Goal: Task Accomplishment & Management: Use online tool/utility

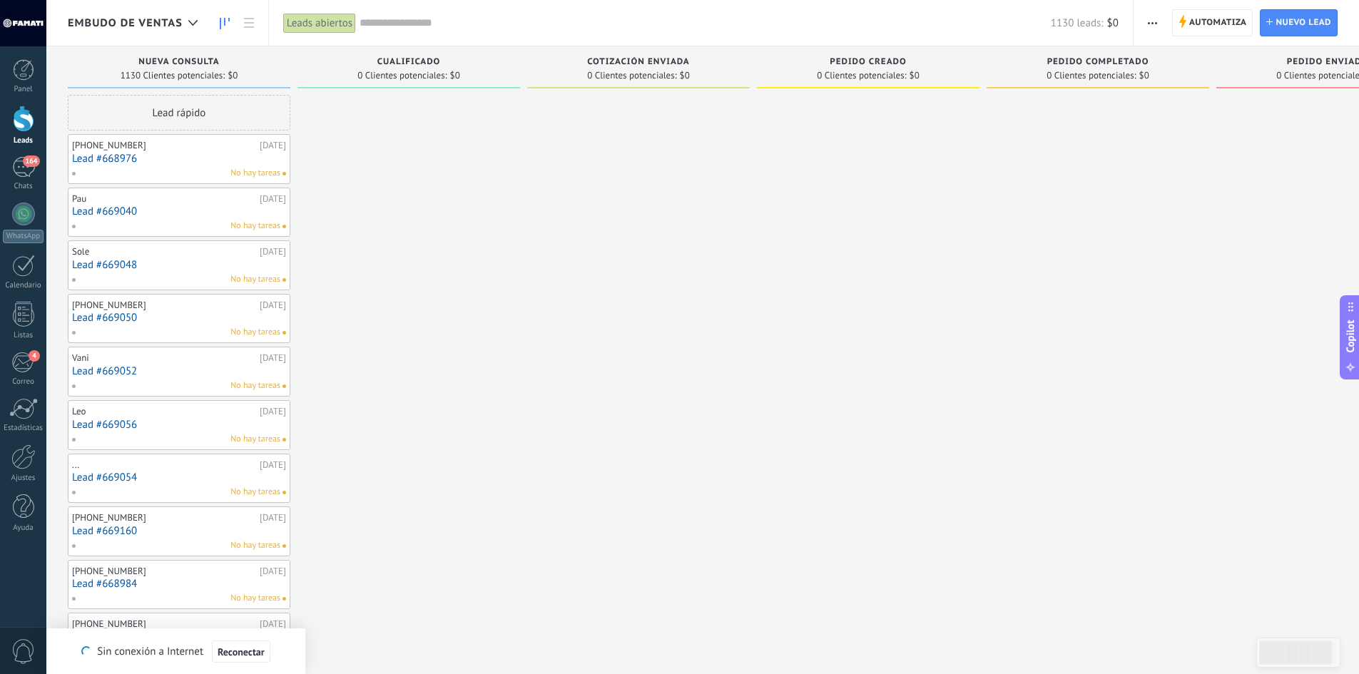
type textarea "**********"
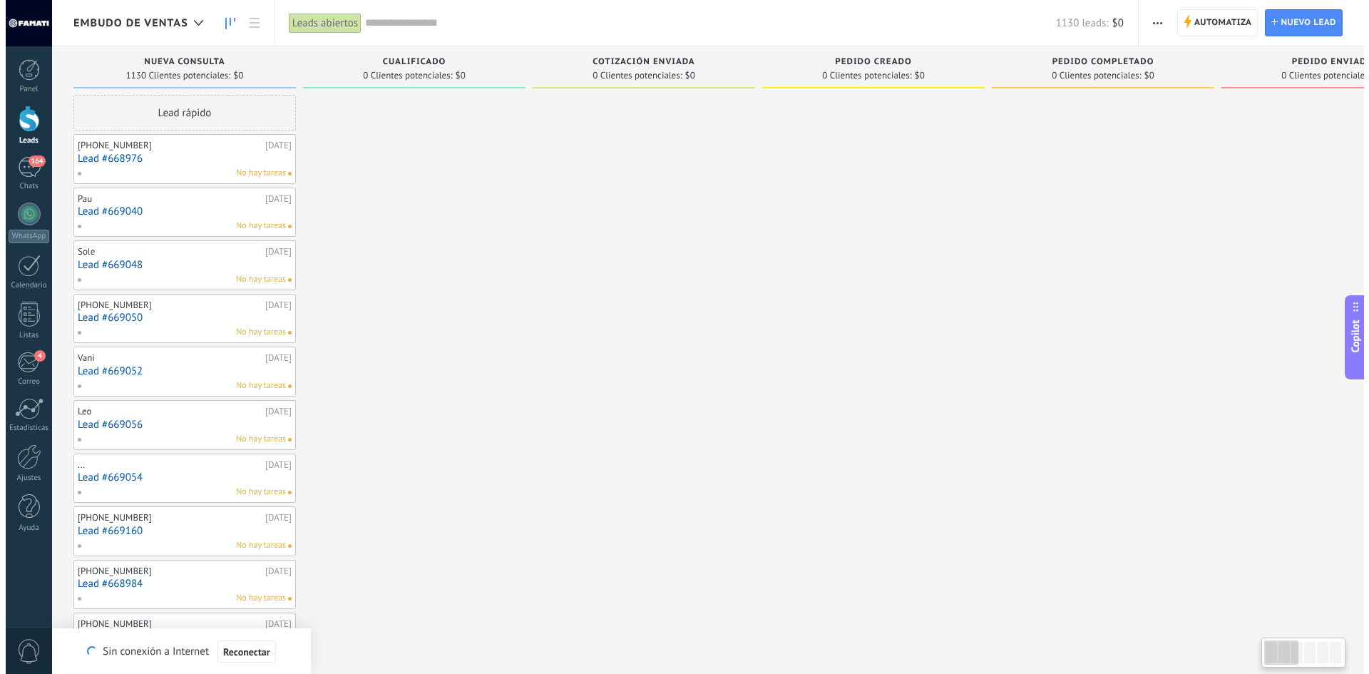
scroll to position [14, 0]
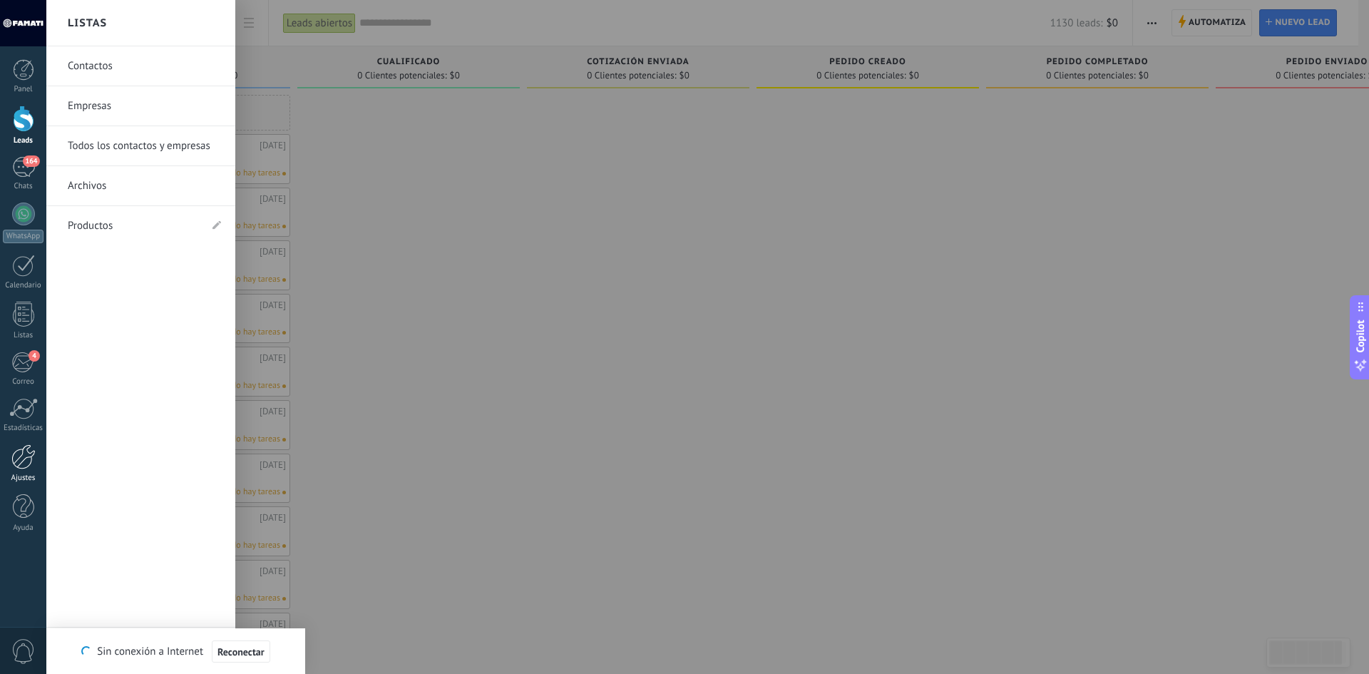
click at [31, 460] on div at bounding box center [23, 456] width 24 height 25
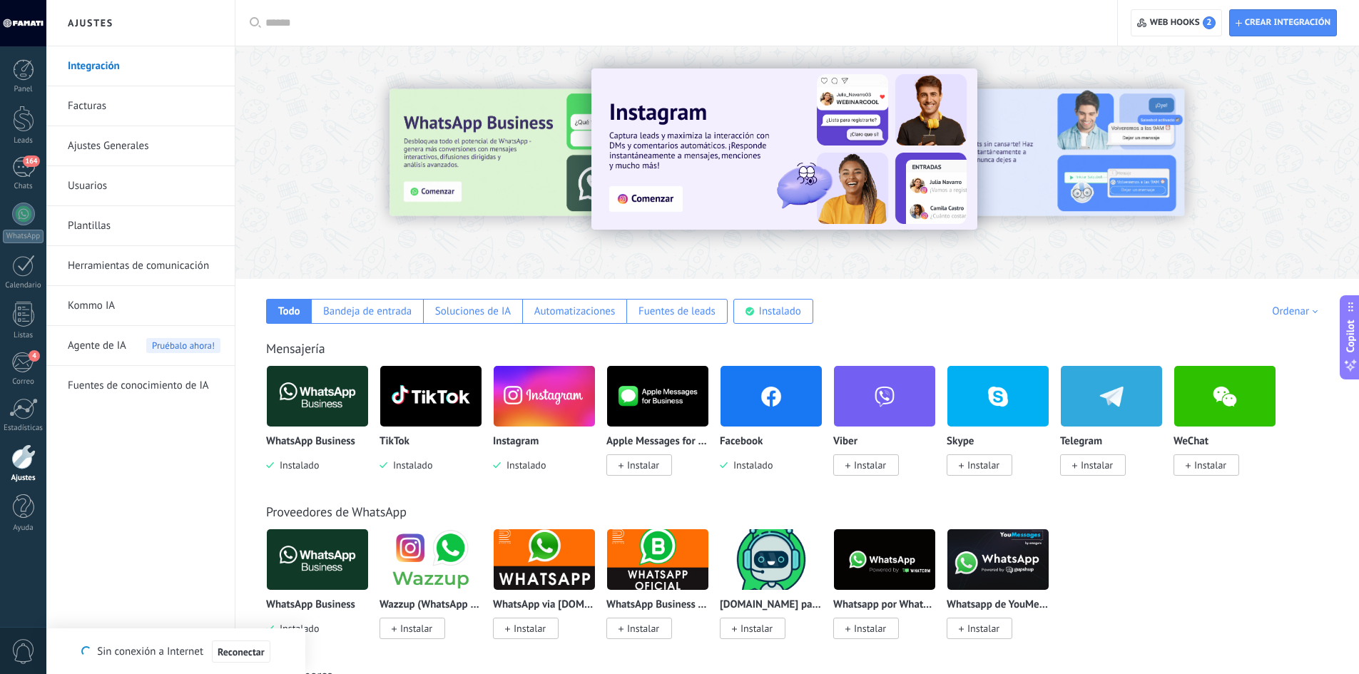
click at [88, 228] on link "Plantillas" at bounding box center [144, 226] width 153 height 40
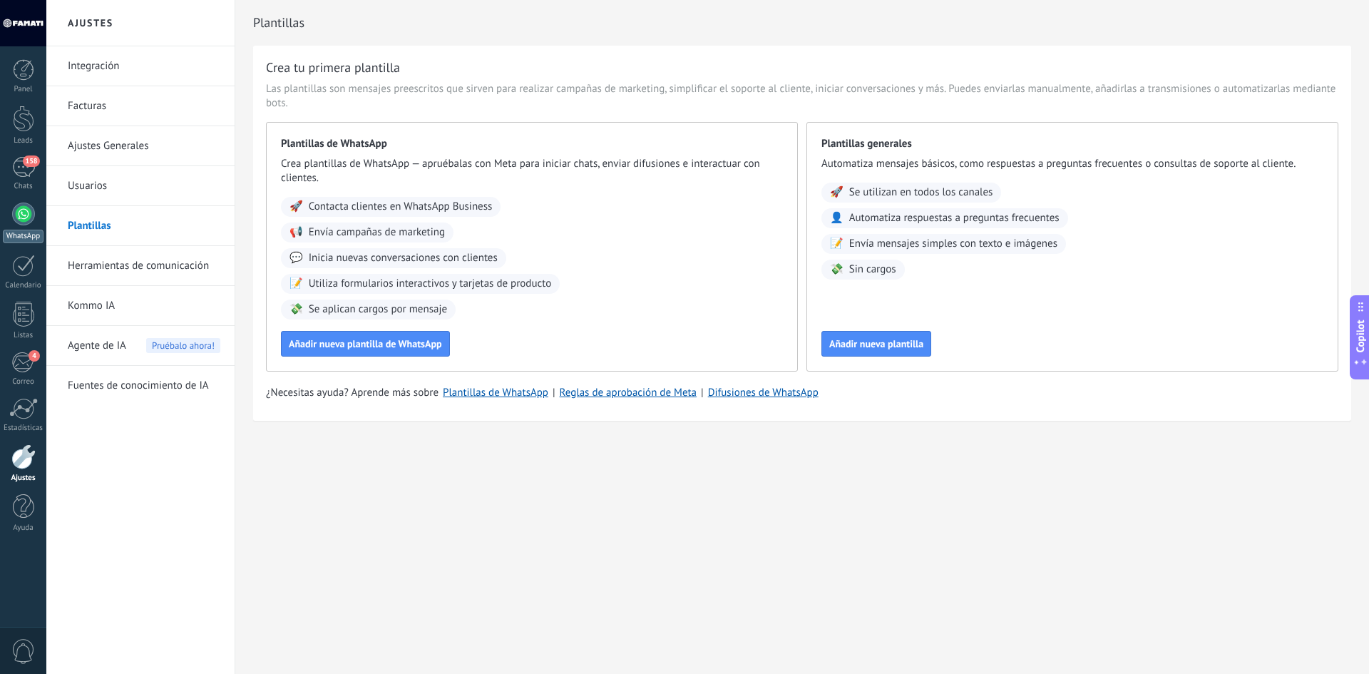
click at [27, 213] on div at bounding box center [23, 214] width 23 height 23
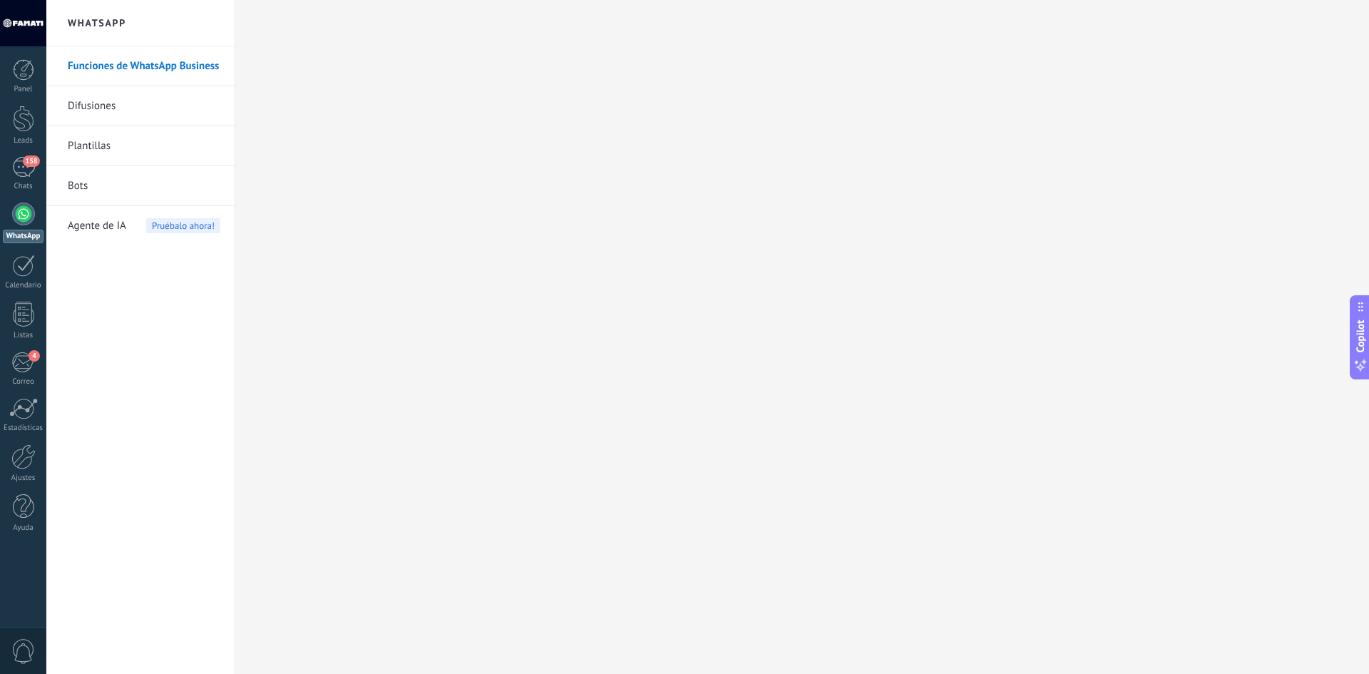
click at [100, 148] on link "Plantillas" at bounding box center [144, 146] width 153 height 40
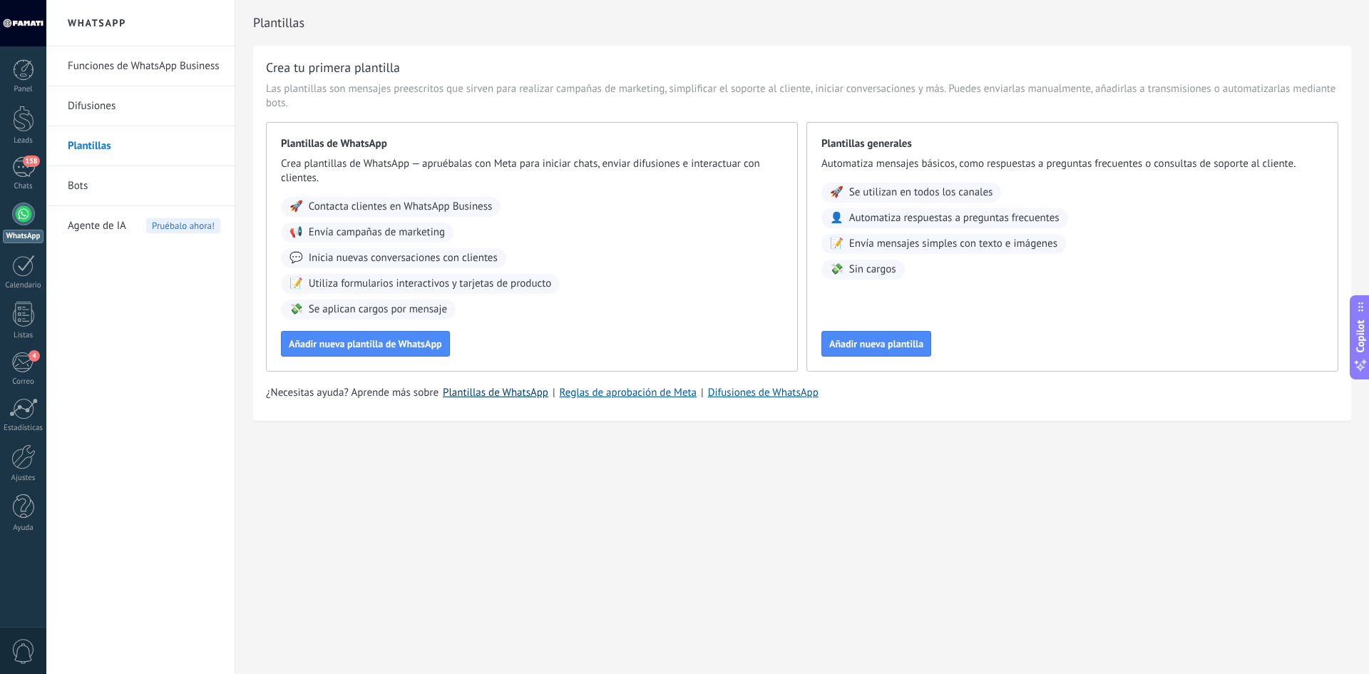
click at [527, 389] on link "Plantillas de WhatsApp" at bounding box center [496, 393] width 106 height 14
click at [414, 337] on button "Añadir nueva plantilla de WhatsApp" at bounding box center [365, 344] width 169 height 26
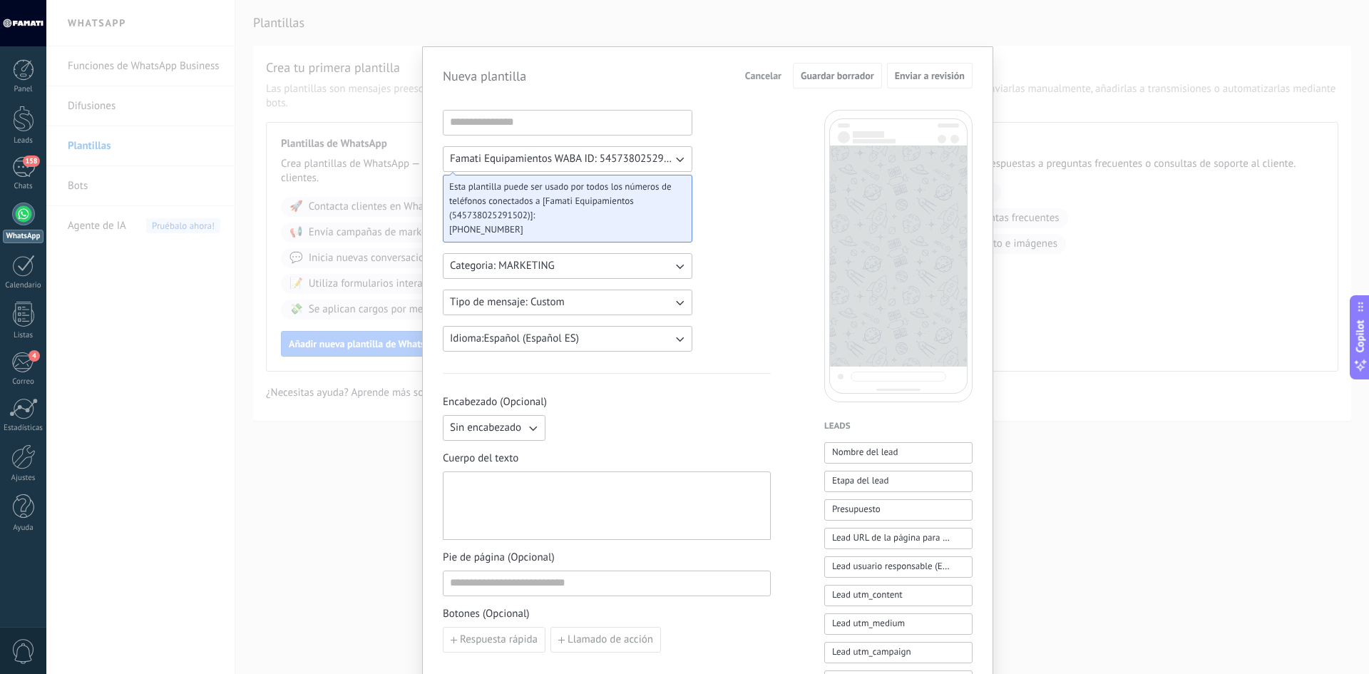
click at [585, 157] on span "Famati Equipamientos WABA ID: 545738025291502" at bounding box center [561, 159] width 223 height 14
click at [631, 149] on li "Famati Equipamientos WABA ID: 545738025291502" at bounding box center [562, 159] width 257 height 24
click at [631, 149] on button "Famati Equipamientos WABA ID: 545738025291502" at bounding box center [568, 159] width 250 height 26
click at [685, 159] on li "Famati Equipamientos WABA ID: 545738025291502" at bounding box center [562, 159] width 257 height 24
click at [680, 158] on icon "button" at bounding box center [680, 160] width 8 height 5
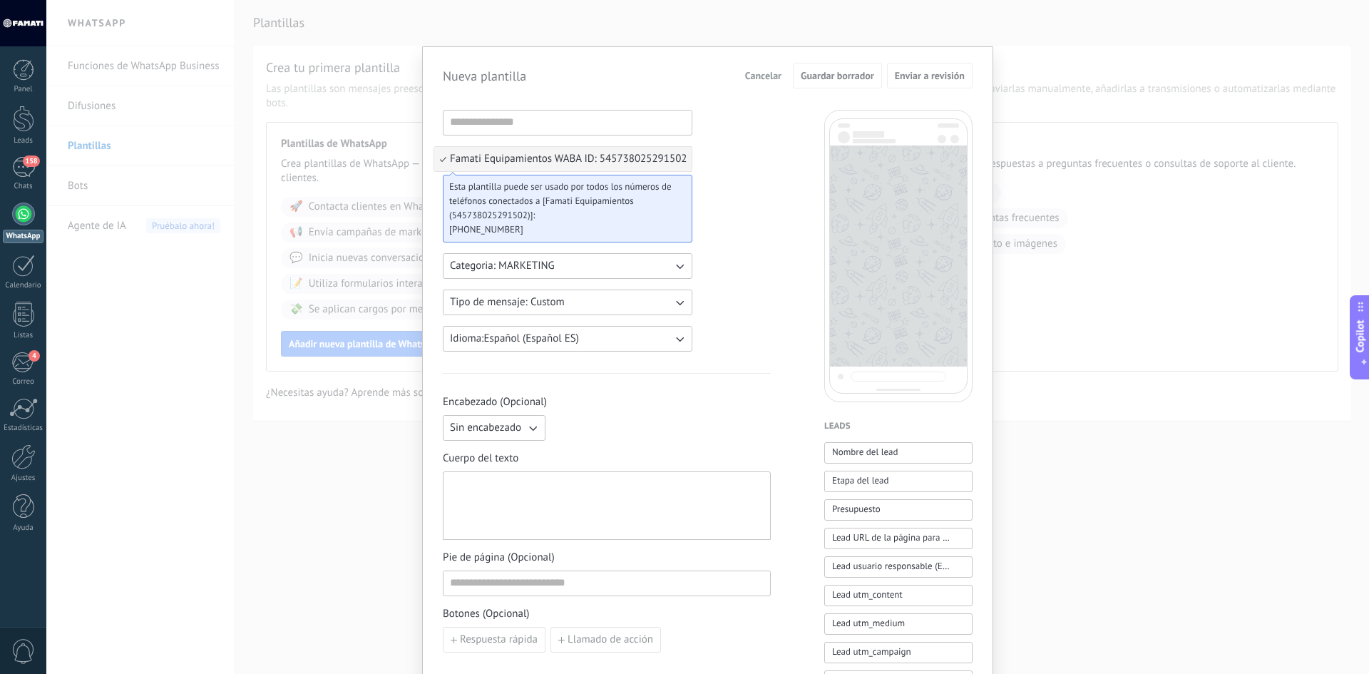
click at [675, 267] on icon "button" at bounding box center [680, 266] width 14 height 14
click at [575, 290] on li "MARKETING" at bounding box center [562, 290] width 257 height 24
click at [520, 121] on input at bounding box center [568, 122] width 248 height 23
click at [514, 123] on input at bounding box center [568, 122] width 248 height 23
type input "*"
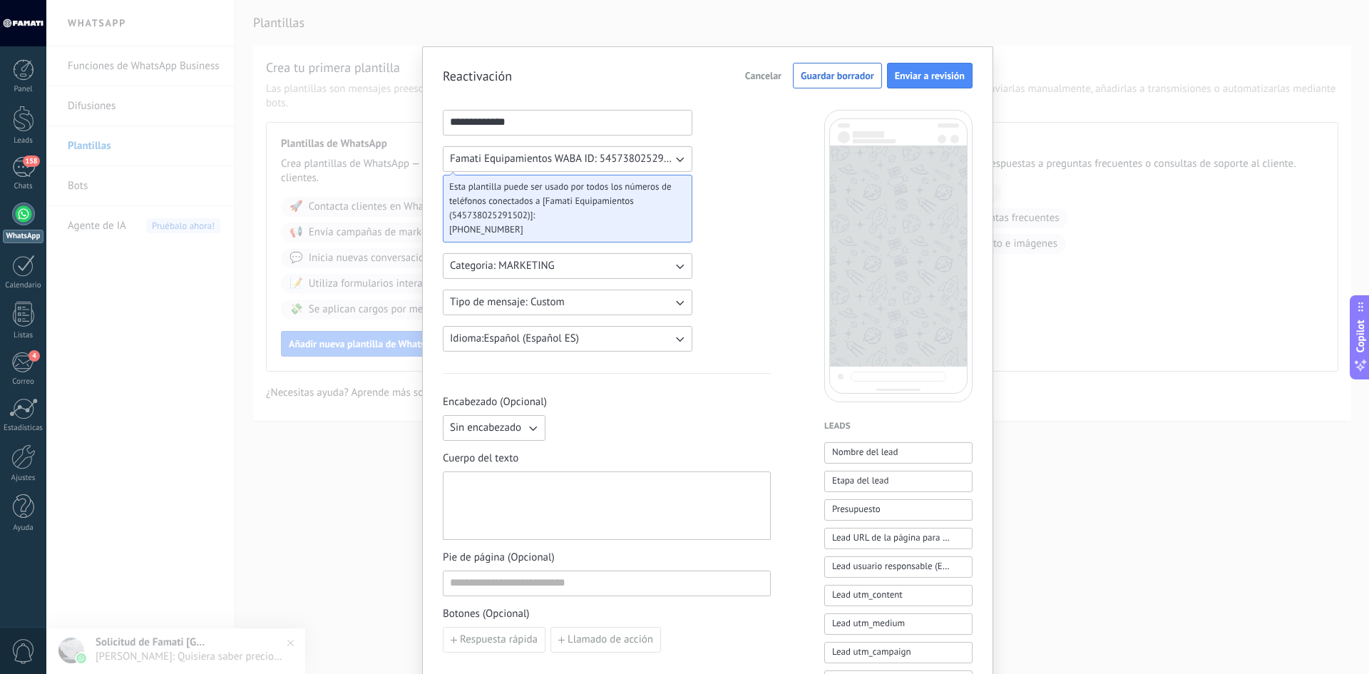
type input "**********"
click at [581, 307] on button "Tipo de mensaje: Custom" at bounding box center [568, 303] width 250 height 26
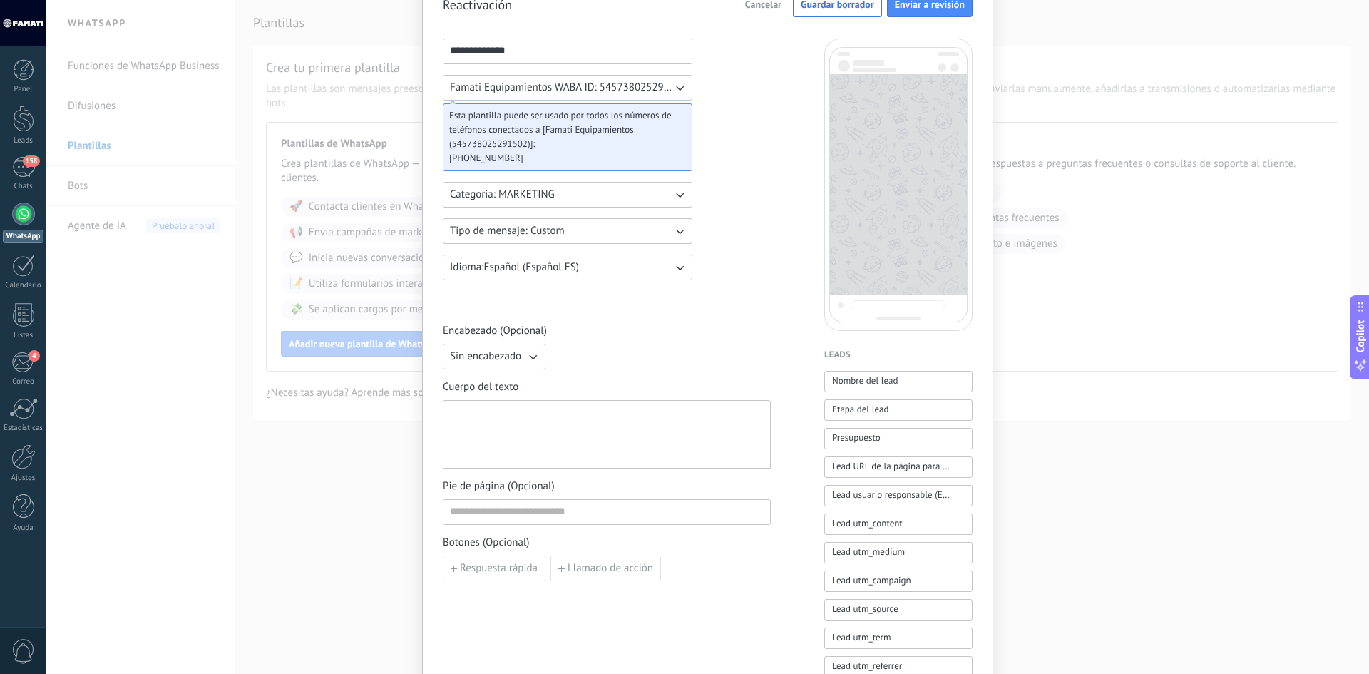
click at [509, 367] on button "Sin encabezado" at bounding box center [494, 357] width 103 height 26
click at [499, 382] on li "Texto" at bounding box center [489, 381] width 111 height 24
click at [518, 364] on button "Texto" at bounding box center [494, 357] width 103 height 26
click at [497, 363] on span "Sin encabezado" at bounding box center [485, 357] width 71 height 14
click at [566, 425] on div at bounding box center [607, 435] width 314 height 56
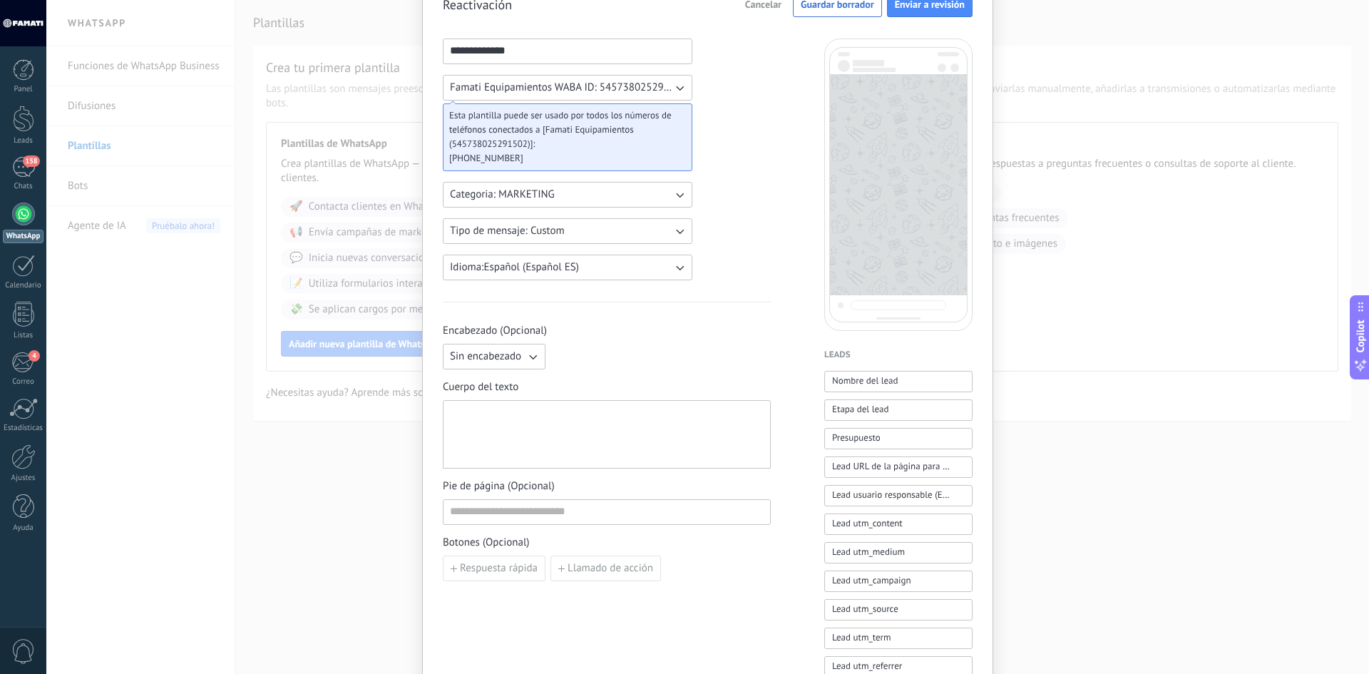
paste div
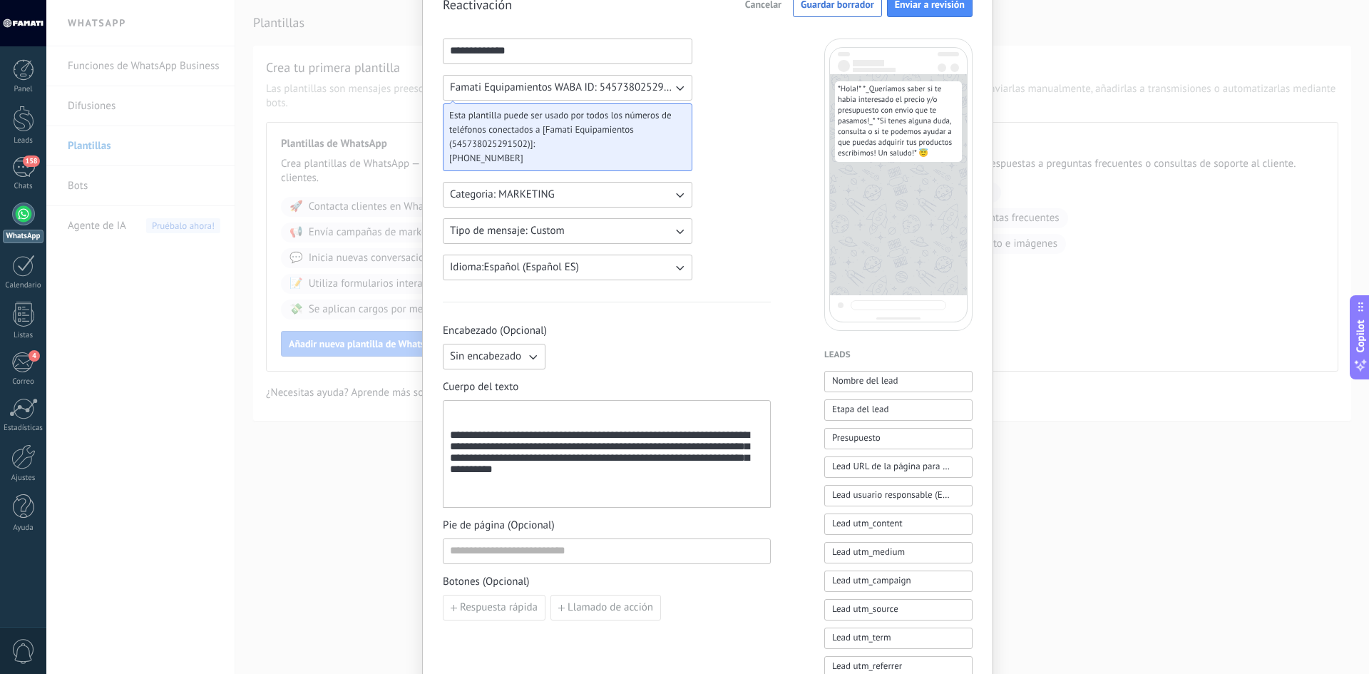
drag, startPoint x: 449, startPoint y: 435, endPoint x: 501, endPoint y: 461, distance: 59.0
click at [450, 436] on div "**********" at bounding box center [607, 455] width 314 height 96
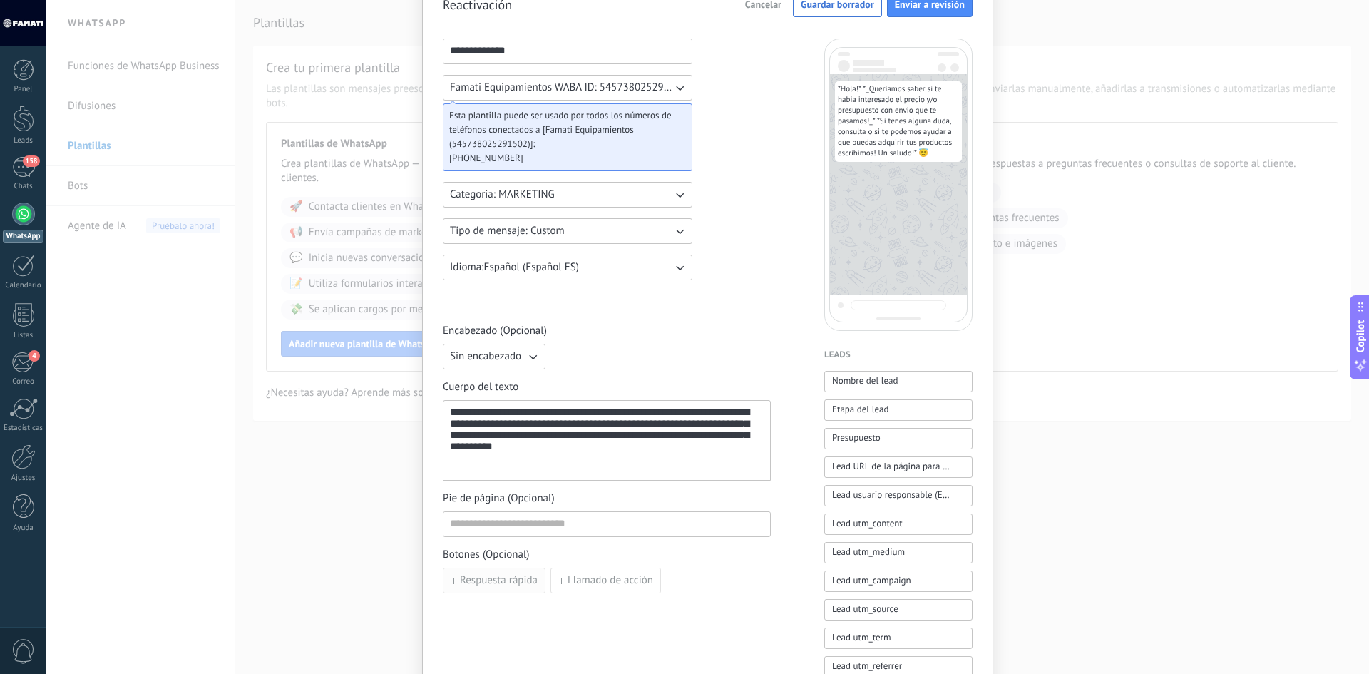
click at [509, 582] on span "Respuesta rápida" at bounding box center [499, 581] width 78 height 10
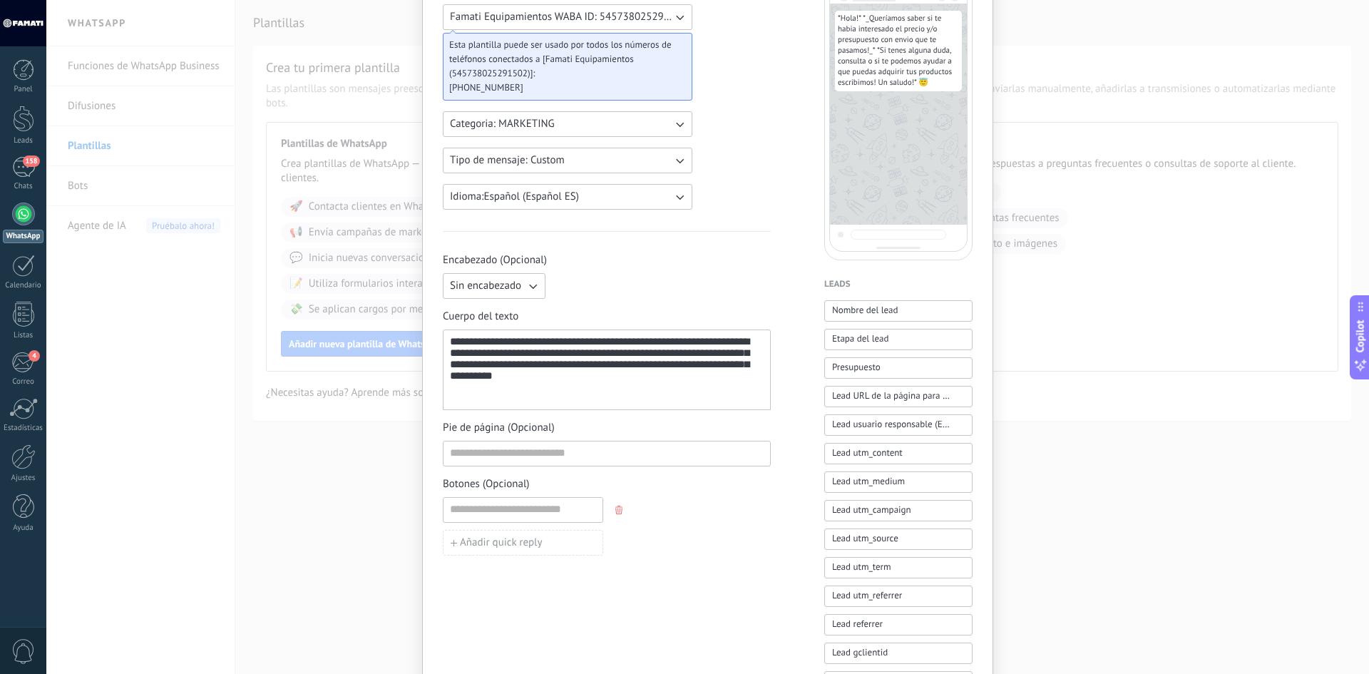
scroll to position [143, 0]
click at [621, 512] on span "button" at bounding box center [621, 509] width 10 height 9
click at [605, 514] on span "Llamado de acción" at bounding box center [611, 509] width 86 height 10
click at [784, 511] on icon "button" at bounding box center [786, 509] width 7 height 9
click at [520, 516] on button "Respuesta rápida" at bounding box center [494, 509] width 103 height 26
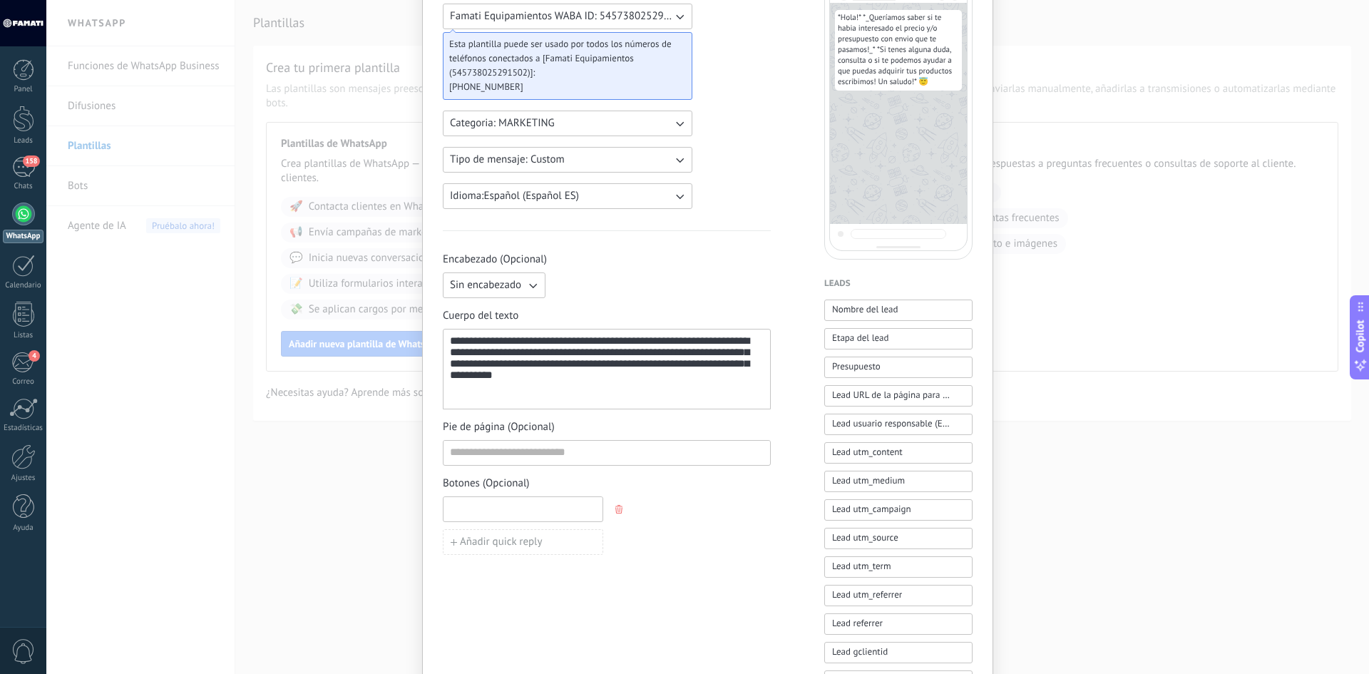
click at [533, 511] on input at bounding box center [523, 508] width 159 height 23
click at [566, 513] on input "**********" at bounding box center [523, 508] width 159 height 23
paste input "***"
type input "**********"
click at [523, 546] on span "Añadir quick reply" at bounding box center [501, 542] width 83 height 10
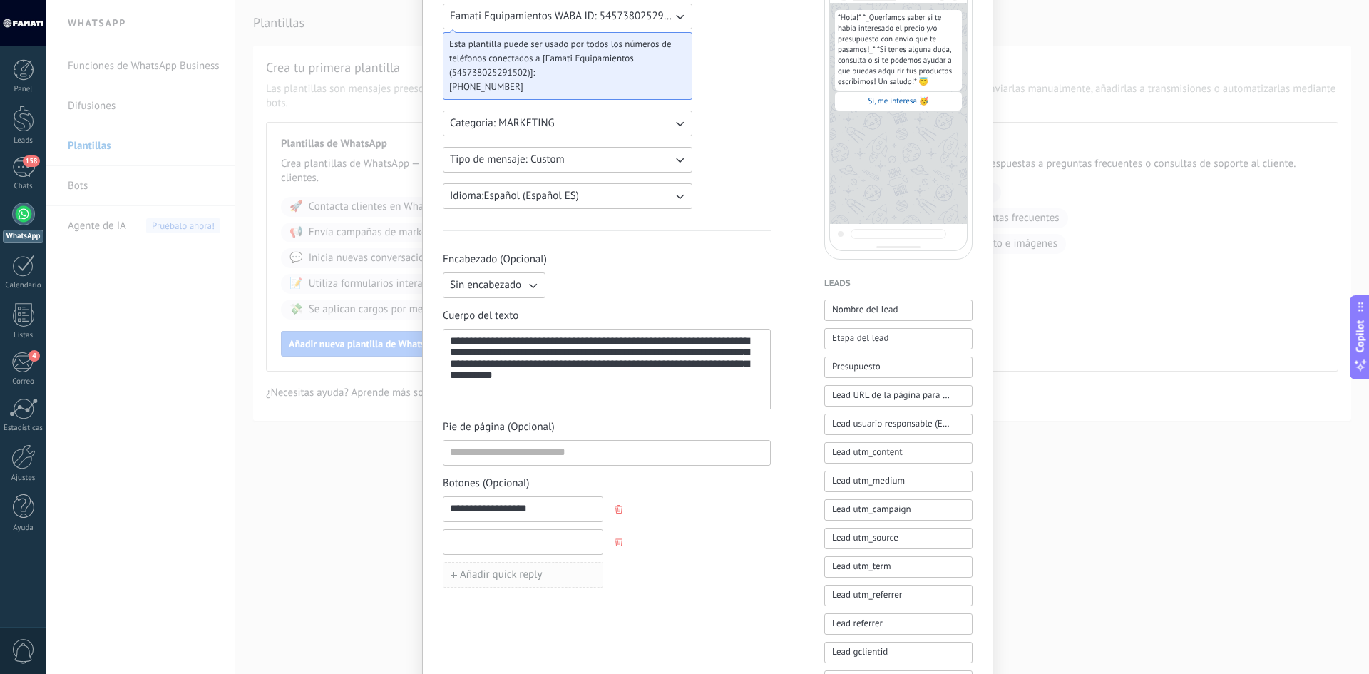
click at [523, 546] on input at bounding box center [523, 541] width 159 height 23
type input "**********"
click at [556, 543] on input "**********" at bounding box center [523, 541] width 159 height 23
click at [556, 545] on input "**********" at bounding box center [523, 541] width 159 height 23
click at [586, 545] on input "**********" at bounding box center [523, 541] width 159 height 23
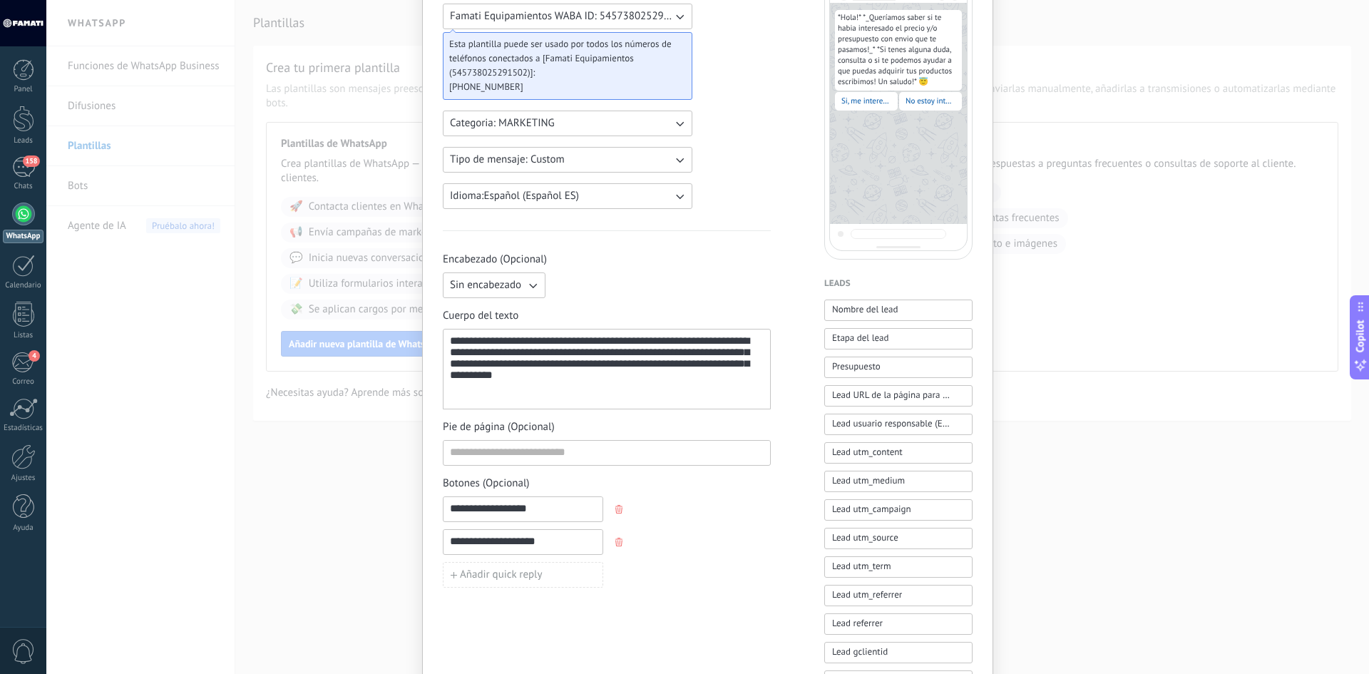
click at [568, 507] on input "**********" at bounding box center [523, 508] width 159 height 23
paste input "**"
type input "**********"
click at [556, 542] on input "**********" at bounding box center [523, 541] width 159 height 23
paste input
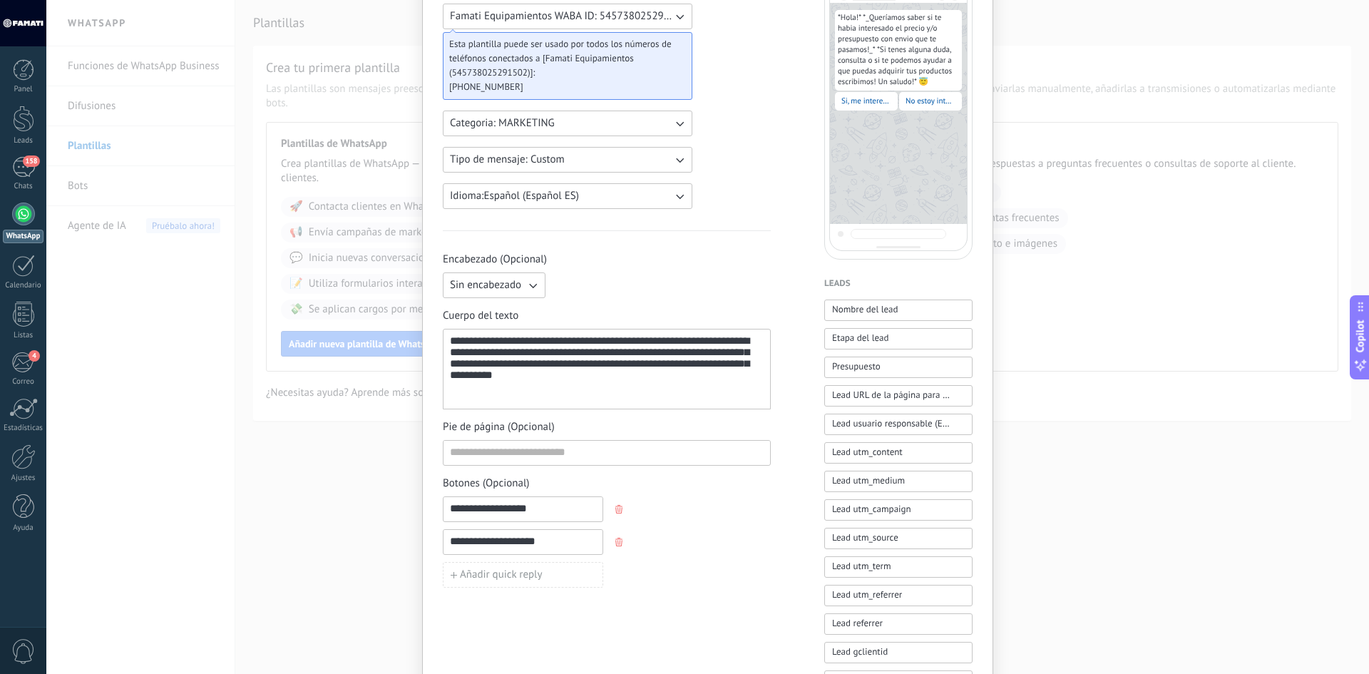
click at [464, 546] on input "**********" at bounding box center [523, 541] width 159 height 23
paste input "*"
type input "**********"
click at [550, 543] on input "**********" at bounding box center [523, 541] width 159 height 23
click at [558, 546] on input "**********" at bounding box center [523, 541] width 159 height 23
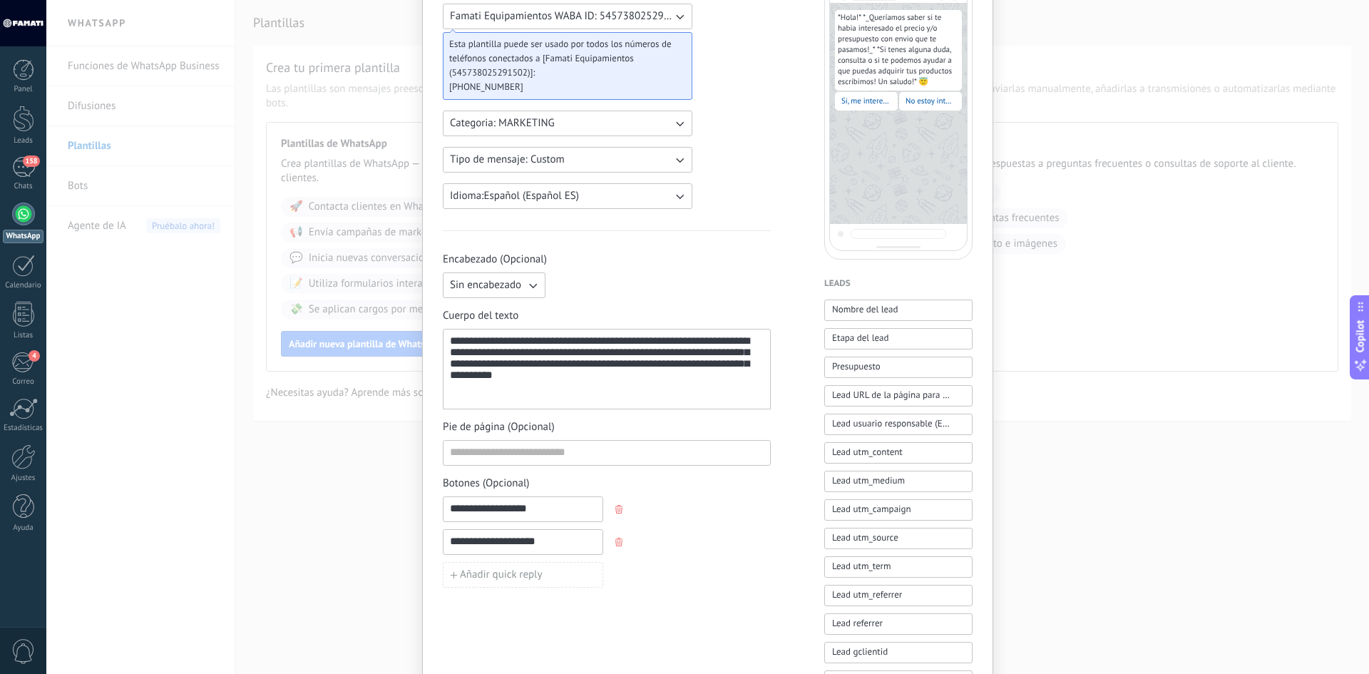
click at [564, 514] on input "**********" at bounding box center [523, 508] width 159 height 23
type input "**********"
click at [560, 544] on input "**********" at bounding box center [523, 541] width 159 height 23
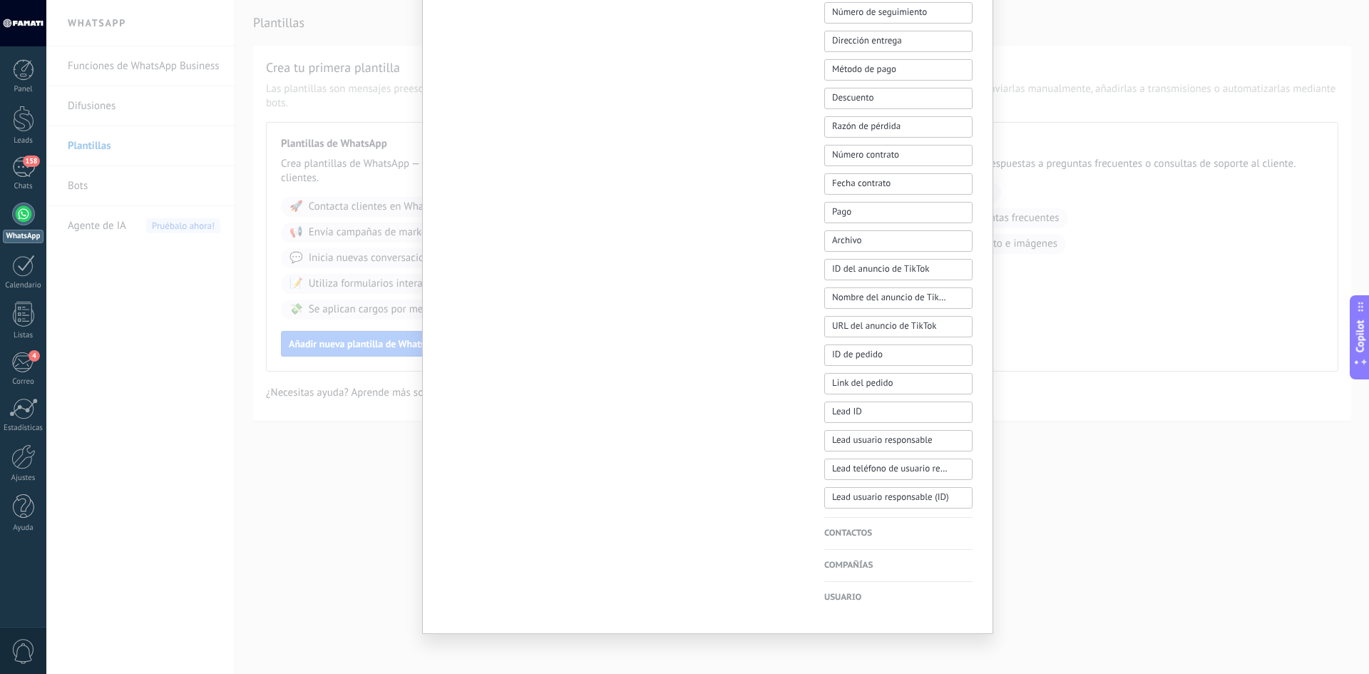
scroll to position [874, 0]
click at [847, 588] on h4 "Usuario" at bounding box center [899, 591] width 148 height 14
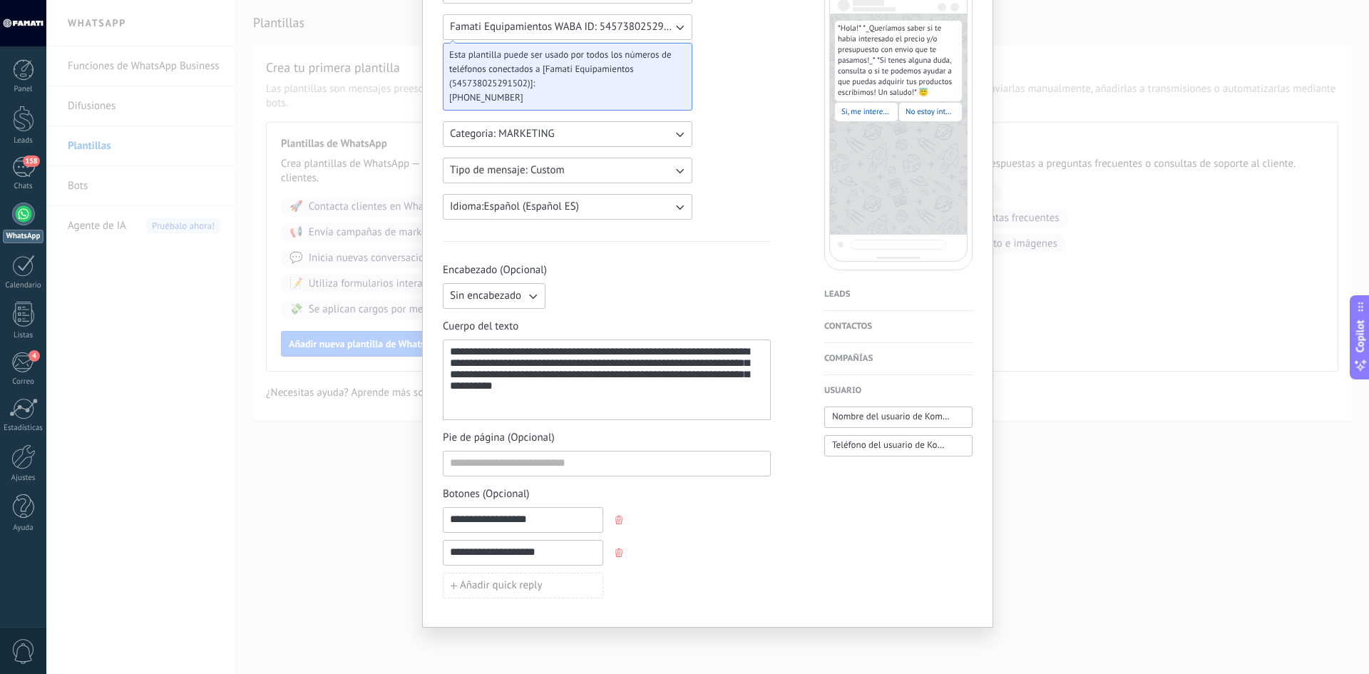
click at [838, 290] on h4 "Leads" at bounding box center [899, 294] width 148 height 14
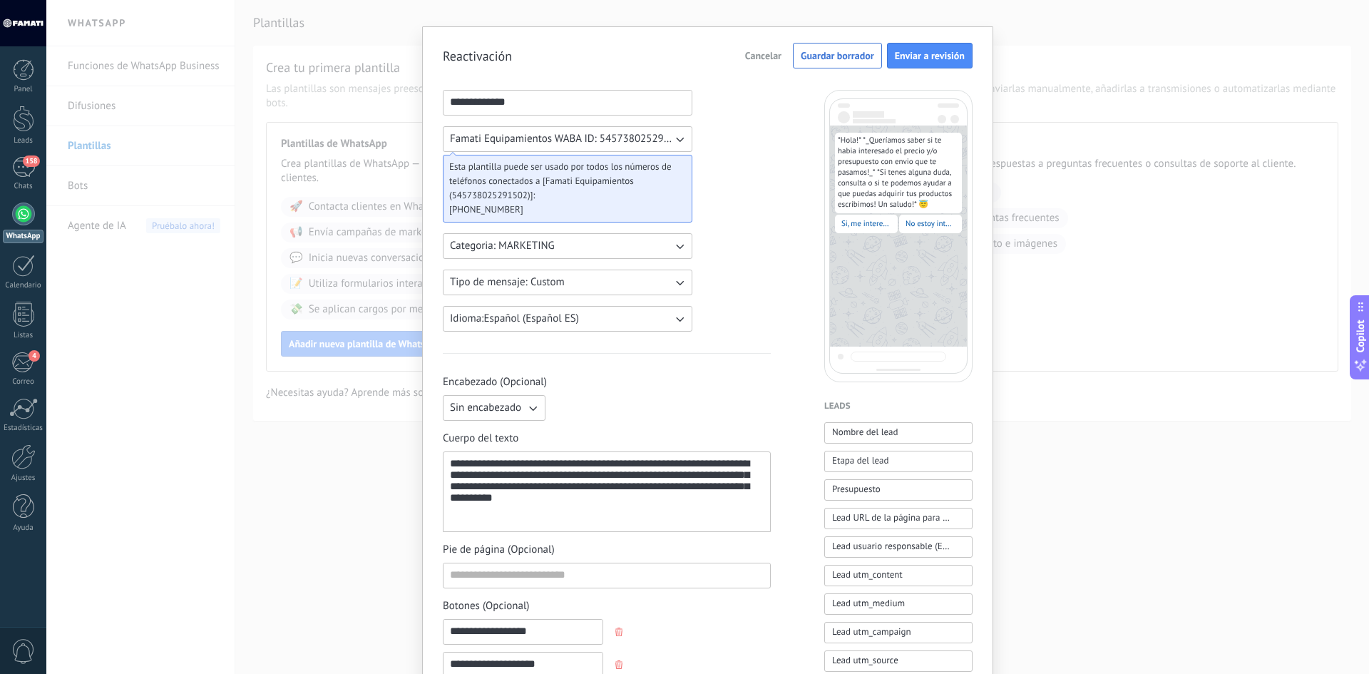
scroll to position [19, 0]
click at [571, 283] on button "Tipo de mensaje: Custom" at bounding box center [568, 284] width 250 height 26
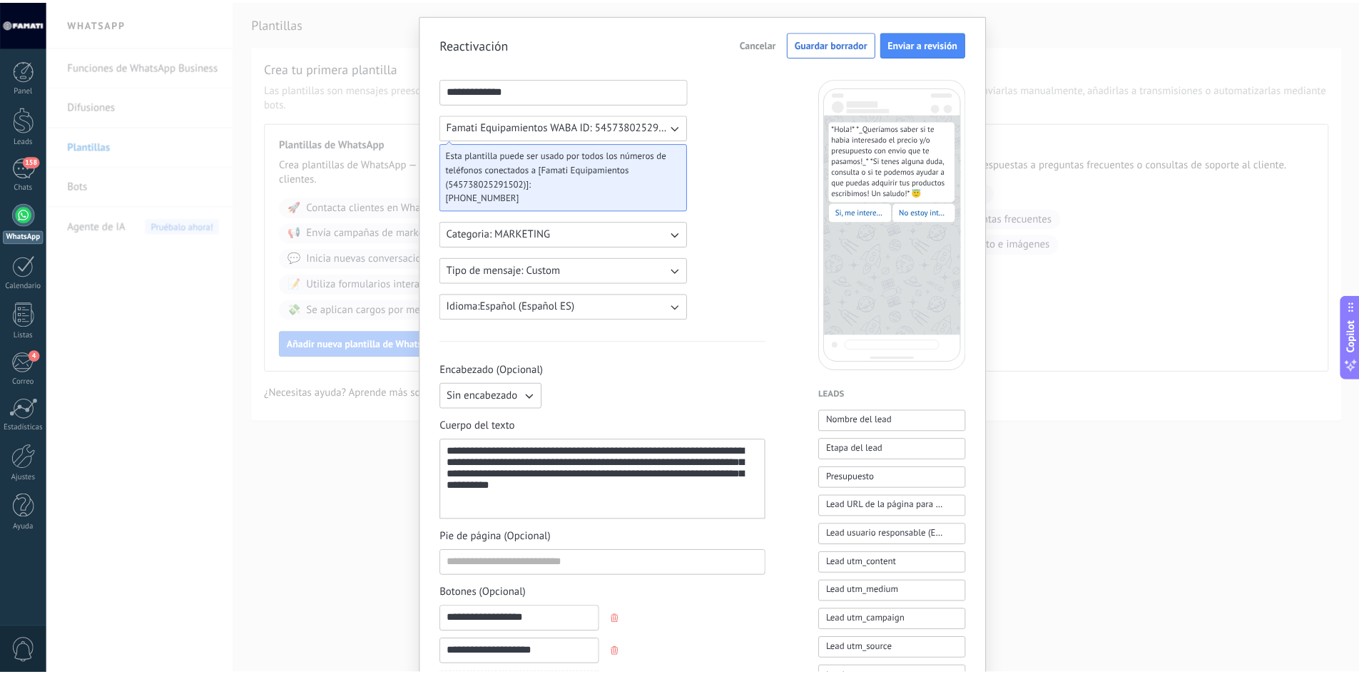
scroll to position [0, 0]
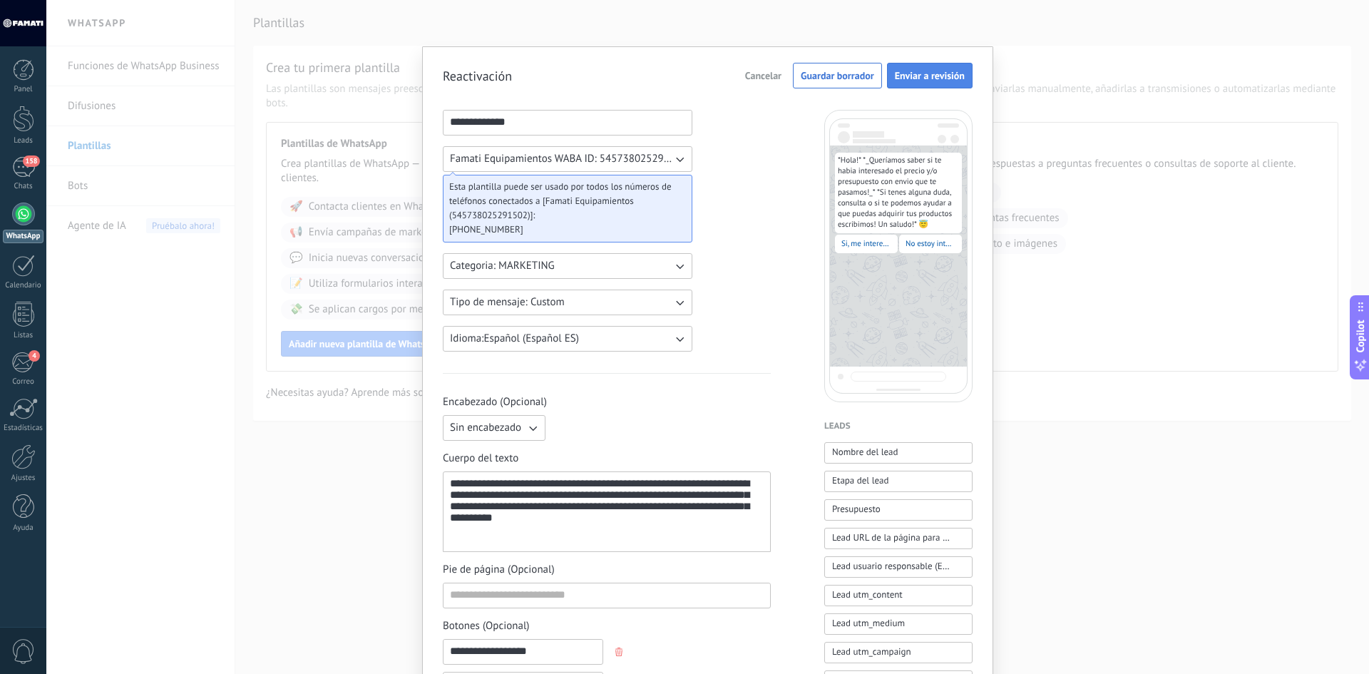
click at [924, 78] on span "Enviar a revisión" at bounding box center [930, 76] width 70 height 10
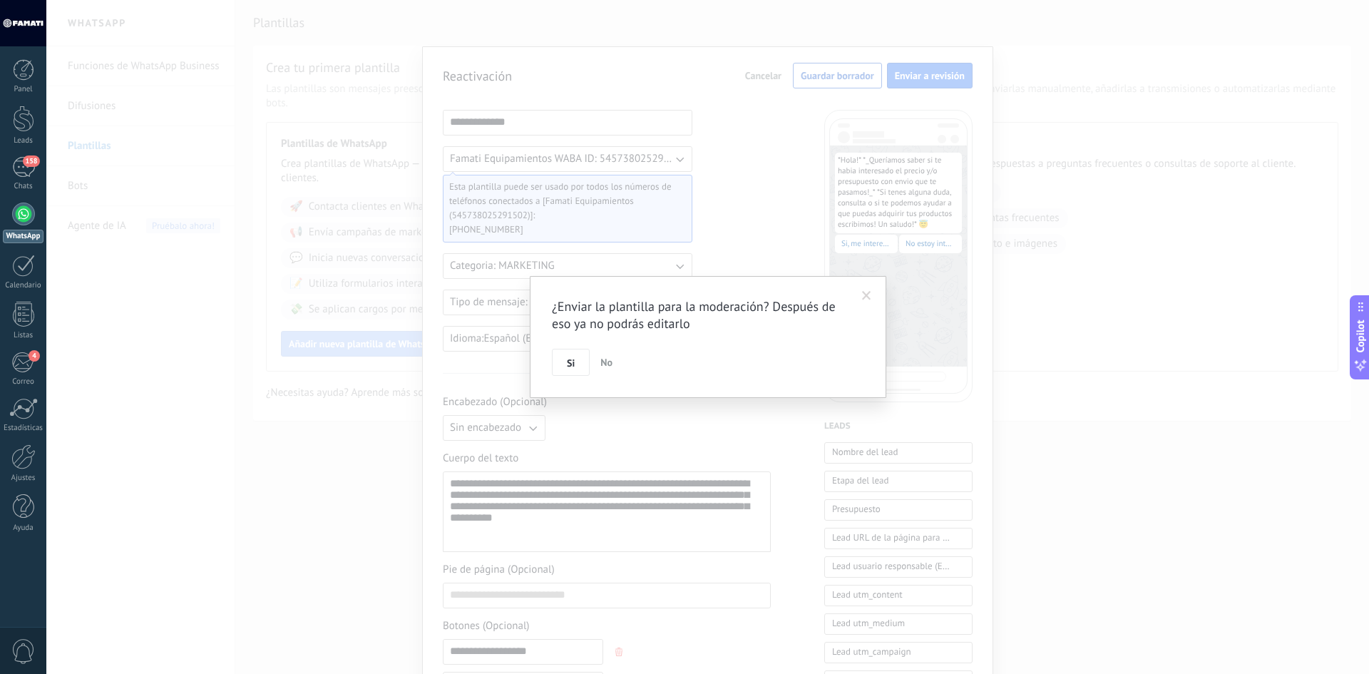
click at [569, 367] on span "Si" at bounding box center [571, 363] width 8 height 10
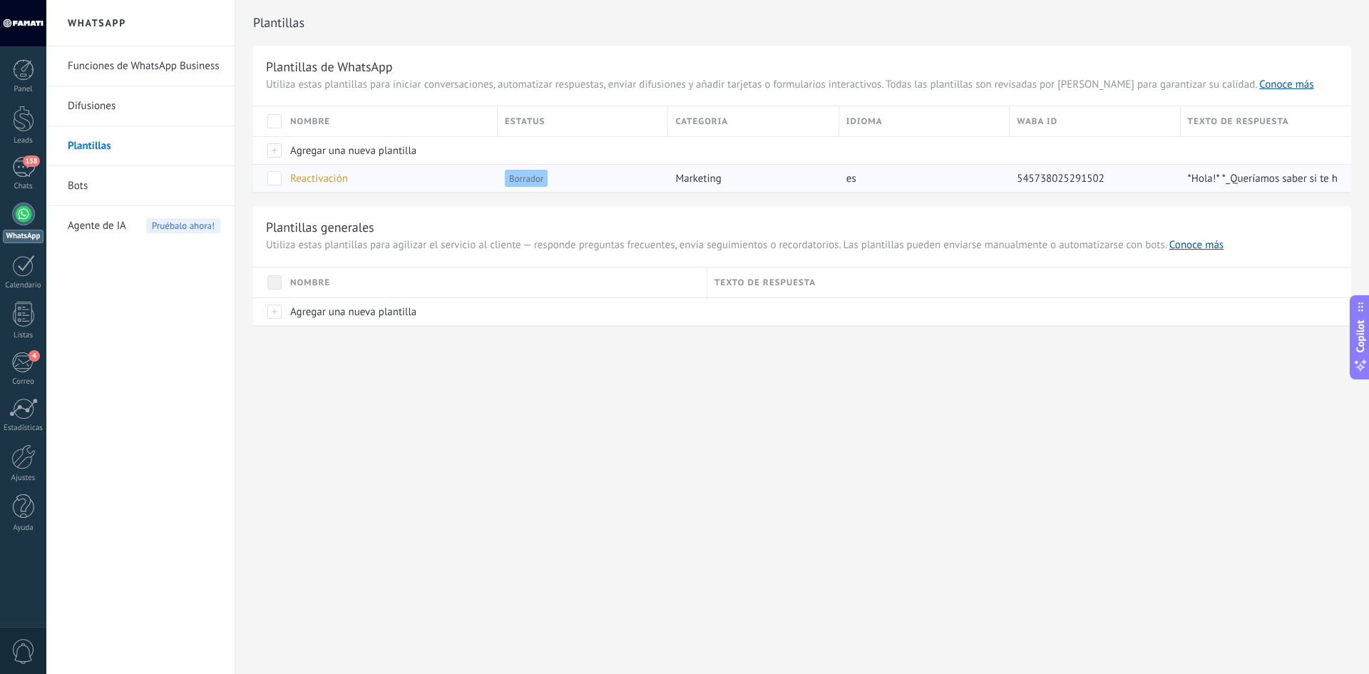
click at [527, 177] on span "Borrador" at bounding box center [526, 178] width 43 height 17
click at [25, 459] on div at bounding box center [23, 456] width 24 height 25
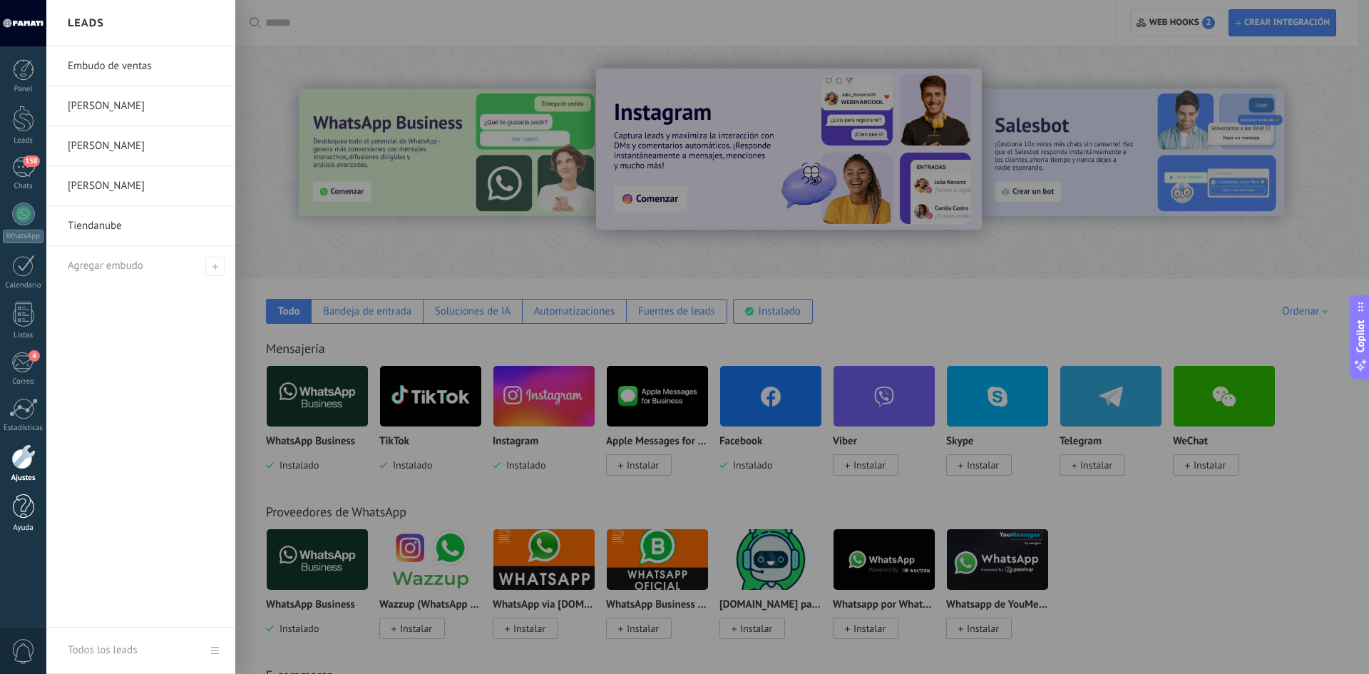
click at [22, 511] on div at bounding box center [23, 506] width 21 height 25
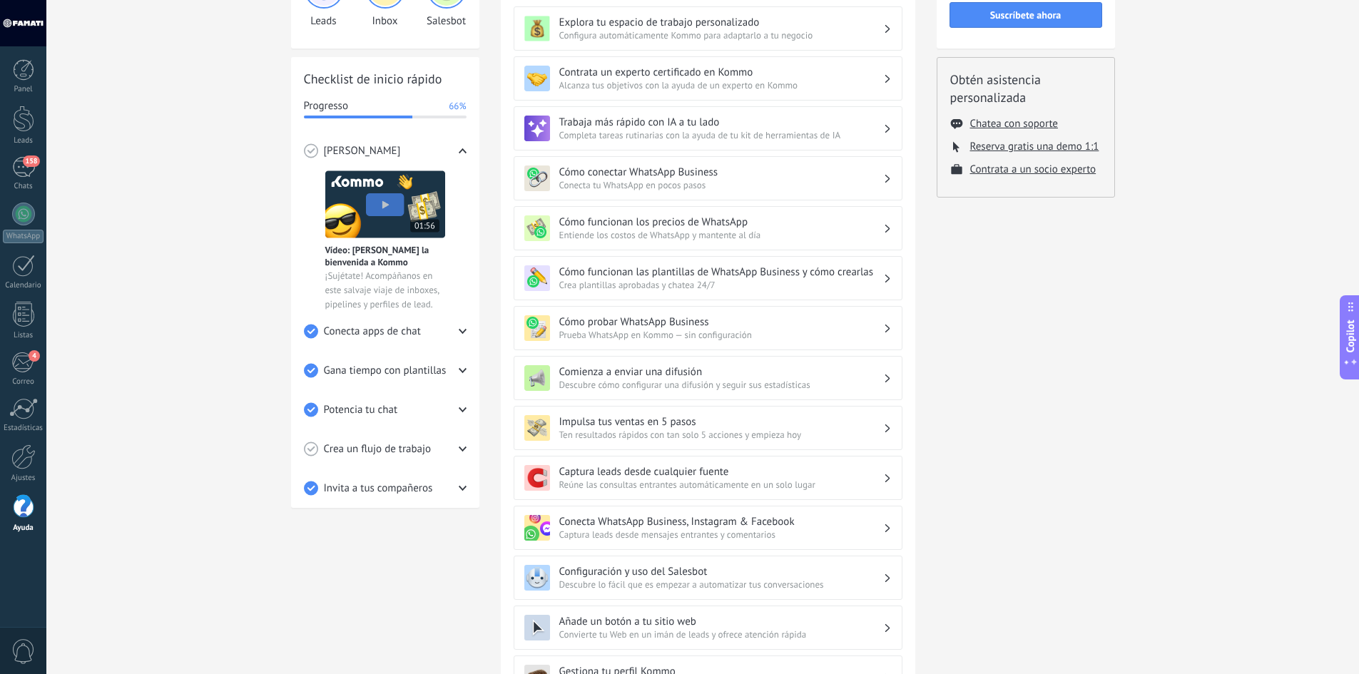
scroll to position [143, 0]
click at [455, 445] on div "Crea un flujo de trabajo" at bounding box center [385, 447] width 163 height 39
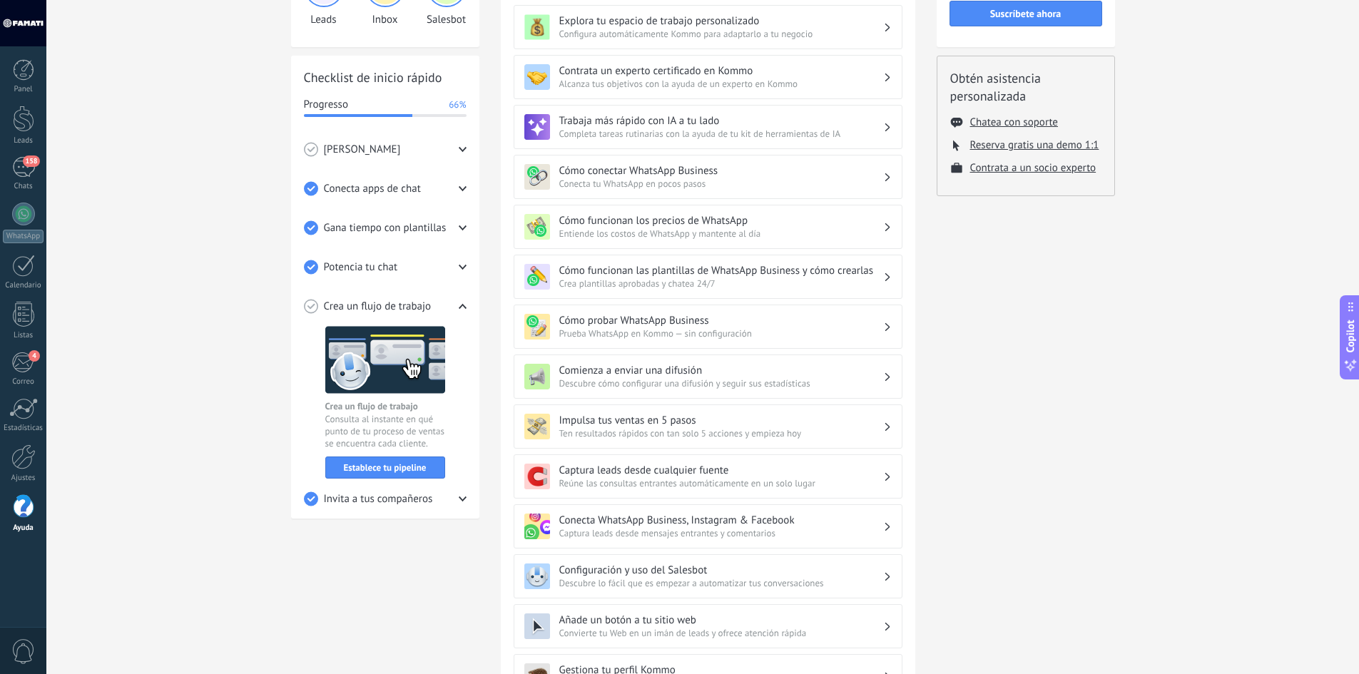
click at [461, 306] on use at bounding box center [463, 306] width 8 height 5
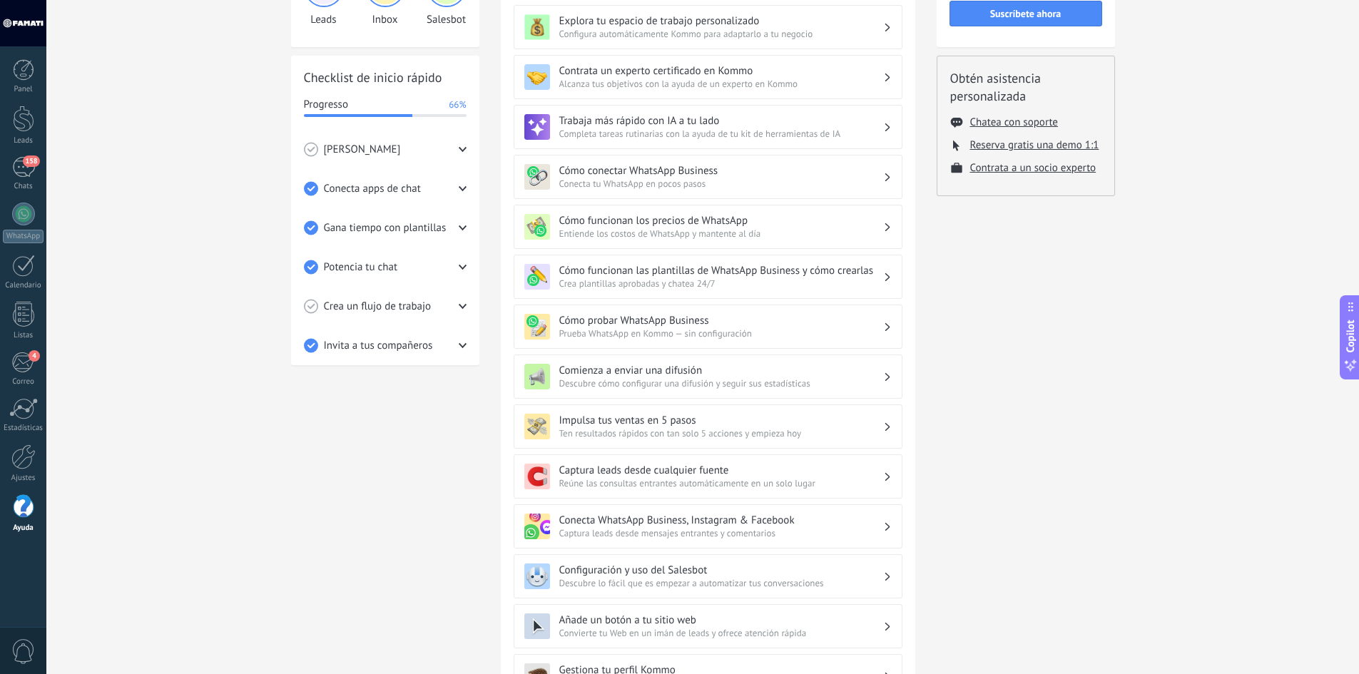
click at [460, 151] on icon at bounding box center [463, 150] width 8 height 8
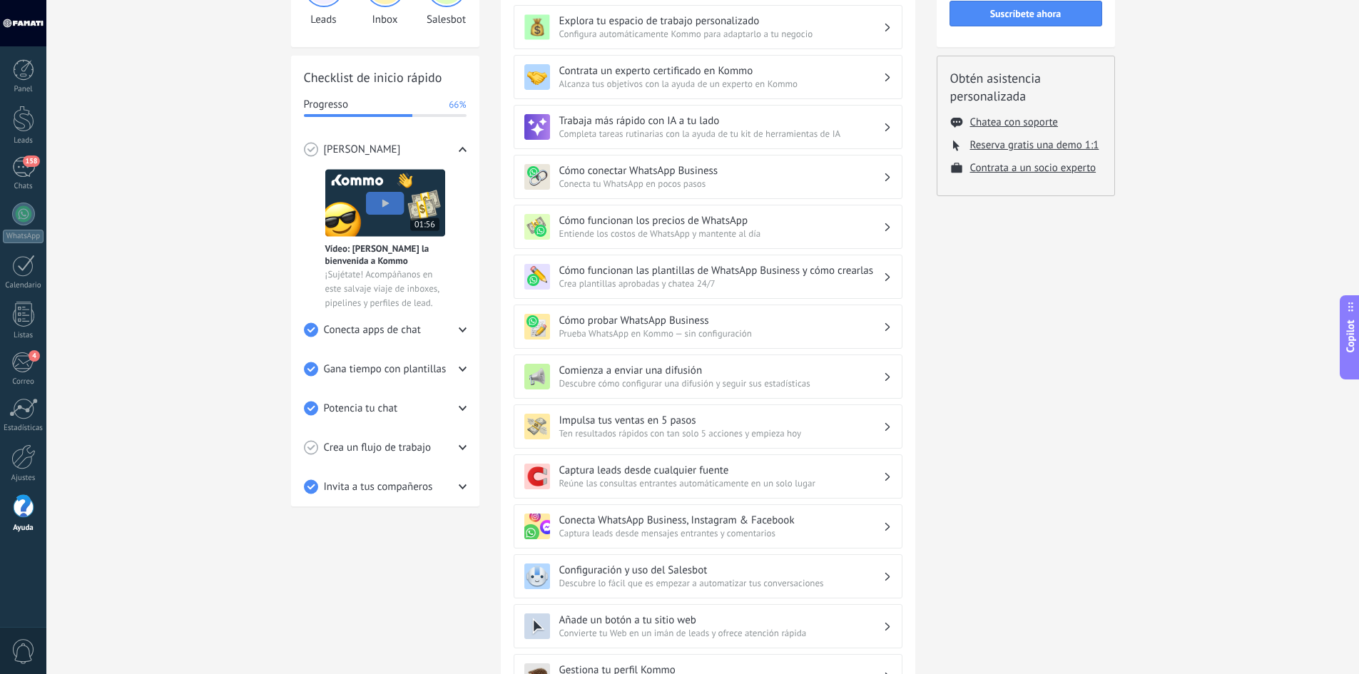
click at [369, 191] on img at bounding box center [385, 203] width 120 height 68
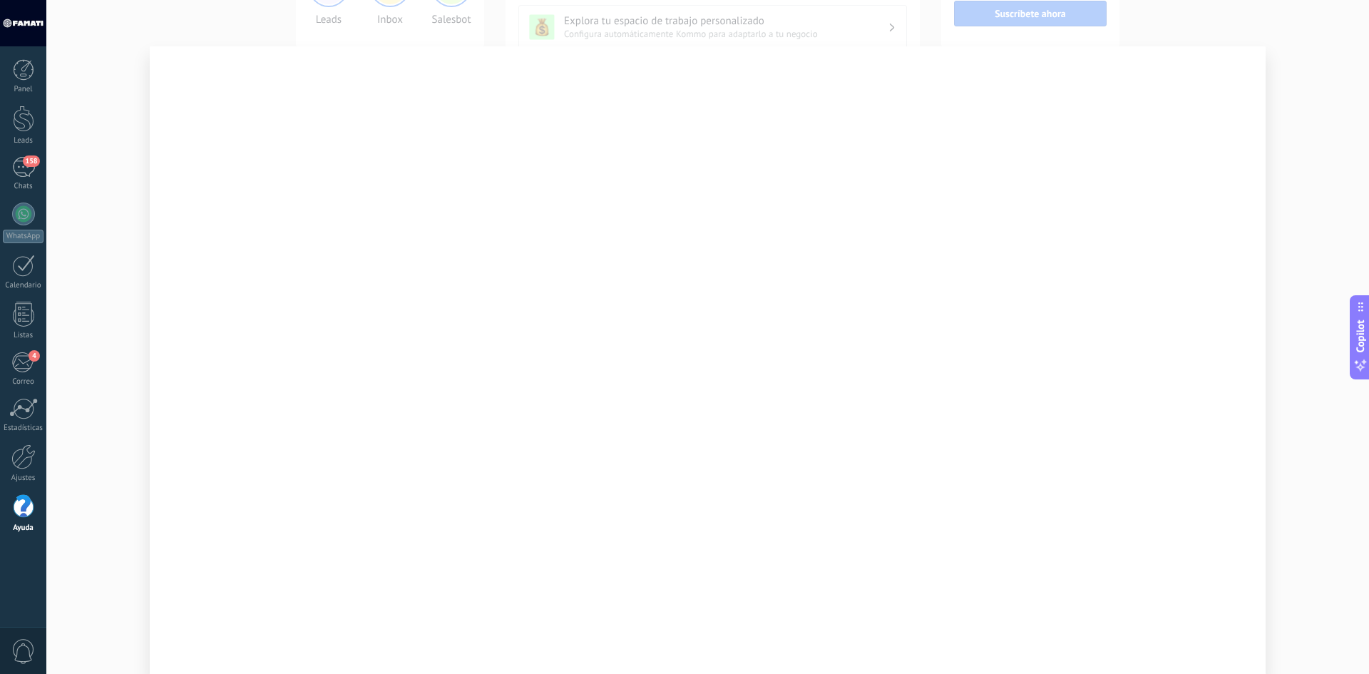
click at [90, 46] on div at bounding box center [707, 337] width 1323 height 674
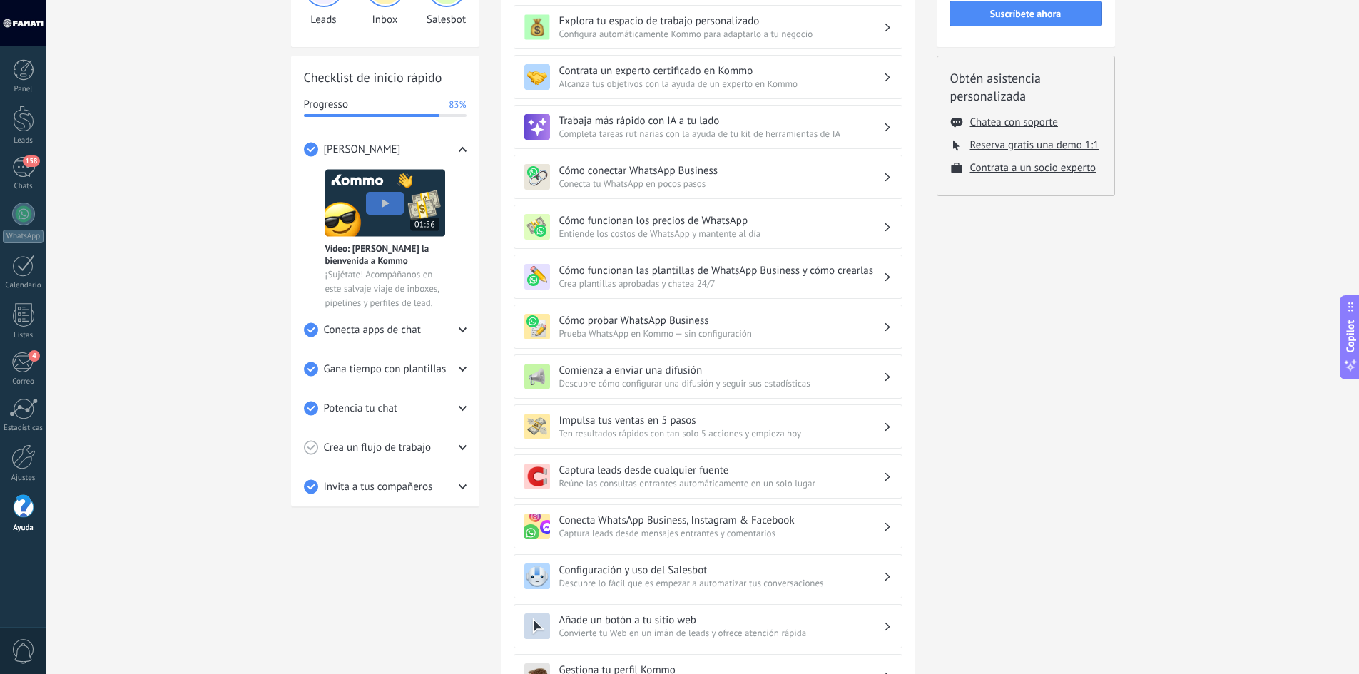
click at [466, 151] on use at bounding box center [463, 149] width 8 height 5
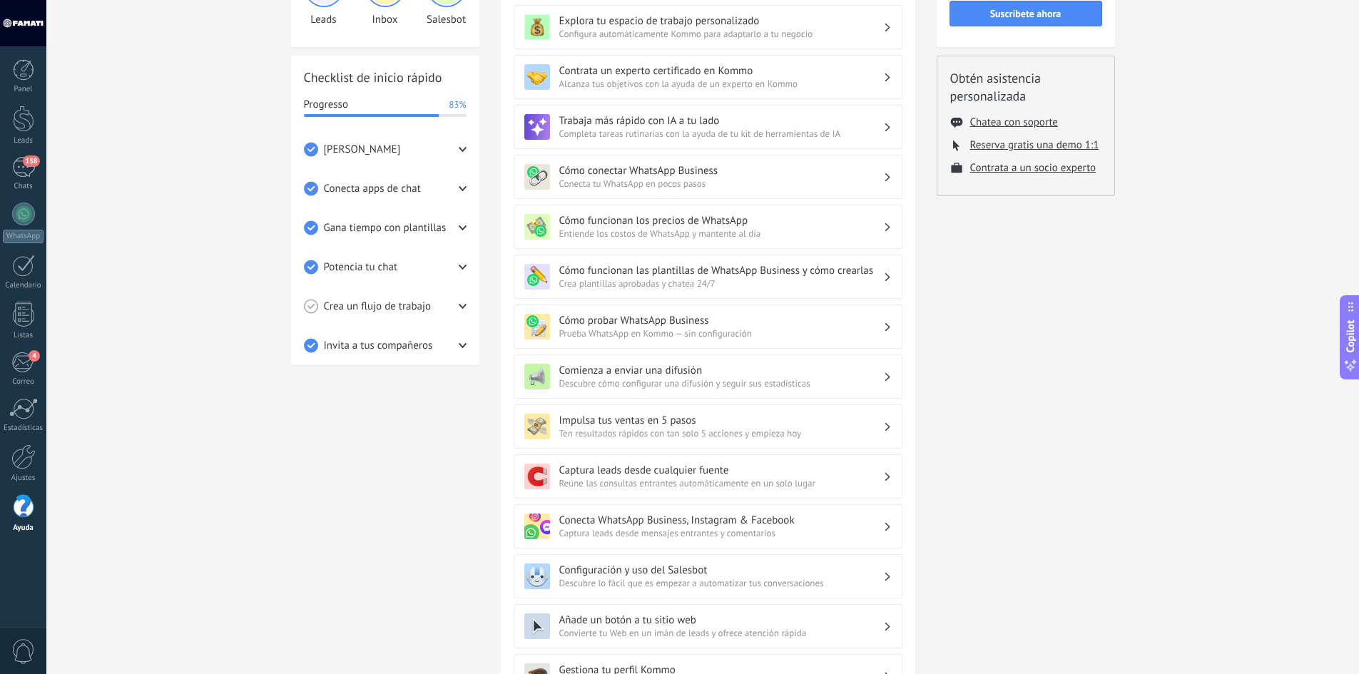
click at [458, 300] on div "Crea un flujo de trabajo" at bounding box center [385, 306] width 163 height 39
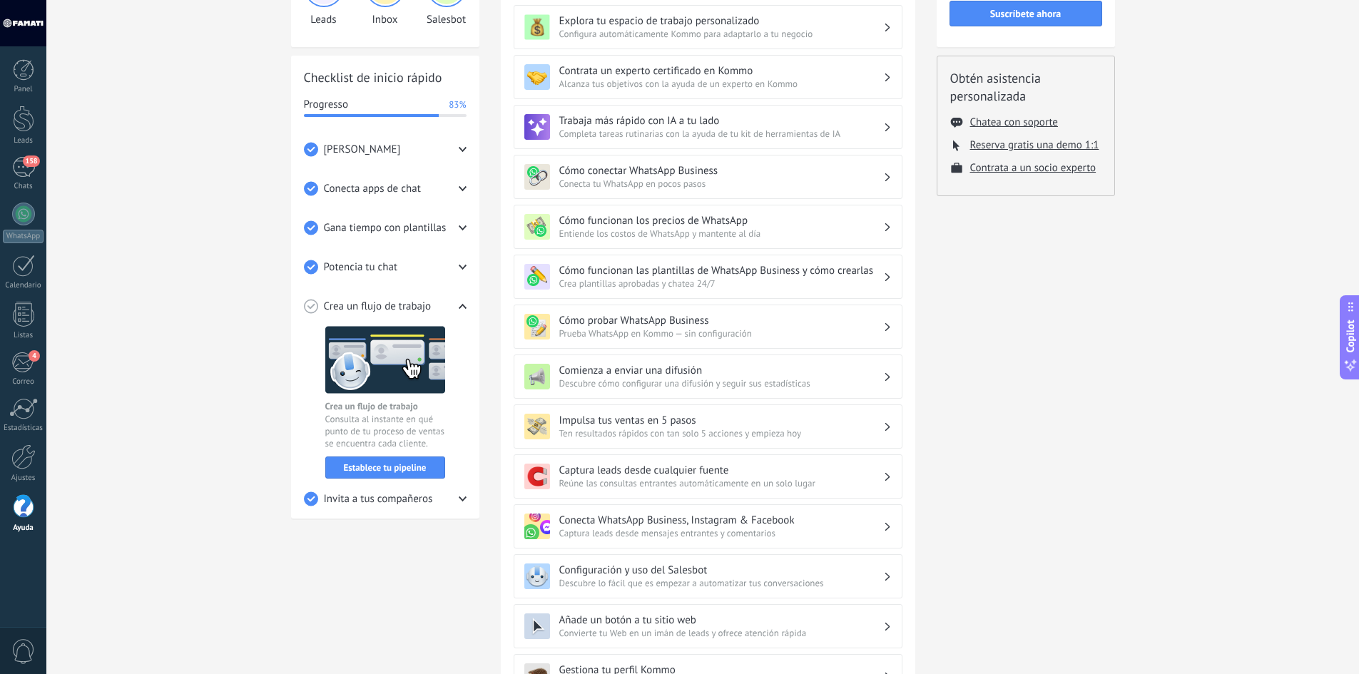
click at [458, 300] on div "Crea un flujo de trabajo" at bounding box center [385, 306] width 163 height 39
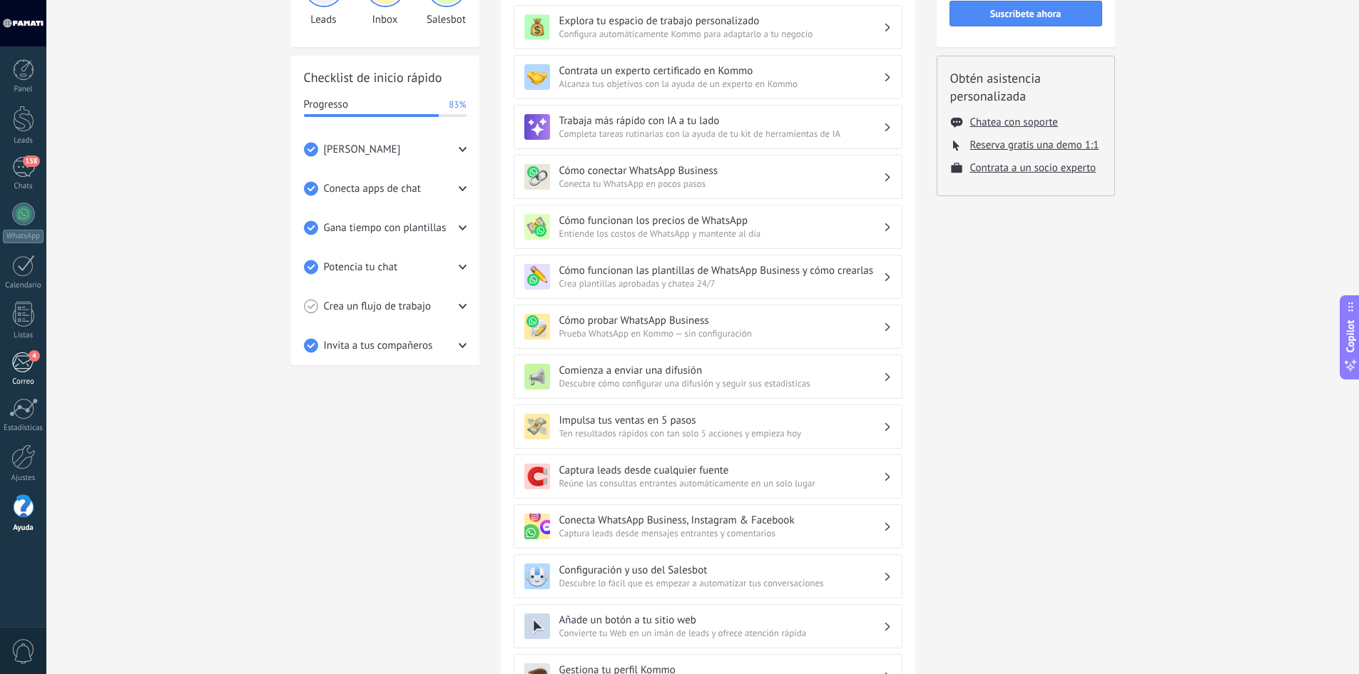
click at [30, 370] on div "4" at bounding box center [23, 362] width 24 height 21
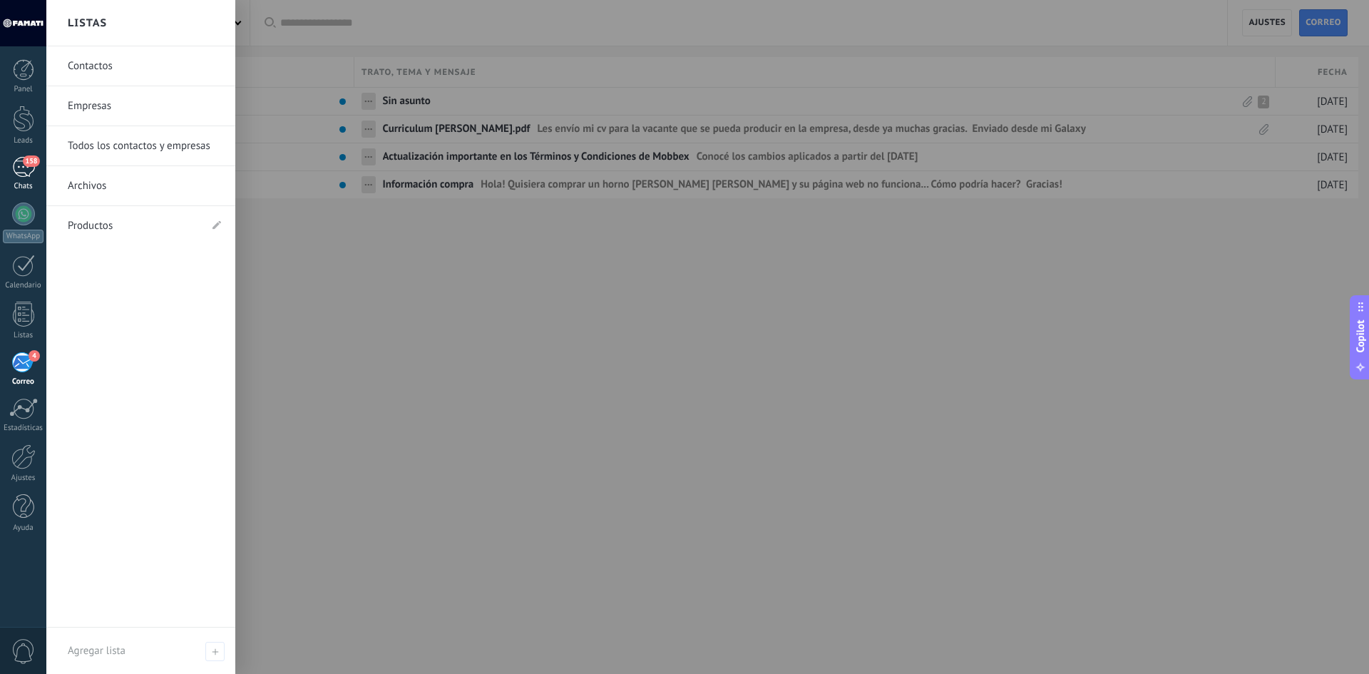
click at [24, 158] on span "158" at bounding box center [31, 160] width 16 height 11
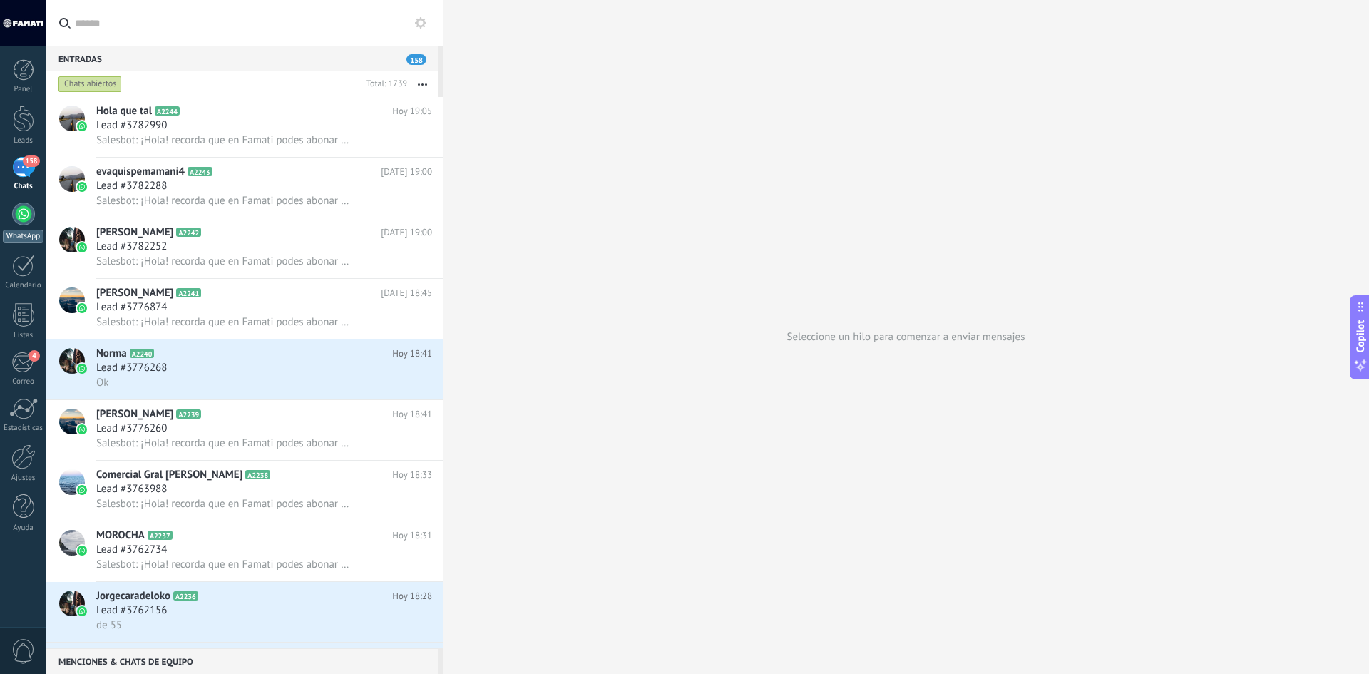
click at [27, 215] on div at bounding box center [23, 214] width 23 height 23
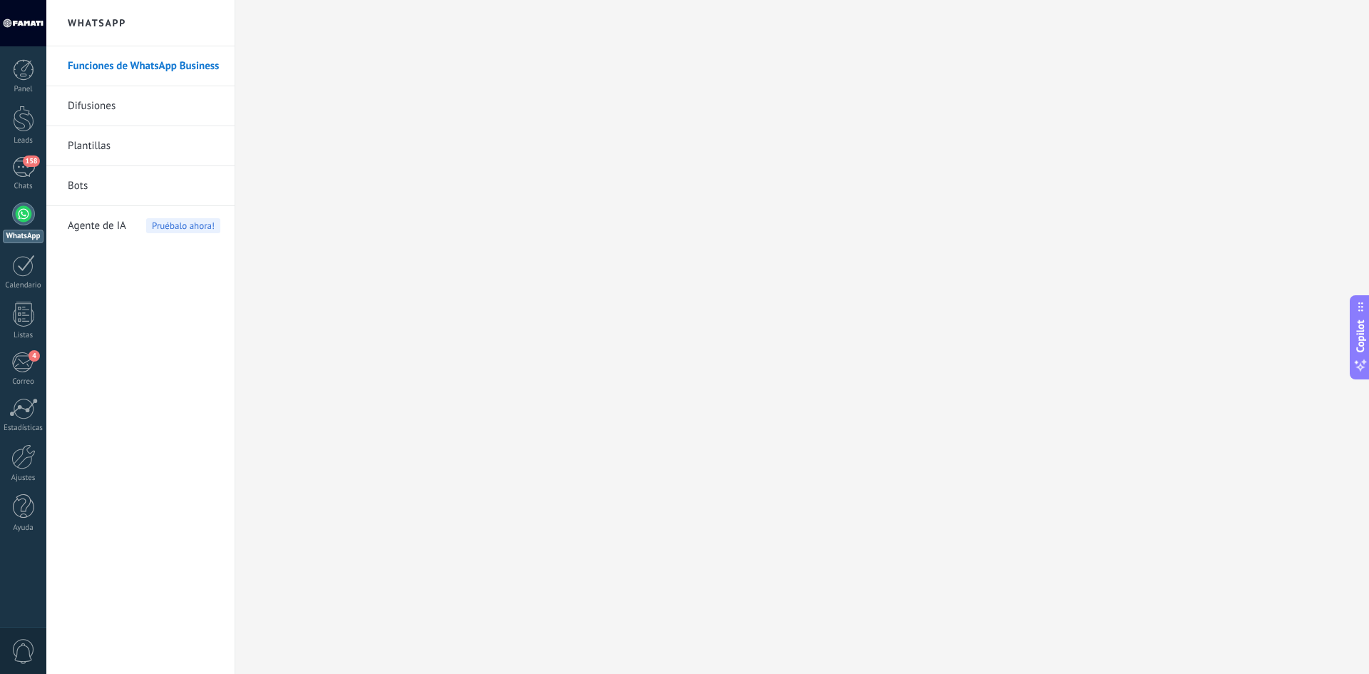
click at [137, 62] on link "Funciones de WhatsApp Business" at bounding box center [144, 66] width 153 height 40
click at [96, 139] on link "Plantillas" at bounding box center [144, 146] width 153 height 40
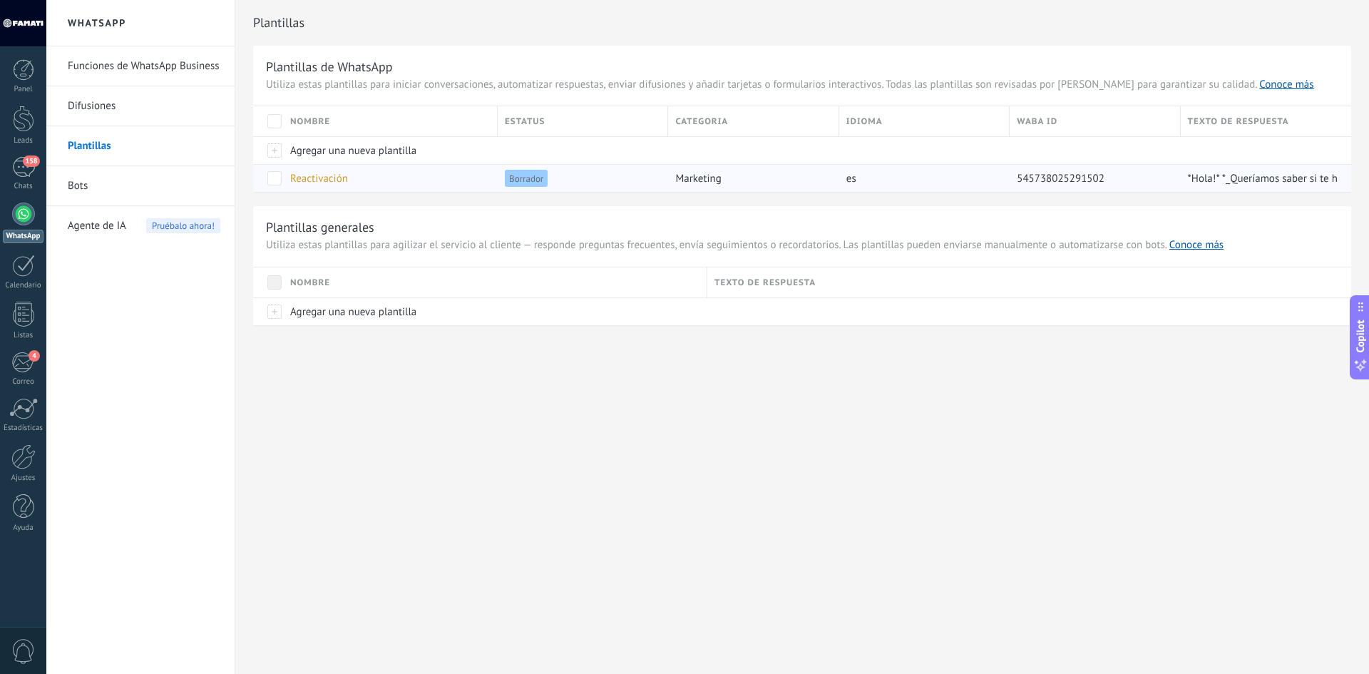
click at [393, 173] on div "Reactivación" at bounding box center [387, 178] width 208 height 27
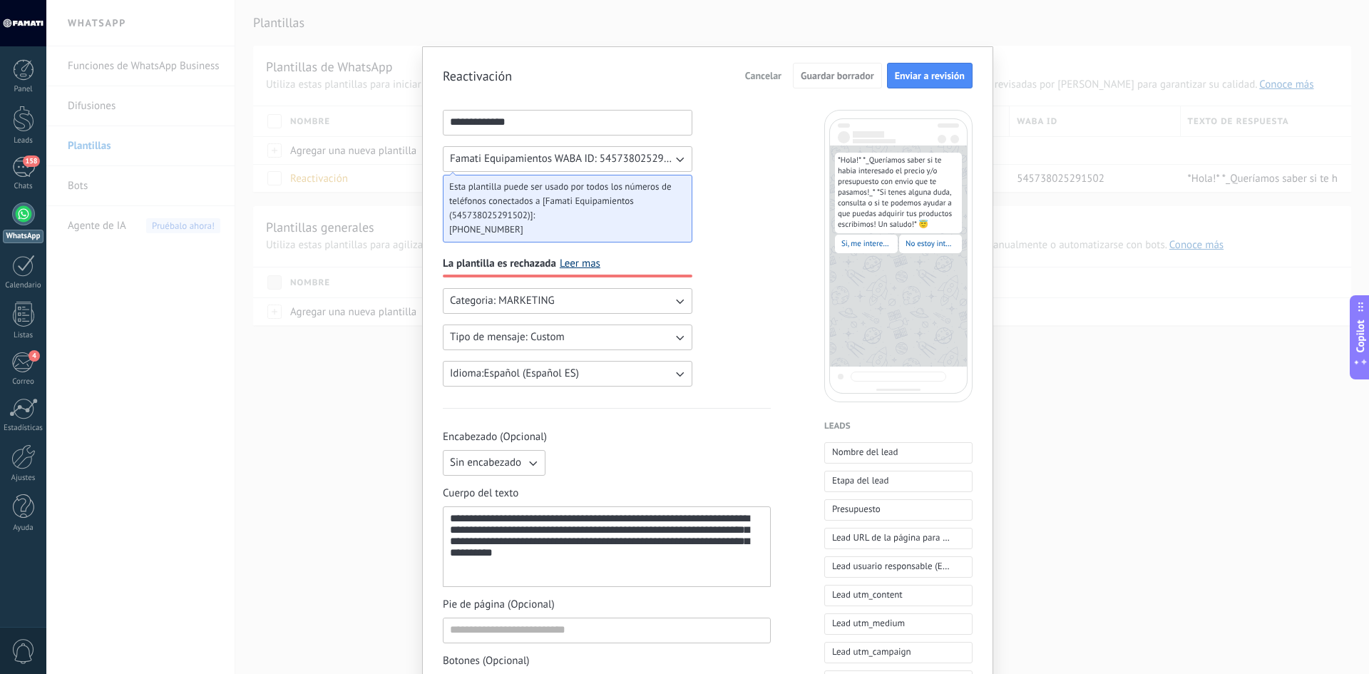
click at [576, 265] on link "Leer mas" at bounding box center [580, 264] width 41 height 14
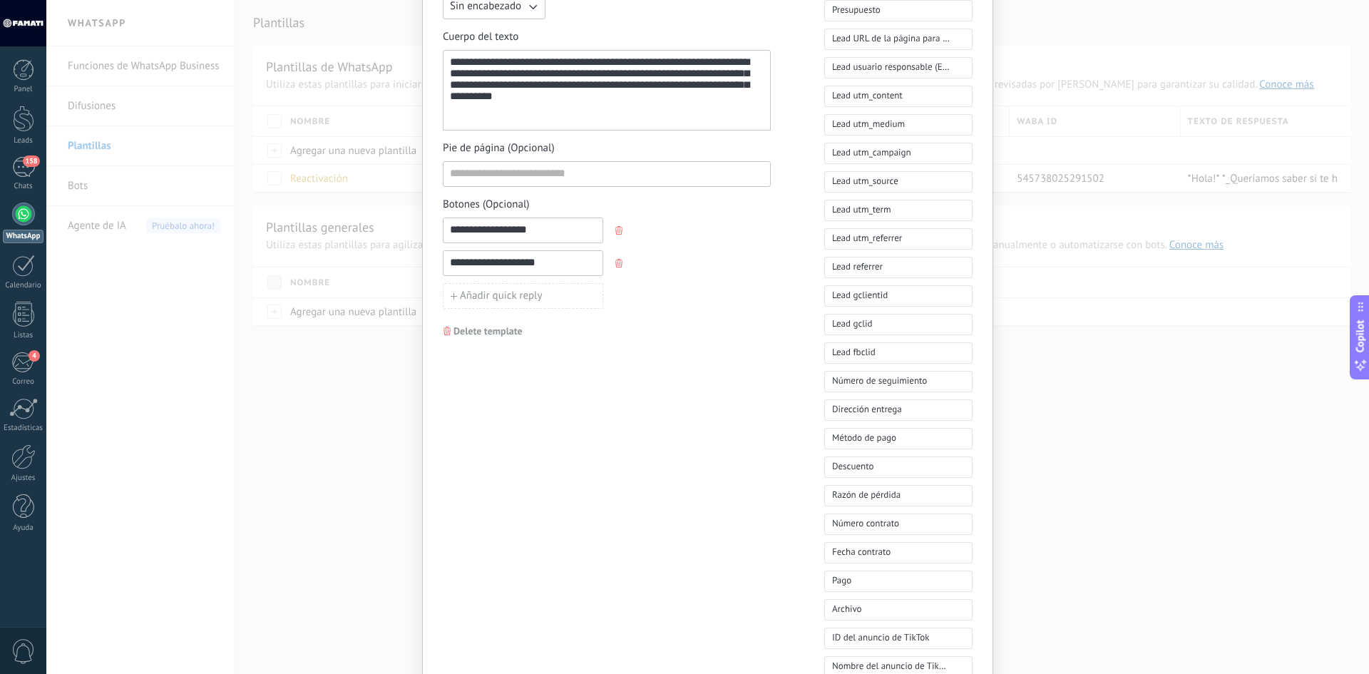
click at [554, 235] on input "**********" at bounding box center [523, 229] width 159 height 23
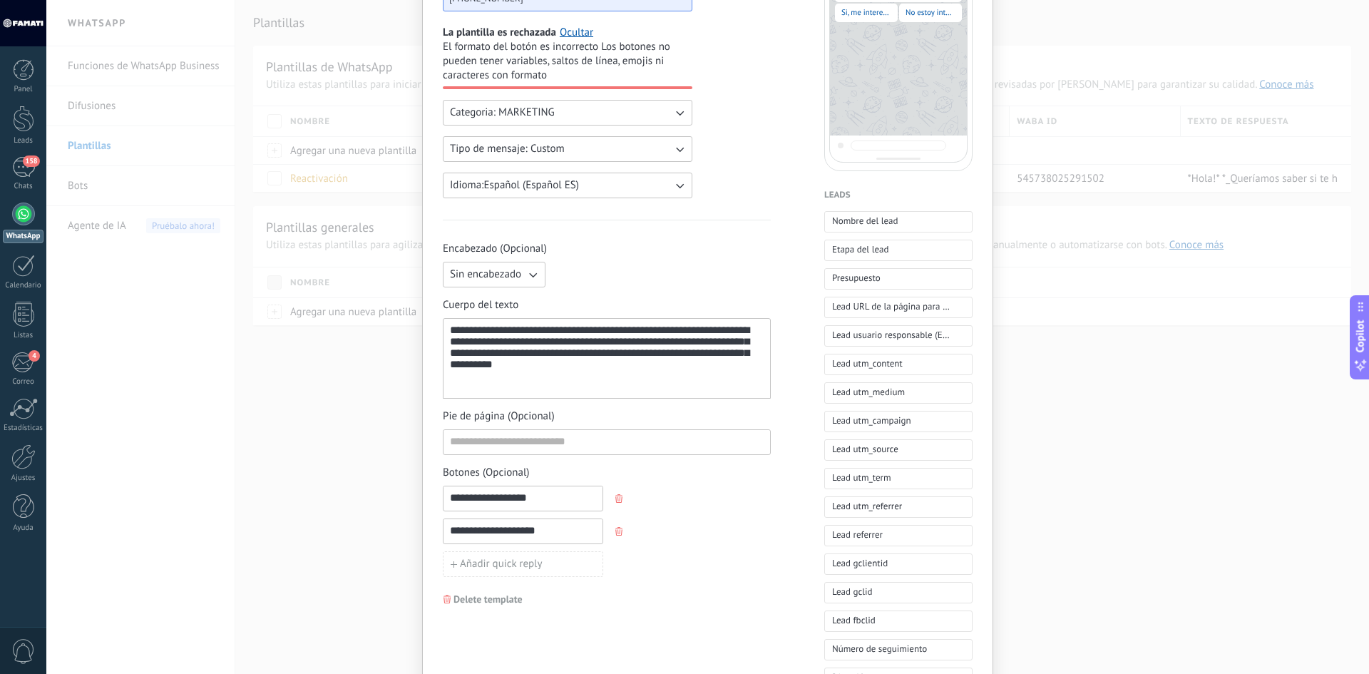
scroll to position [214, 0]
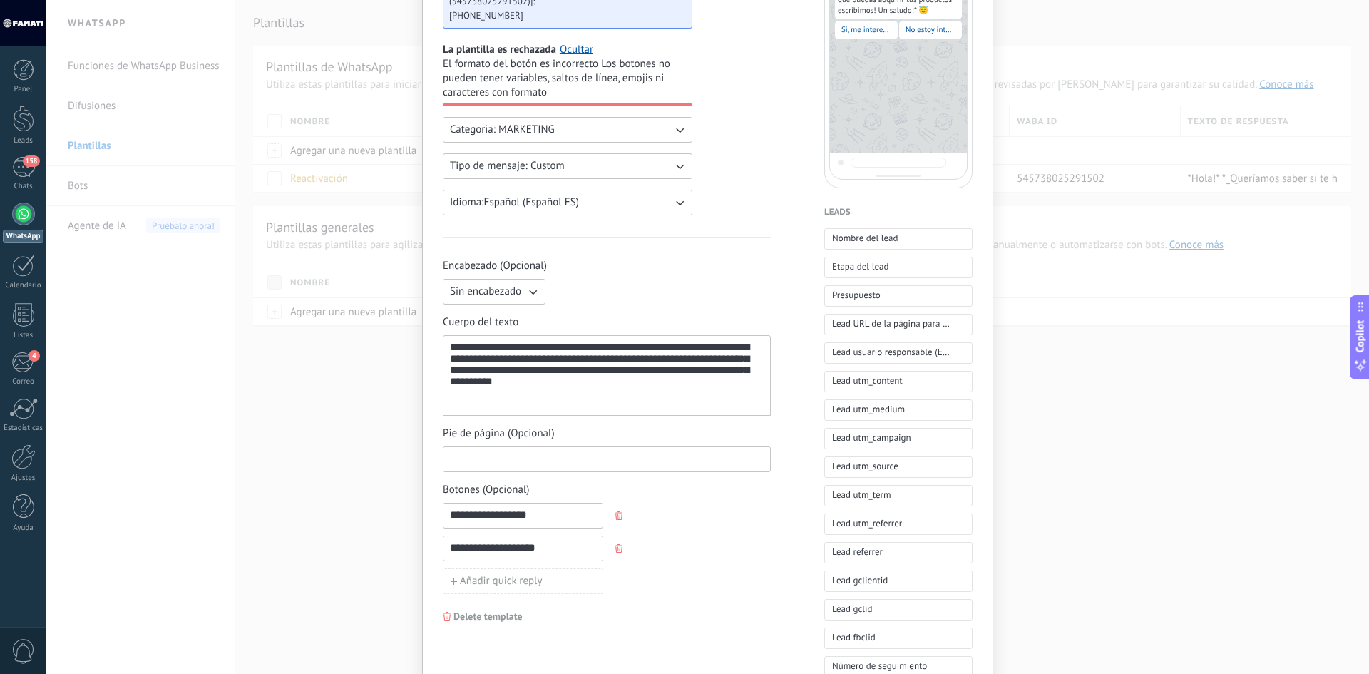
click at [563, 464] on input at bounding box center [607, 458] width 327 height 23
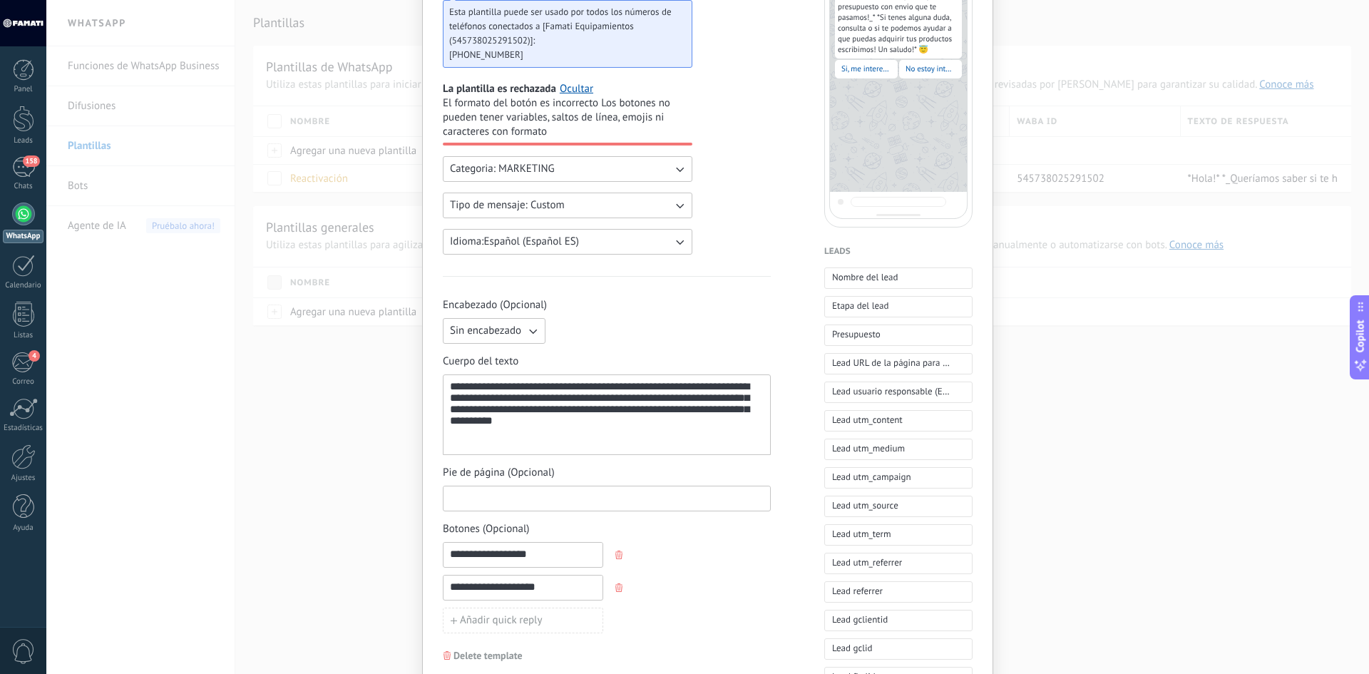
scroll to position [143, 0]
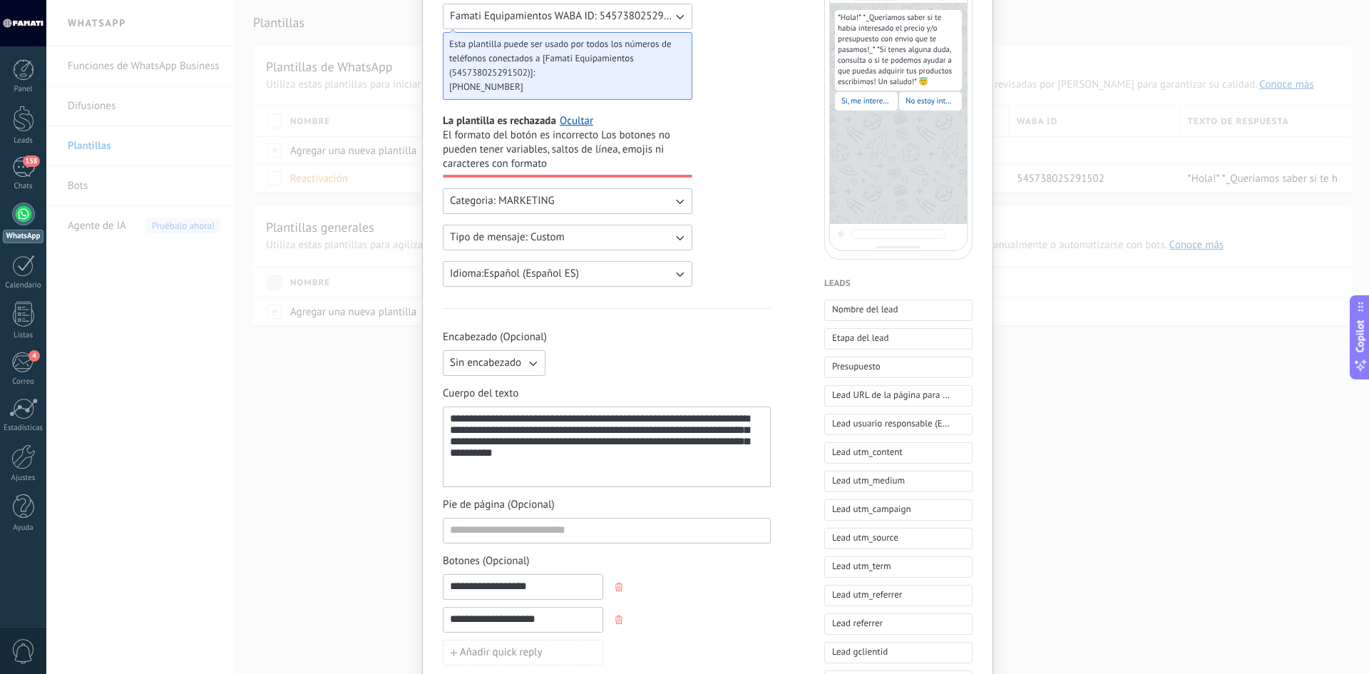
click at [542, 587] on input "**********" at bounding box center [523, 586] width 159 height 23
type input "**********"
drag, startPoint x: 487, startPoint y: 621, endPoint x: 469, endPoint y: 635, distance: 23.0
click at [469, 635] on div "**********" at bounding box center [607, 619] width 328 height 91
click at [554, 621] on input "**********" at bounding box center [523, 619] width 159 height 23
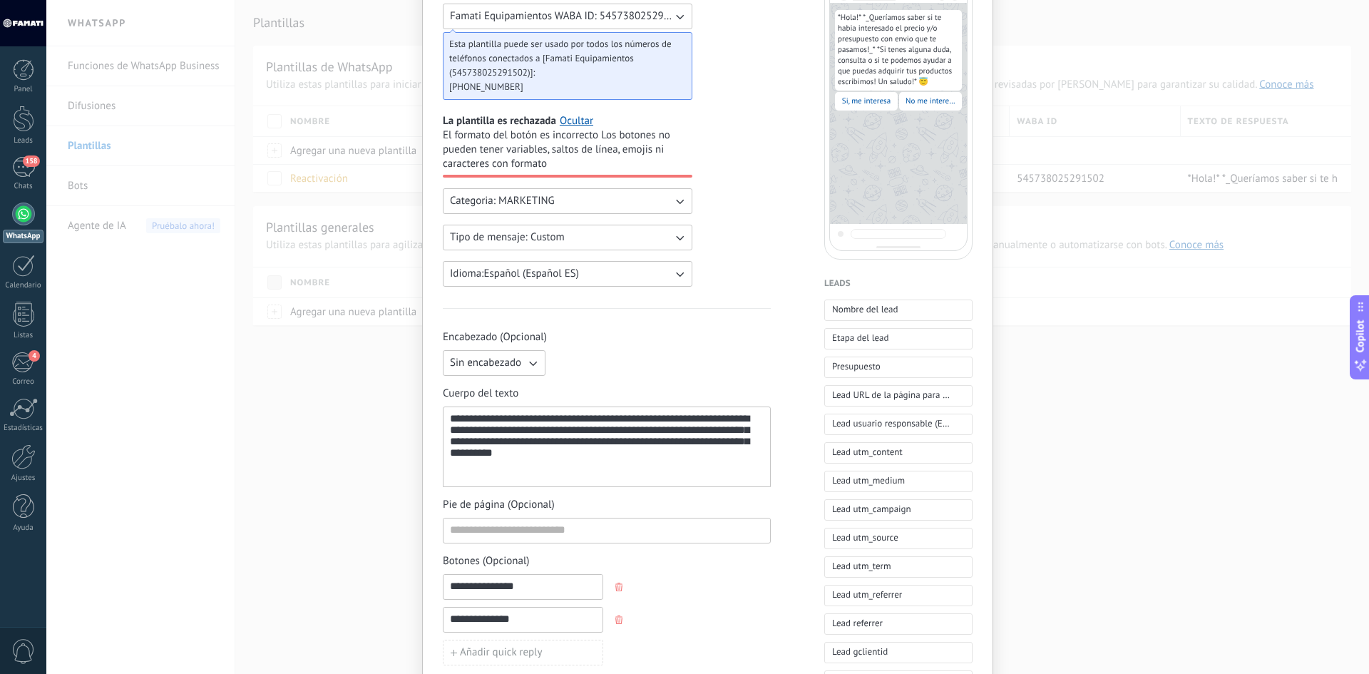
type input "**********"
click at [685, 553] on div "**********" at bounding box center [607, 497] width 328 height 335
click at [562, 531] on input at bounding box center [607, 530] width 327 height 23
drag, startPoint x: 493, startPoint y: 536, endPoint x: 466, endPoint y: 532, distance: 27.4
click at [466, 532] on input "**********" at bounding box center [607, 530] width 327 height 23
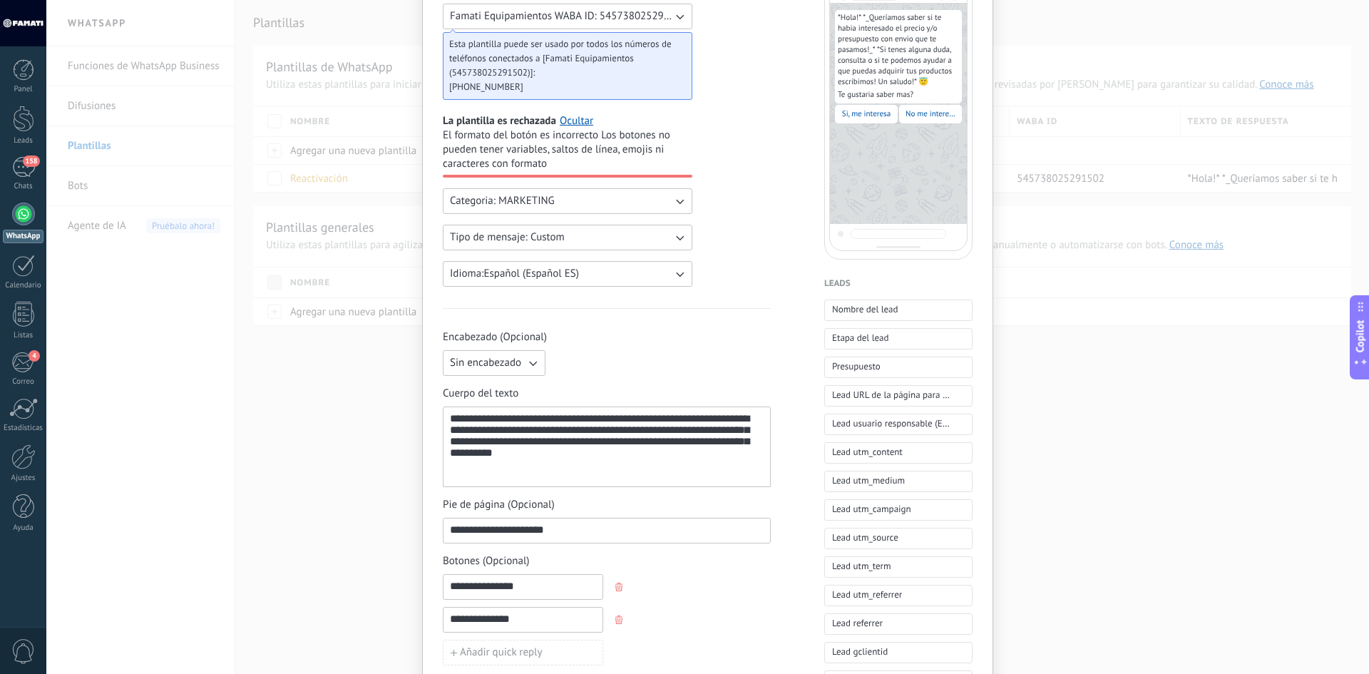
click at [588, 534] on input "**********" at bounding box center [607, 530] width 327 height 23
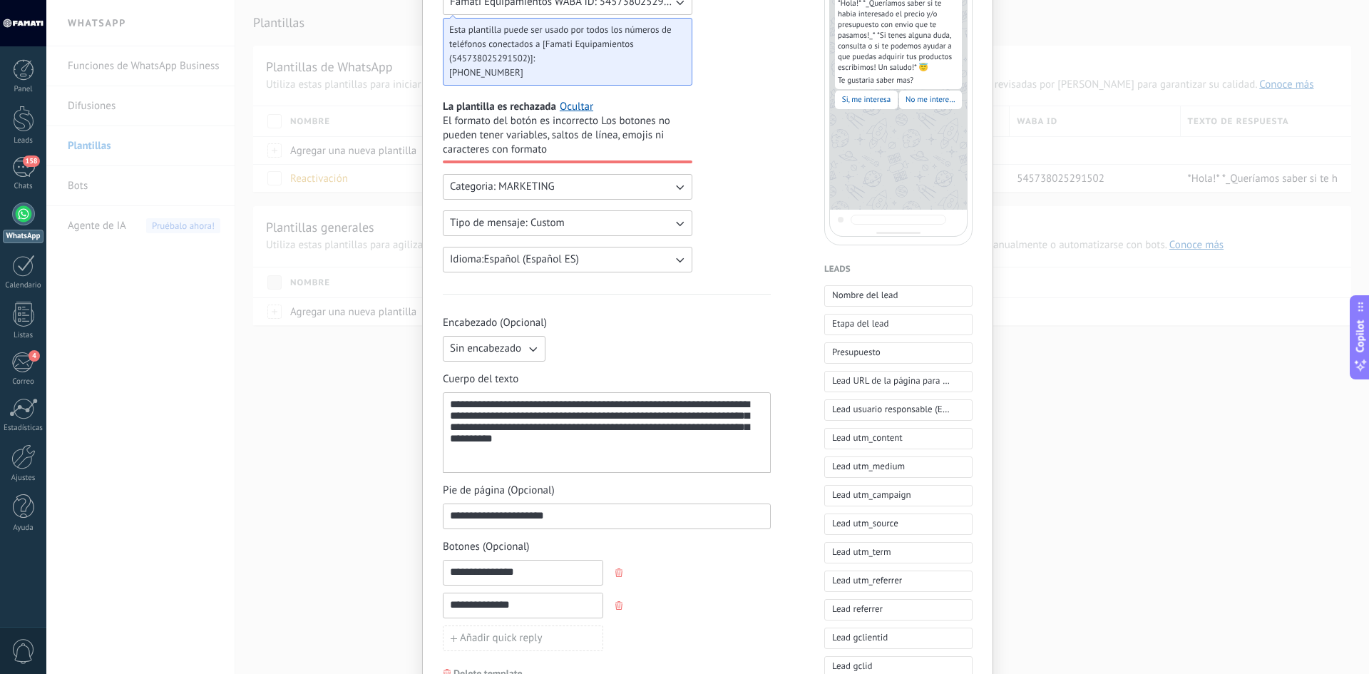
scroll to position [0, 0]
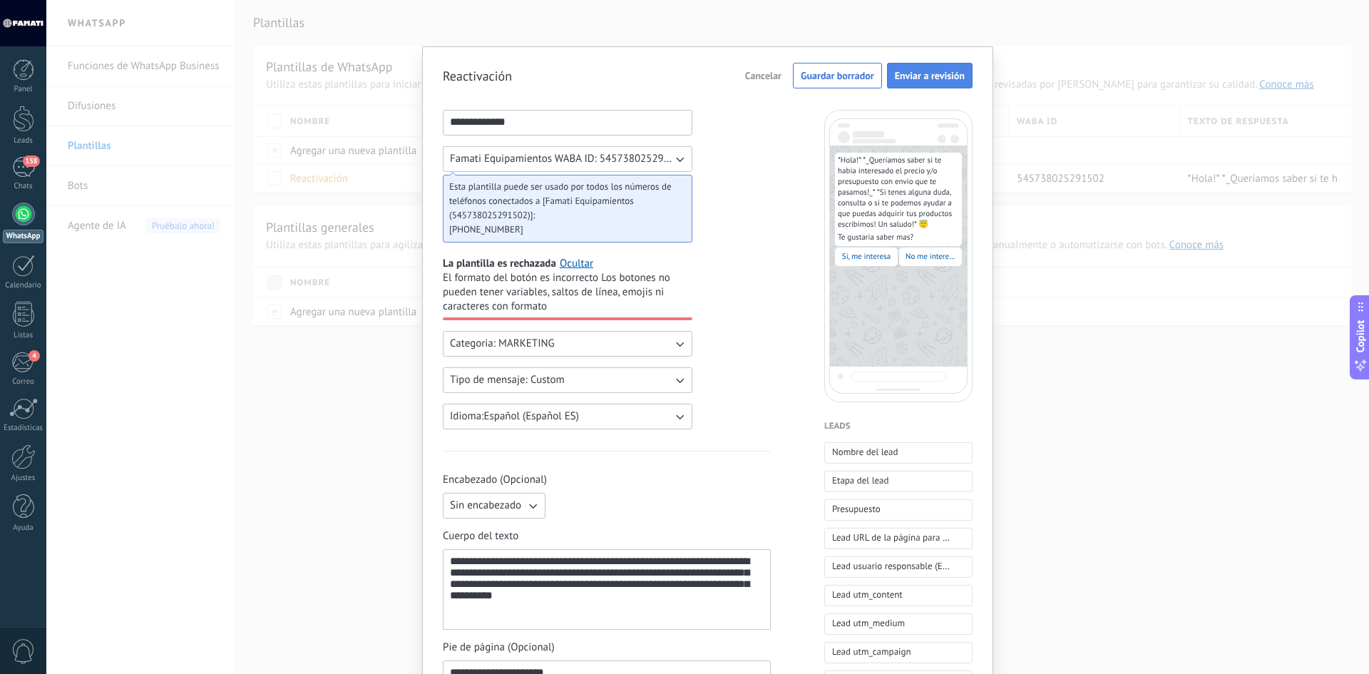
type input "**********"
click at [934, 80] on span "Enviar a revisión" at bounding box center [930, 76] width 70 height 10
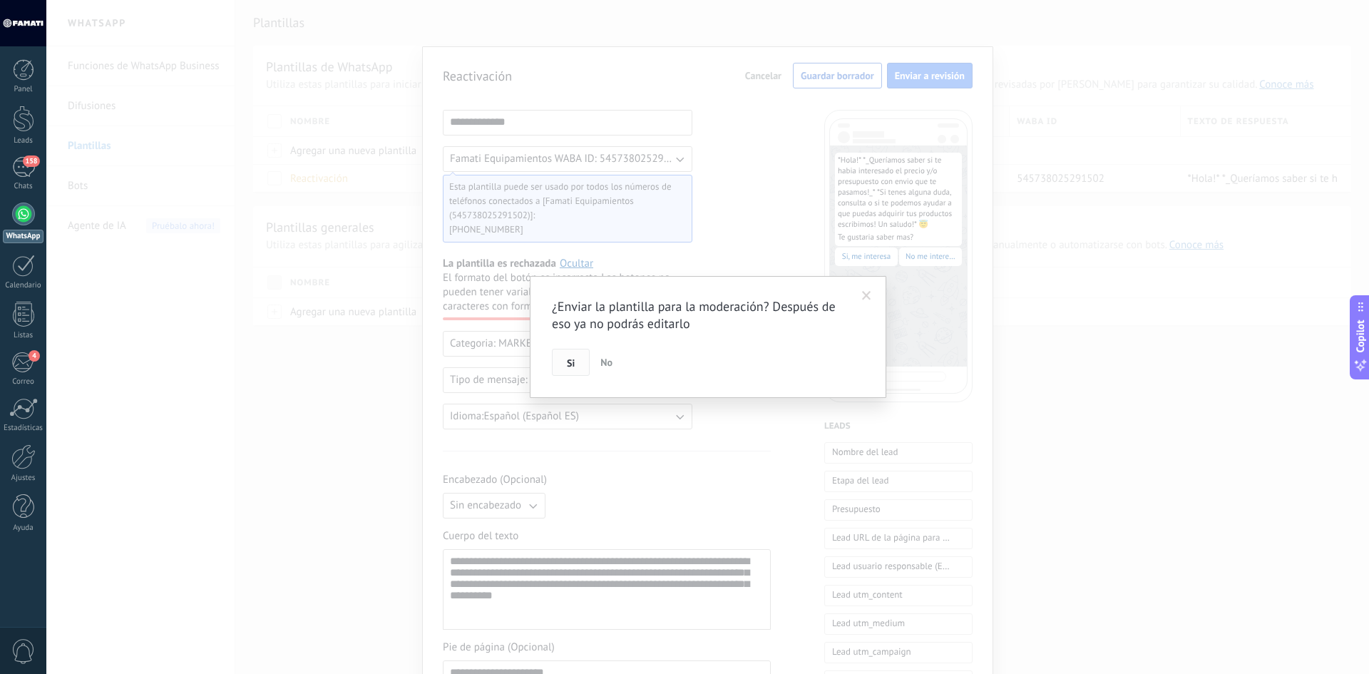
click at [570, 363] on span "Si" at bounding box center [571, 363] width 8 height 10
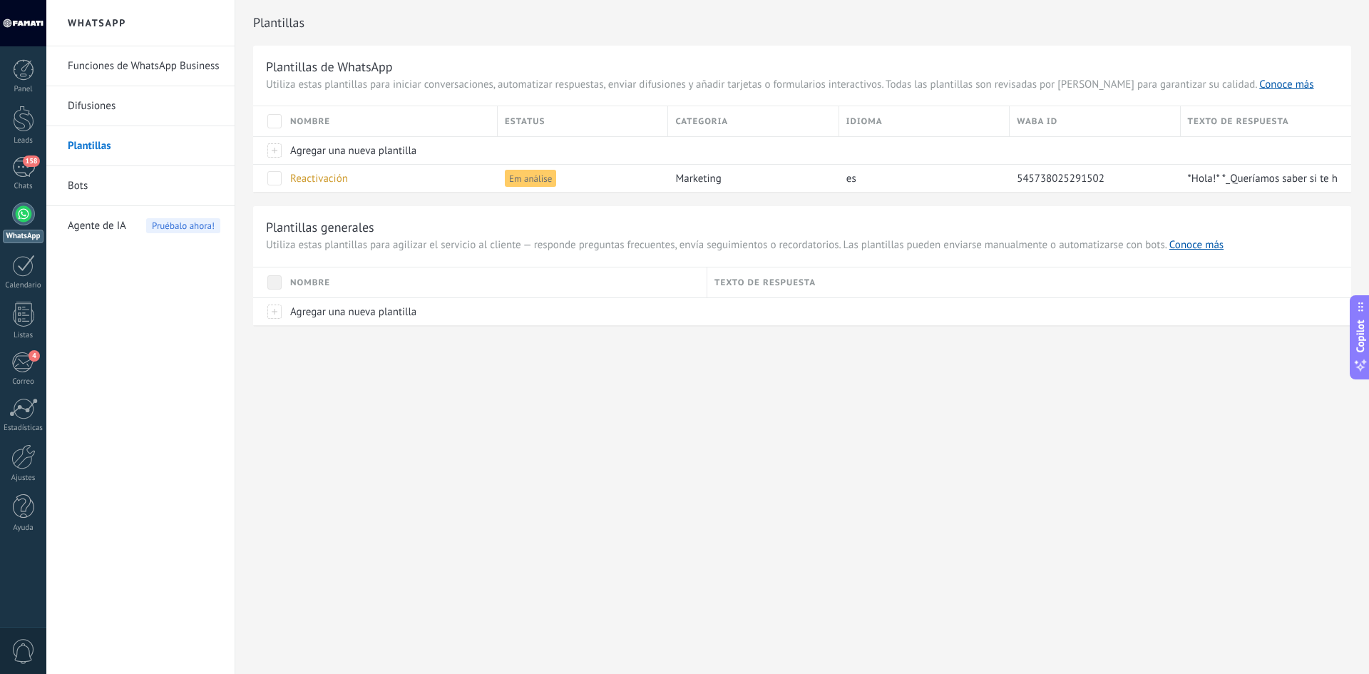
click at [100, 139] on link "Plantillas" at bounding box center [144, 146] width 153 height 40
click at [111, 114] on link "Difusiones" at bounding box center [144, 106] width 153 height 40
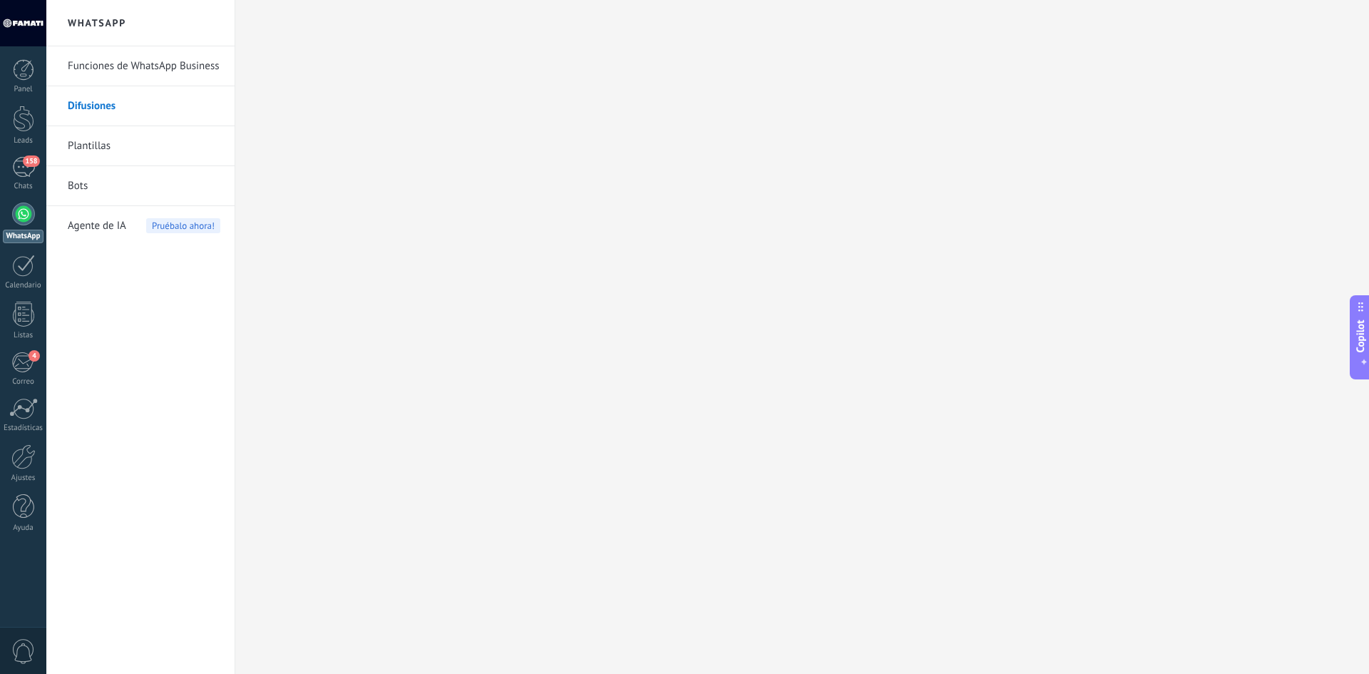
click at [98, 147] on link "Plantillas" at bounding box center [144, 146] width 153 height 40
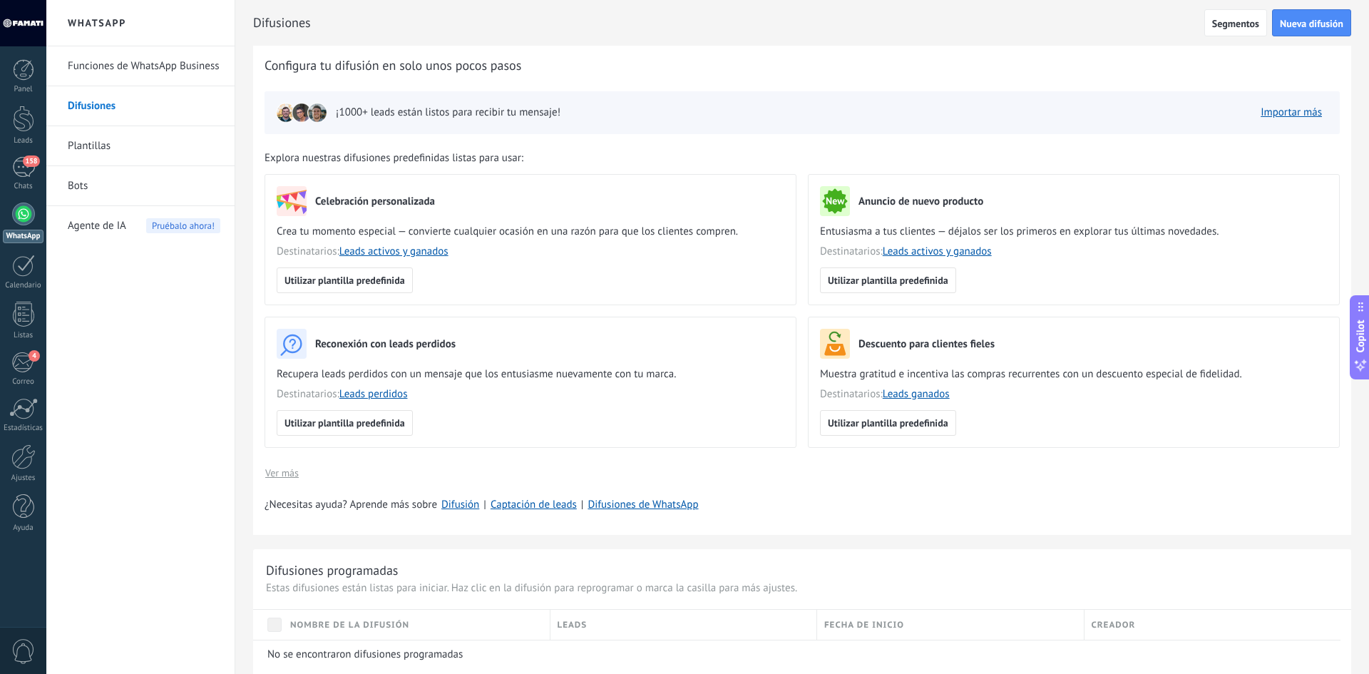
click at [92, 152] on link "Plantillas" at bounding box center [144, 146] width 153 height 40
click at [98, 148] on link "Plantillas" at bounding box center [144, 146] width 153 height 40
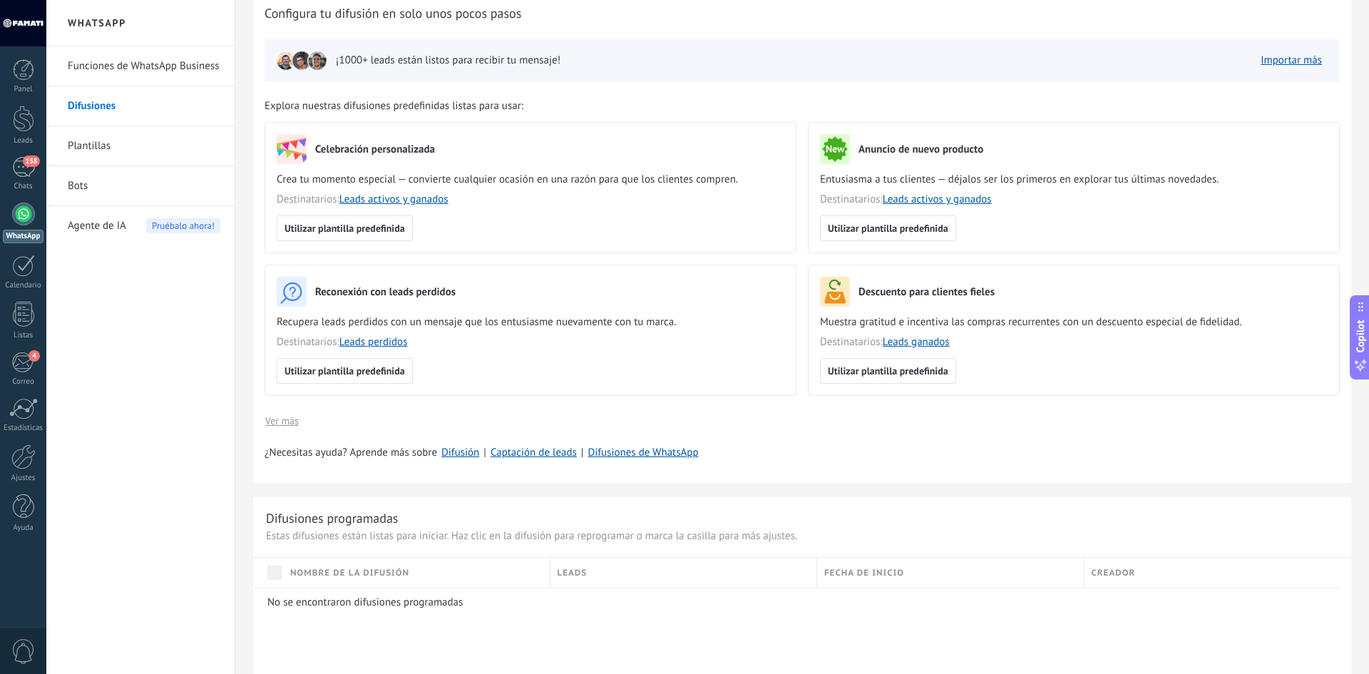
scroll to position [143, 0]
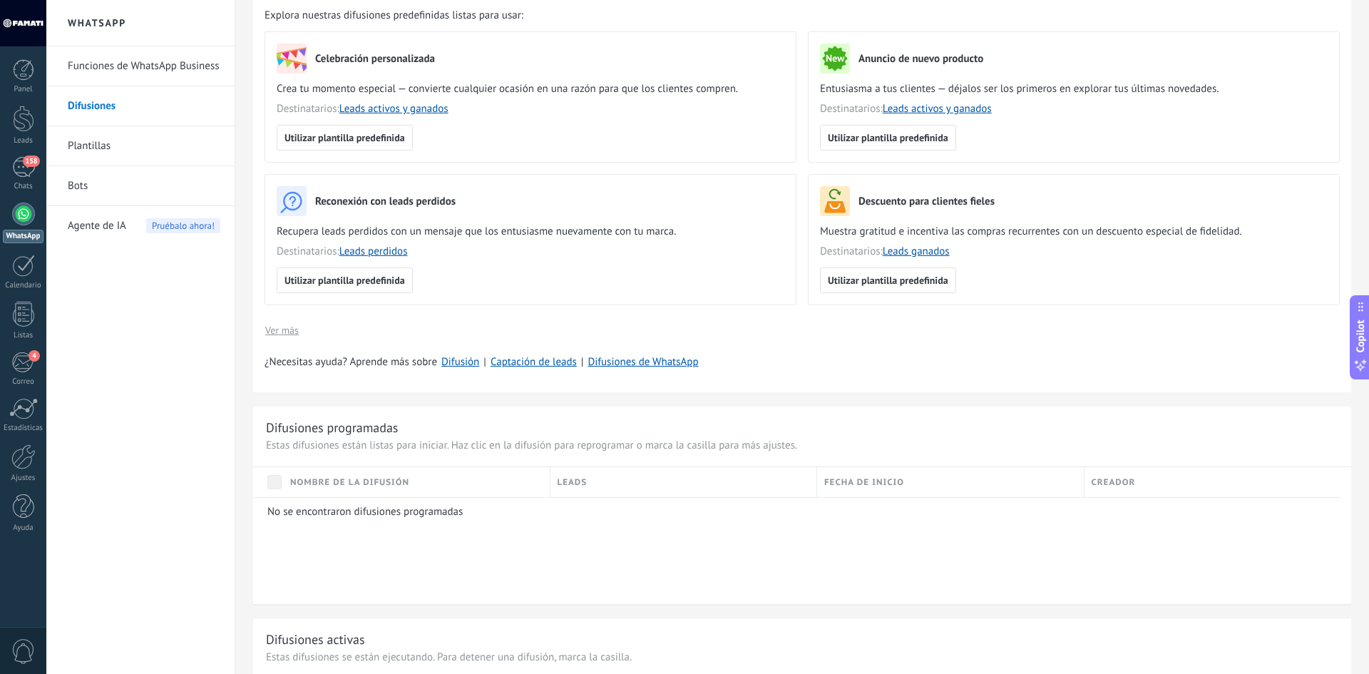
click at [82, 146] on link "Plantillas" at bounding box center [144, 146] width 153 height 40
click at [32, 76] on div at bounding box center [23, 69] width 21 height 21
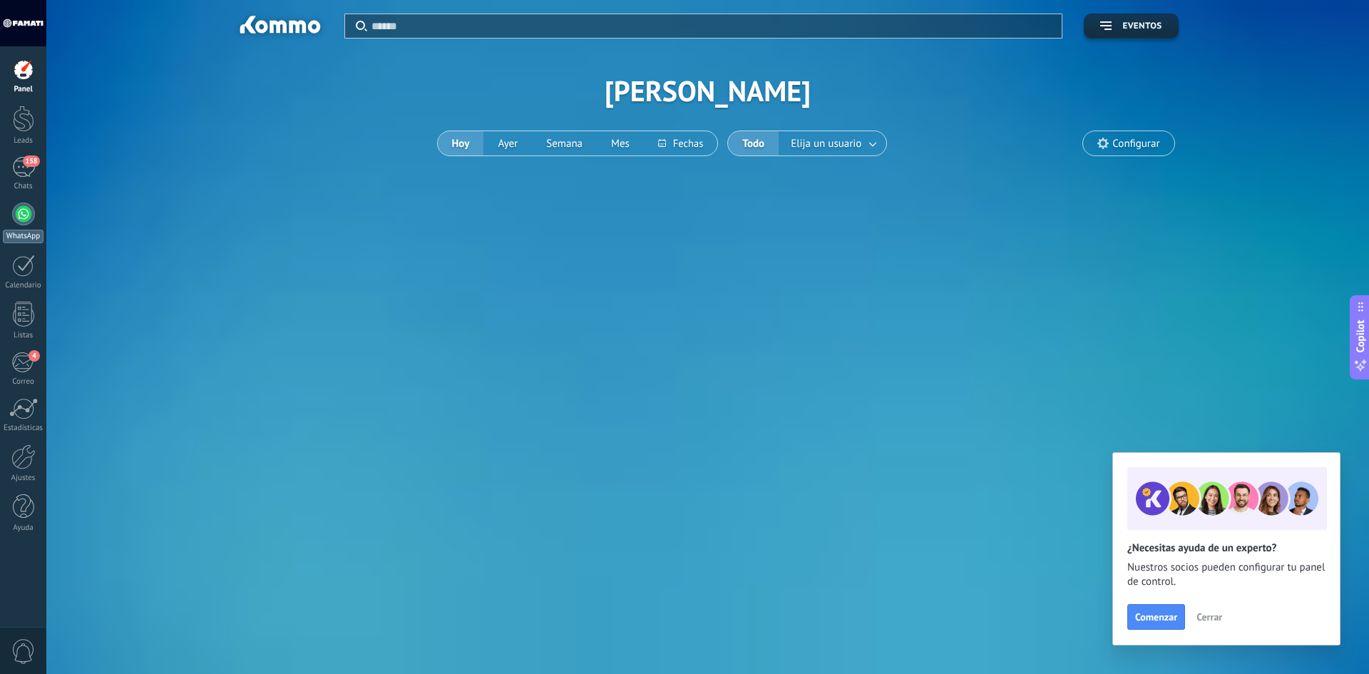
click at [26, 222] on div at bounding box center [23, 214] width 23 height 23
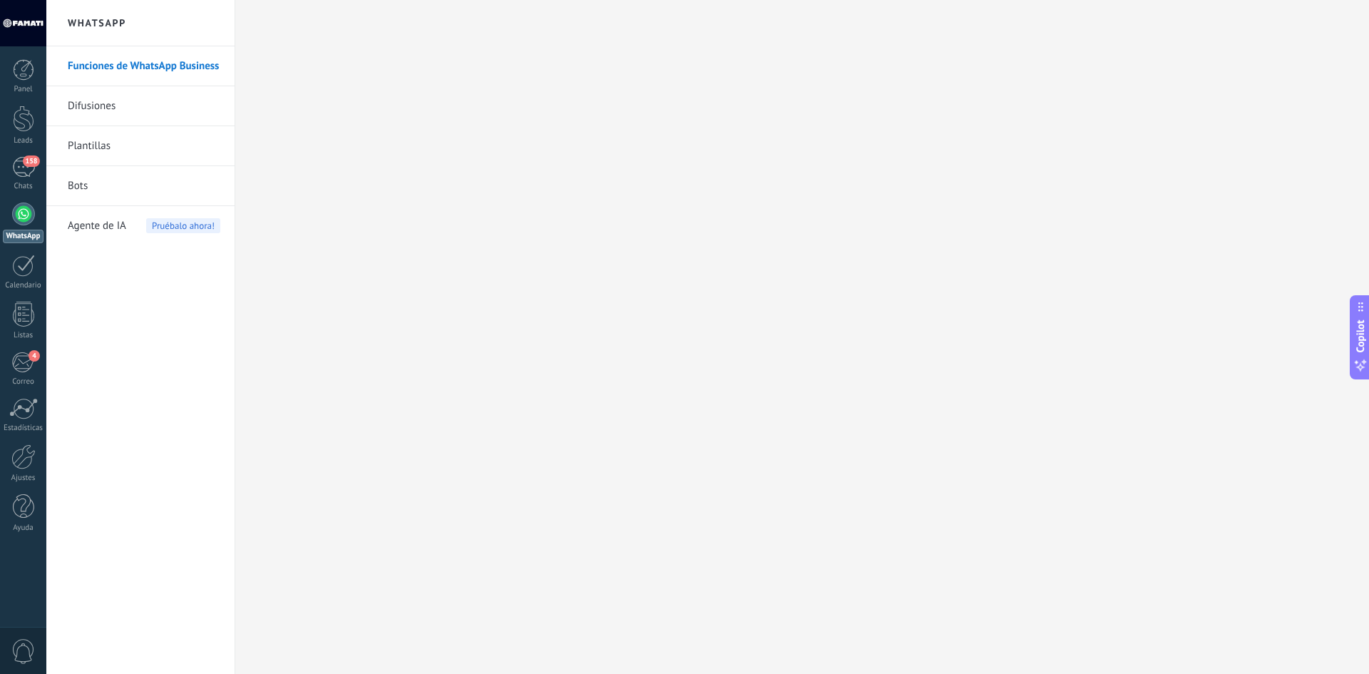
click at [89, 143] on link "Plantillas" at bounding box center [144, 146] width 153 height 40
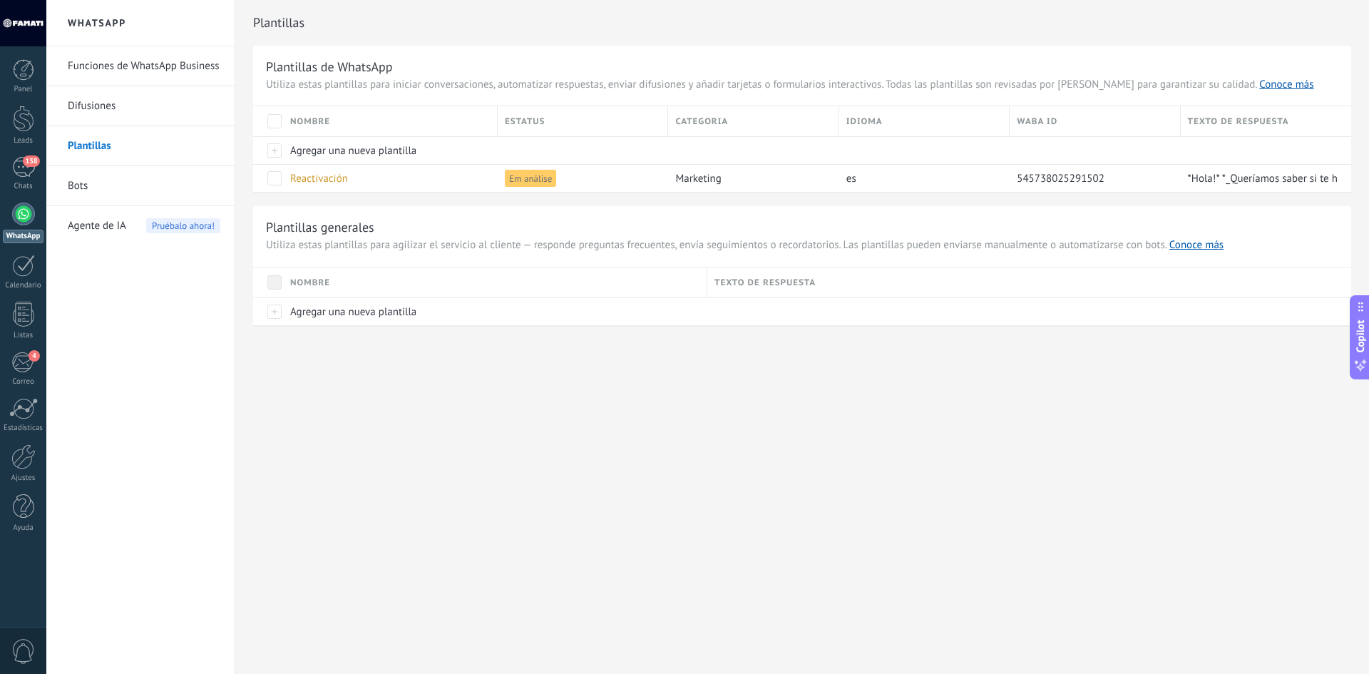
click at [22, 492] on div "Panel Leads 158 Chats WhatsApp Clientes" at bounding box center [23, 303] width 46 height 488
click at [21, 508] on div at bounding box center [23, 506] width 21 height 25
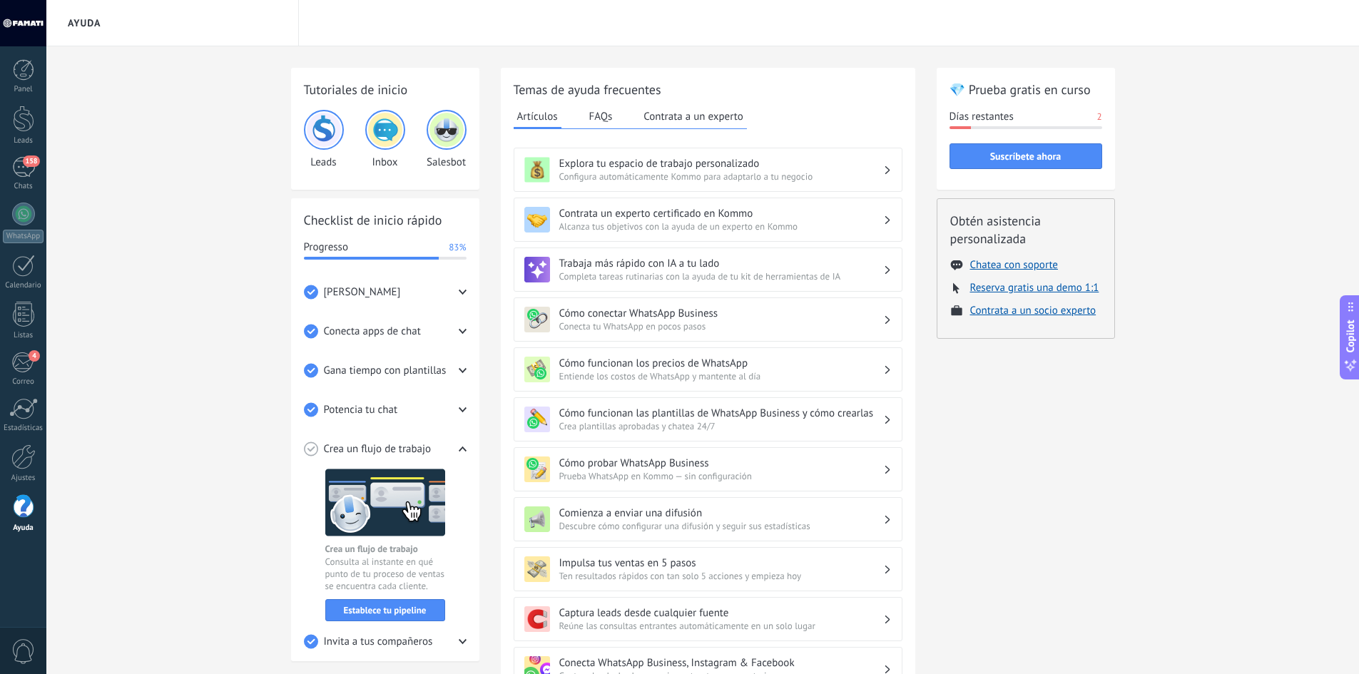
click at [28, 24] on div at bounding box center [23, 23] width 46 height 46
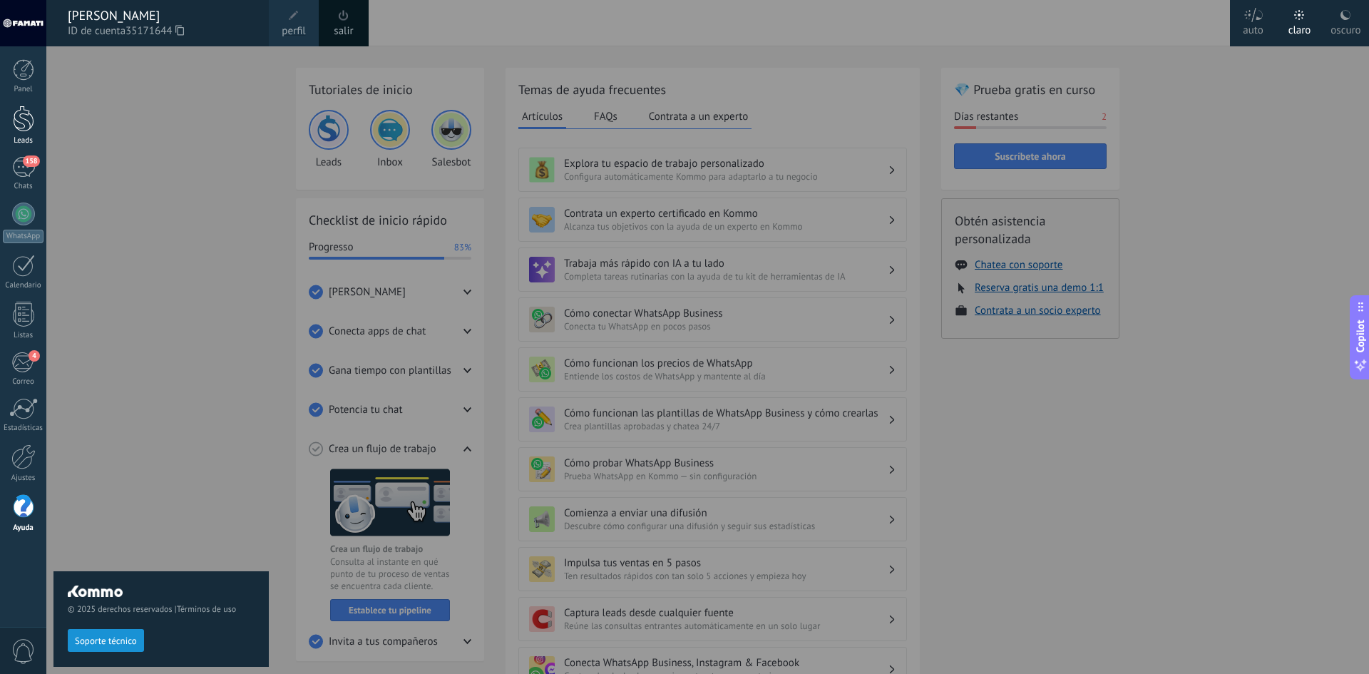
click at [31, 124] on div at bounding box center [23, 119] width 21 height 26
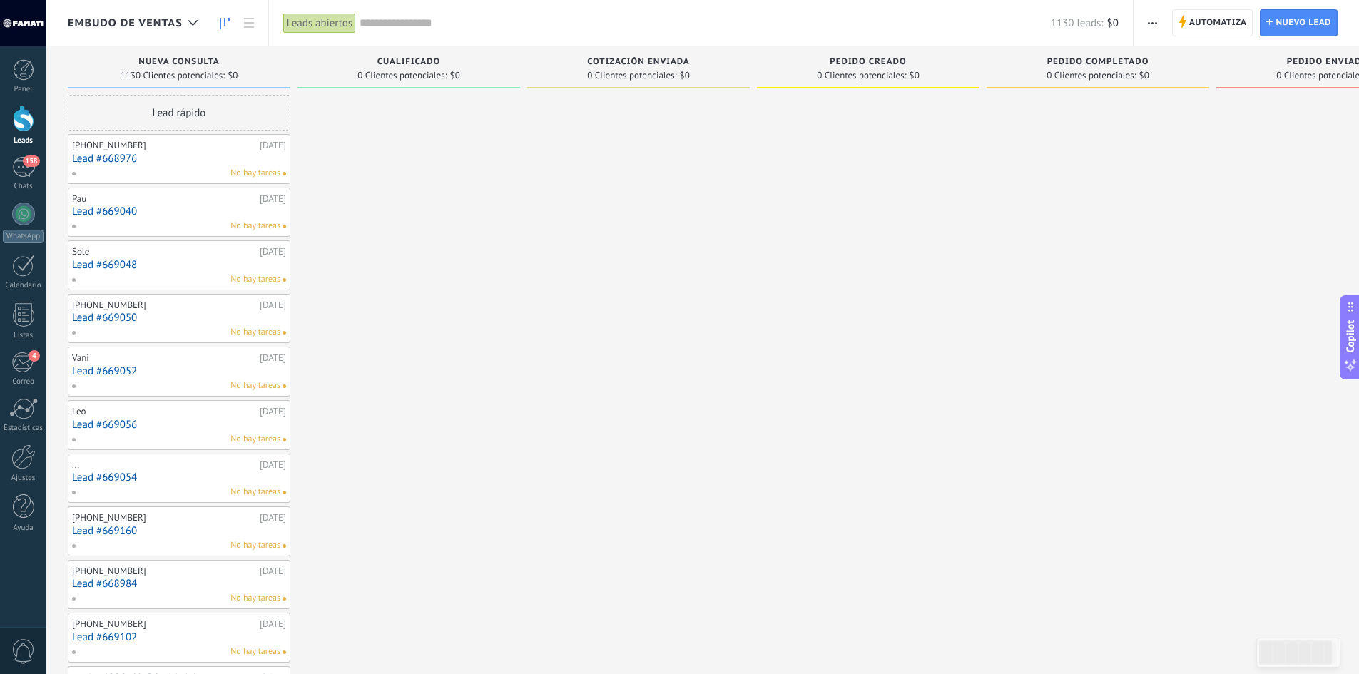
click at [190, 164] on link "Lead #668976" at bounding box center [179, 159] width 214 height 12
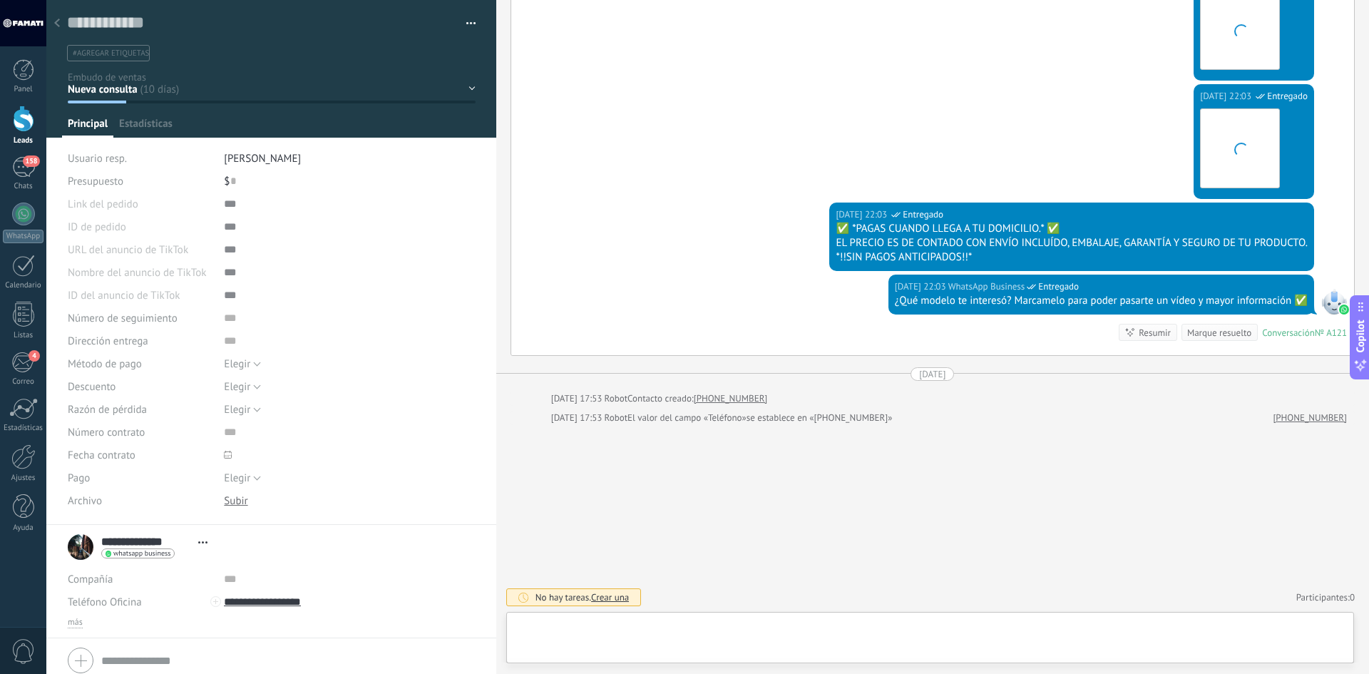
scroll to position [21, 0]
click at [628, 629] on div "[PHONE_NUMBER]" at bounding box center [607, 626] width 86 height 13
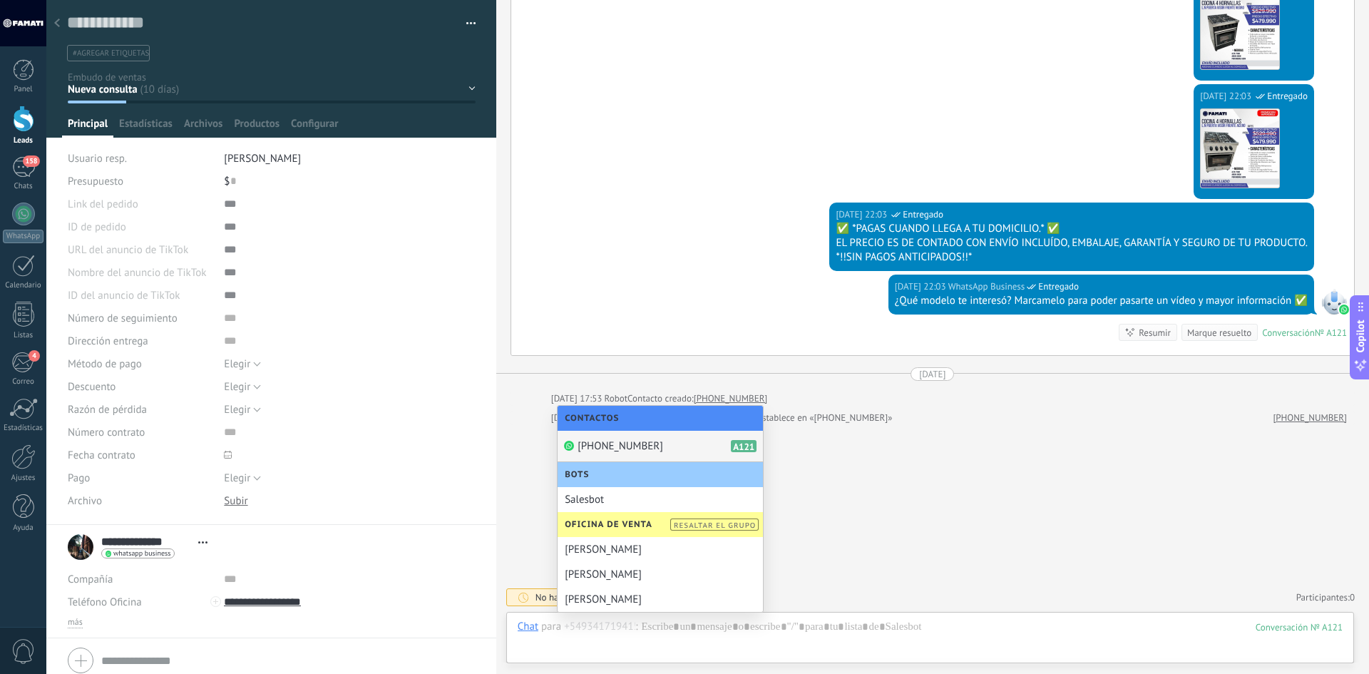
click at [612, 444] on span "[PHONE_NUMBER]" at bounding box center [621, 446] width 86 height 14
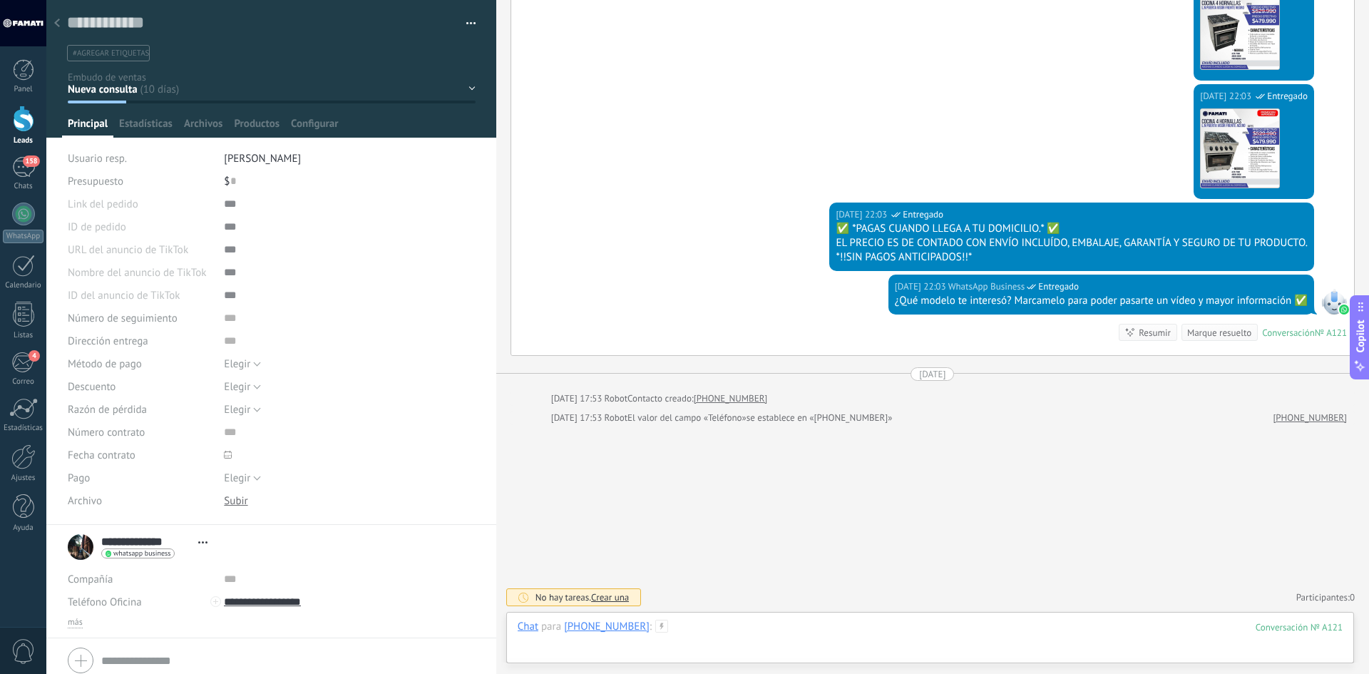
click at [668, 623] on div at bounding box center [930, 641] width 825 height 43
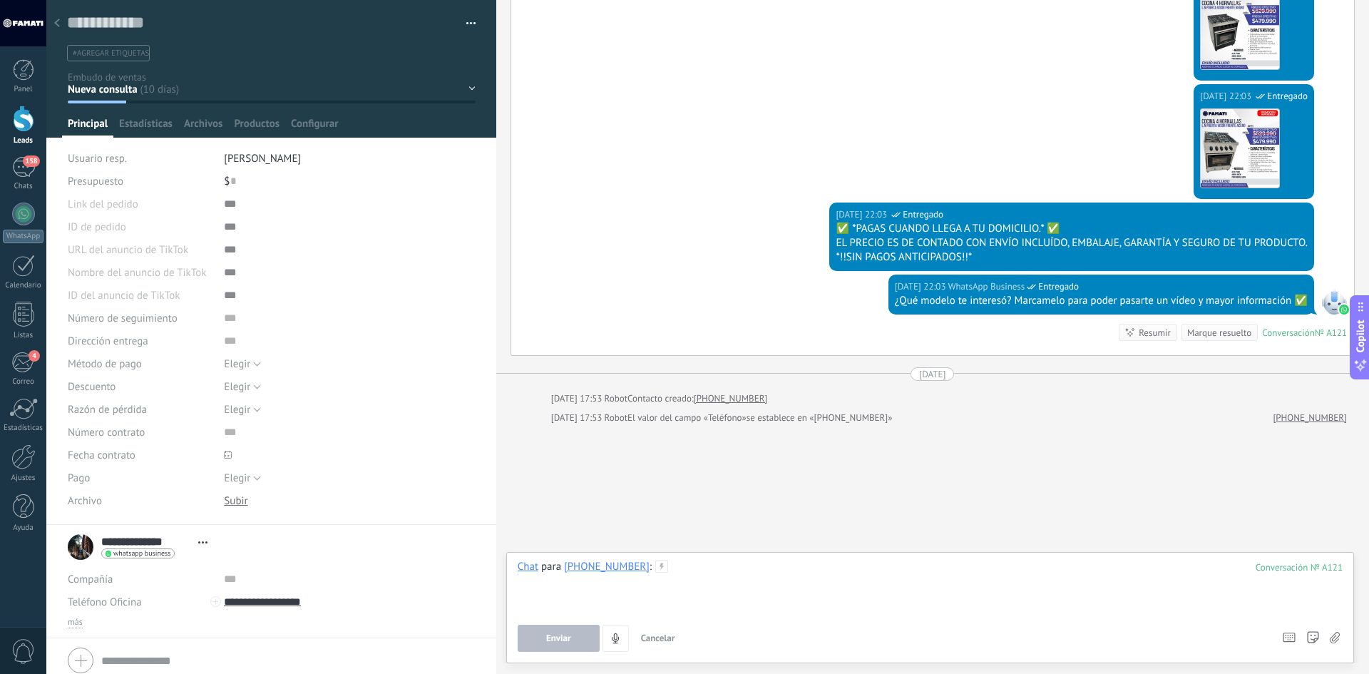
click at [679, 574] on div at bounding box center [930, 587] width 825 height 54
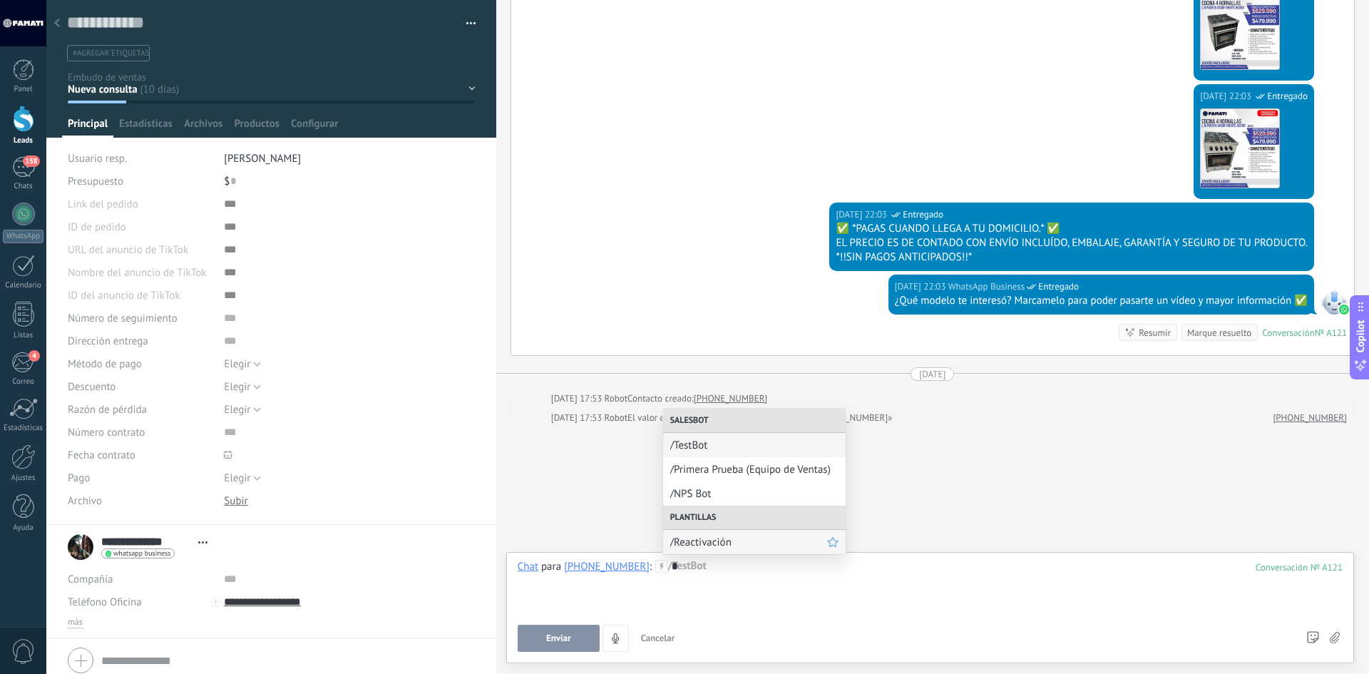
click at [727, 542] on span "/Reactivación" at bounding box center [748, 543] width 157 height 14
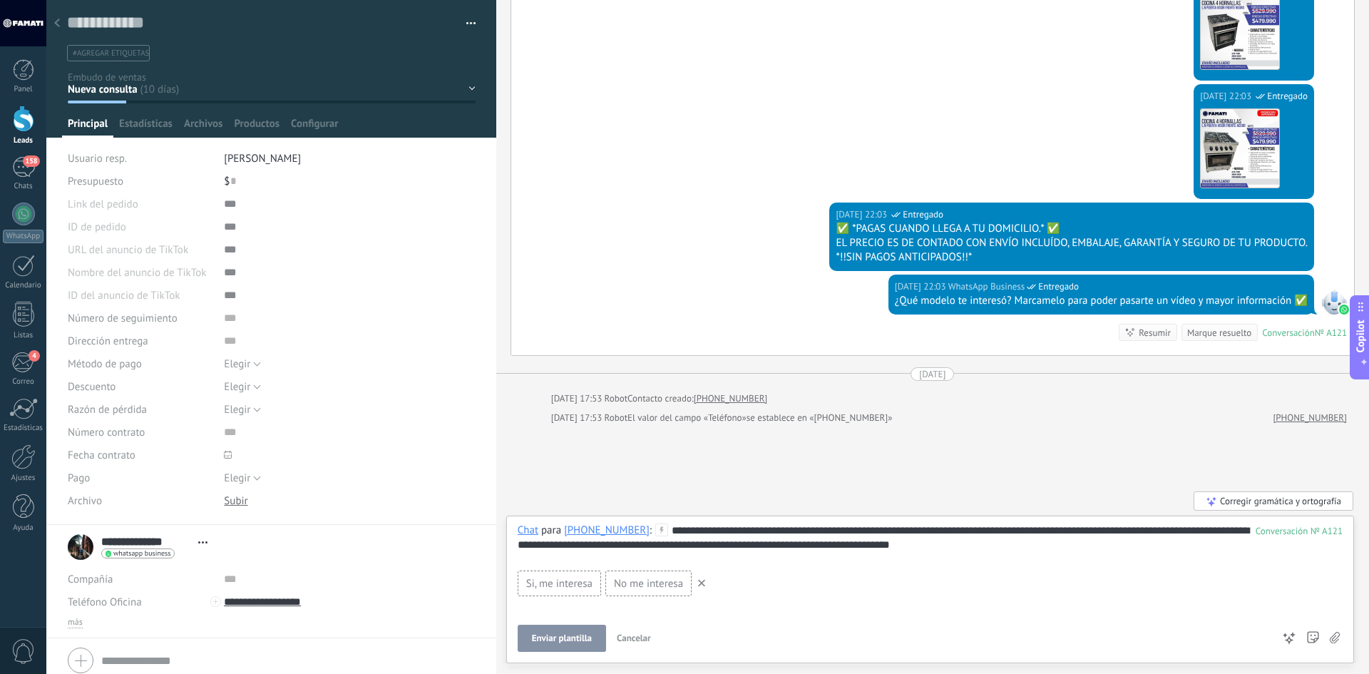
click at [580, 637] on span "Enviar plantilla" at bounding box center [562, 638] width 60 height 10
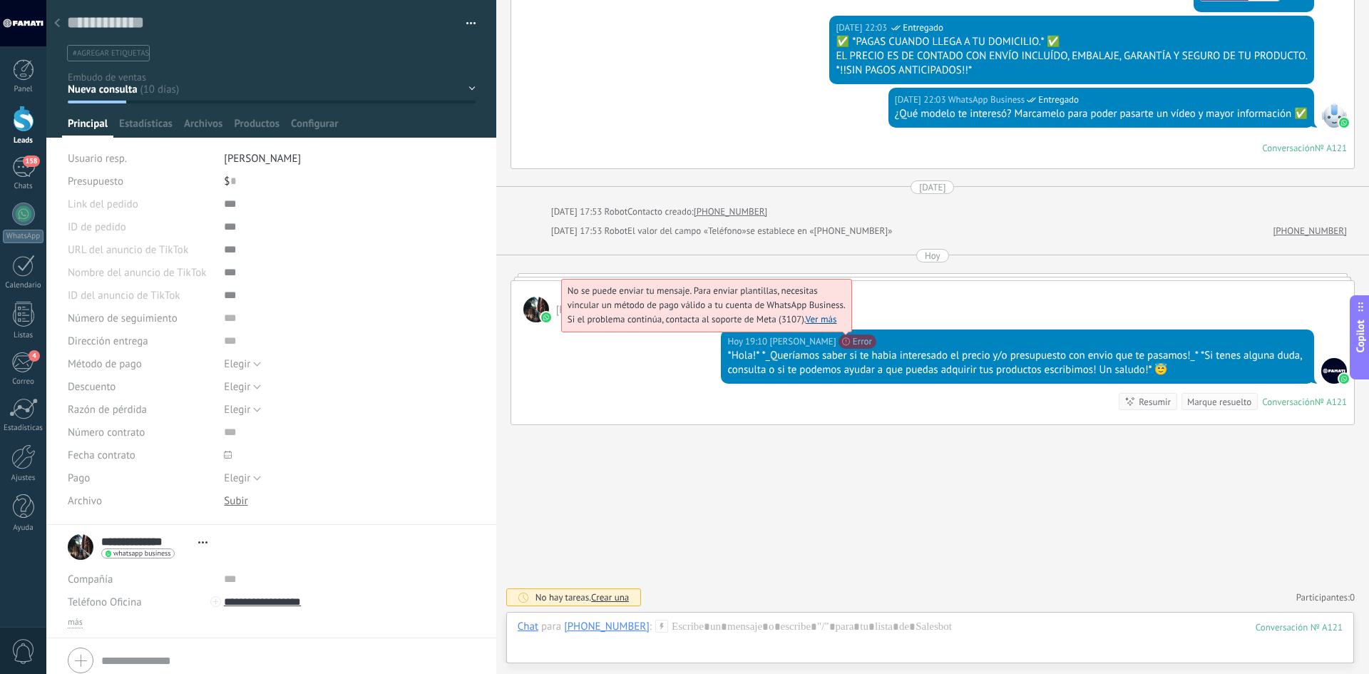
click at [805, 325] on span "No se puede enviar tu mensaje. Para enviar plantillas, necesitas vincular un mé…" at bounding box center [706, 305] width 277 height 41
click at [806, 313] on link "Ver más" at bounding box center [821, 319] width 31 height 12
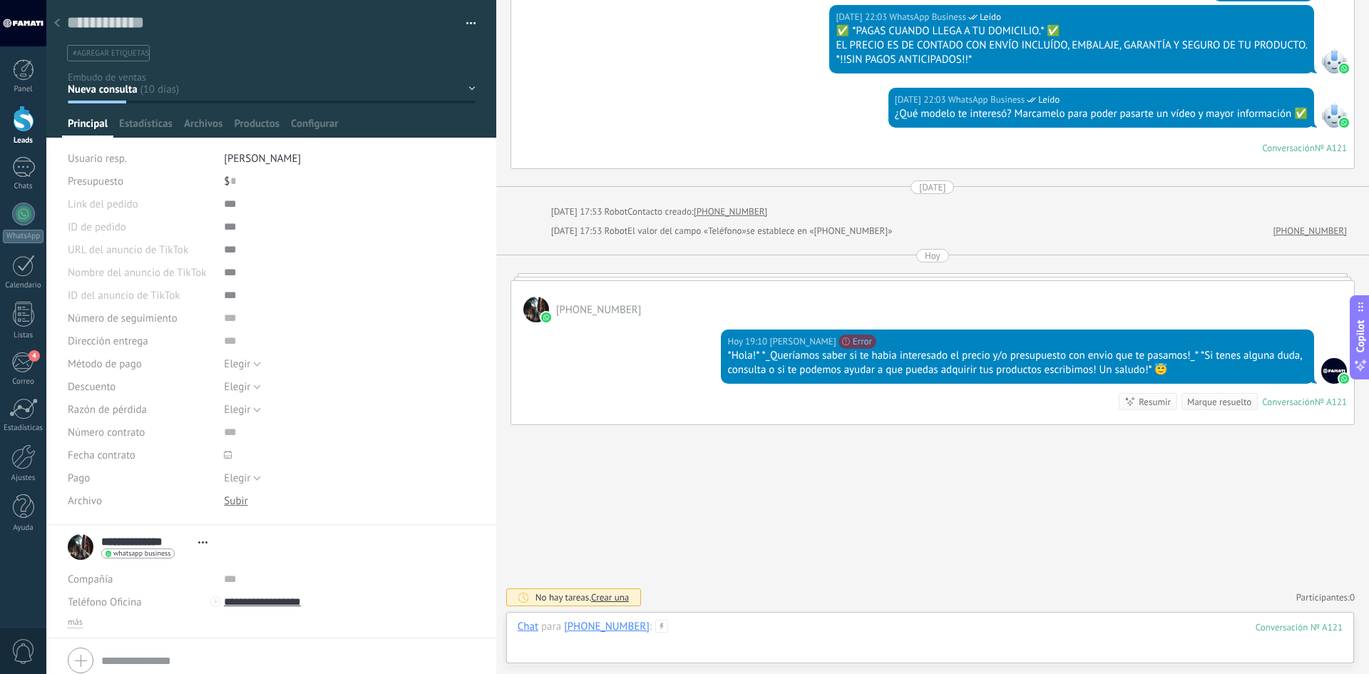
click at [688, 623] on div at bounding box center [930, 641] width 825 height 43
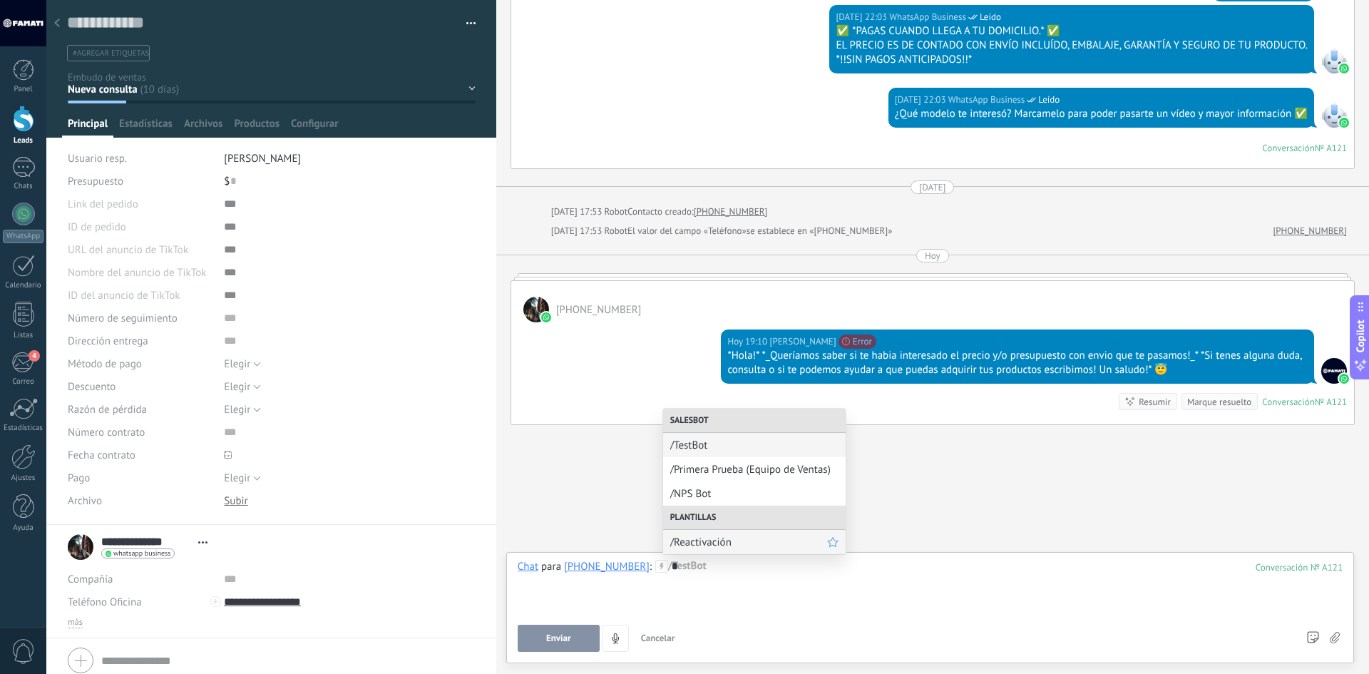
click at [712, 544] on span "/Reactivación" at bounding box center [748, 543] width 157 height 14
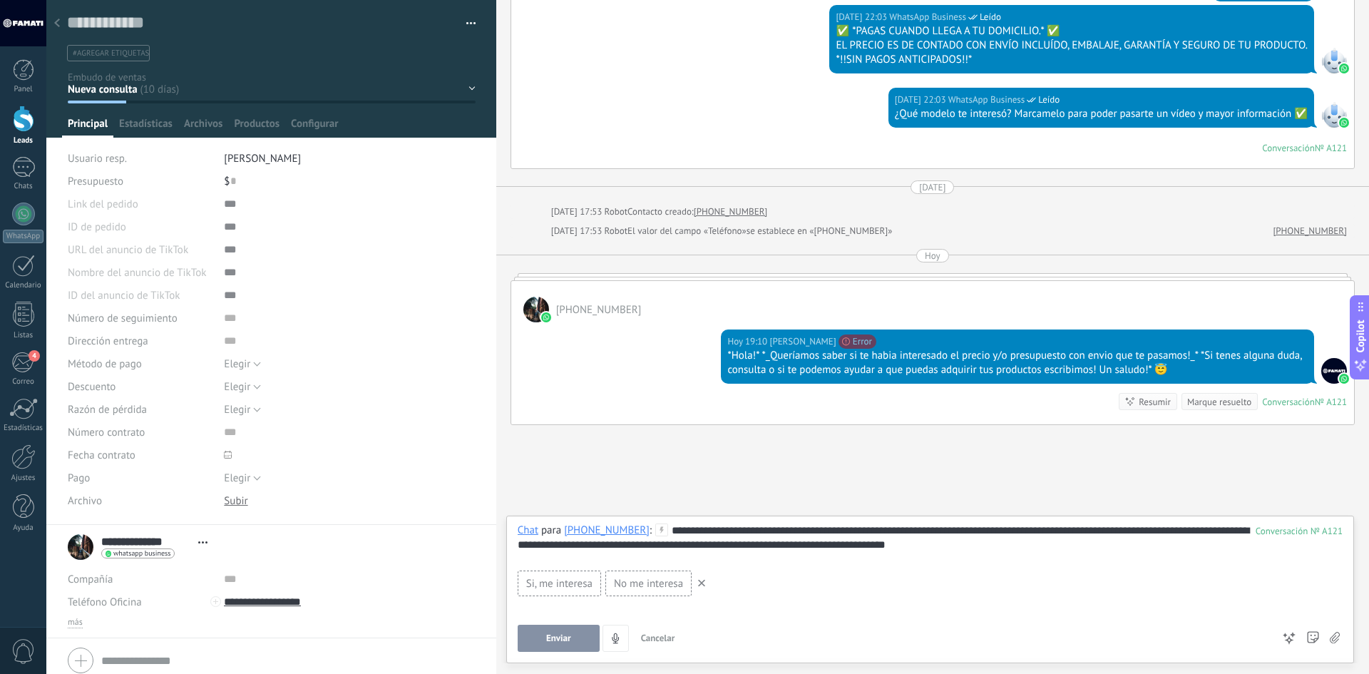
click at [552, 639] on span "Enviar" at bounding box center [558, 638] width 25 height 10
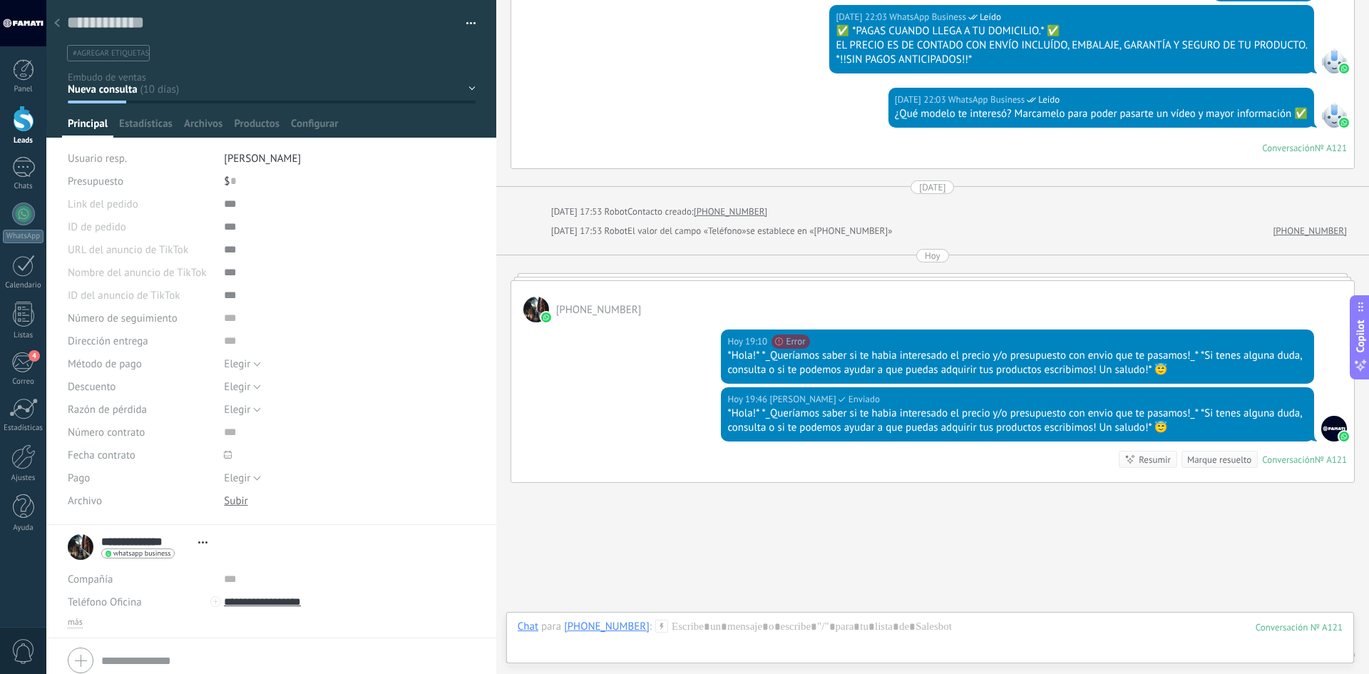
scroll to position [1250, 0]
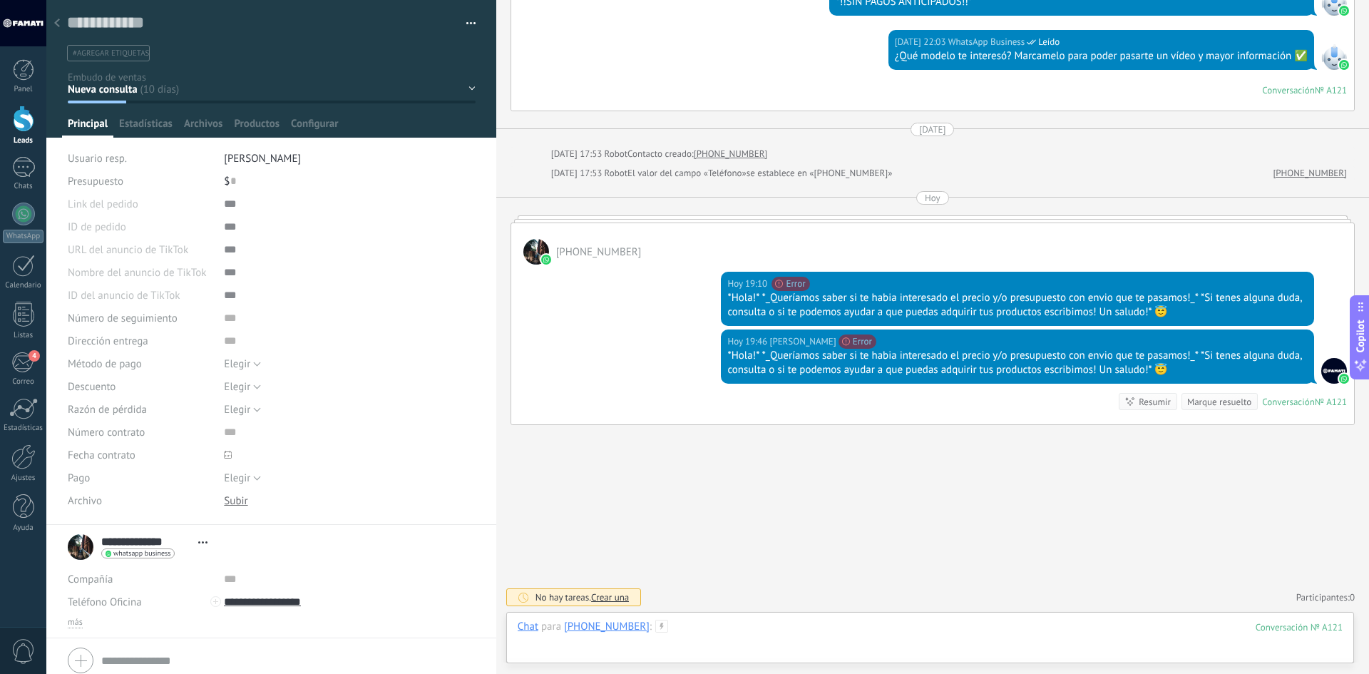
click at [670, 621] on div at bounding box center [930, 641] width 825 height 43
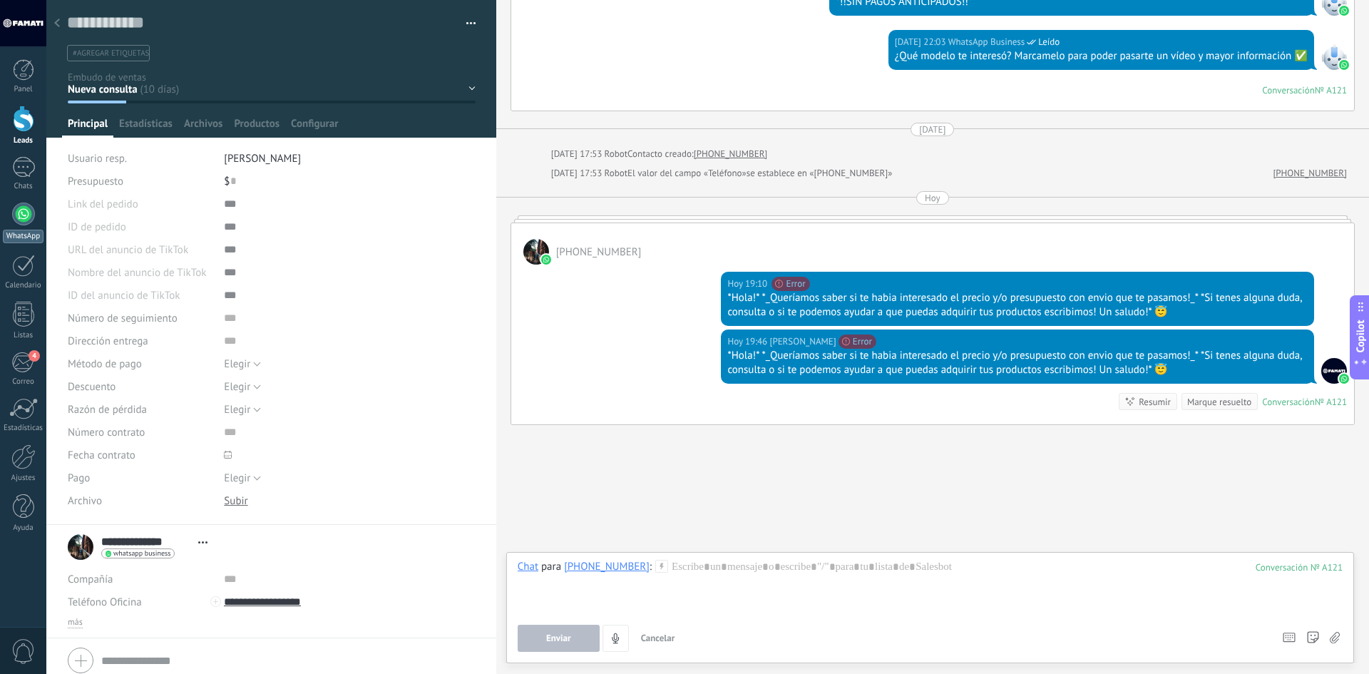
click at [21, 218] on div at bounding box center [23, 214] width 23 height 23
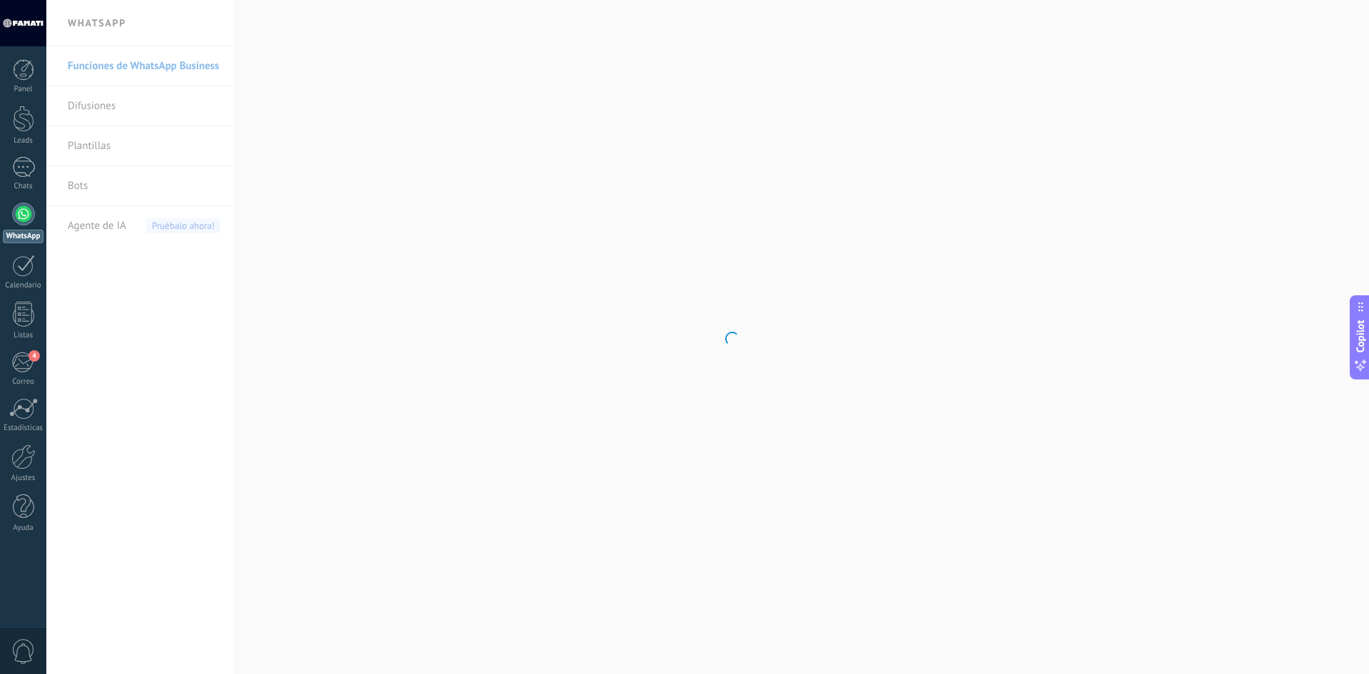
click at [93, 147] on body ".abccls-1,.abccls-2{fill-rule:evenodd}.abccls-2{fill:#fff} .abfcls-1{fill:none}…" at bounding box center [684, 337] width 1369 height 674
click at [90, 142] on link "Plantillas" at bounding box center [144, 146] width 153 height 40
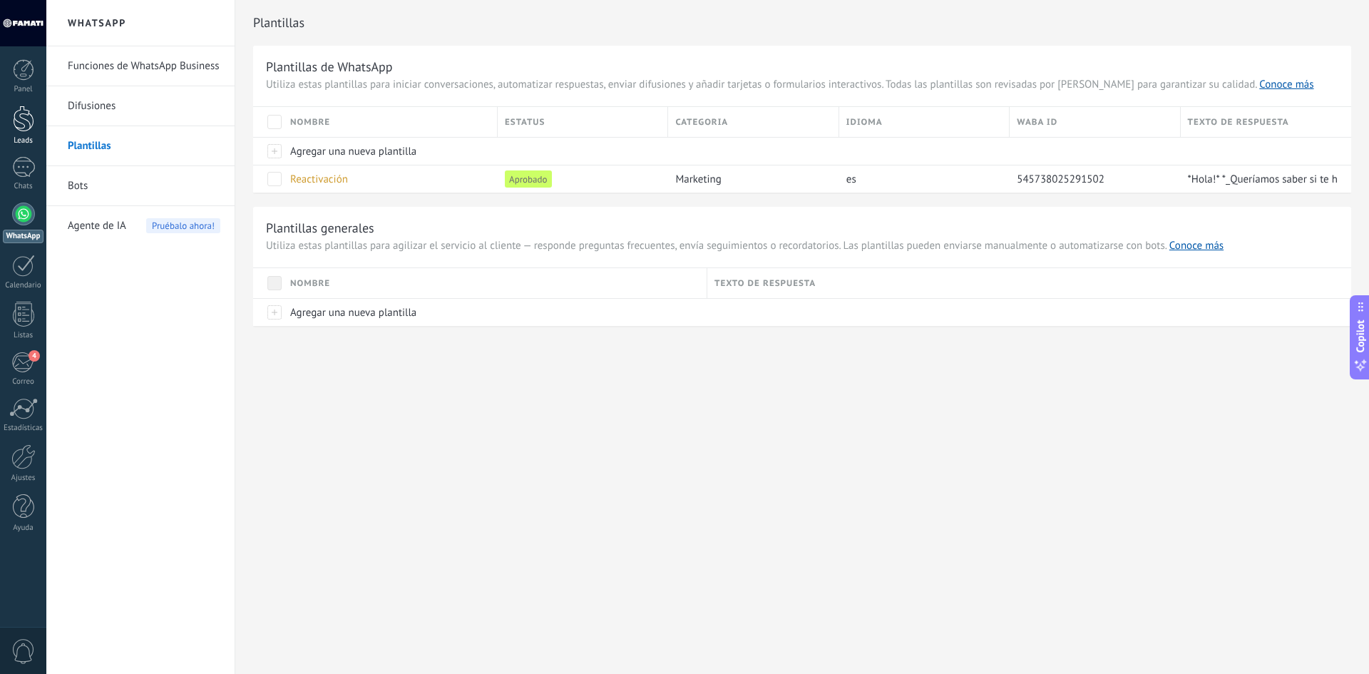
click at [18, 121] on div at bounding box center [23, 119] width 21 height 26
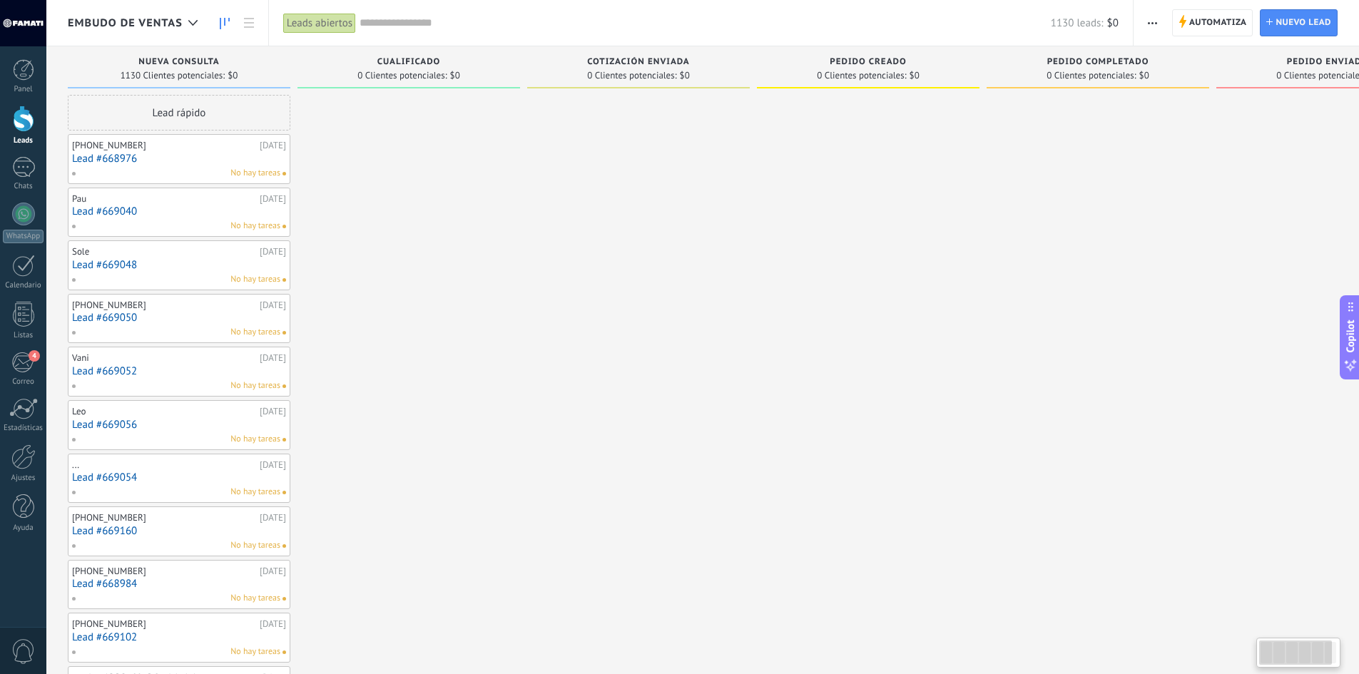
click at [155, 218] on div "Pau [DATE] Lead #669040 No hay tareas" at bounding box center [179, 212] width 214 height 41
click at [123, 206] on link "Lead #669040" at bounding box center [179, 211] width 214 height 12
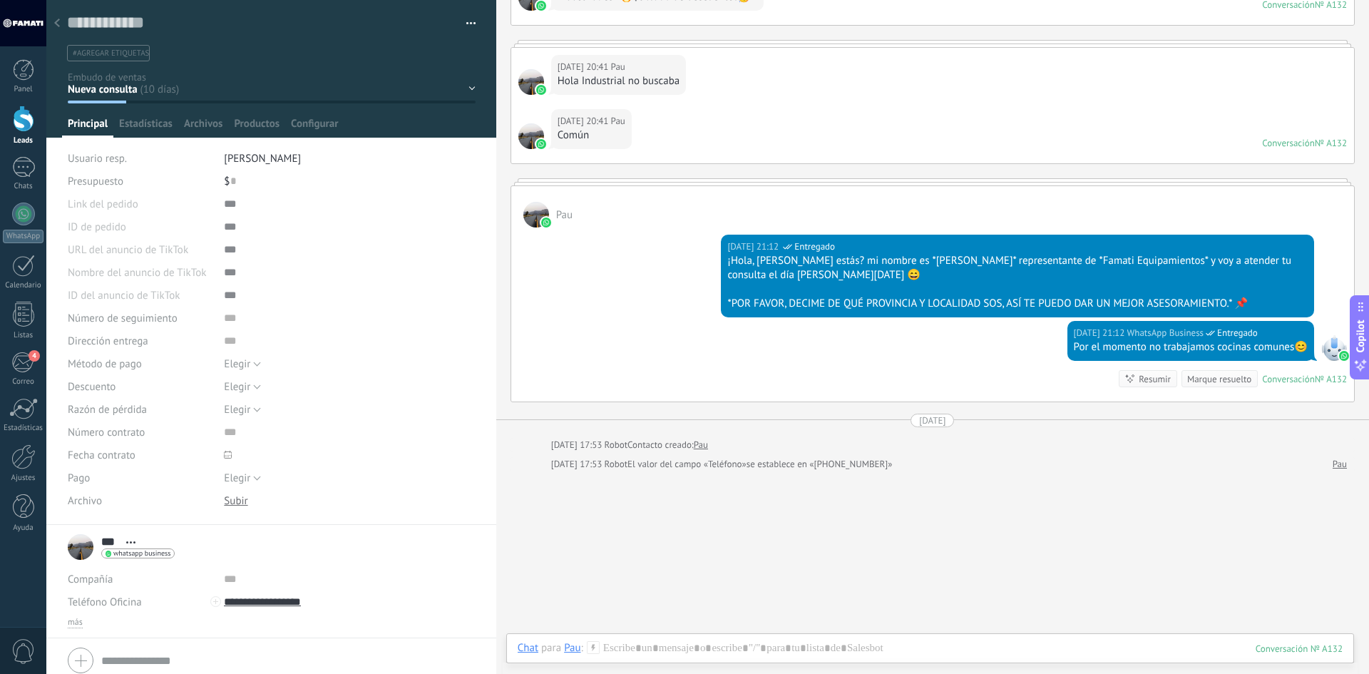
scroll to position [437, 0]
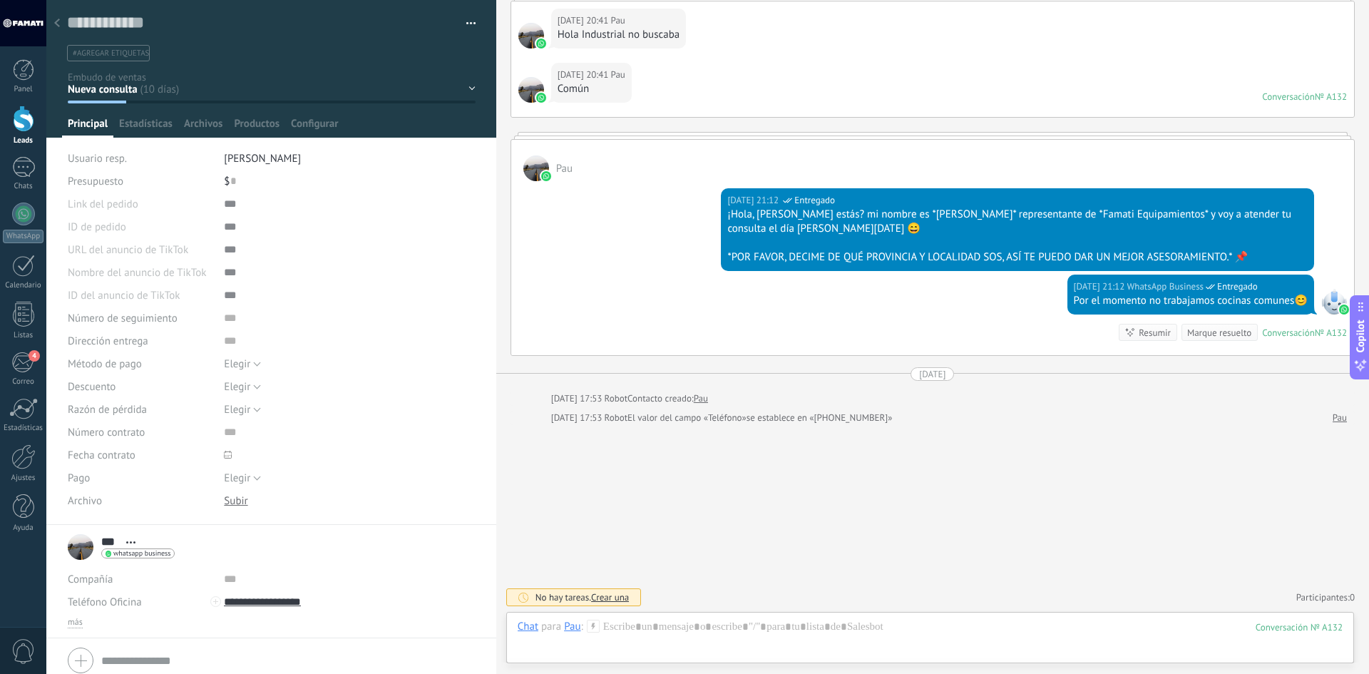
click at [56, 20] on icon at bounding box center [57, 23] width 6 height 9
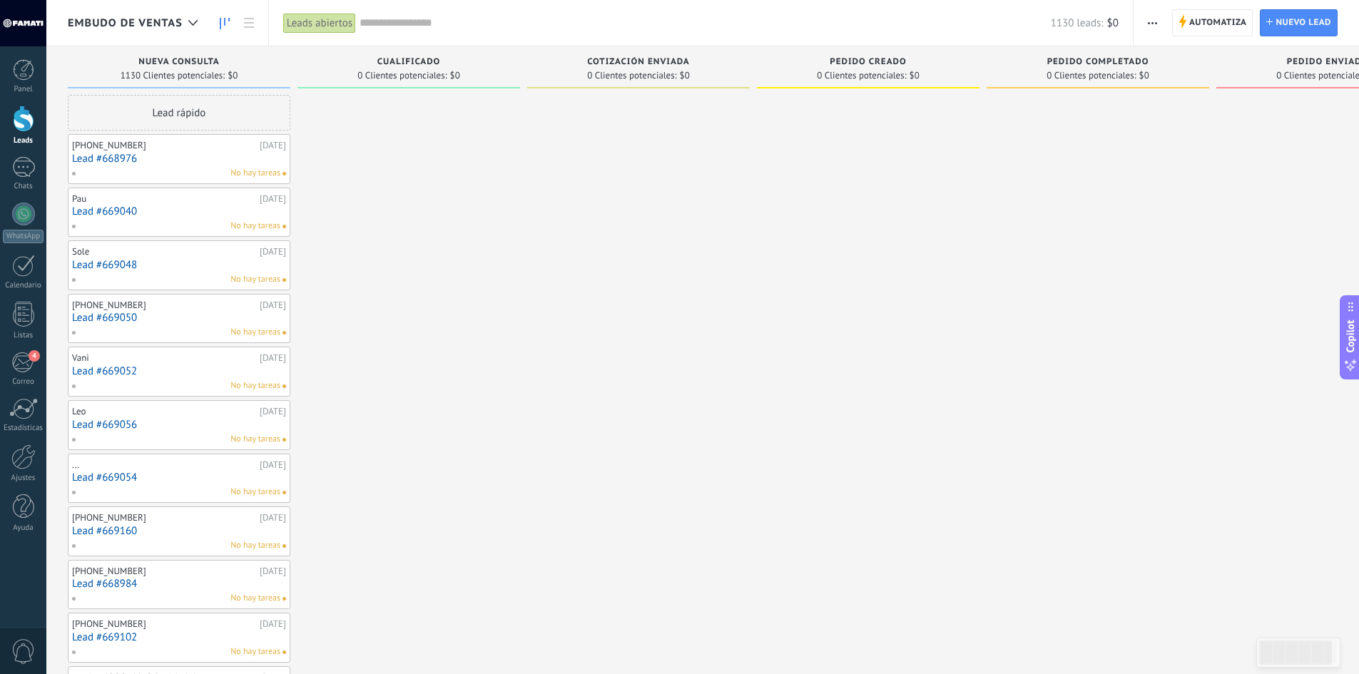
click at [113, 263] on link "Lead #669048" at bounding box center [179, 265] width 214 height 12
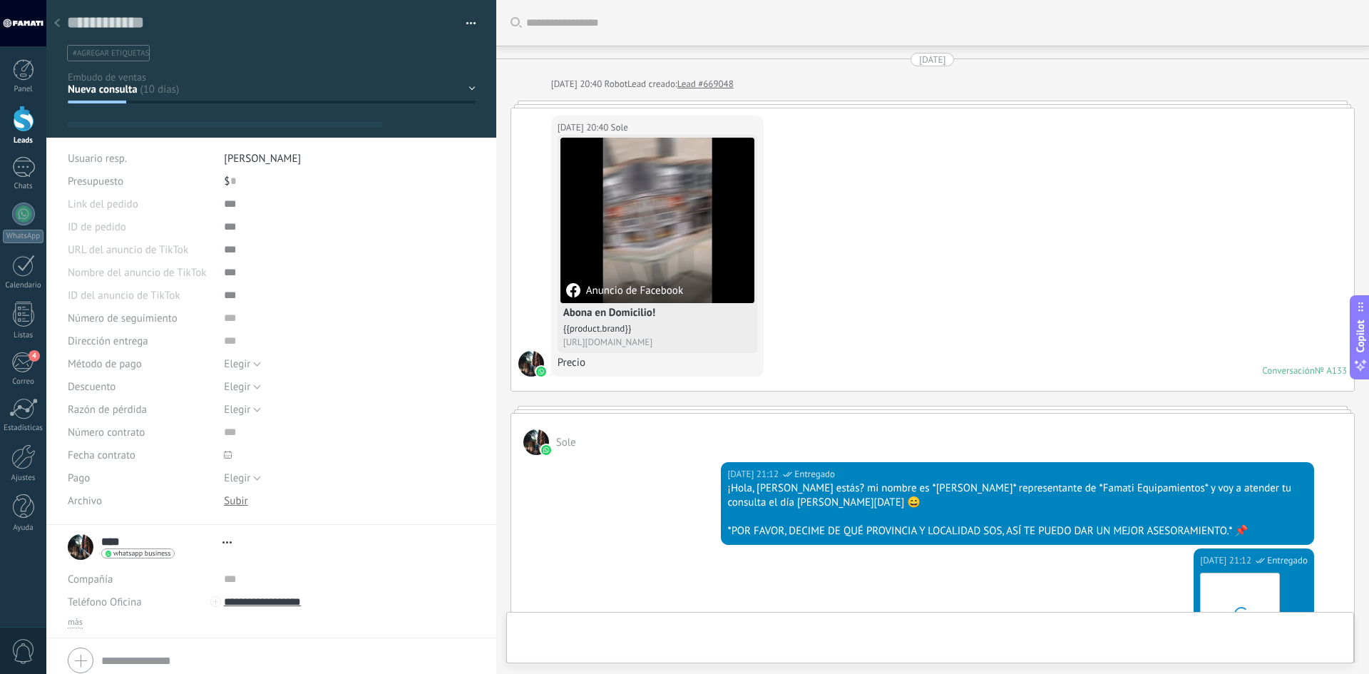
type textarea "**********"
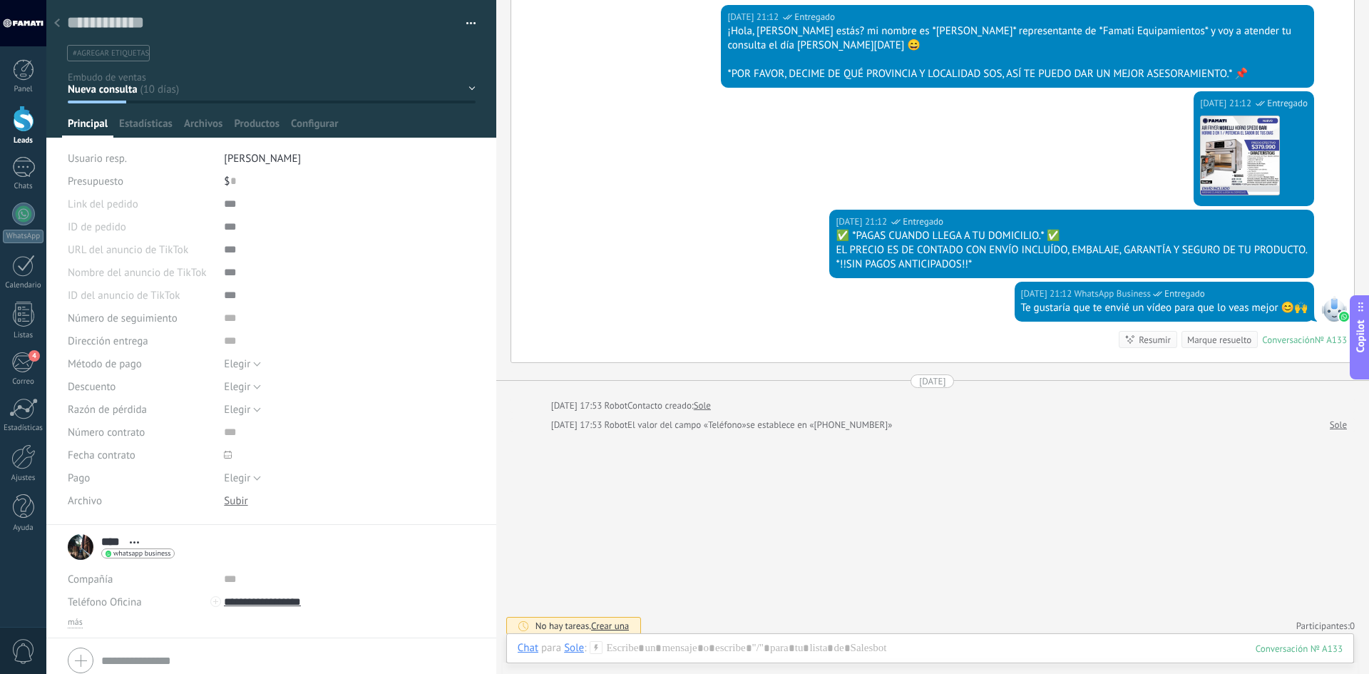
scroll to position [464, 0]
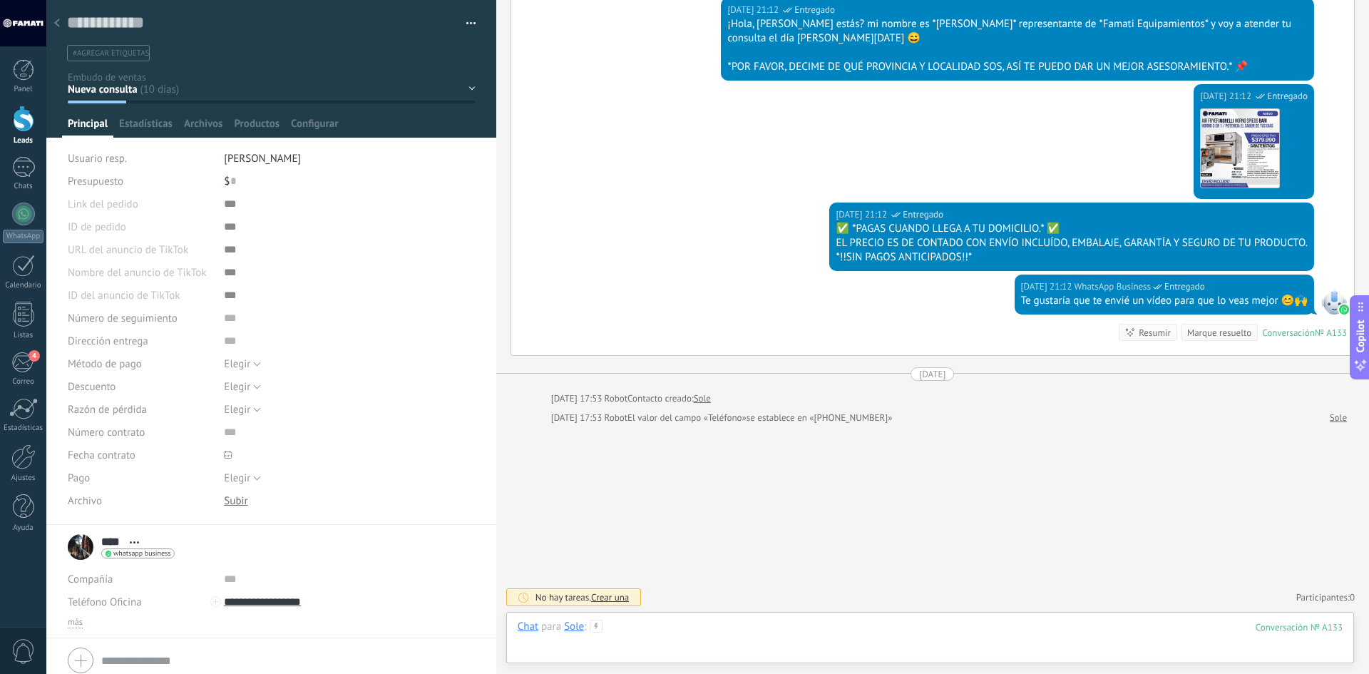
click at [653, 630] on div at bounding box center [930, 641] width 825 height 43
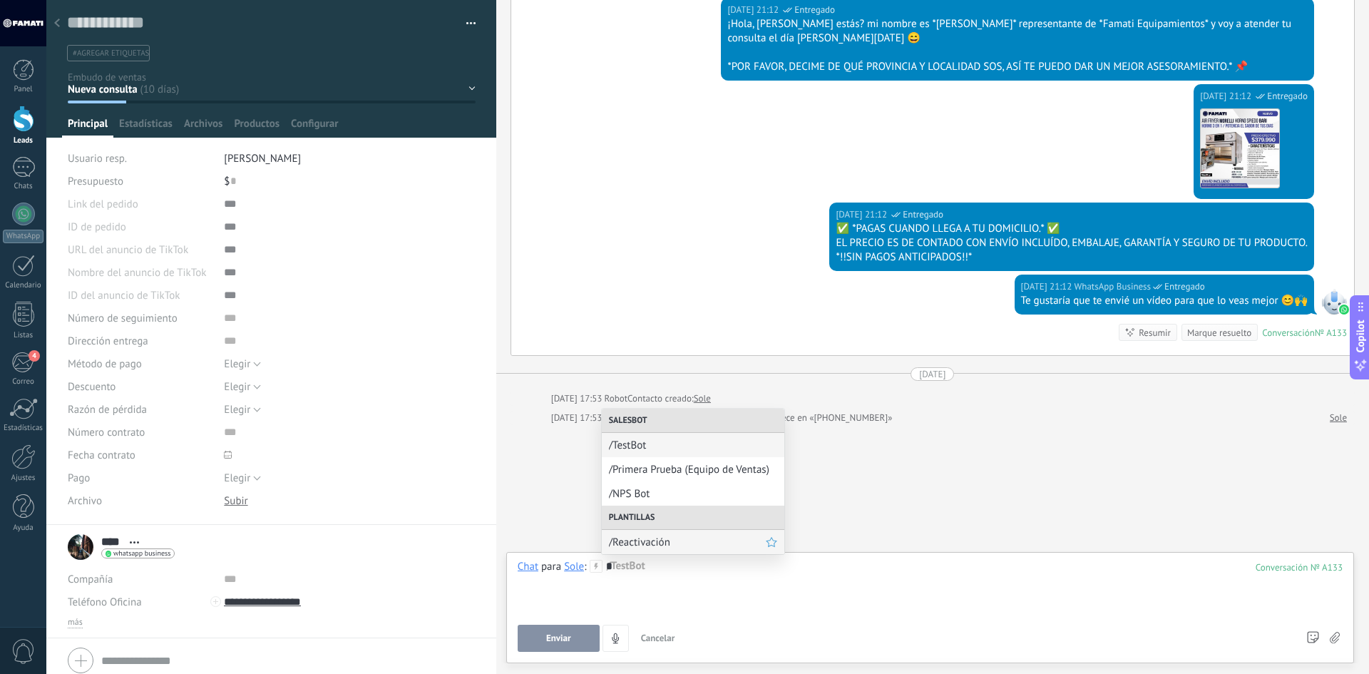
click at [653, 542] on span "/Reactivación" at bounding box center [687, 543] width 157 height 14
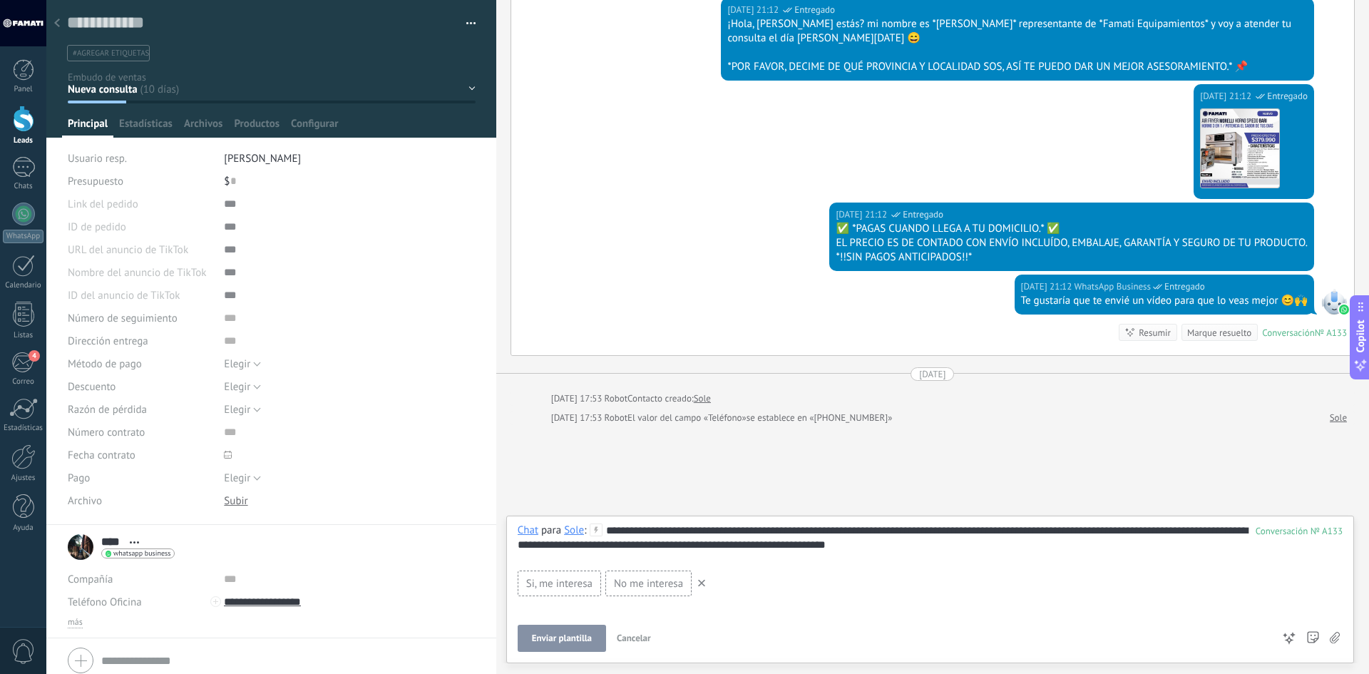
click at [573, 633] on span "Enviar plantilla" at bounding box center [562, 638] width 60 height 10
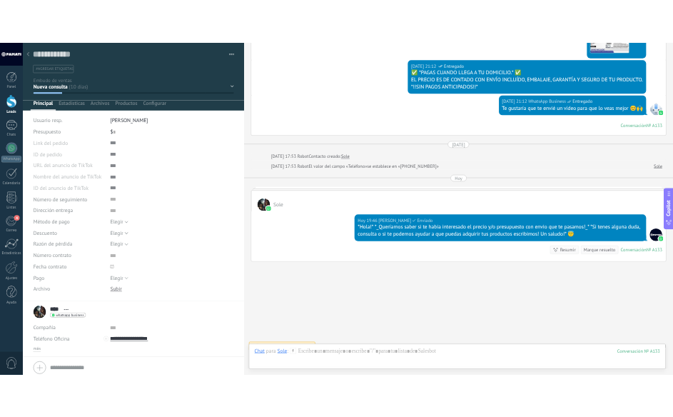
scroll to position [651, 0]
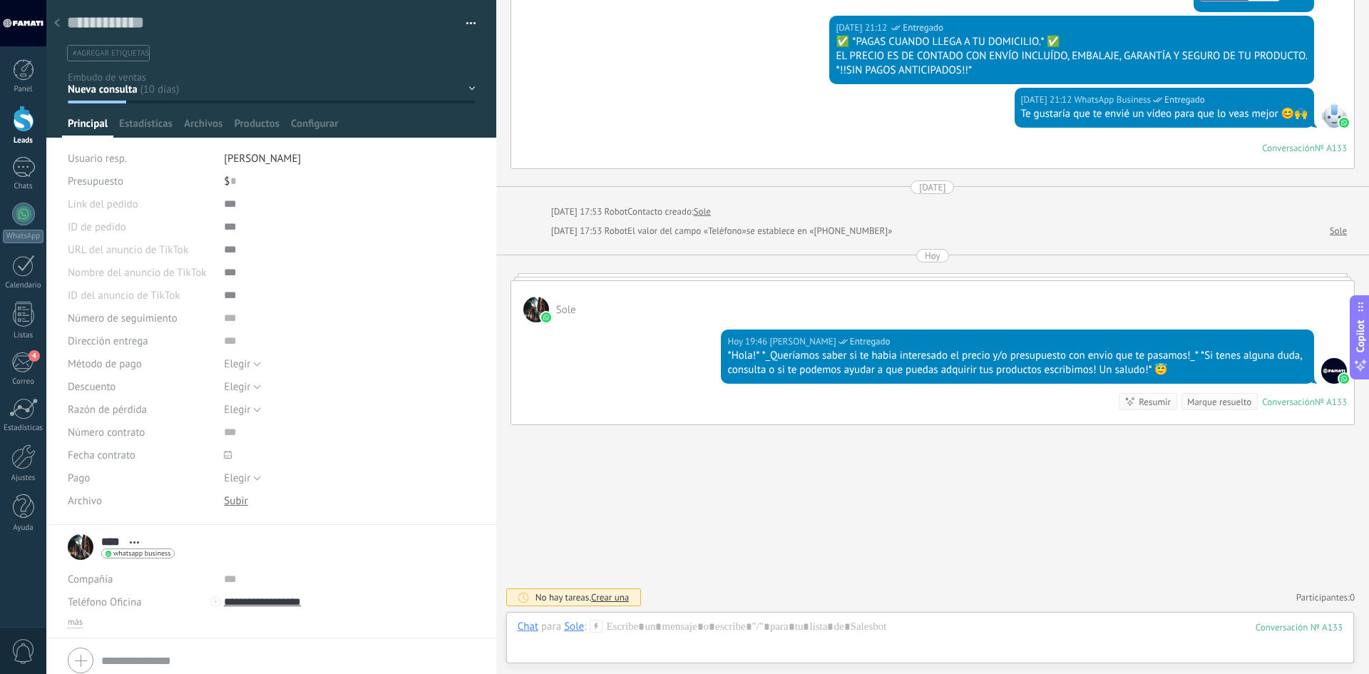
click at [575, 629] on div "Sole" at bounding box center [574, 626] width 20 height 13
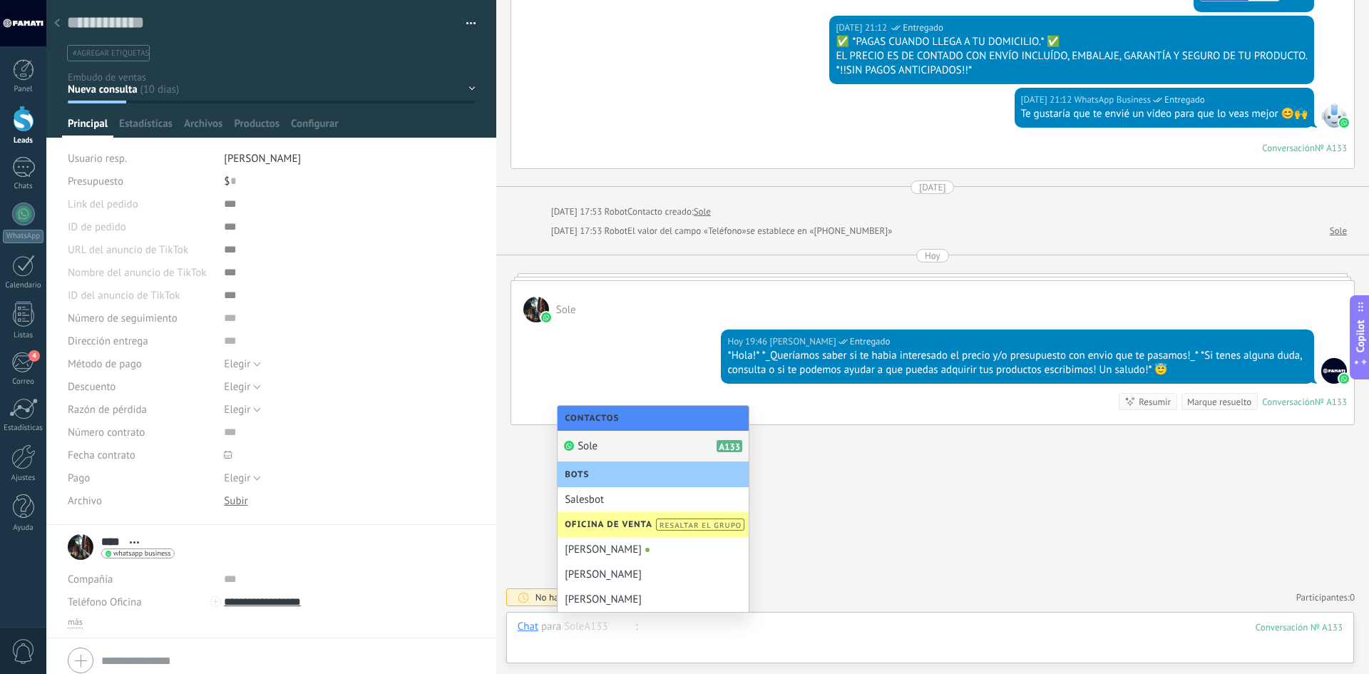
click at [820, 629] on div at bounding box center [930, 641] width 825 height 43
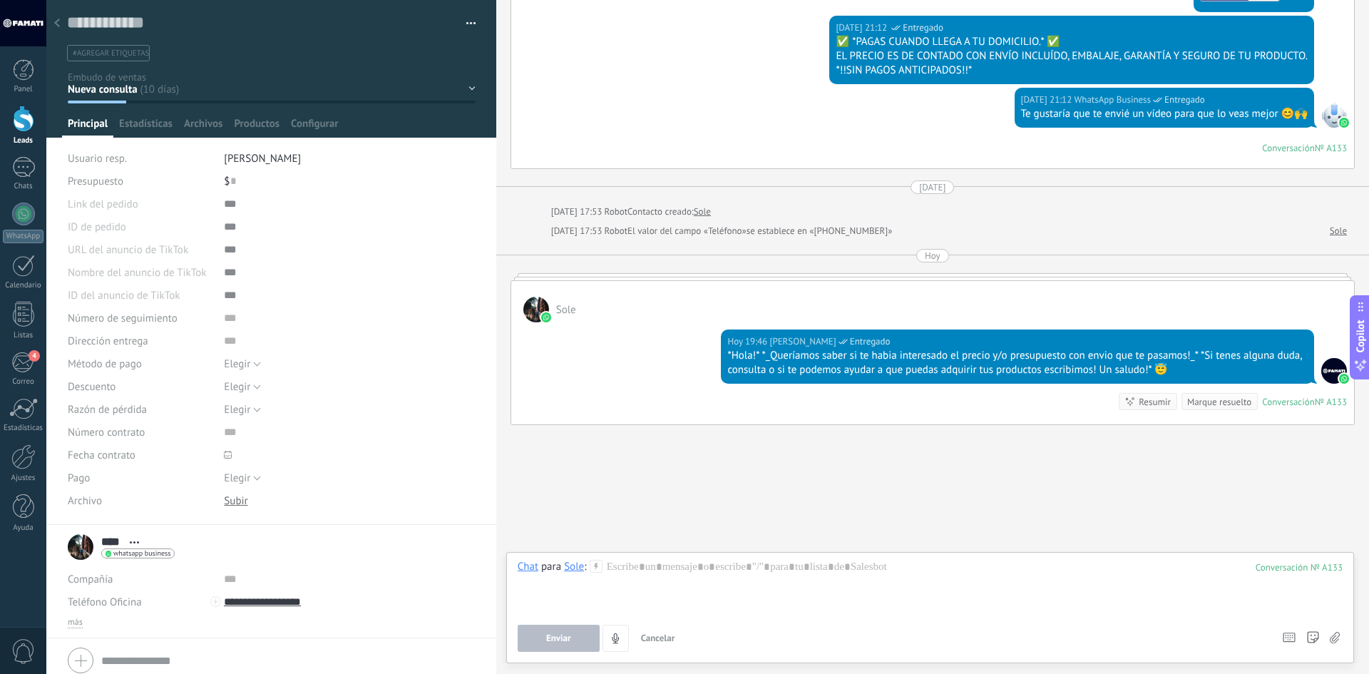
click at [55, 17] on div at bounding box center [57, 24] width 20 height 28
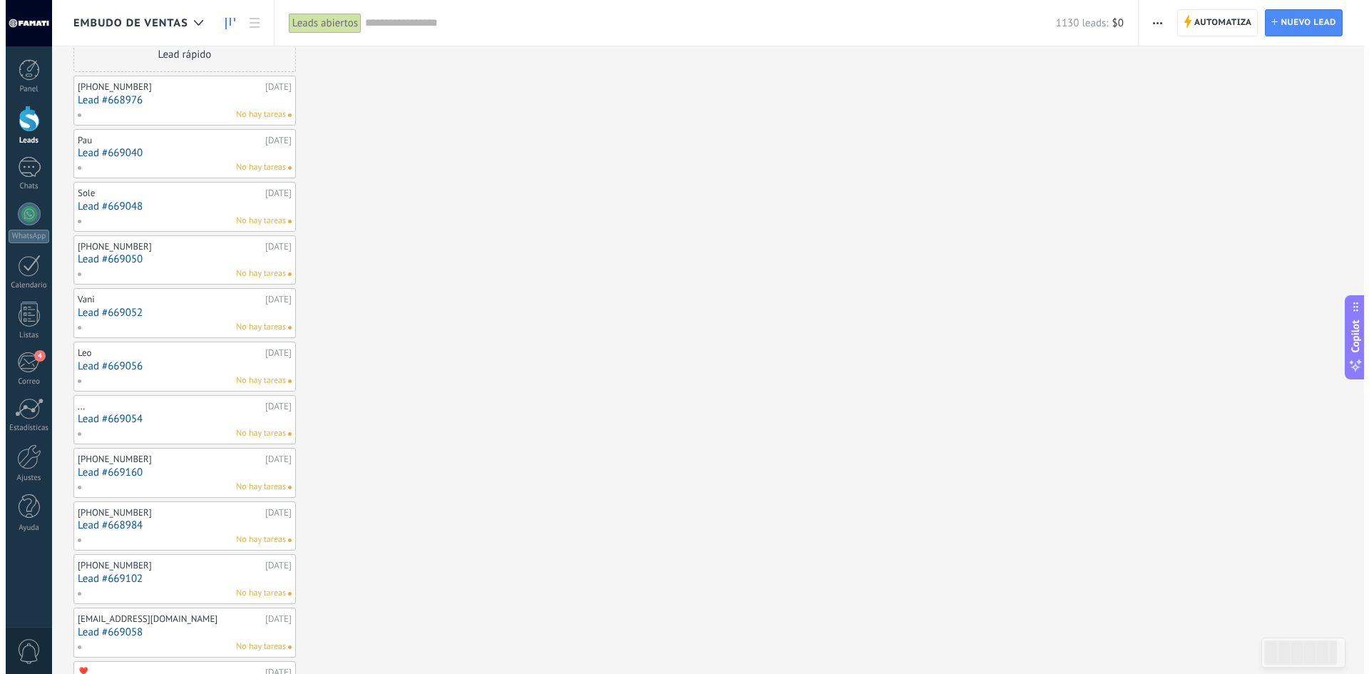
scroll to position [71, 0]
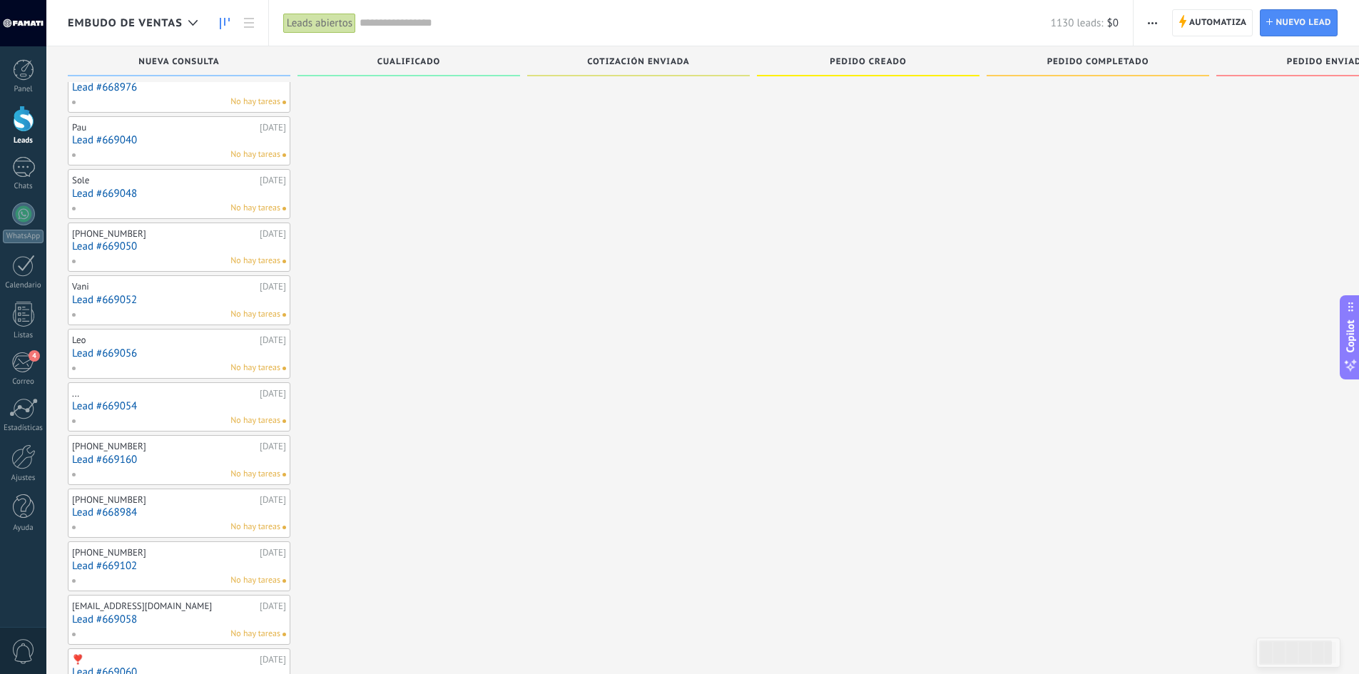
click at [121, 300] on link "Lead #669052" at bounding box center [179, 300] width 214 height 12
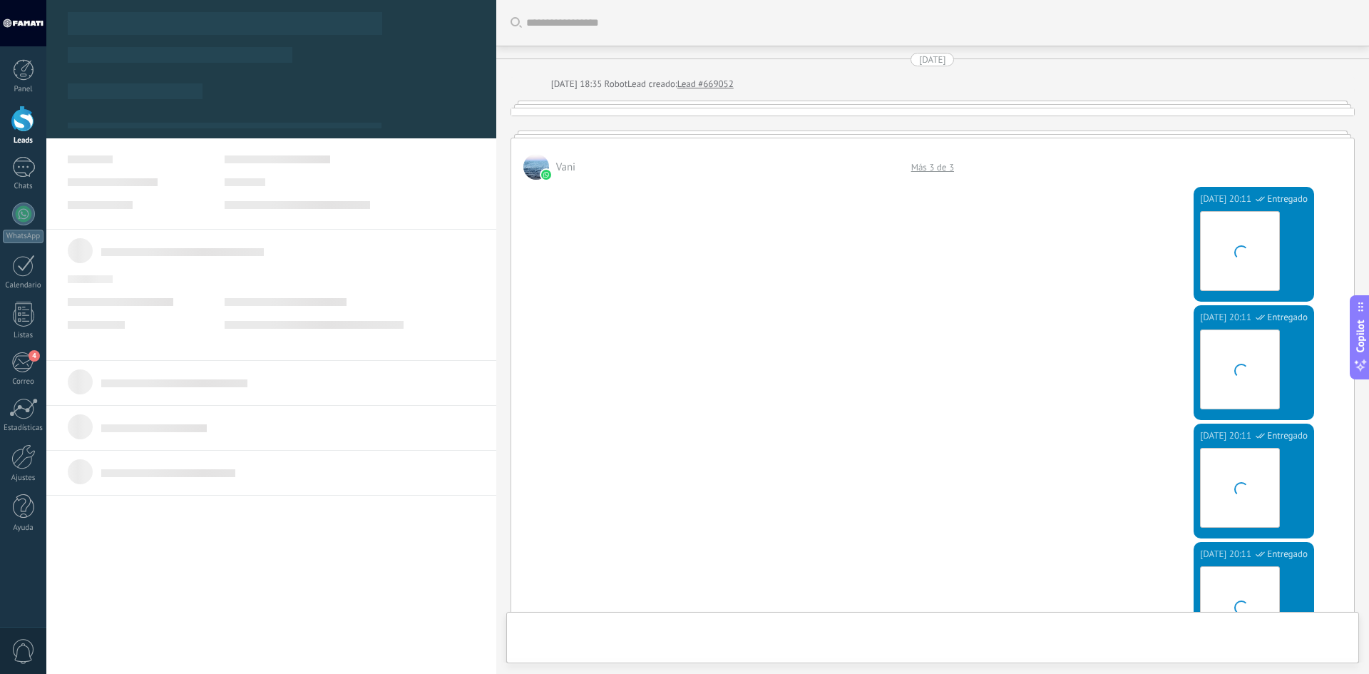
type textarea "**********"
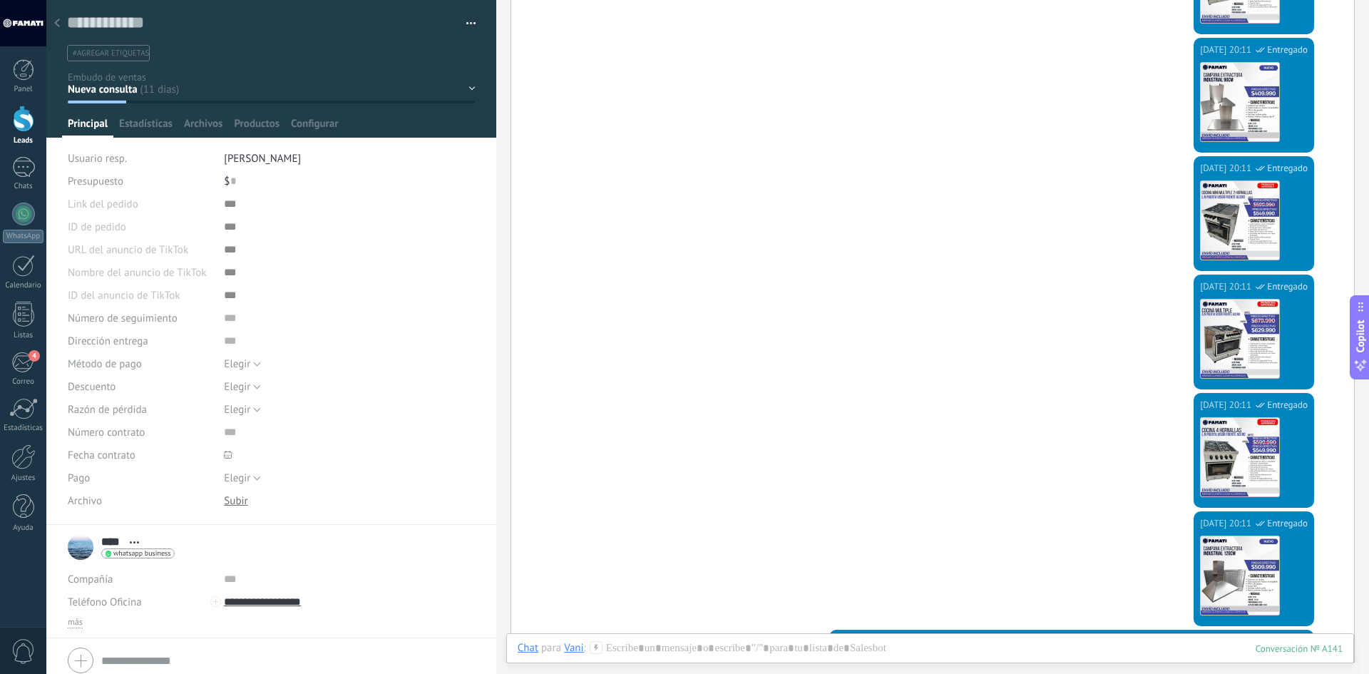
scroll to position [1232, 0]
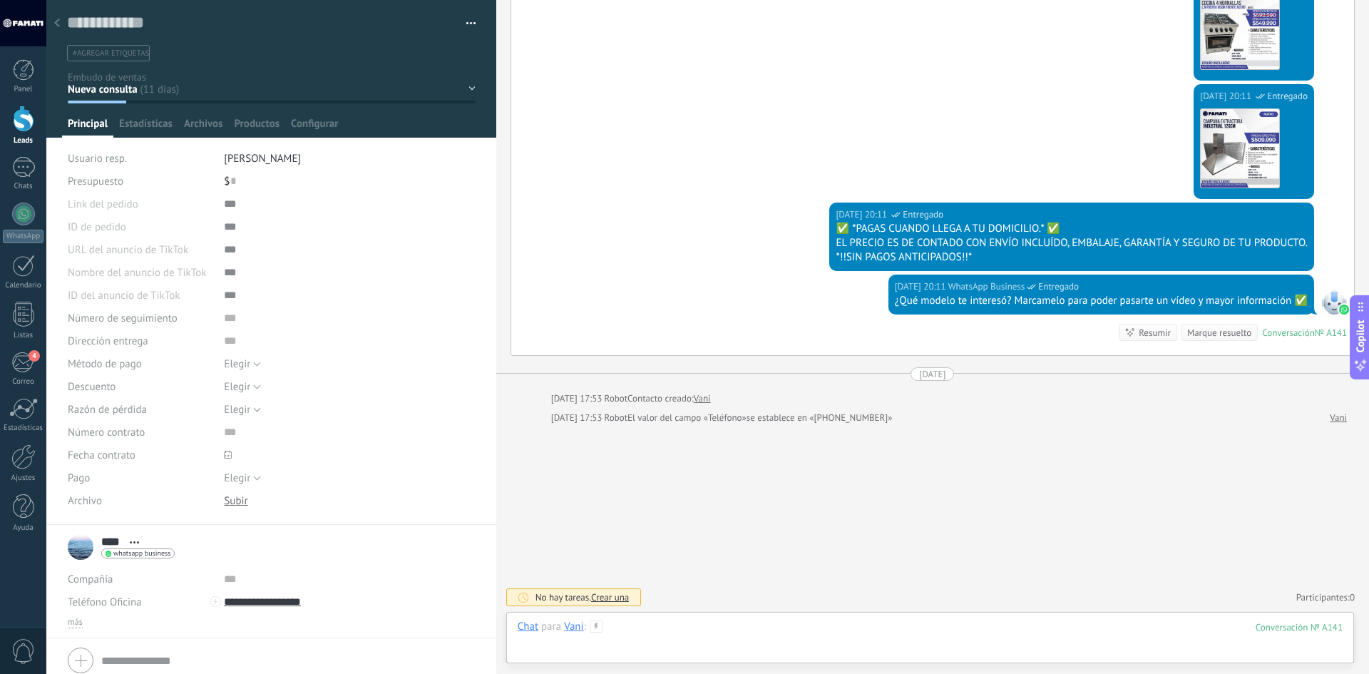
click at [760, 630] on div at bounding box center [930, 641] width 825 height 43
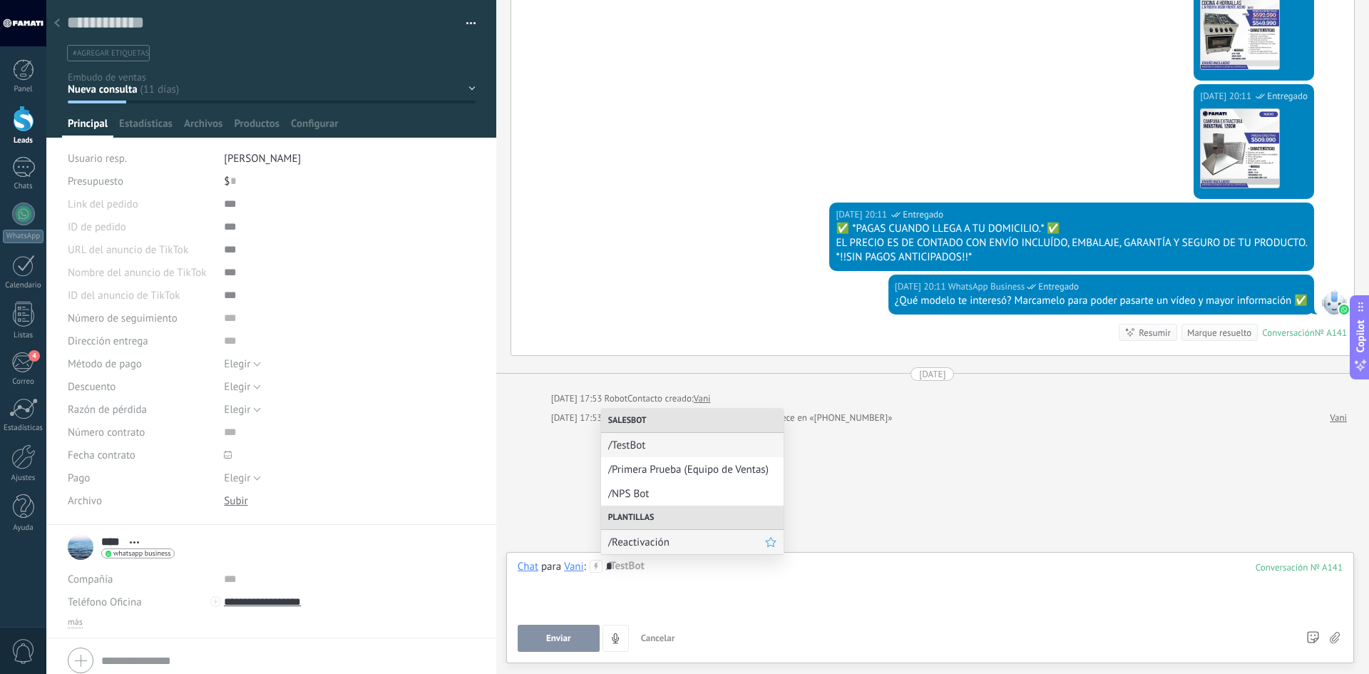
click at [656, 544] on span "/Reactivación" at bounding box center [686, 543] width 157 height 14
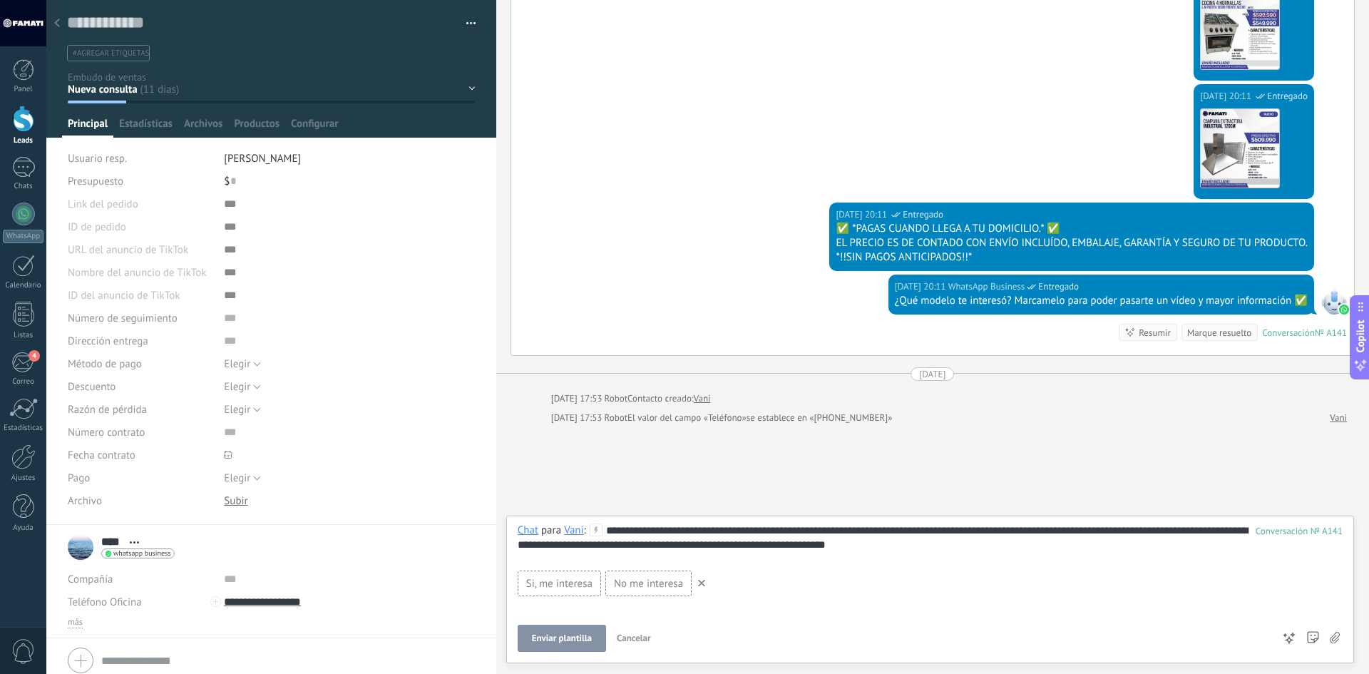
click at [564, 641] on span "Enviar plantilla" at bounding box center [562, 638] width 60 height 10
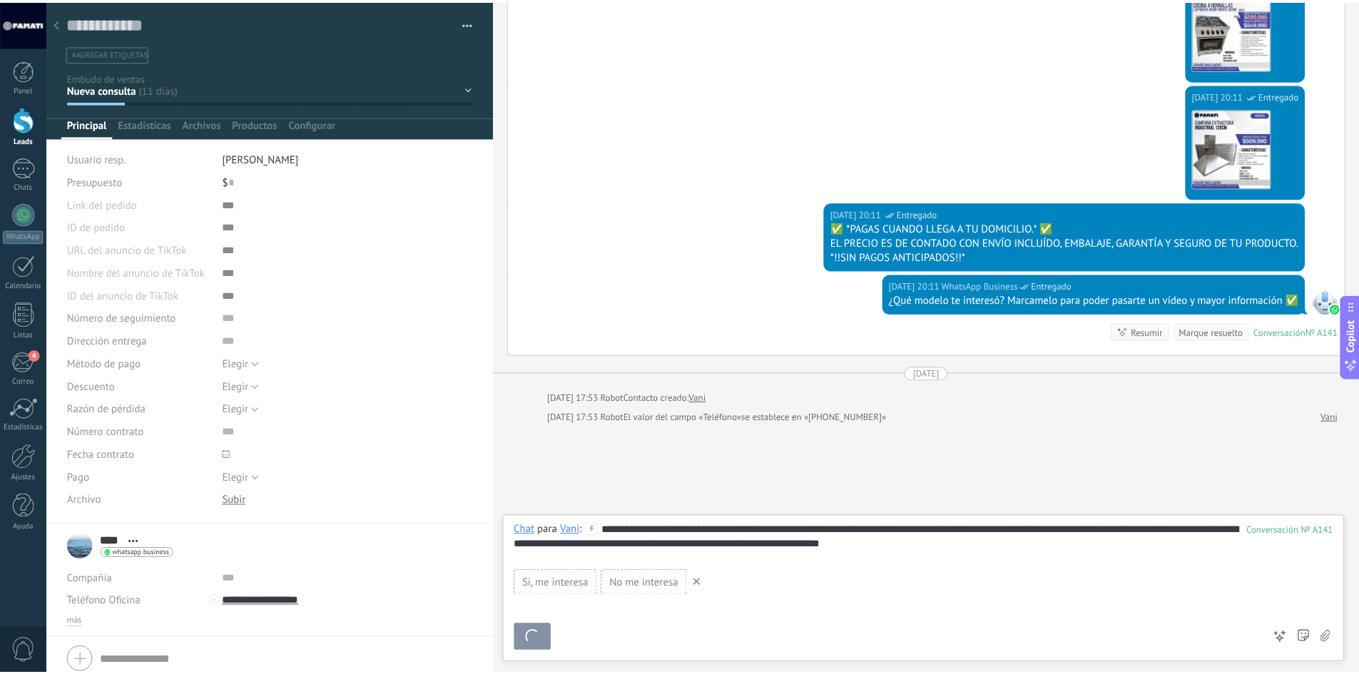
scroll to position [1419, 0]
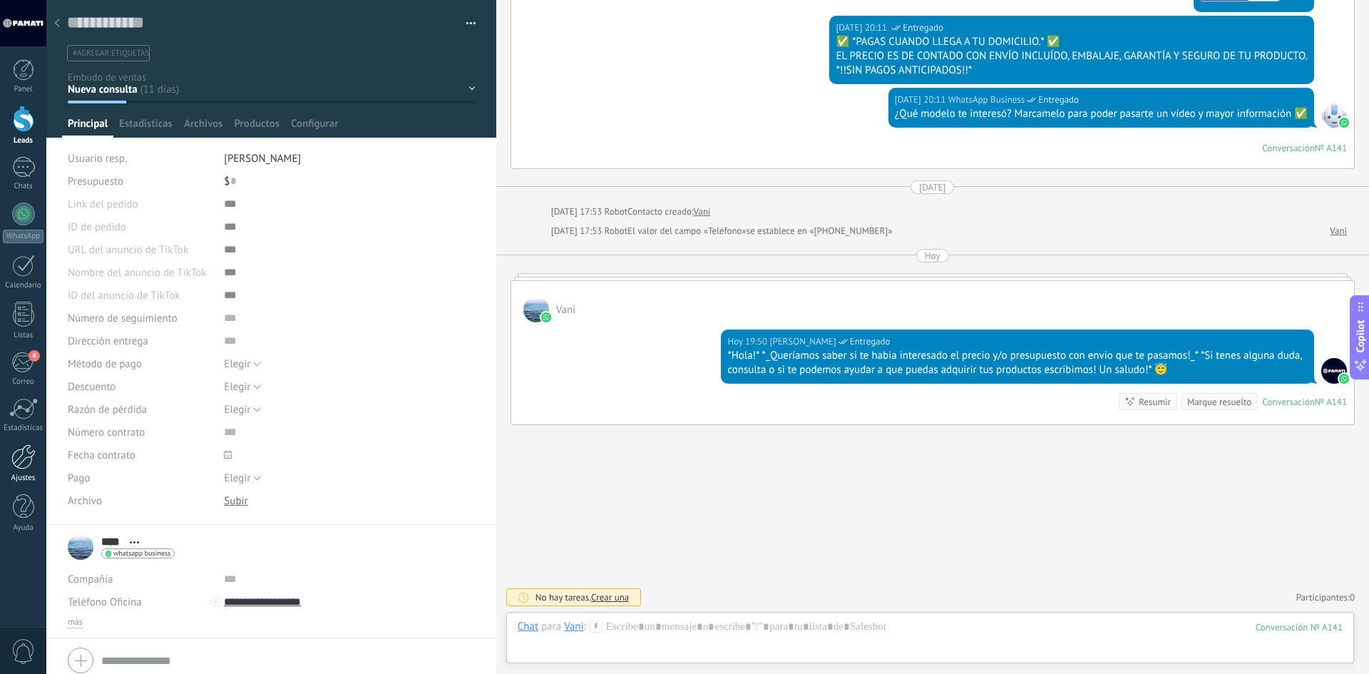
click at [21, 467] on div at bounding box center [23, 456] width 24 height 25
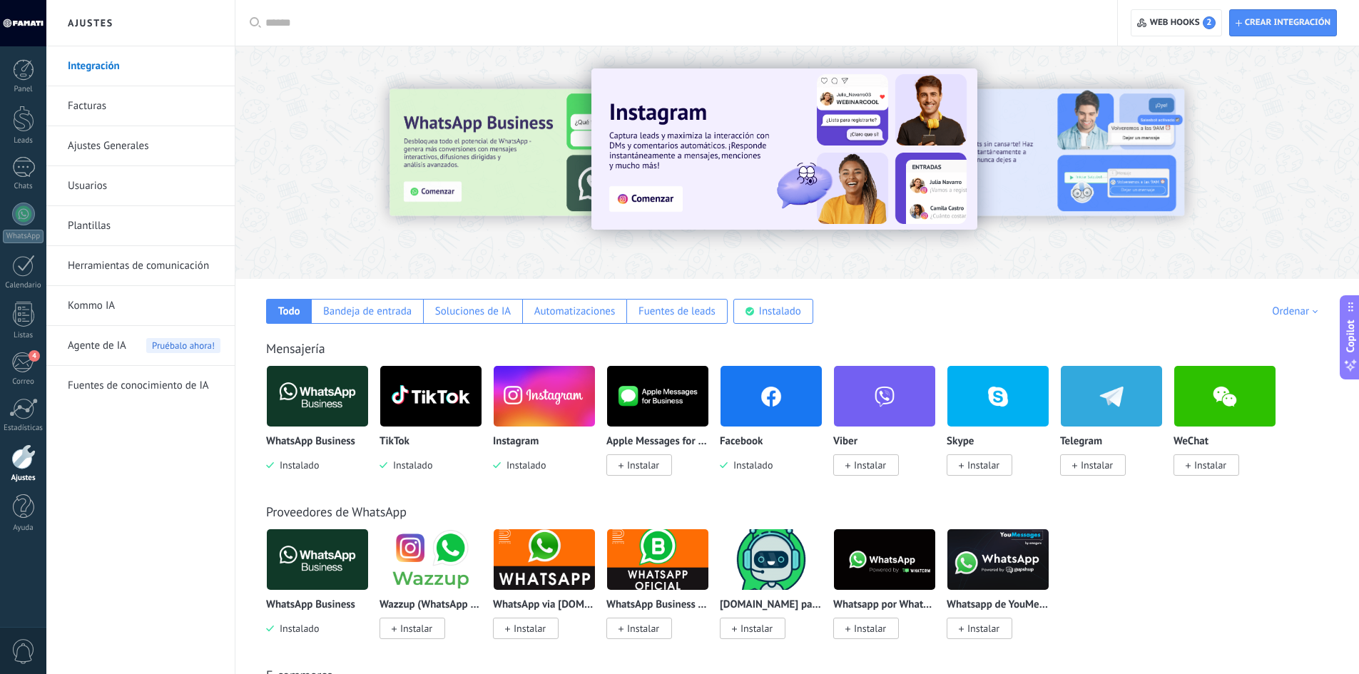
click at [143, 269] on link "Herramientas de comunicación" at bounding box center [144, 266] width 153 height 40
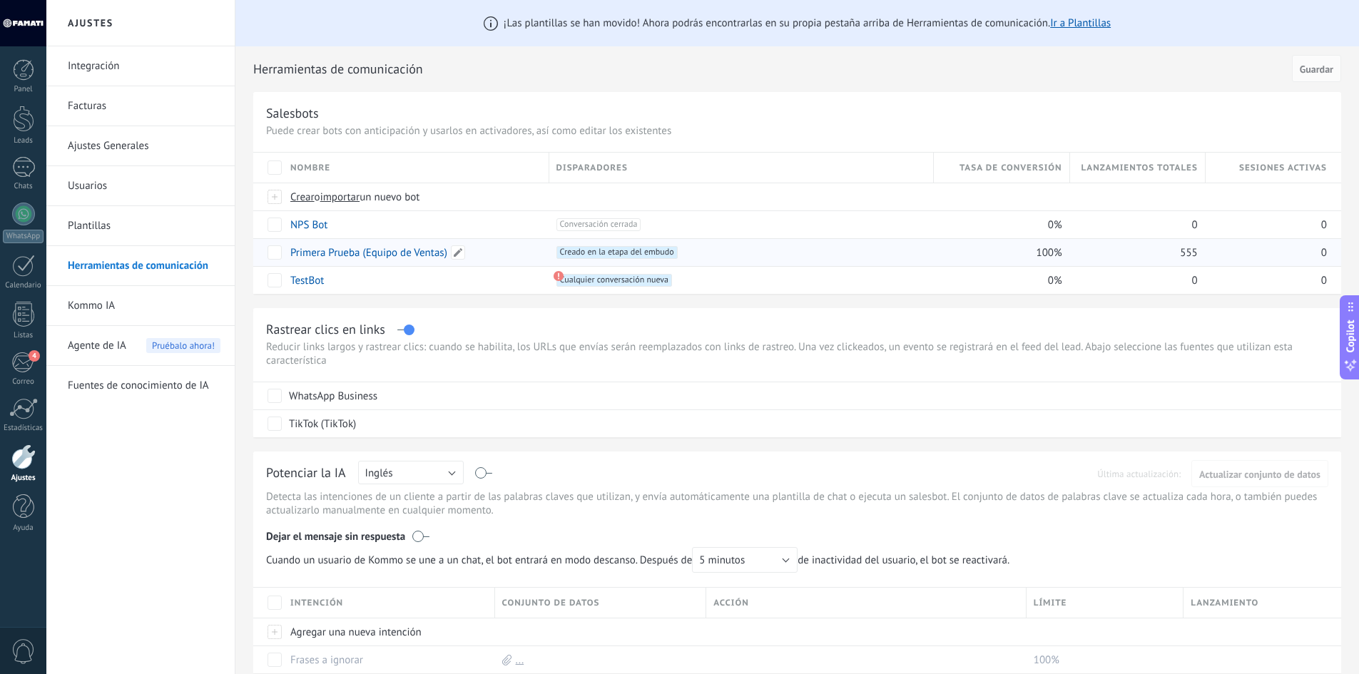
click at [412, 251] on link "Primera Prueba (Equipo de Ventas)" at bounding box center [368, 253] width 157 height 14
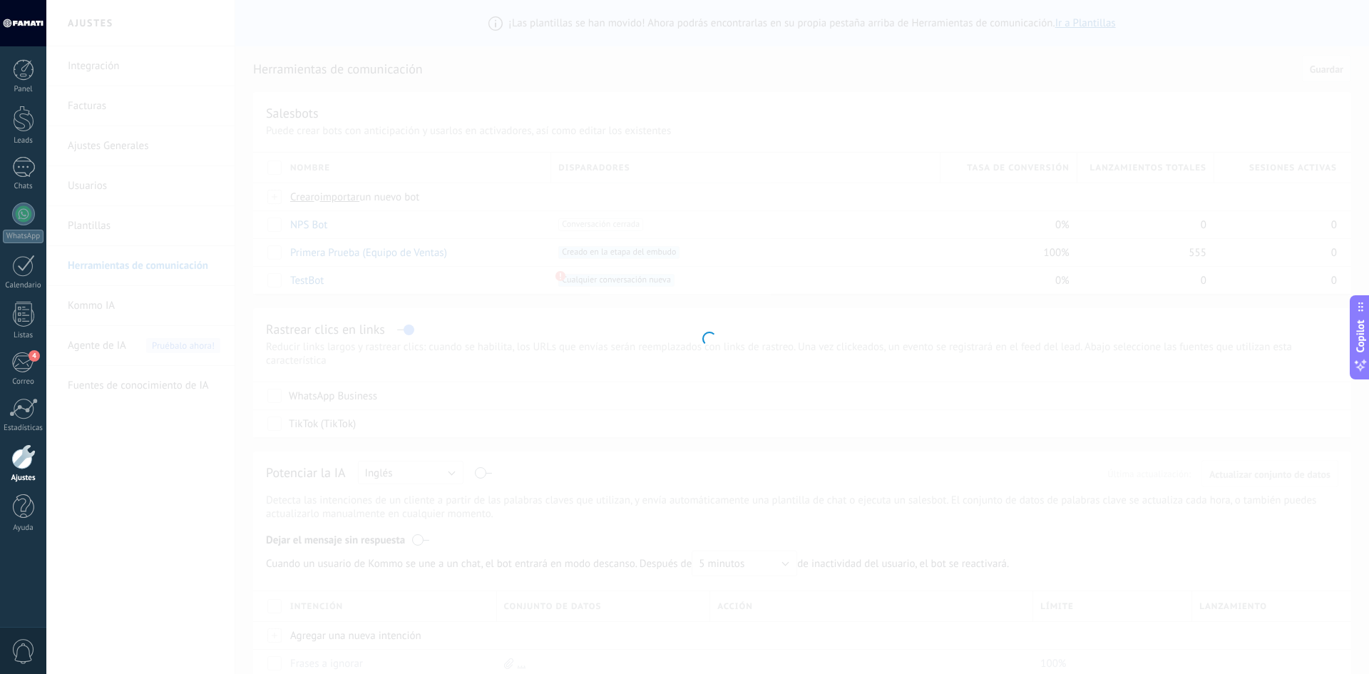
type input "**********"
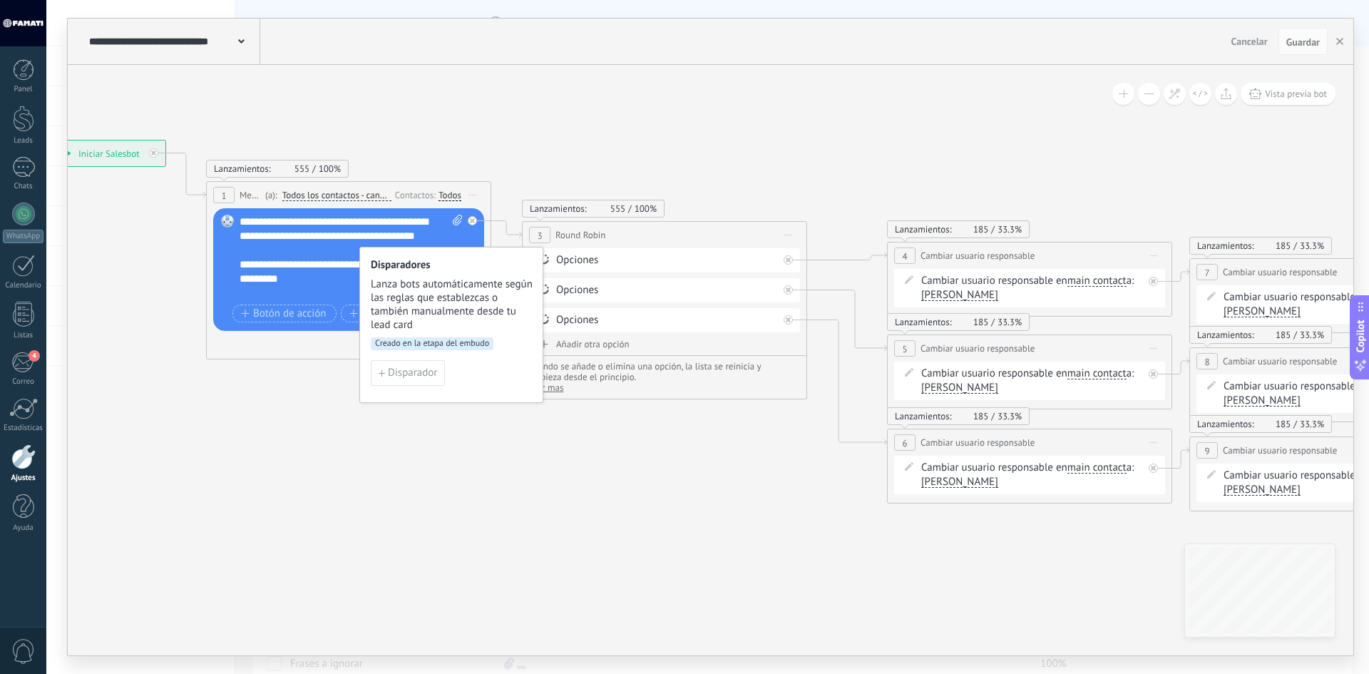
drag, startPoint x: 373, startPoint y: 434, endPoint x: 615, endPoint y: 509, distance: 253.1
click at [615, 509] on icon at bounding box center [973, 321] width 2570 height 1077
click at [294, 474] on icon at bounding box center [977, 321] width 2570 height 1077
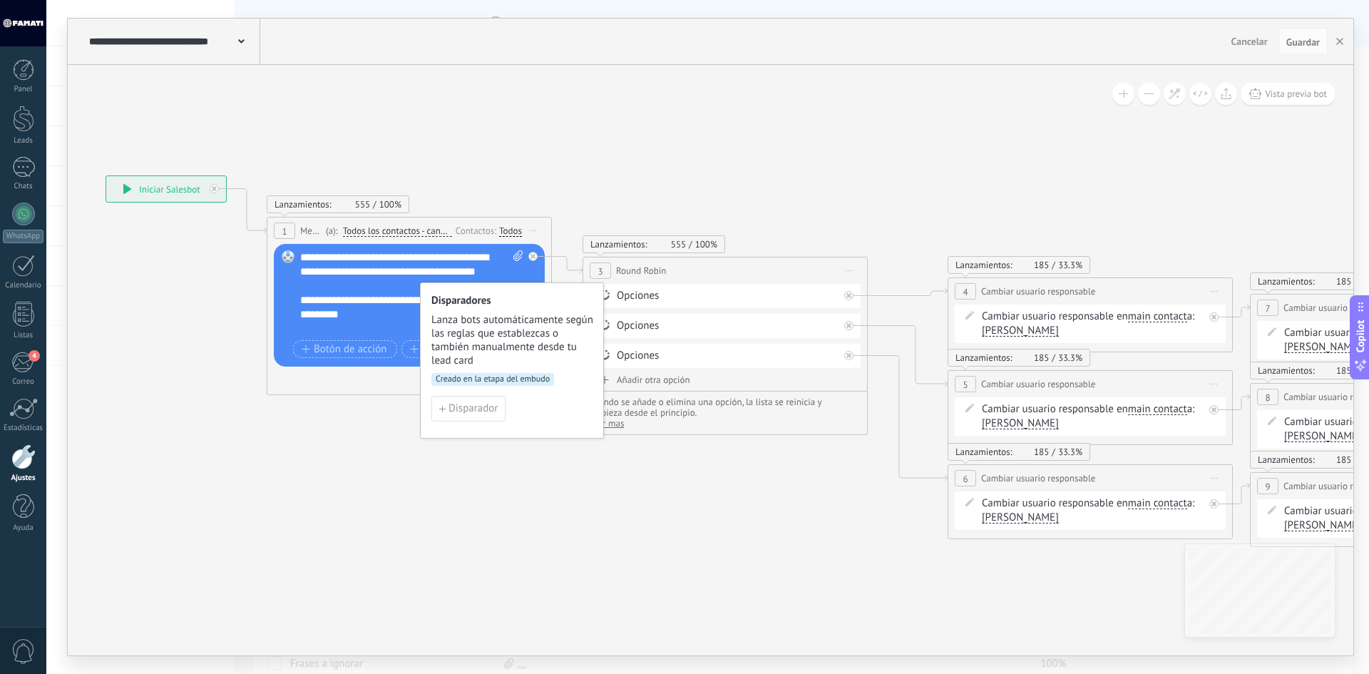
drag, startPoint x: 301, startPoint y: 447, endPoint x: 439, endPoint y: 516, distance: 154.7
click at [439, 516] on icon at bounding box center [1034, 357] width 2570 height 1077
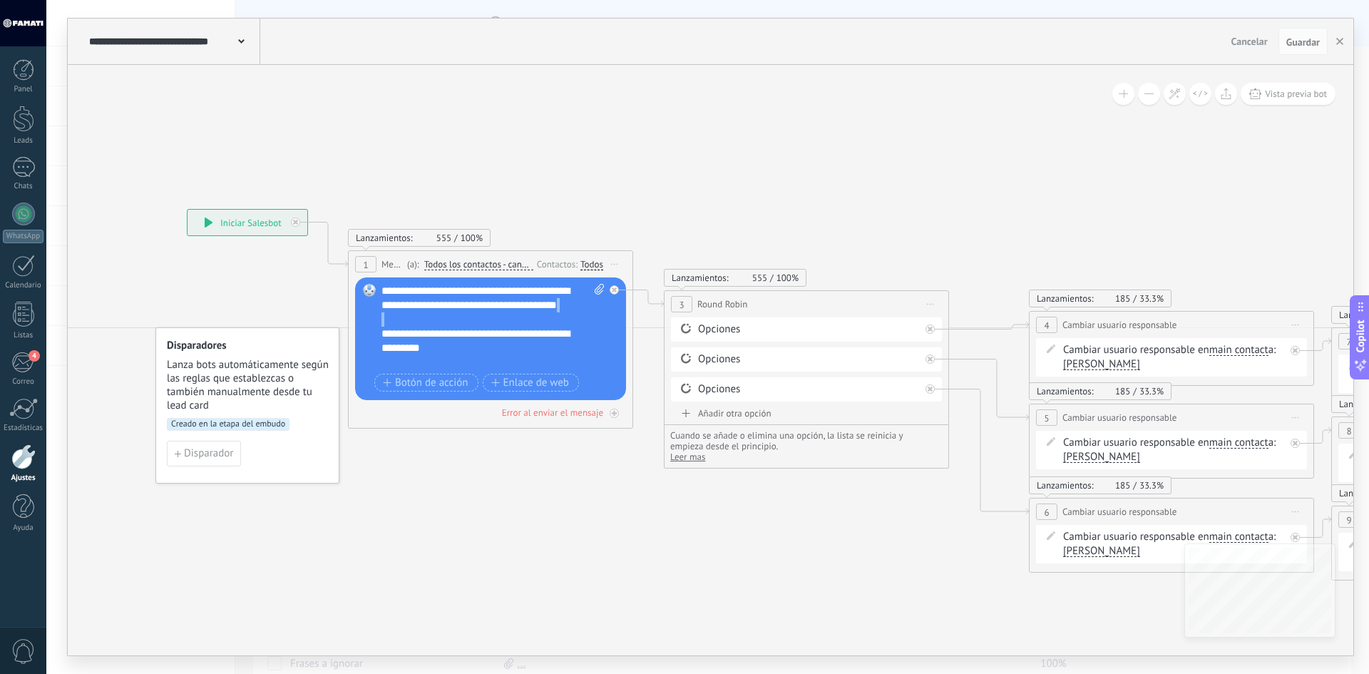
drag, startPoint x: 557, startPoint y: 331, endPoint x: 206, endPoint y: 345, distance: 351.2
click at [206, 345] on h4 "Disparadores" at bounding box center [248, 346] width 163 height 14
click at [498, 362] on div "**********" at bounding box center [493, 327] width 223 height 86
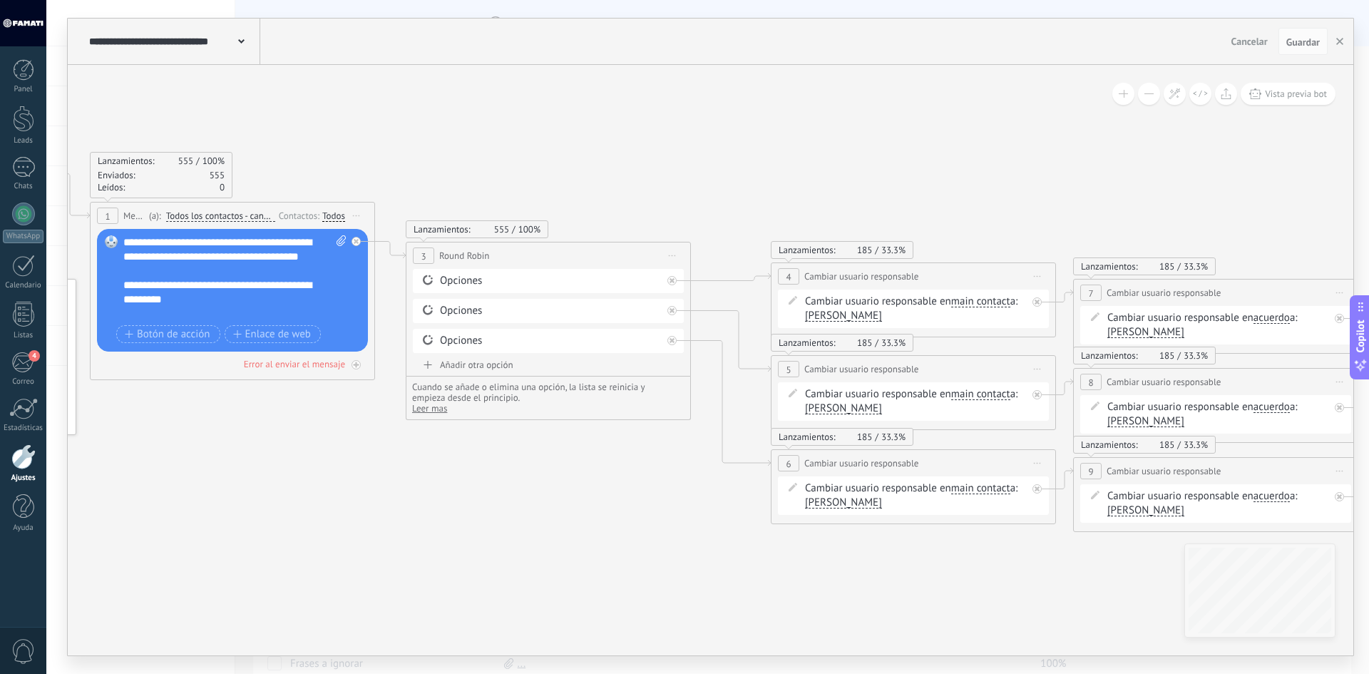
drag, startPoint x: 707, startPoint y: 549, endPoint x: 427, endPoint y: 497, distance: 285.1
click at [427, 497] on icon at bounding box center [857, 342] width 2570 height 1077
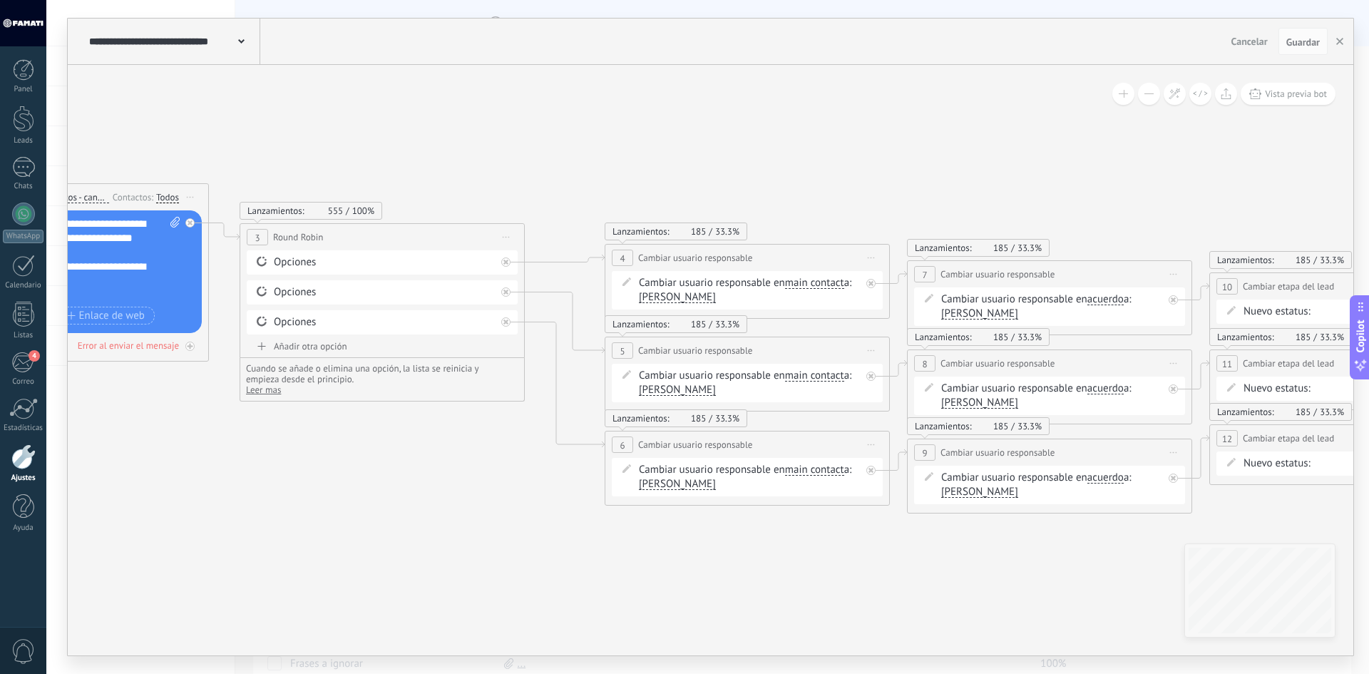
drag, startPoint x: 660, startPoint y: 542, endPoint x: 516, endPoint y: 527, distance: 144.9
click at [516, 527] on icon at bounding box center [691, 323] width 2570 height 1077
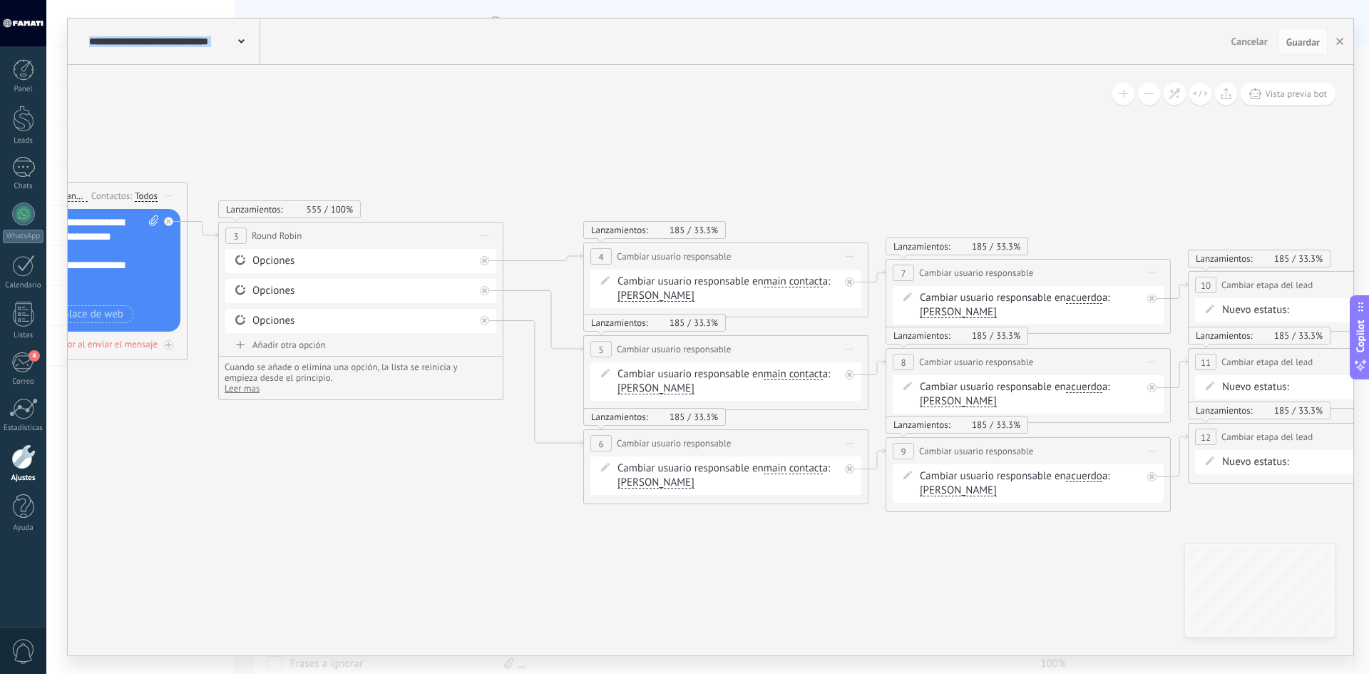
drag, startPoint x: 795, startPoint y: 585, endPoint x: 959, endPoint y: 603, distance: 165.1
click at [970, 608] on icon at bounding box center [669, 322] width 2570 height 1077
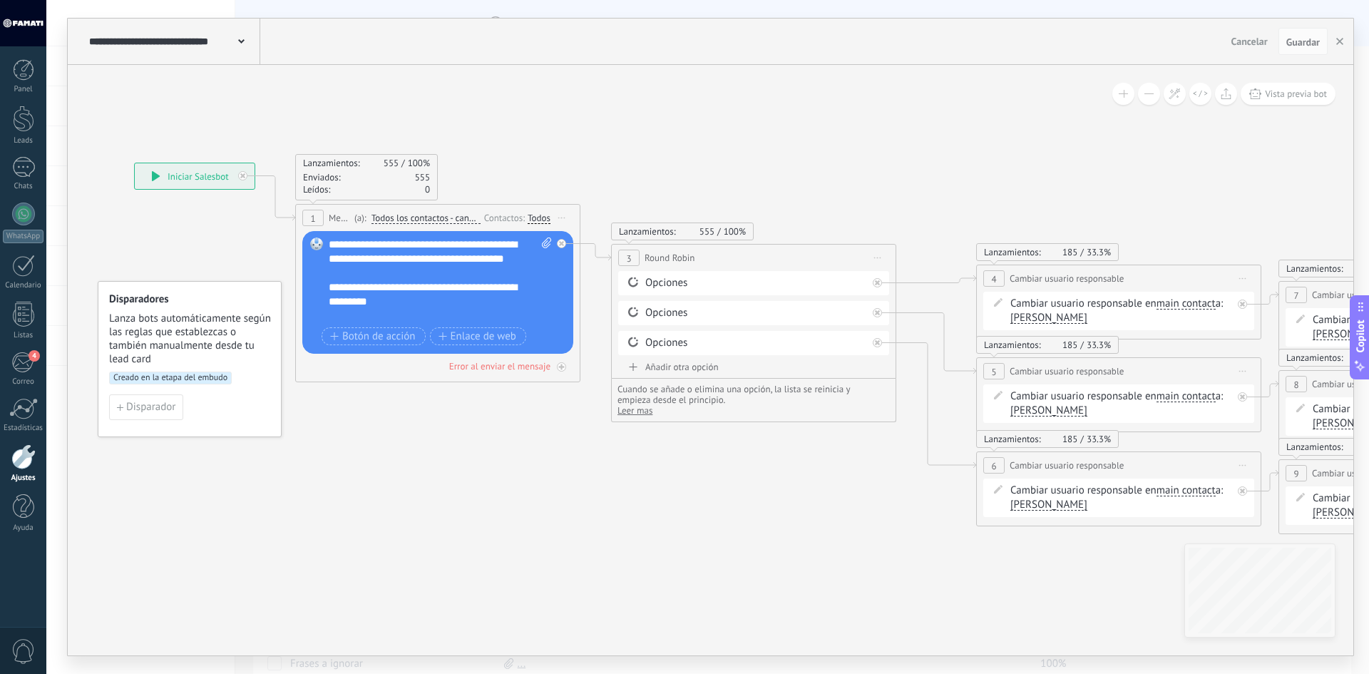
drag, startPoint x: 349, startPoint y: 506, endPoint x: 557, endPoint y: 504, distance: 208.3
click at [557, 504] on icon at bounding box center [1062, 344] width 2570 height 1077
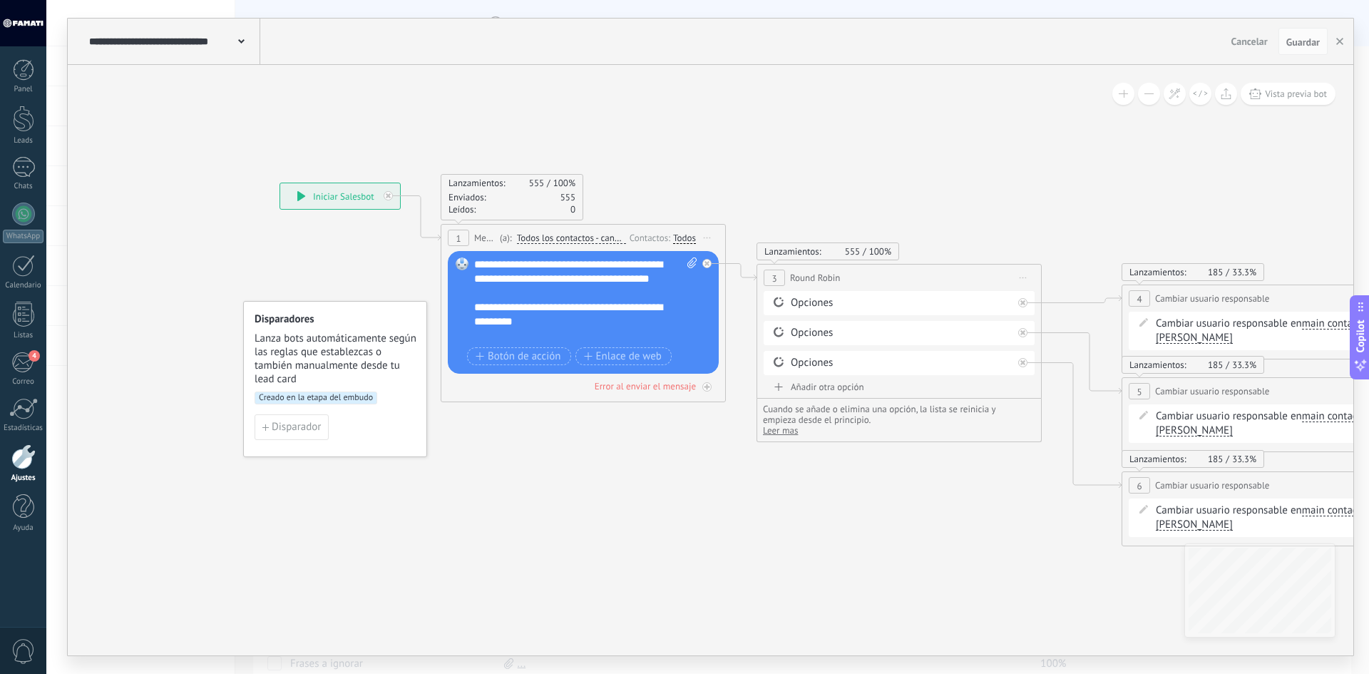
drag, startPoint x: 557, startPoint y: 504, endPoint x: 698, endPoint y: 524, distance: 141.9
click at [698, 524] on icon at bounding box center [1208, 364] width 2570 height 1077
click at [562, 236] on span "Todos los contactos - canales seleccionados" at bounding box center [571, 238] width 109 height 11
click at [562, 236] on button "Todos los contactos - canales seleccionados" at bounding box center [599, 238] width 178 height 26
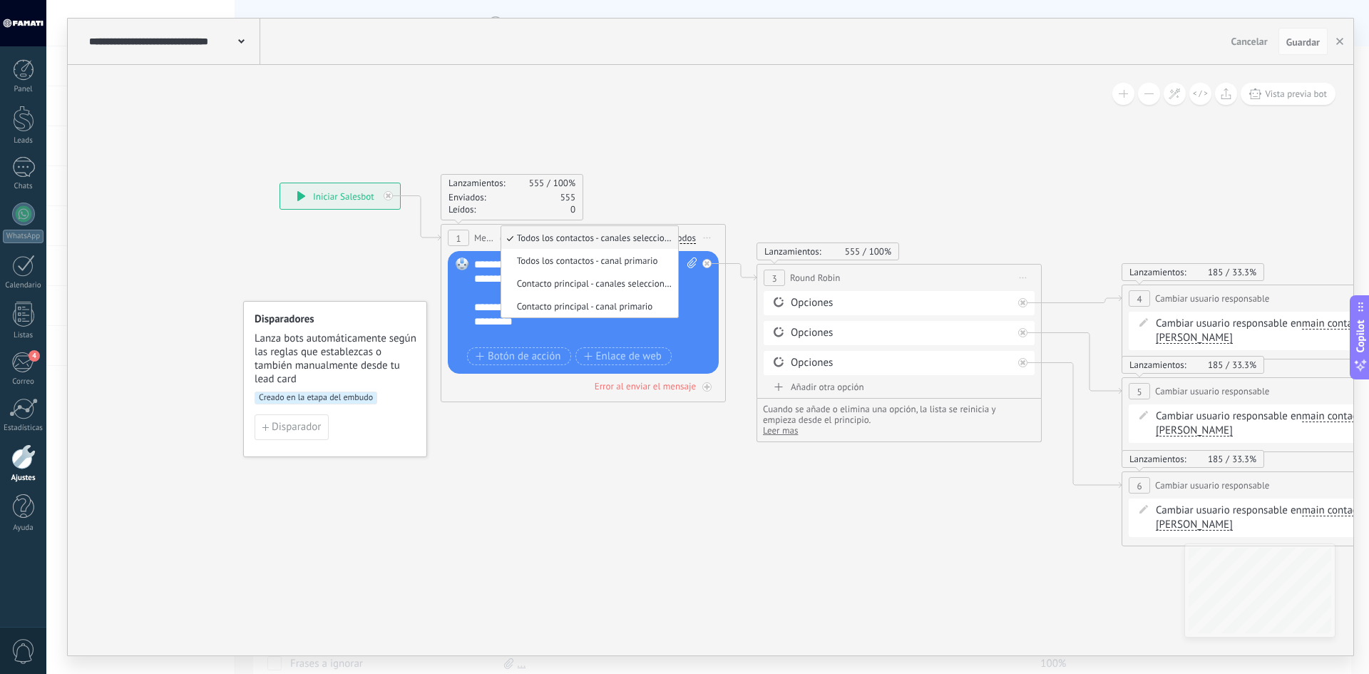
click at [562, 236] on span "Todos los contactos - canales seleccionados" at bounding box center [587, 238] width 173 height 12
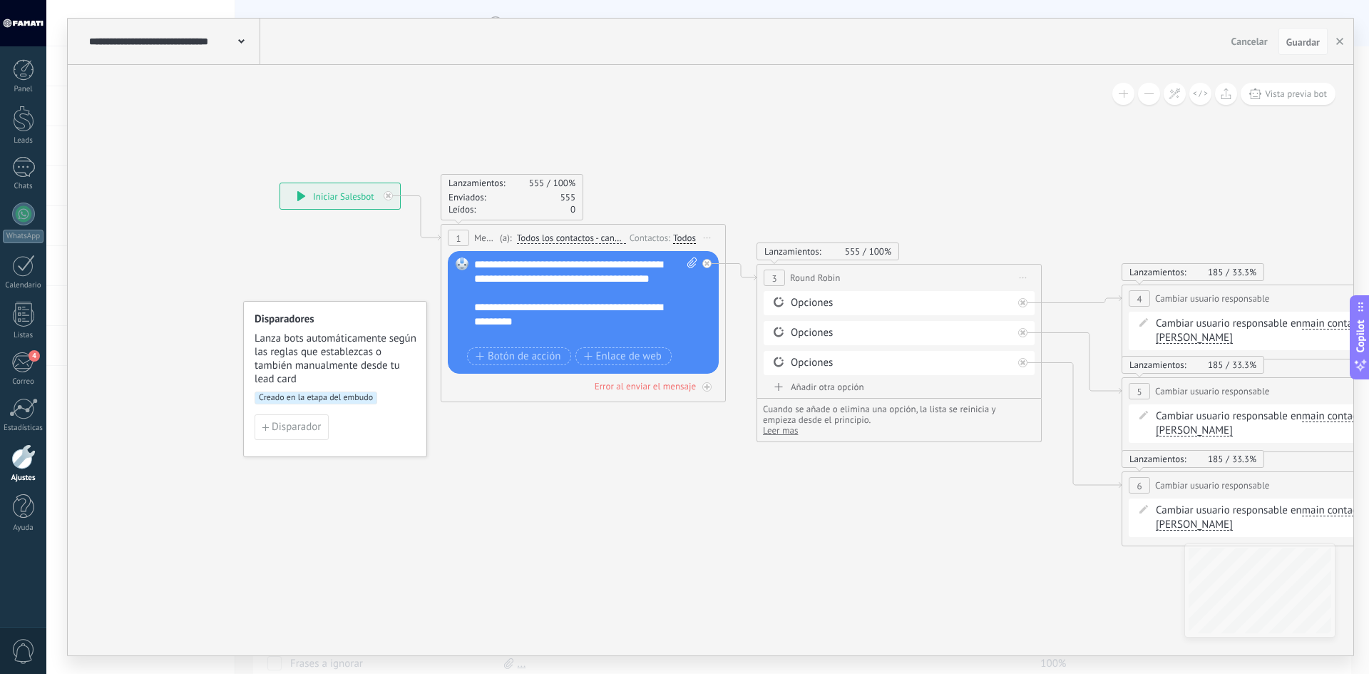
click at [456, 231] on div "1" at bounding box center [458, 238] width 21 height 16
click at [688, 232] on div "Si nunca ha escrito en un canal: Intente enviar un mensaje Ninguno Famati Equip…" at bounding box center [684, 239] width 23 height 14
click at [684, 238] on div "Todos" at bounding box center [684, 238] width 23 height 11
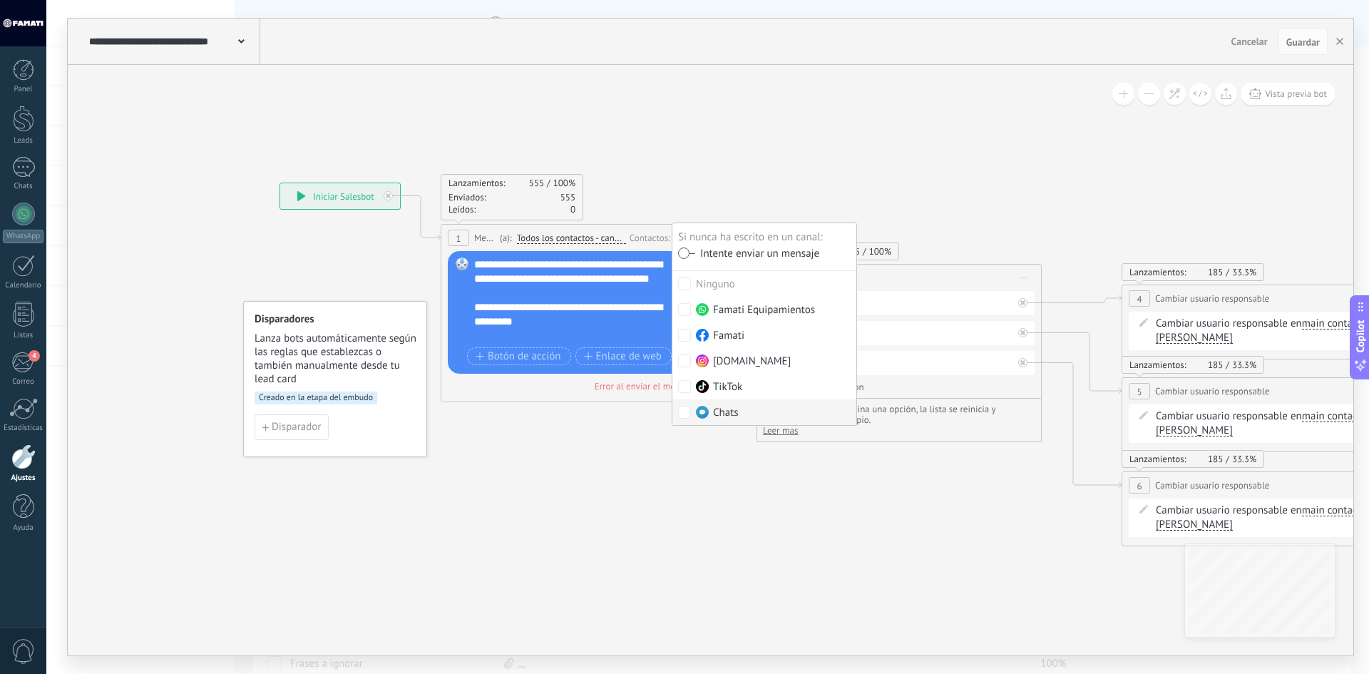
click at [611, 482] on icon at bounding box center [1208, 364] width 2570 height 1077
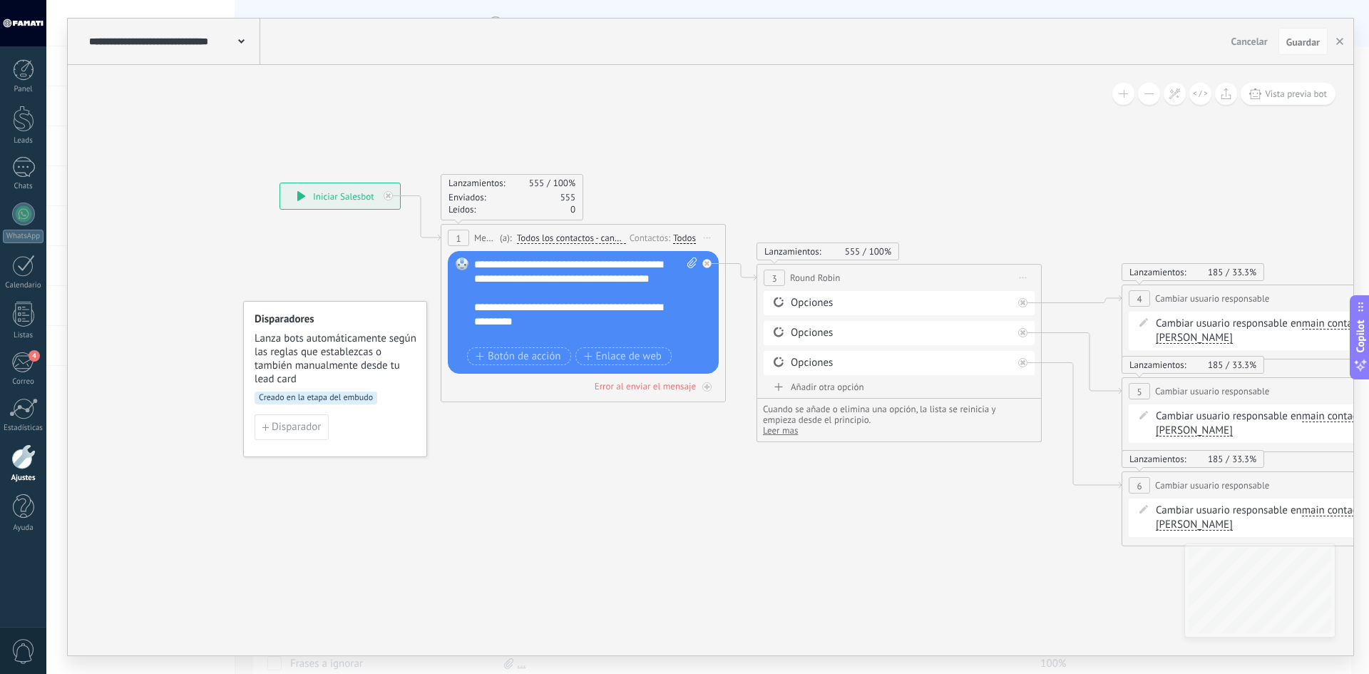
click at [313, 399] on span "Creado en la etapa del embudo" at bounding box center [316, 398] width 123 height 13
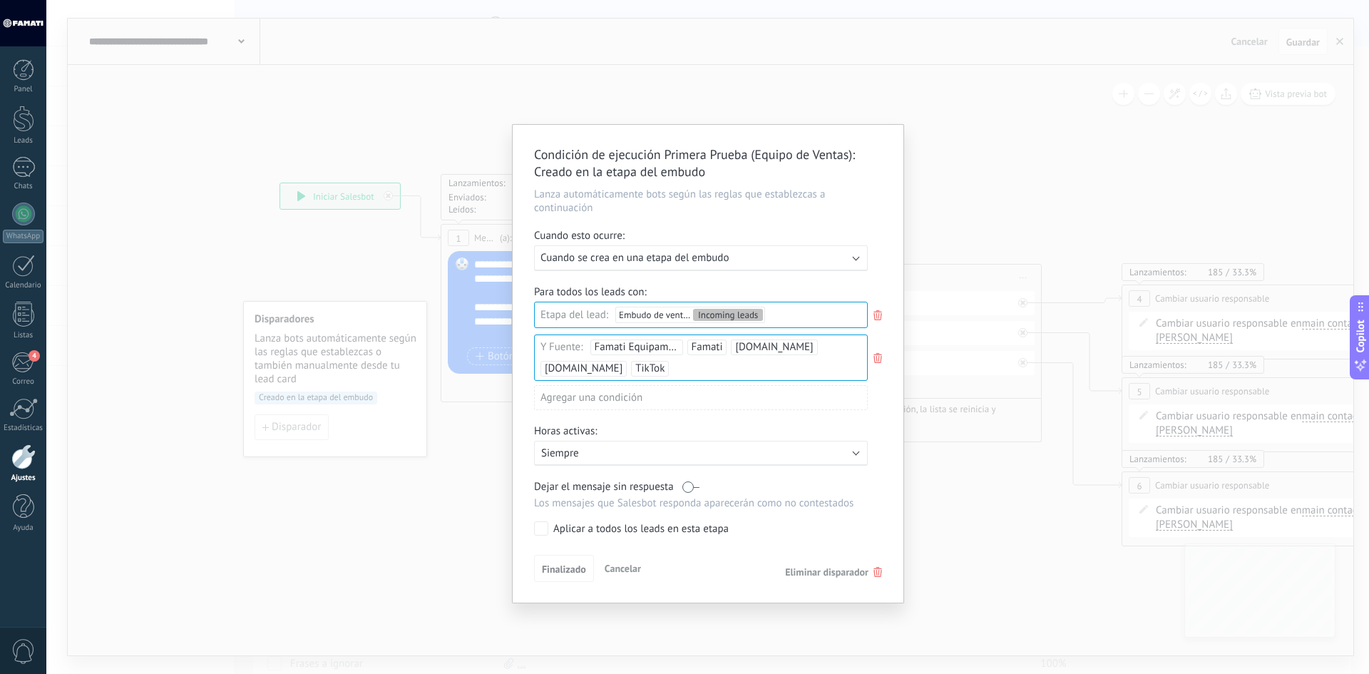
click at [690, 366] on div "Fuente: Famati Equipamientos Famati [DOMAIN_NAME] [DOMAIN_NAME] TikTok" at bounding box center [701, 358] width 334 height 46
click at [695, 364] on input "text" at bounding box center [709, 369] width 71 height 24
click at [628, 419] on div "Agregar una condición" at bounding box center [701, 403] width 334 height 36
click at [690, 359] on div "Fuente: Famati Equipamientos Famati [DOMAIN_NAME] [DOMAIN_NAME] TikTok" at bounding box center [701, 358] width 334 height 46
click at [624, 419] on div "Agregar una condición" at bounding box center [701, 403] width 334 height 36
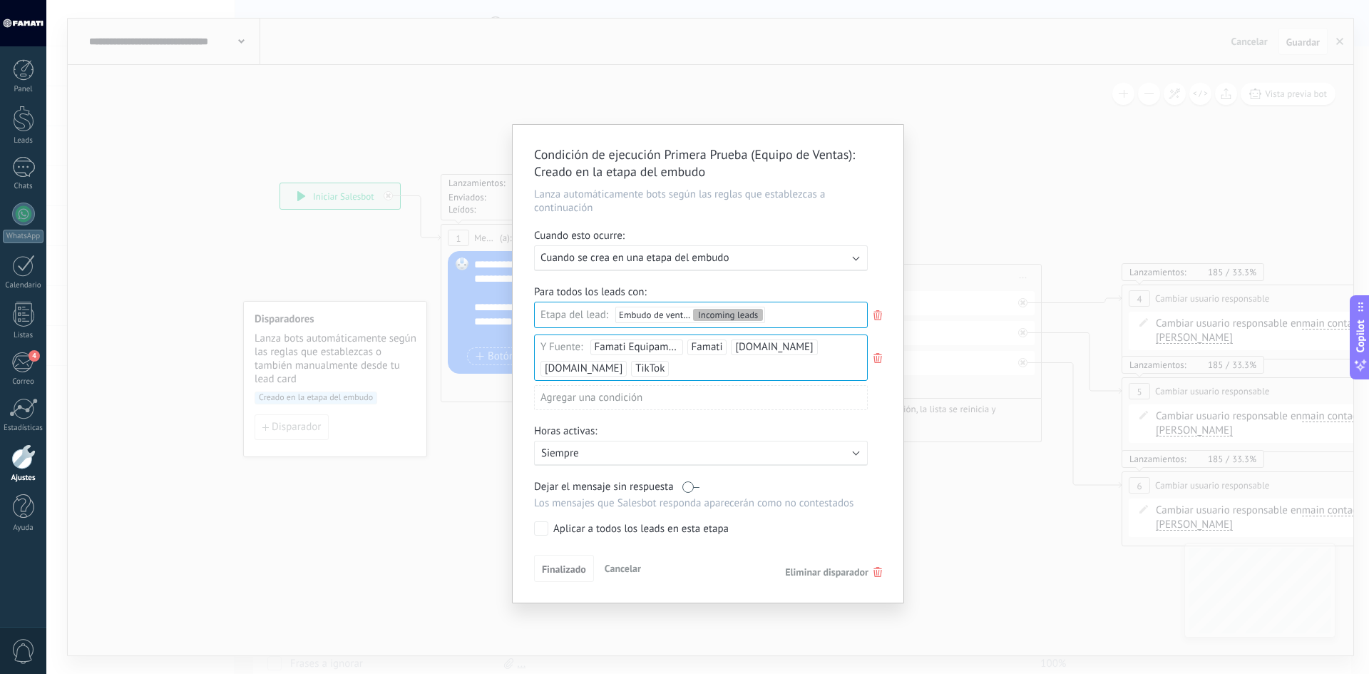
click at [666, 364] on div "Fuente: Famati Equipamientos Famati [DOMAIN_NAME] [DOMAIN_NAME] TikTok" at bounding box center [701, 358] width 334 height 46
click at [648, 394] on li "Chats (Tiendanube)" at bounding box center [699, 396] width 332 height 21
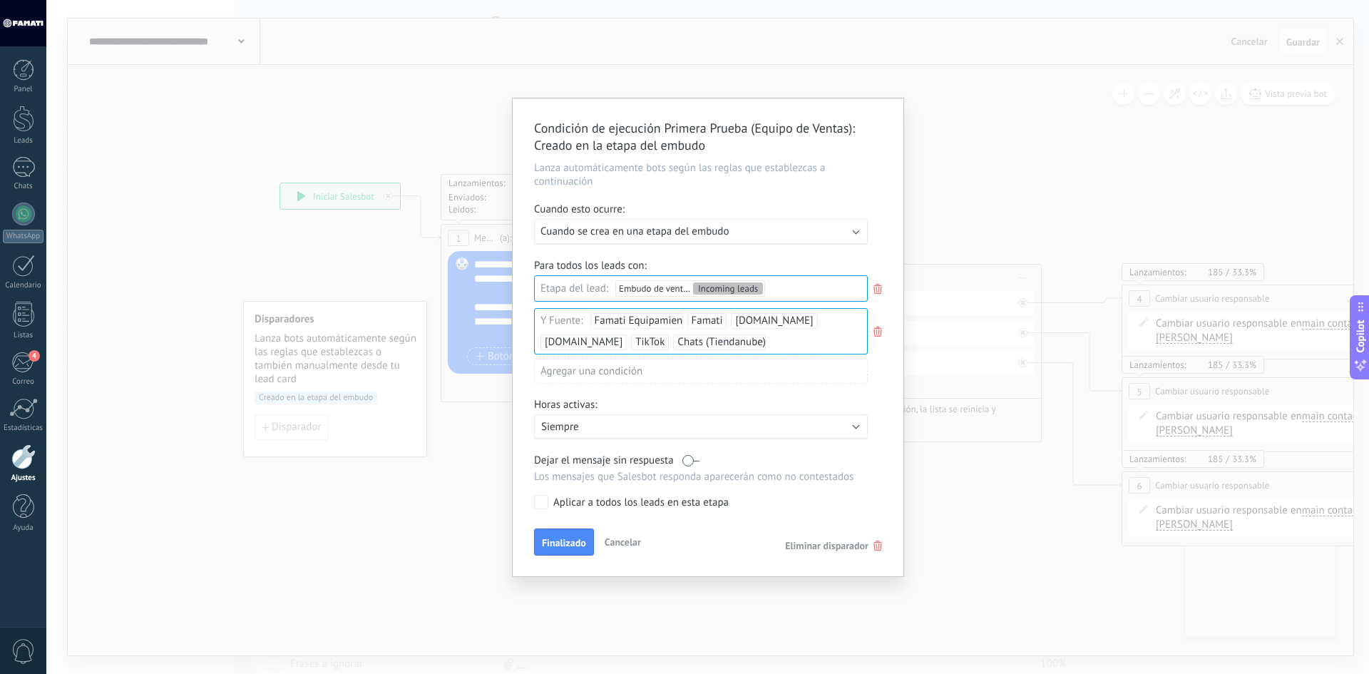
click at [734, 347] on span "Chats (Tiendanube)" at bounding box center [722, 342] width 88 height 14
click at [671, 325] on span "Famati Equipamientos" at bounding box center [646, 321] width 102 height 14
click at [615, 371] on span "Famati Equipamientos" at bounding box center [586, 370] width 97 height 14
click at [209, 187] on div "Condición de ejecución Primera Prueba (Equipo de Ventas) : Creado en la etapa d…" at bounding box center [707, 337] width 1323 height 674
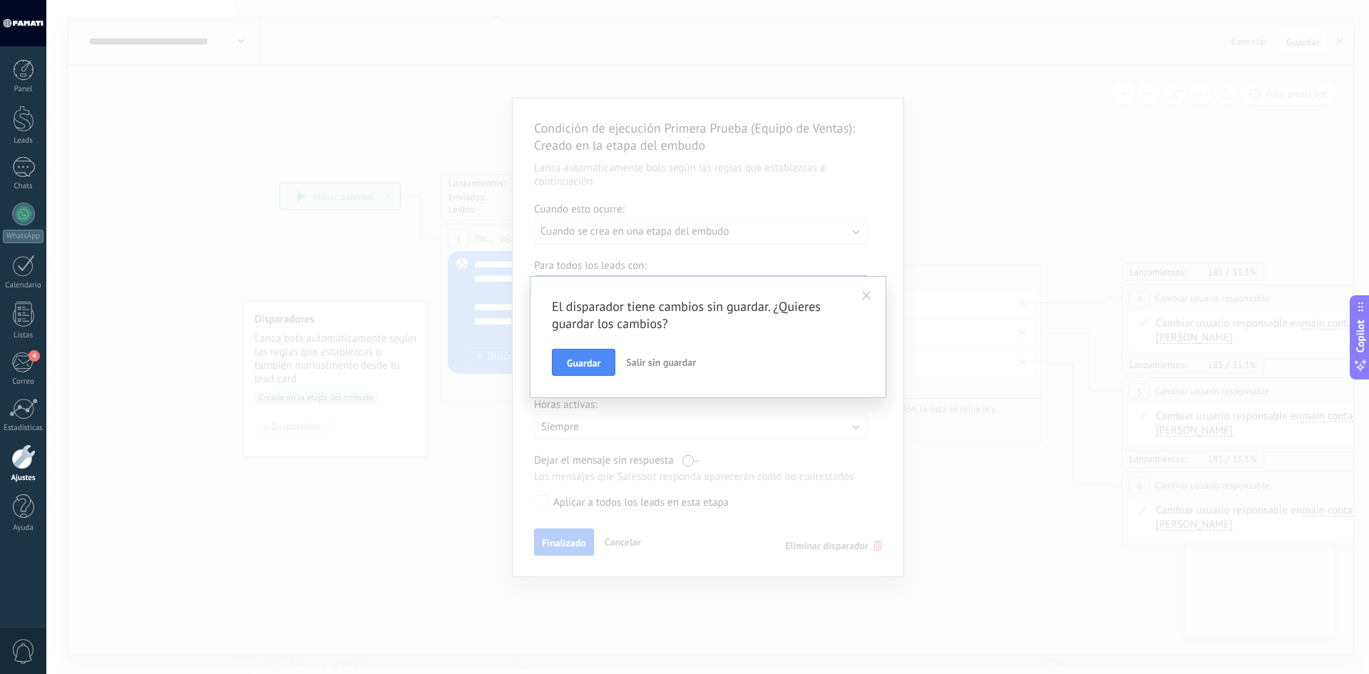
click at [649, 361] on span "Salir sin guardar" at bounding box center [661, 362] width 70 height 13
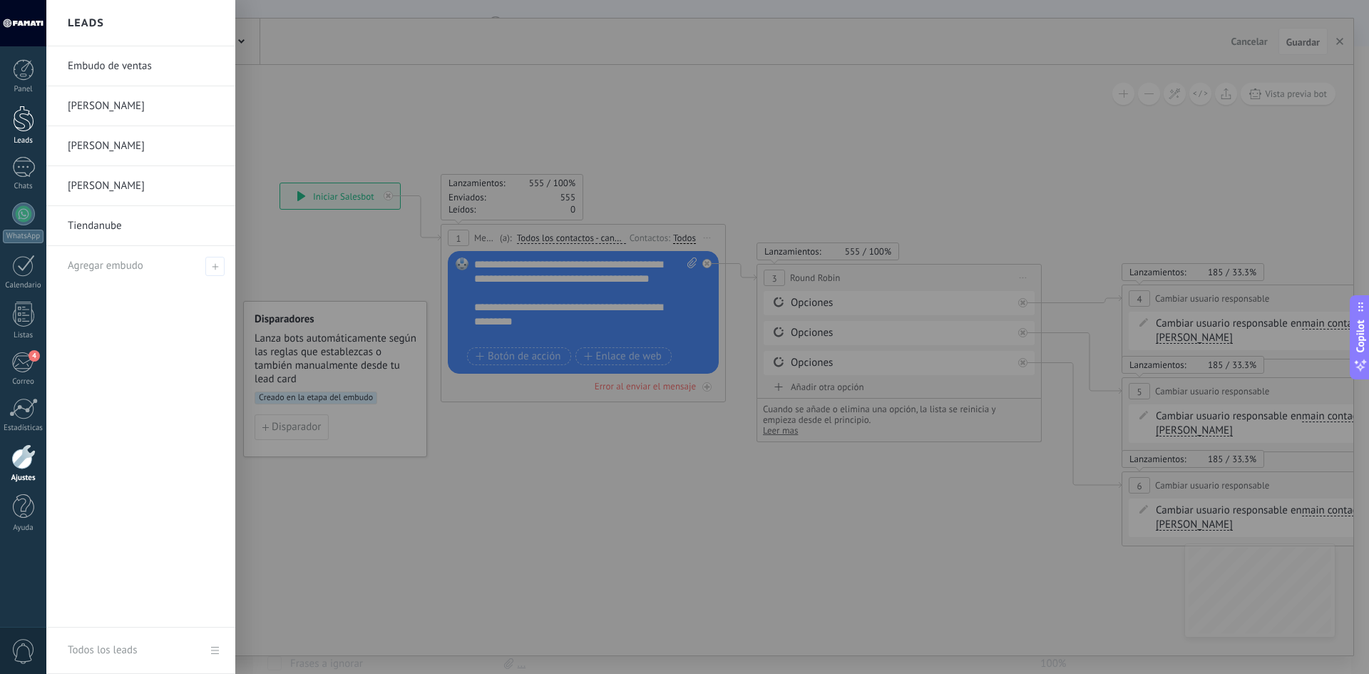
click at [26, 112] on div at bounding box center [23, 119] width 21 height 26
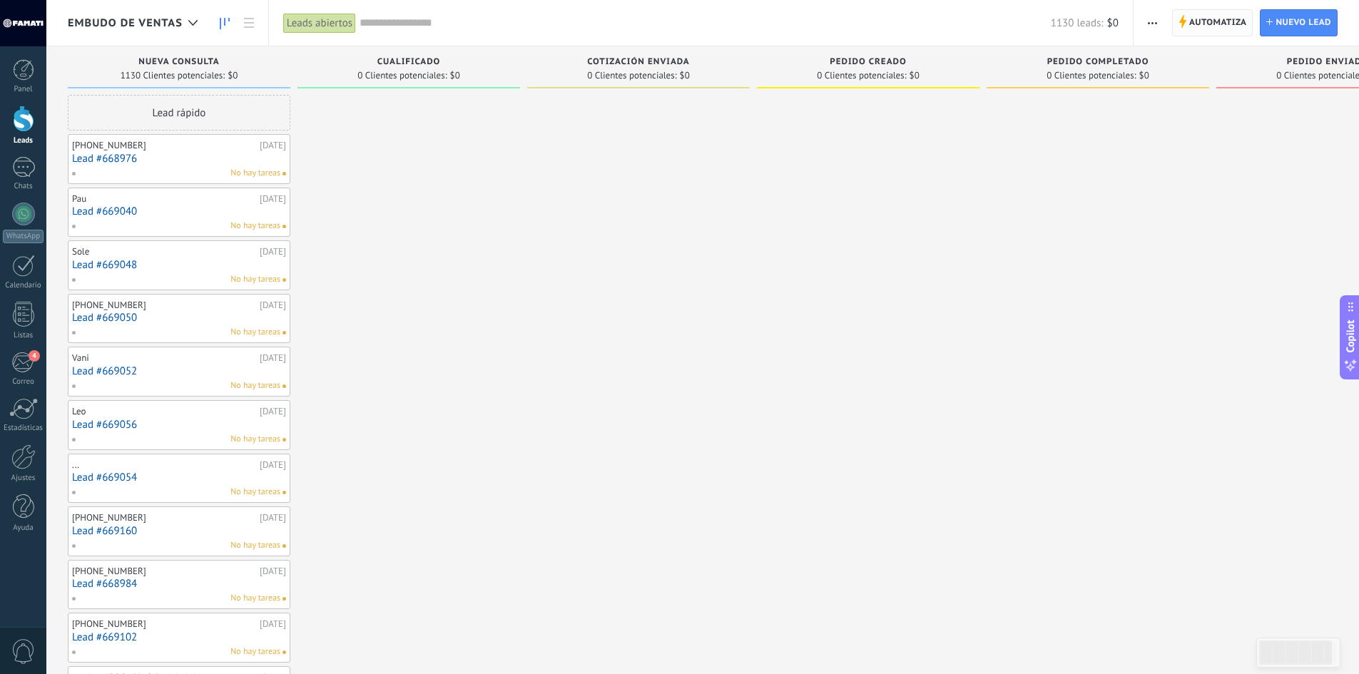
click at [1187, 24] on span "Automatiza Automatiza" at bounding box center [1212, 22] width 81 height 27
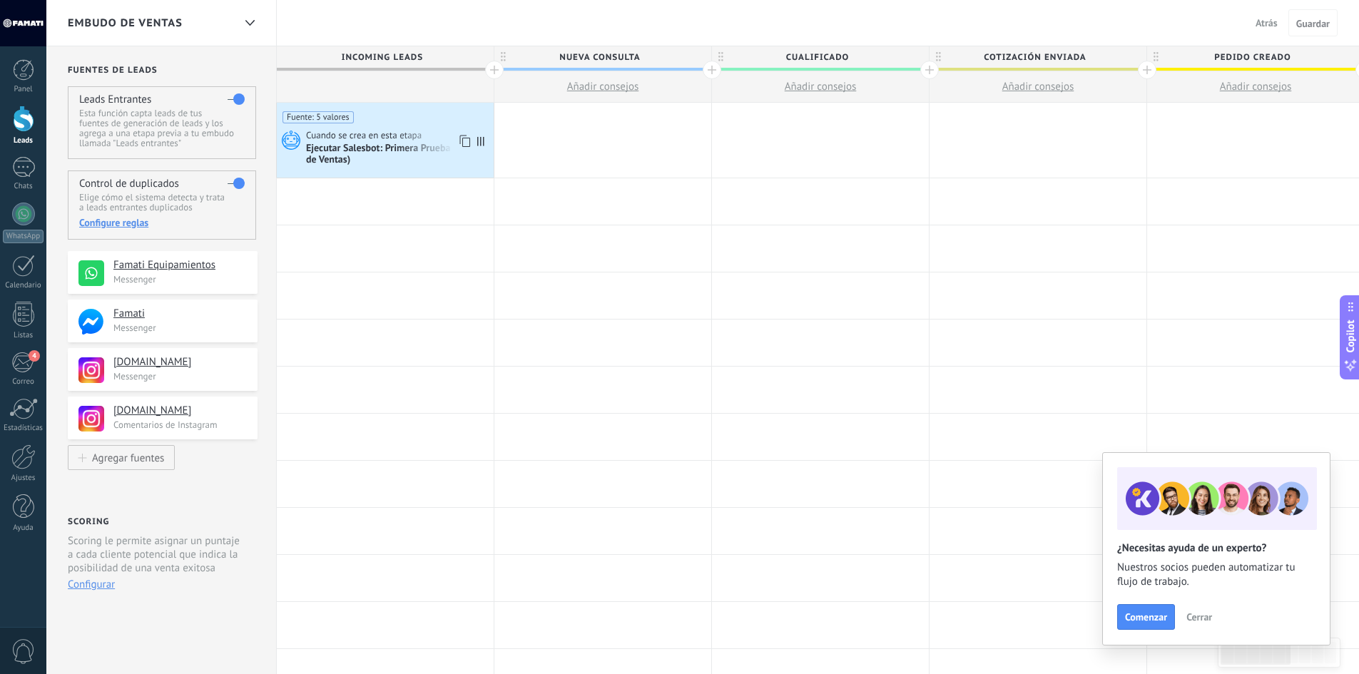
click at [389, 133] on span "Cuando se crea en esta etapa" at bounding box center [365, 135] width 118 height 13
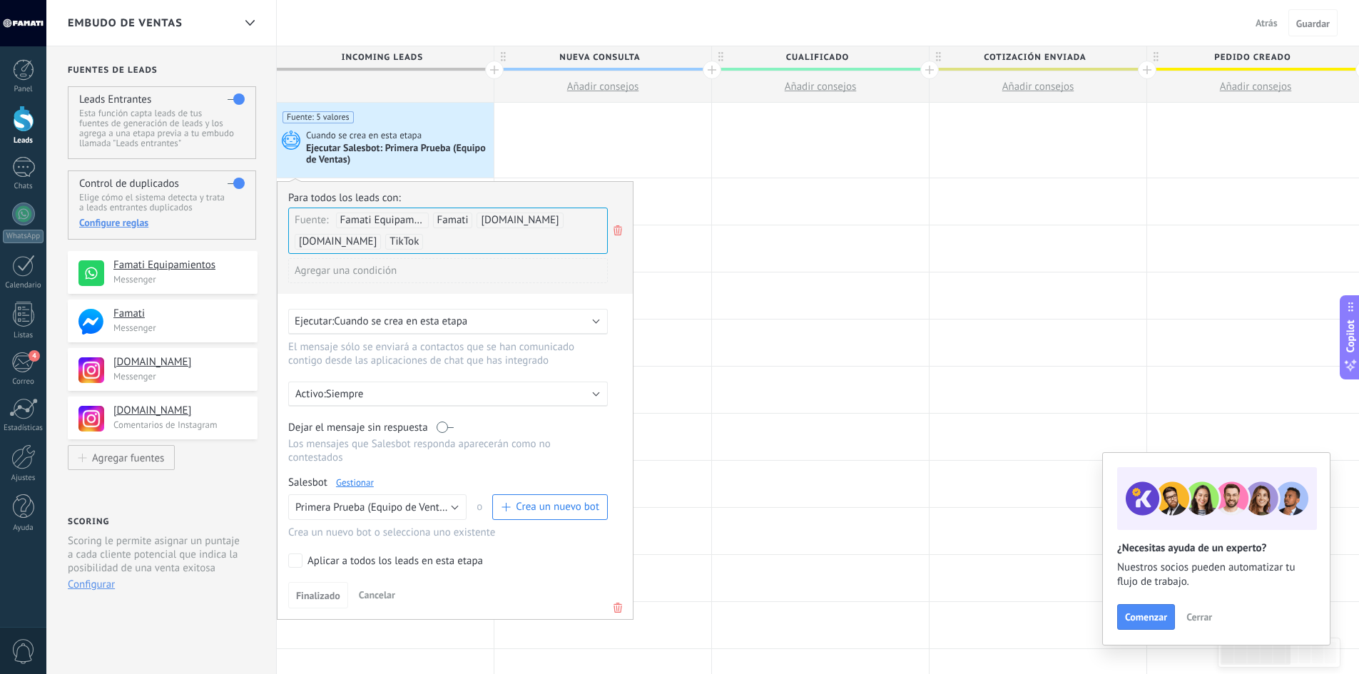
click at [453, 240] on div "Fuente: Famati Equipamientos Famati [DOMAIN_NAME] [DOMAIN_NAME] TikTok" at bounding box center [448, 231] width 320 height 46
click at [442, 235] on input "text" at bounding box center [463, 242] width 71 height 24
click at [417, 296] on div "Para todos los leads con: Fuente: Famati Equipamientos Famati [DOMAIN_NAME] [DO…" at bounding box center [455, 400] width 357 height 439
click at [146, 456] on div "Agregar fuentes" at bounding box center [128, 458] width 72 height 12
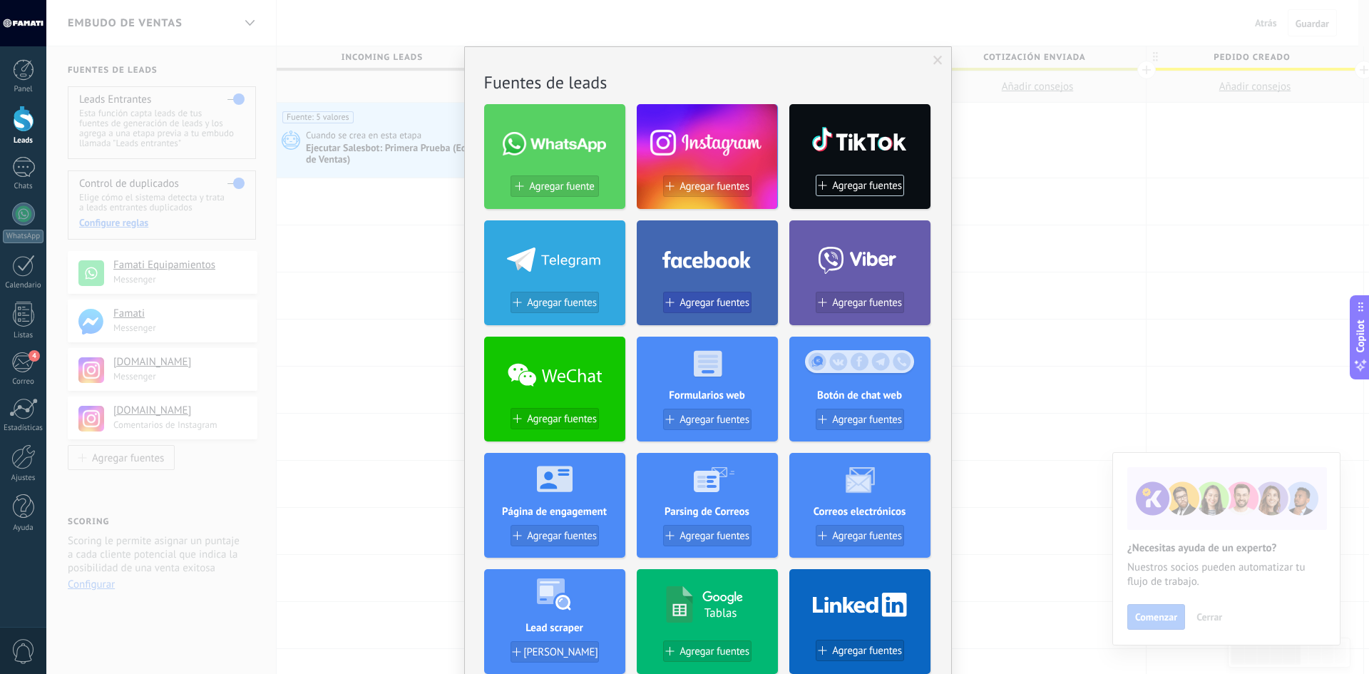
click at [691, 292] on div "Agregar fuentes" at bounding box center [707, 308] width 141 height 33
click at [685, 307] on span "Agregar fuentes" at bounding box center [715, 303] width 70 height 12
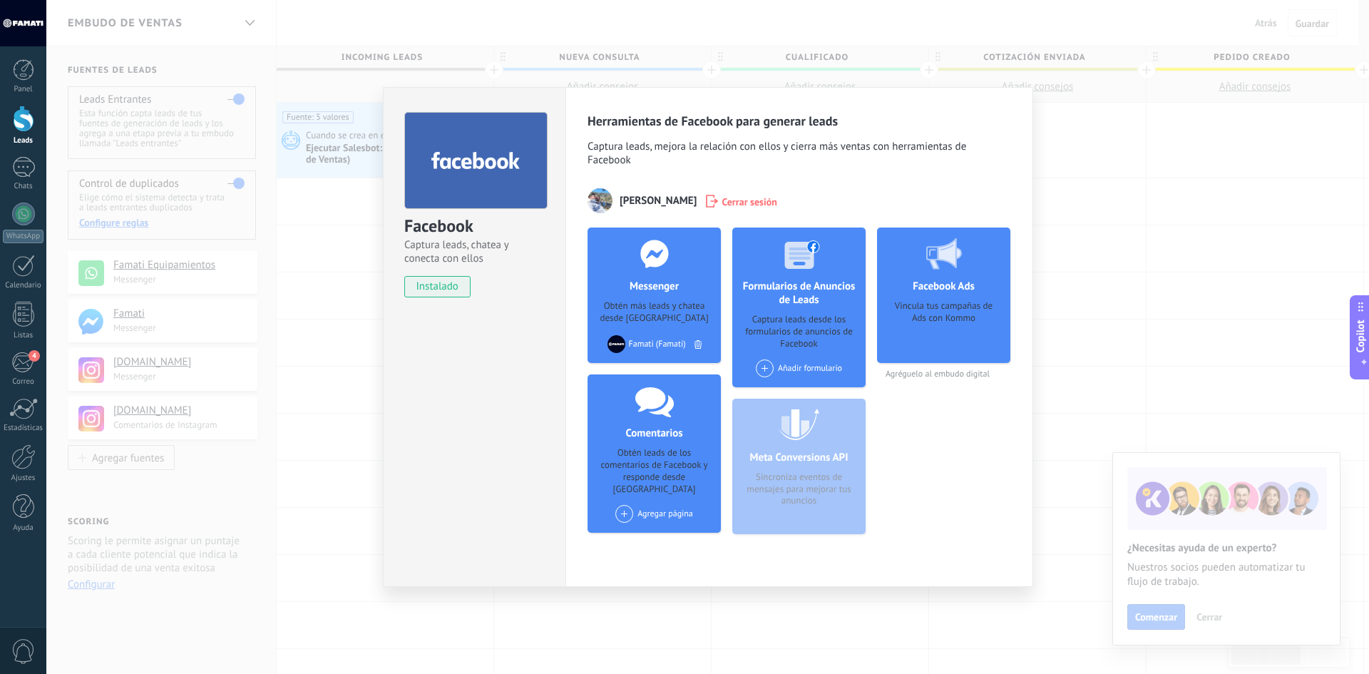
click at [651, 505] on div "Agregar página" at bounding box center [655, 514] width 78 height 18
click at [653, 527] on div "Famati" at bounding box center [662, 540] width 96 height 31
click at [1102, 161] on div "Facebook Captura leads, chatea y conecta con ellos instalado Desinstalar Herram…" at bounding box center [707, 337] width 1323 height 674
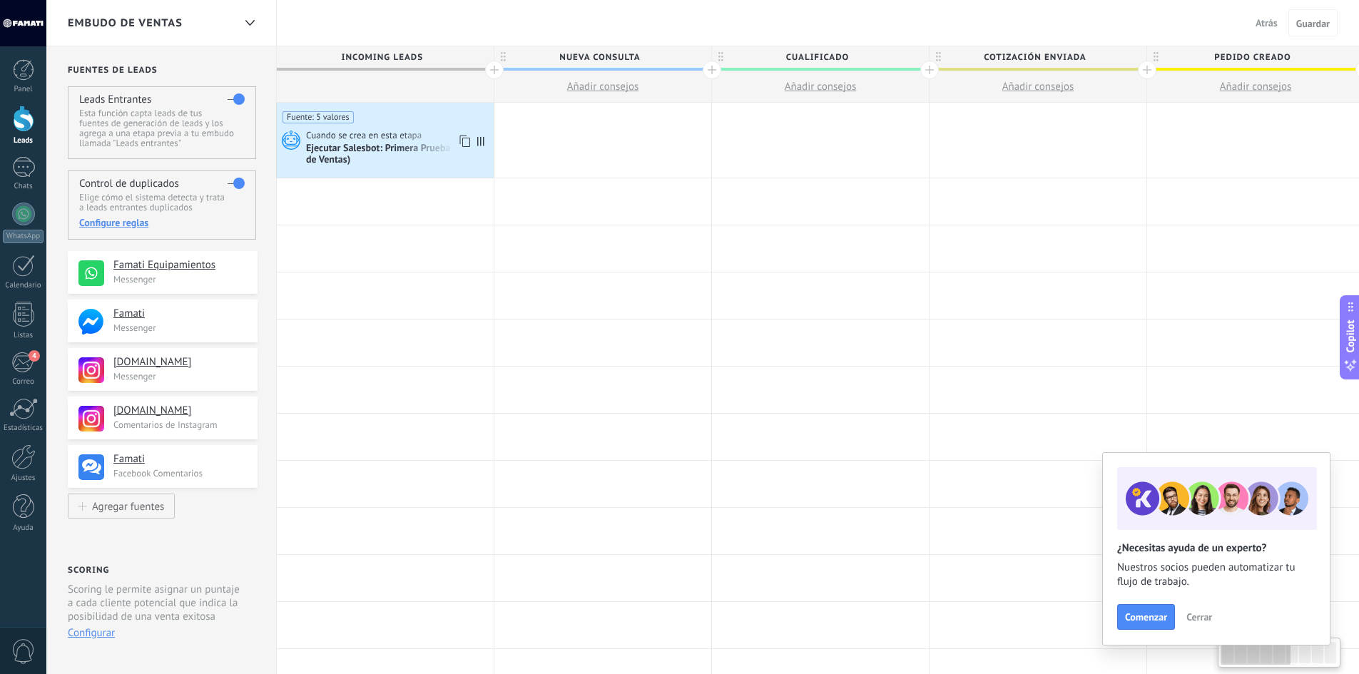
click at [360, 137] on span "Cuando se crea en esta etapa" at bounding box center [365, 135] width 118 height 13
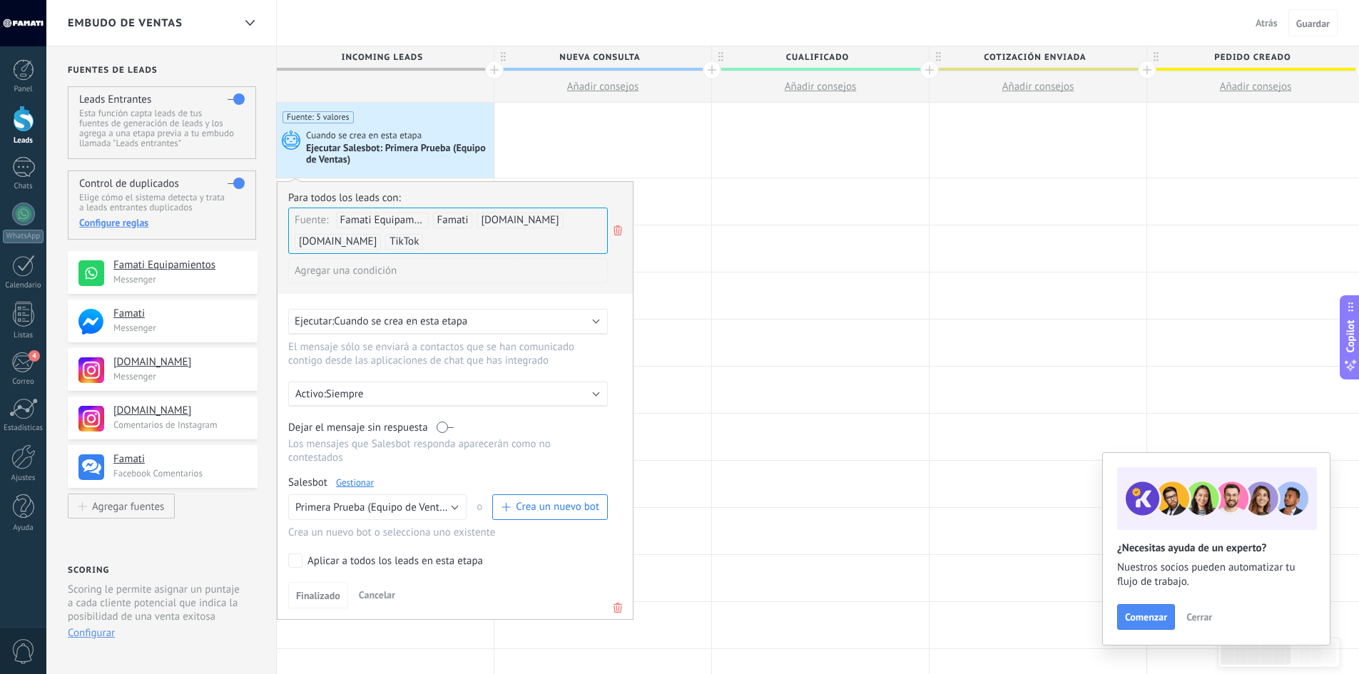
click at [451, 230] on div "Fuente: Famati Equipamientos Famati [DOMAIN_NAME] [DOMAIN_NAME] TikTok" at bounding box center [448, 231] width 320 height 46
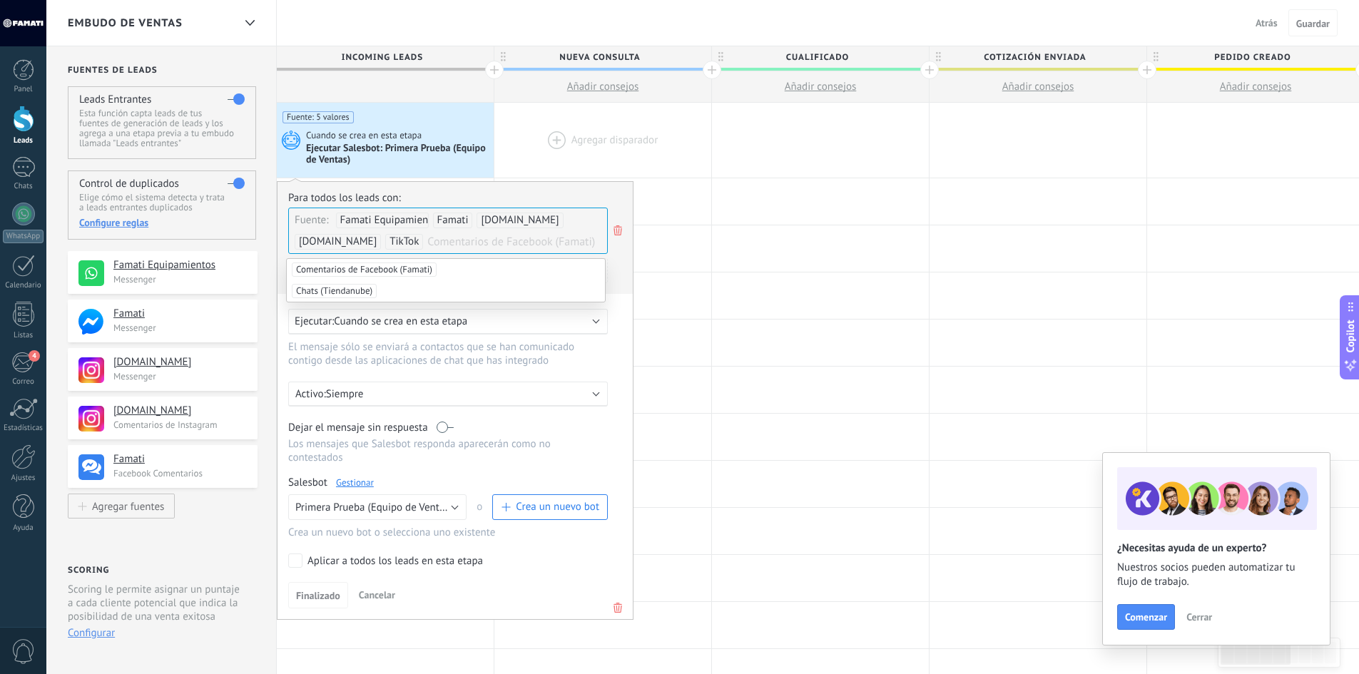
click at [606, 138] on div at bounding box center [602, 140] width 217 height 75
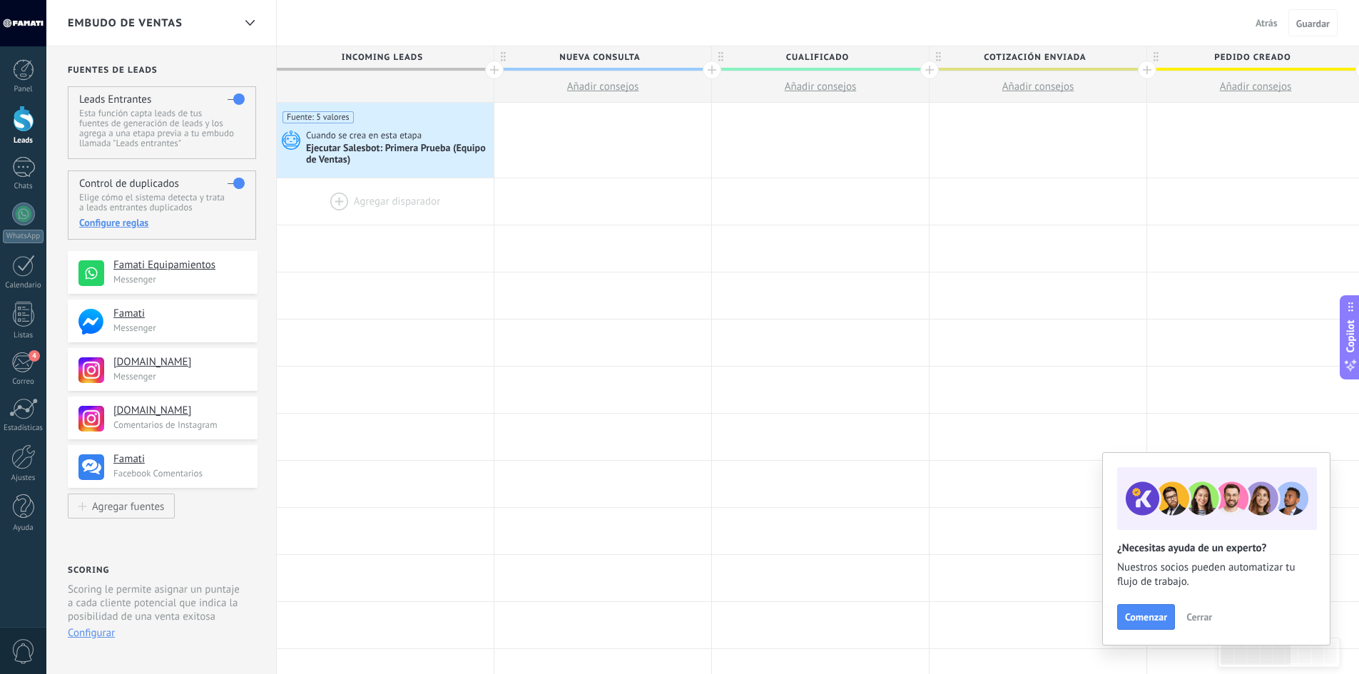
click at [397, 202] on div at bounding box center [385, 201] width 217 height 46
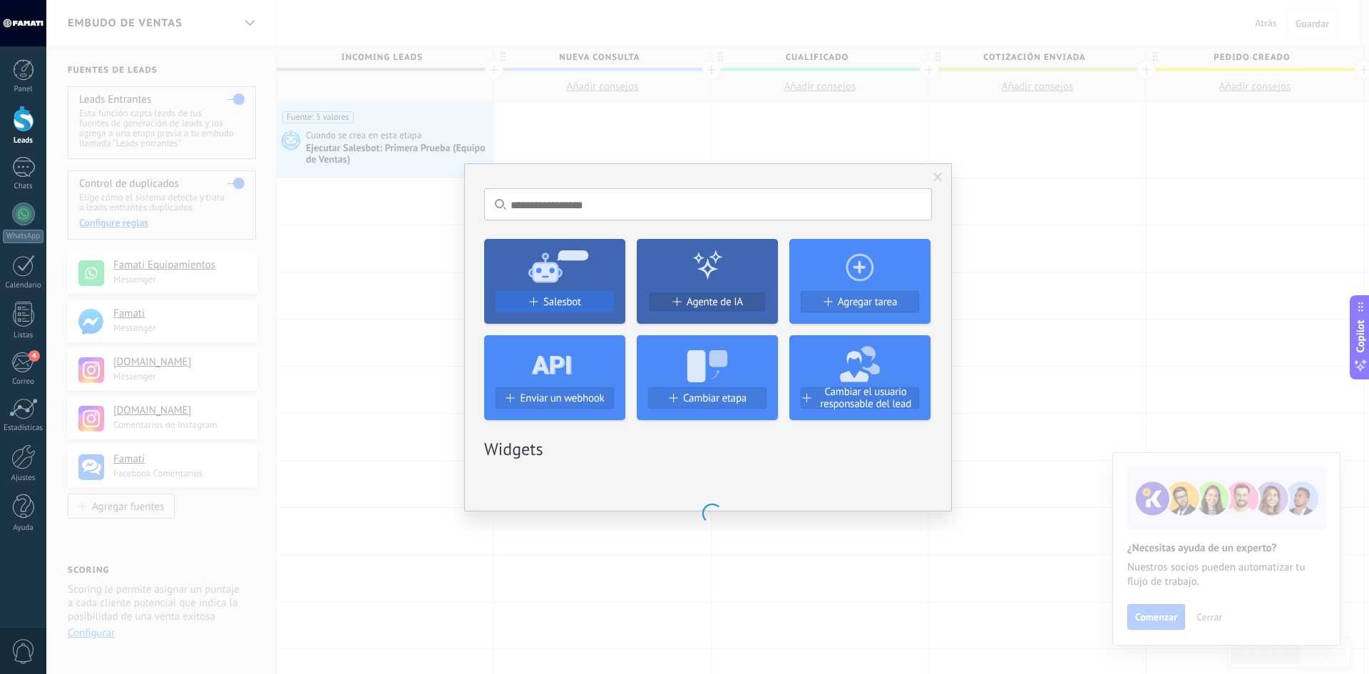
click at [564, 309] on button "Salesbot" at bounding box center [555, 301] width 118 height 21
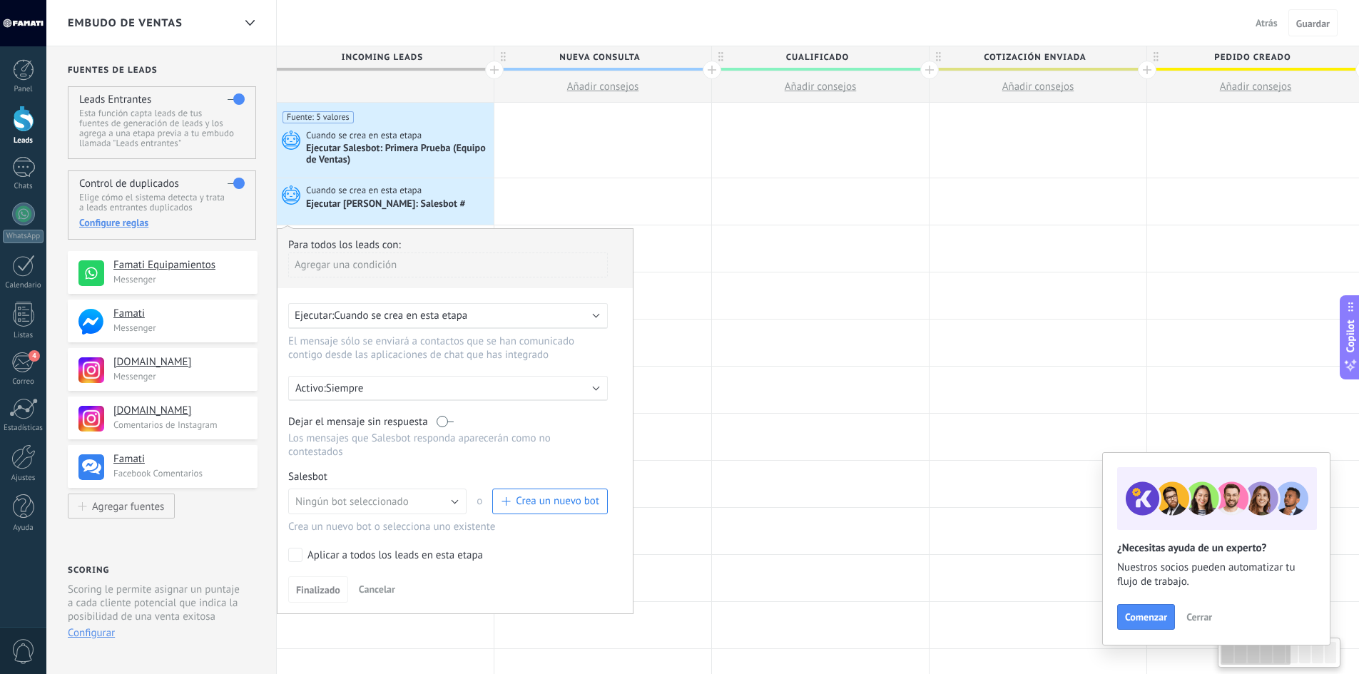
click at [494, 315] on div "Ejecutar: Cuando se crea en esta etapa" at bounding box center [442, 316] width 295 height 14
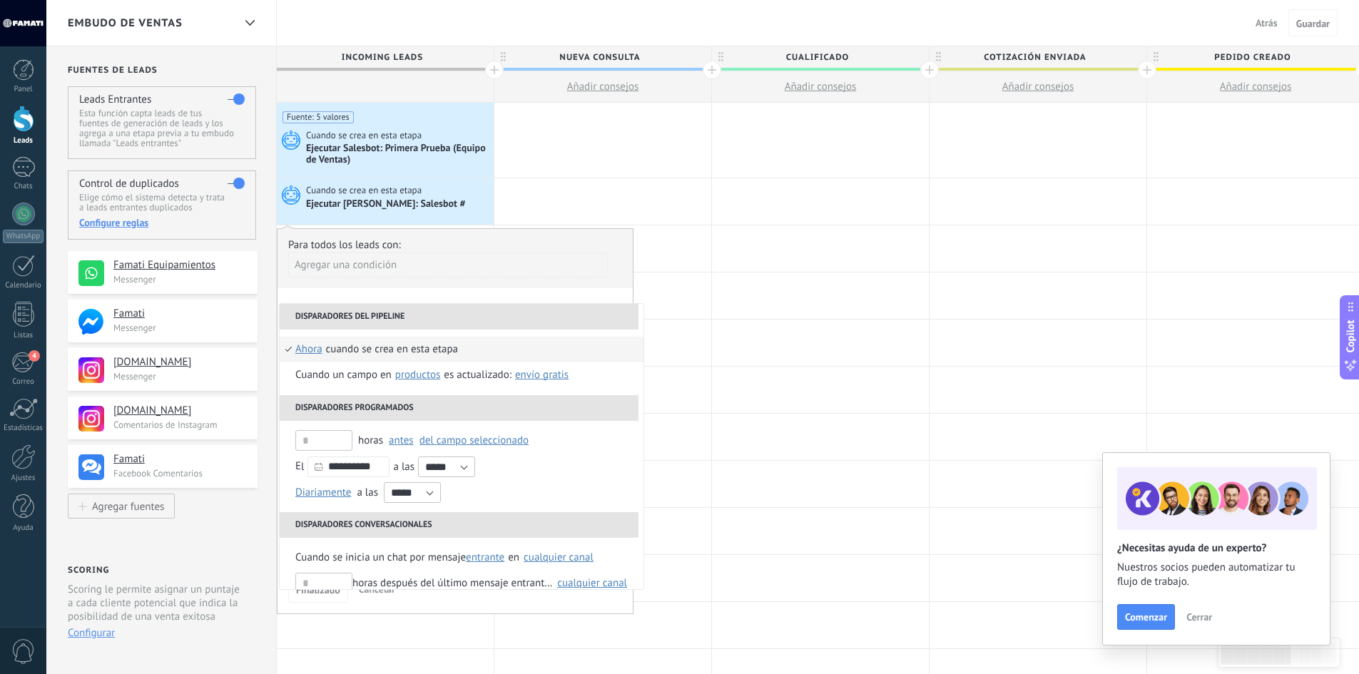
click at [485, 276] on div "Agregar una condición" at bounding box center [448, 264] width 320 height 25
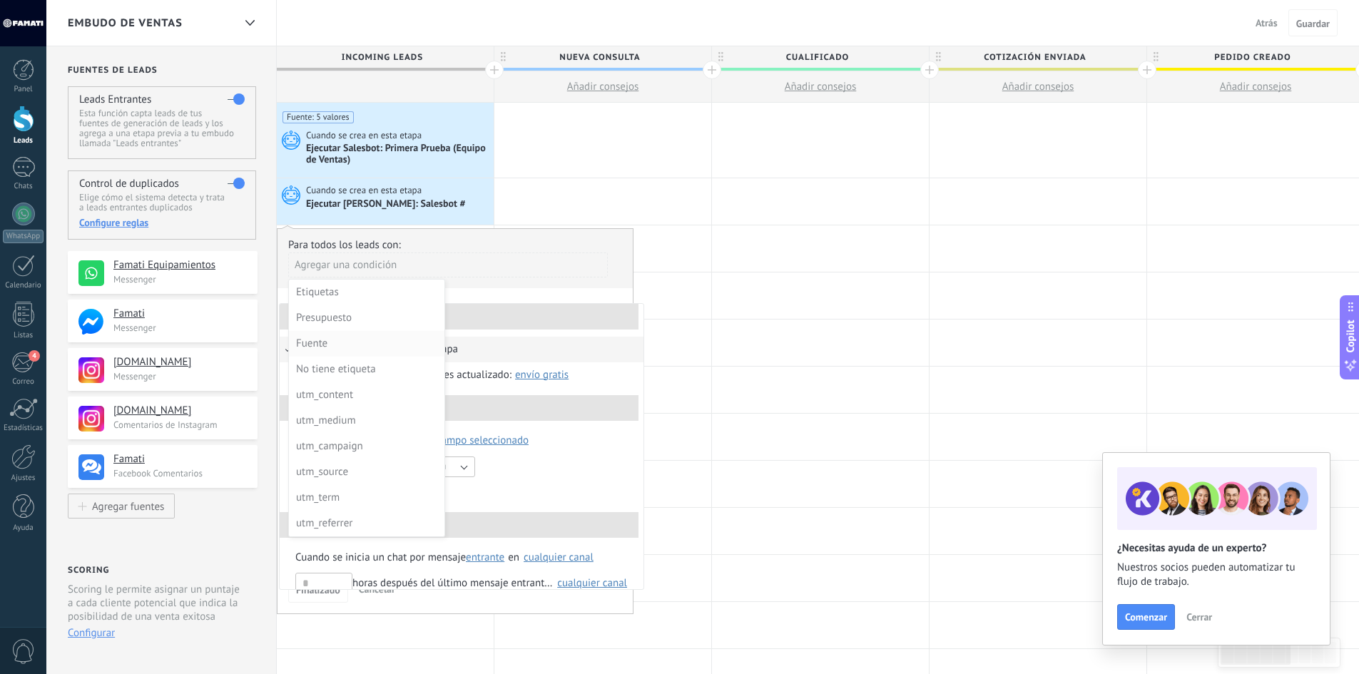
click at [326, 346] on div "Fuente" at bounding box center [365, 344] width 138 height 20
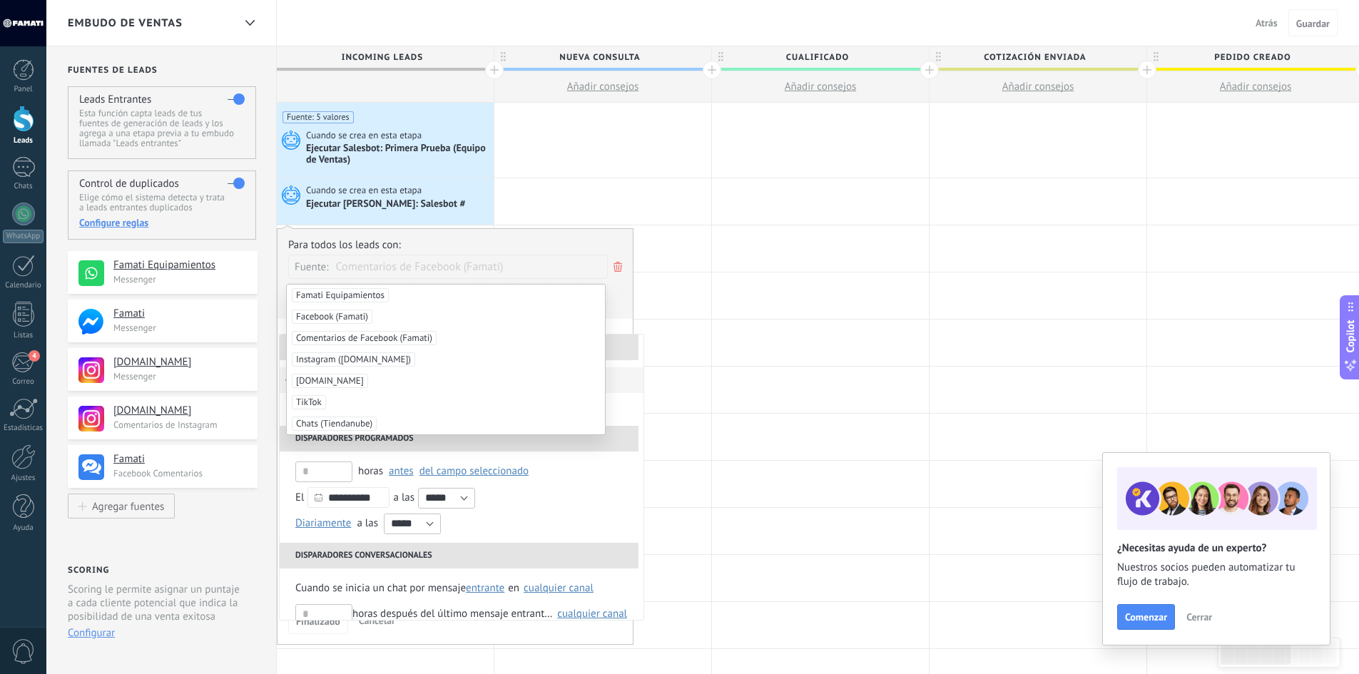
click at [376, 335] on span "Comentarios de Facebook (Famati)" at bounding box center [364, 338] width 145 height 14
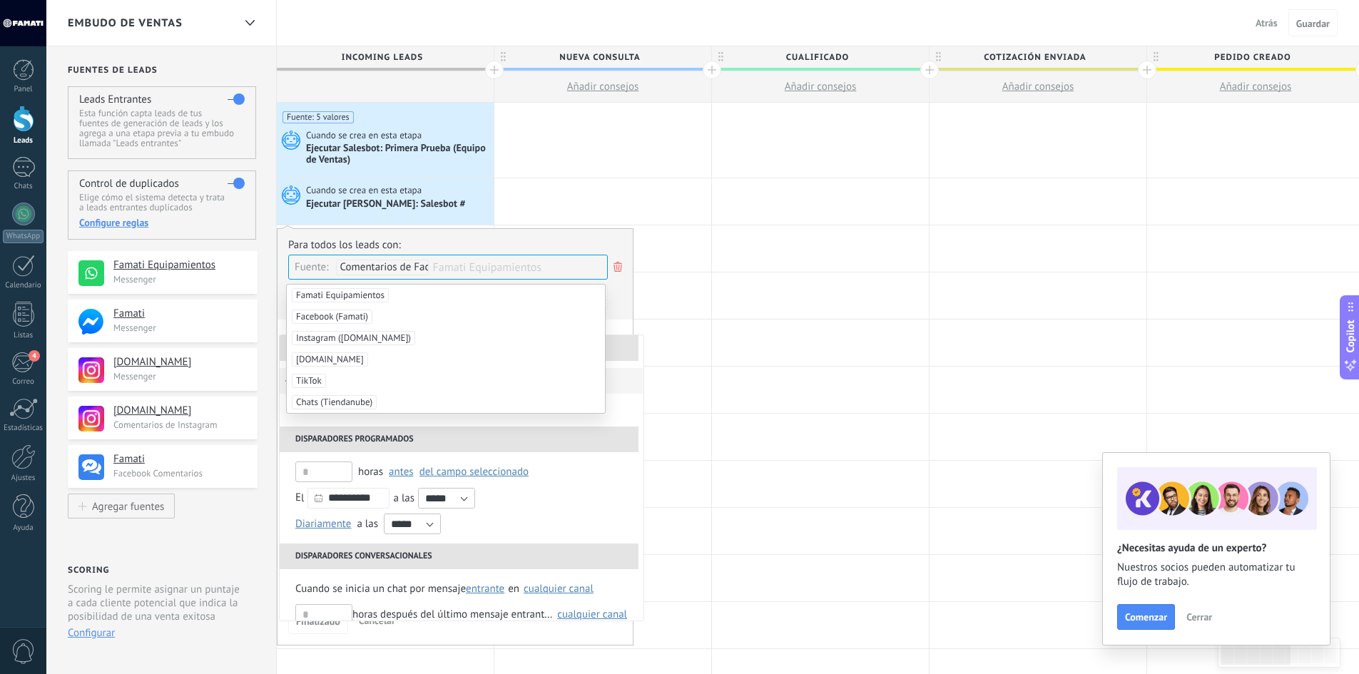
click at [551, 238] on div "Para todos los leads con: Fuente: Comentarios de Facebook (Famati) Famati Equip…" at bounding box center [455, 278] width 334 height 81
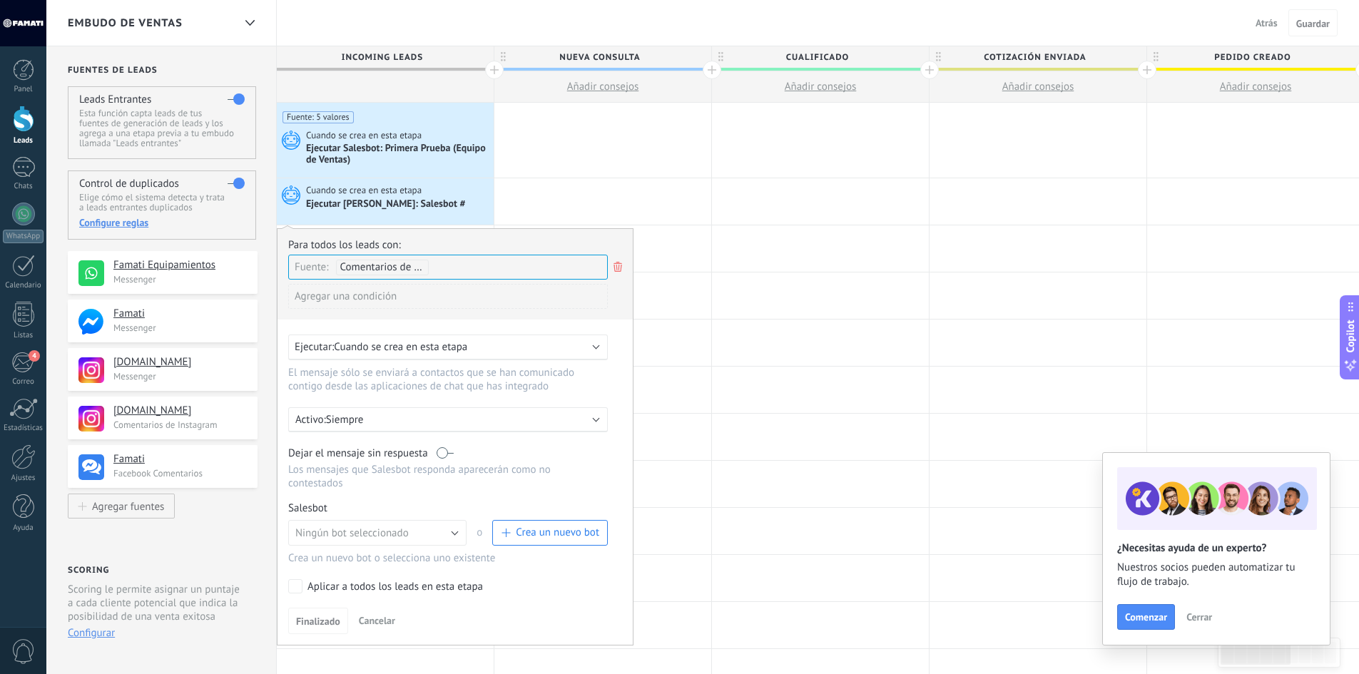
scroll to position [71, 0]
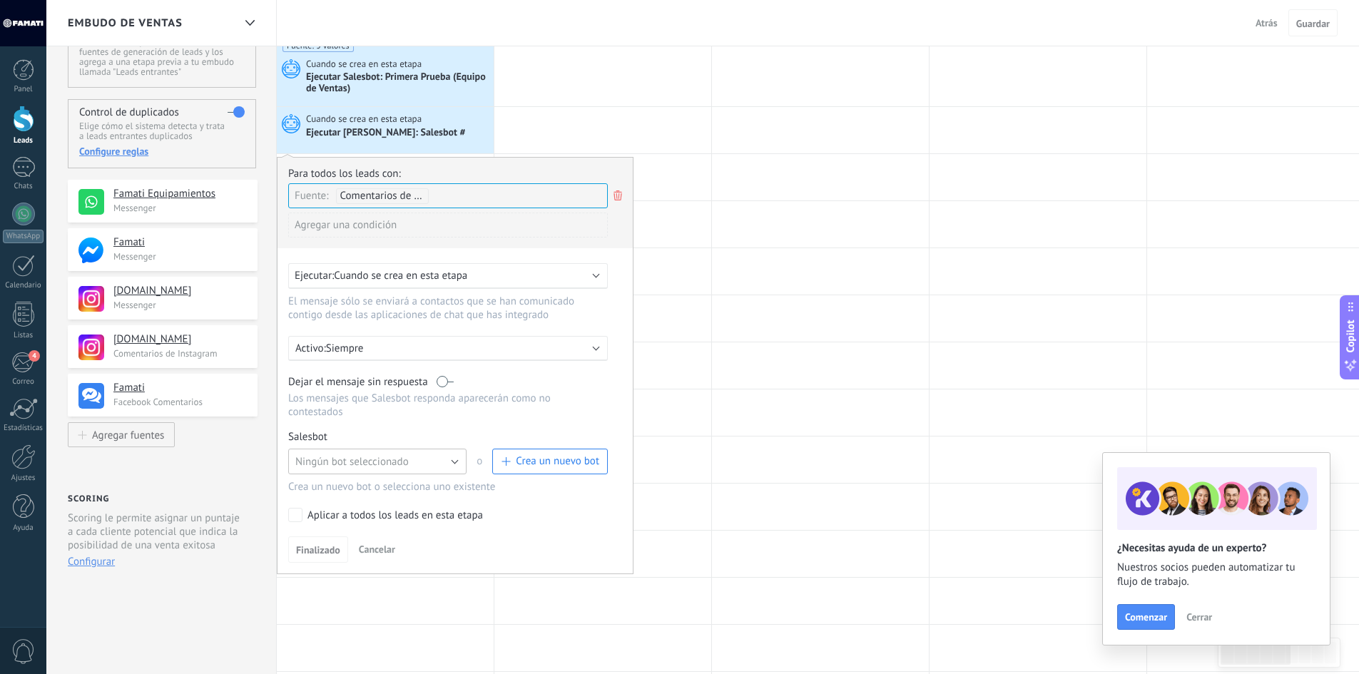
click at [408, 457] on span "Ningún bot seleccionado" at bounding box center [351, 462] width 113 height 14
click at [379, 424] on div "Para todos los leads con: Fuente: Comentarios de Facebook (Famati) Agregar una …" at bounding box center [455, 365] width 357 height 417
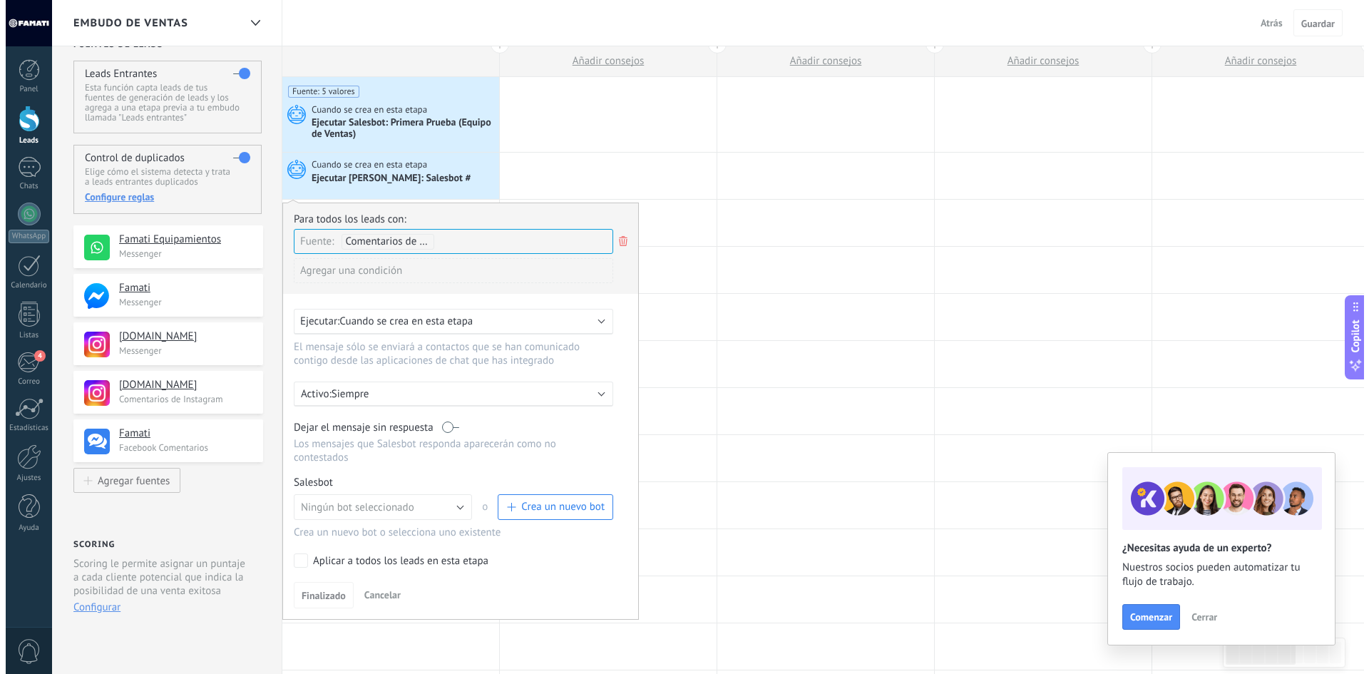
scroll to position [0, 0]
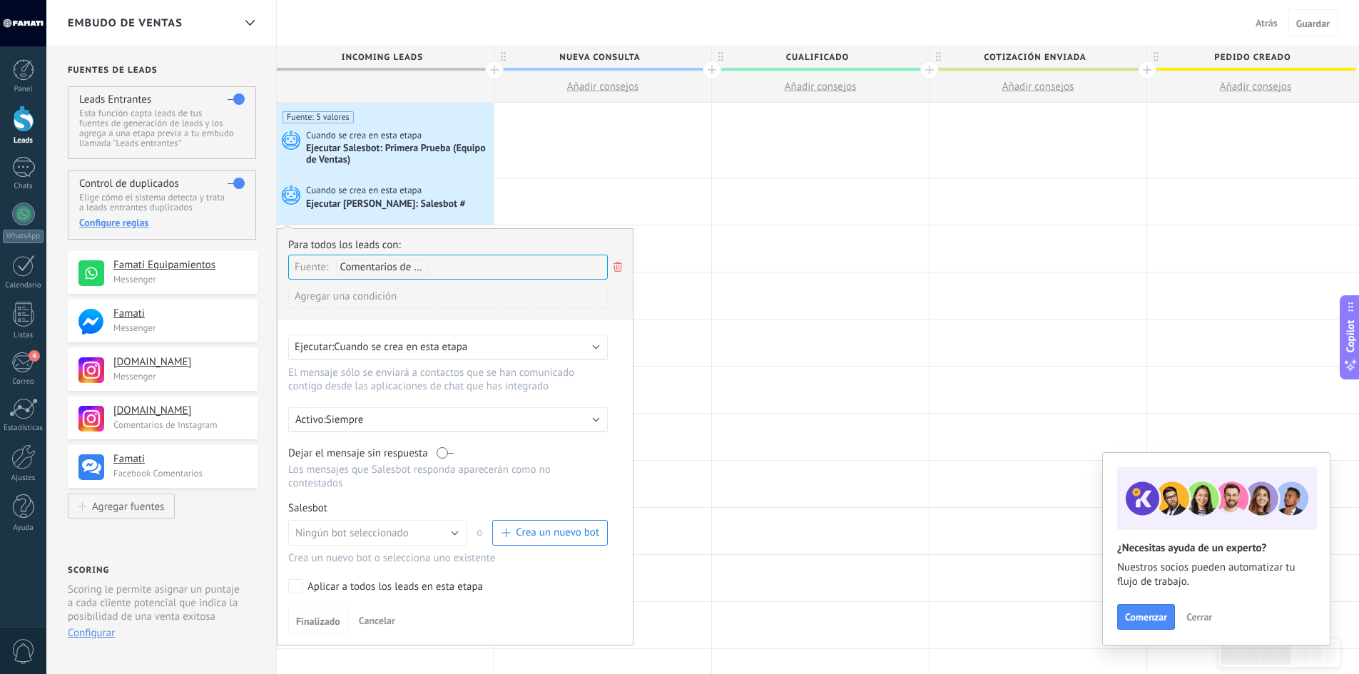
click at [541, 531] on span "Crea un nuevo bot" at bounding box center [557, 533] width 83 height 14
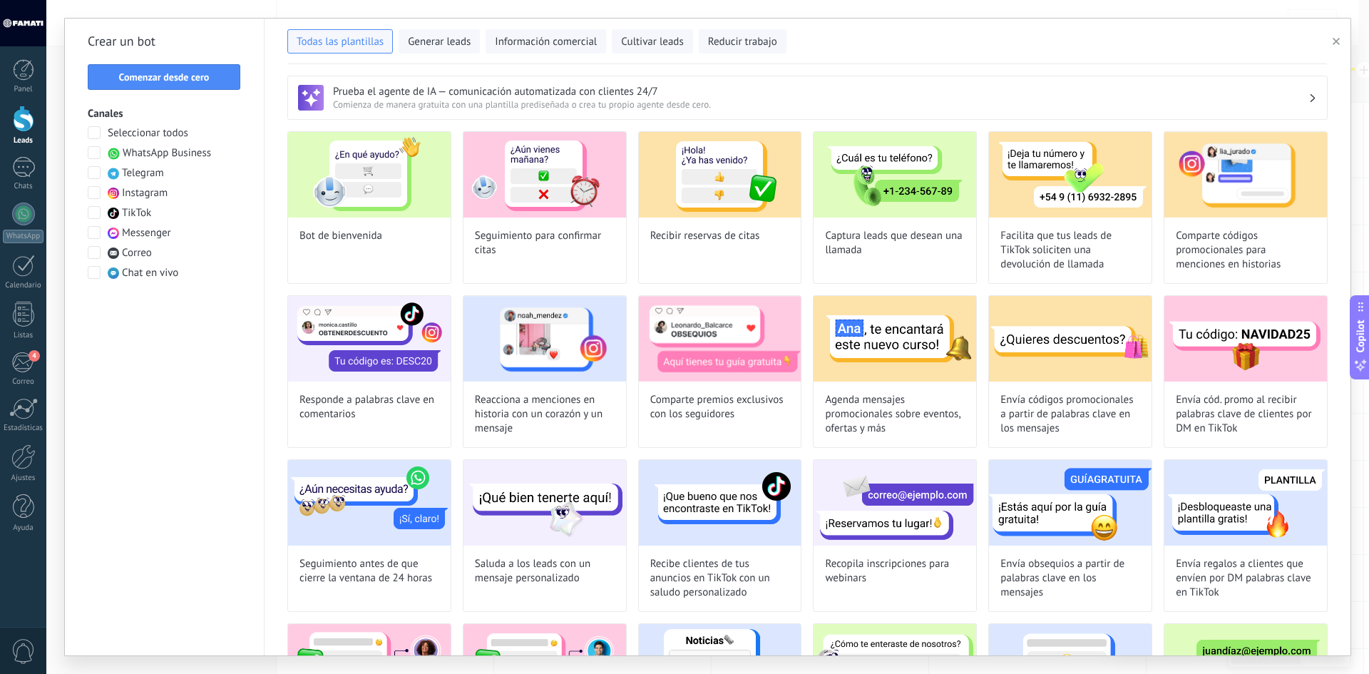
click at [97, 275] on span at bounding box center [94, 272] width 13 height 13
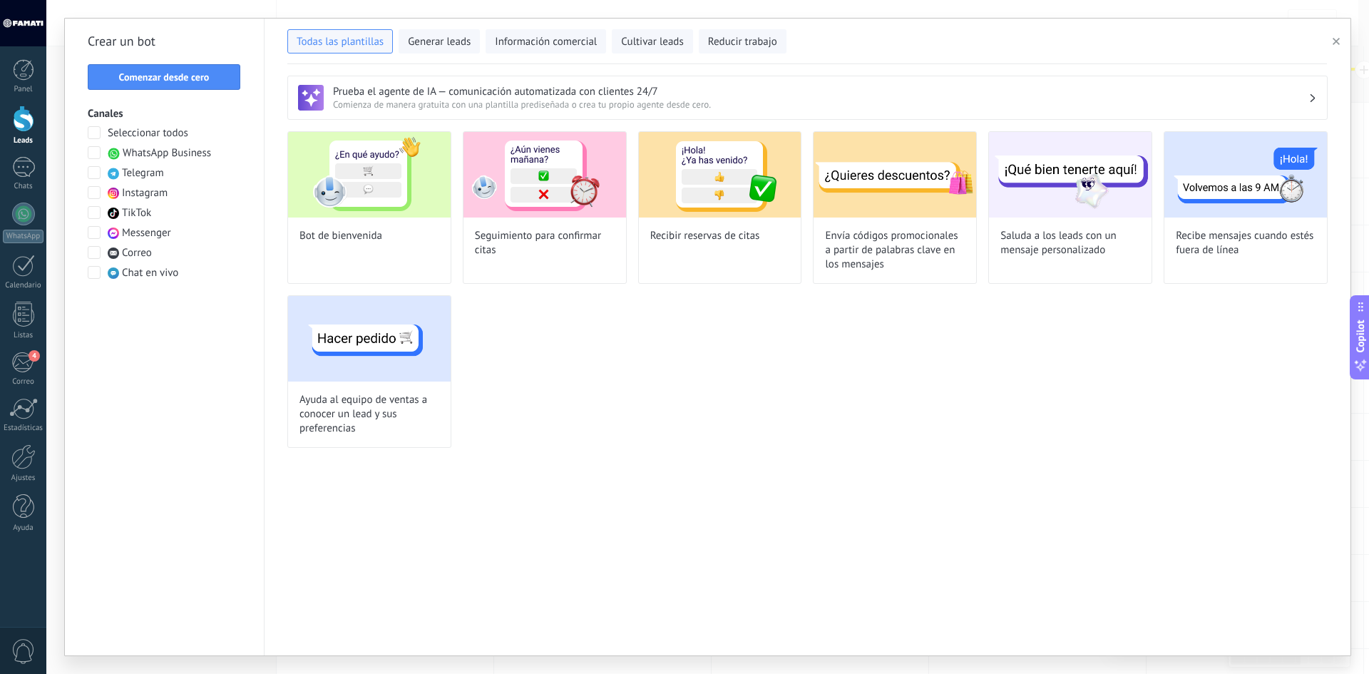
click at [97, 275] on span at bounding box center [94, 272] width 13 height 13
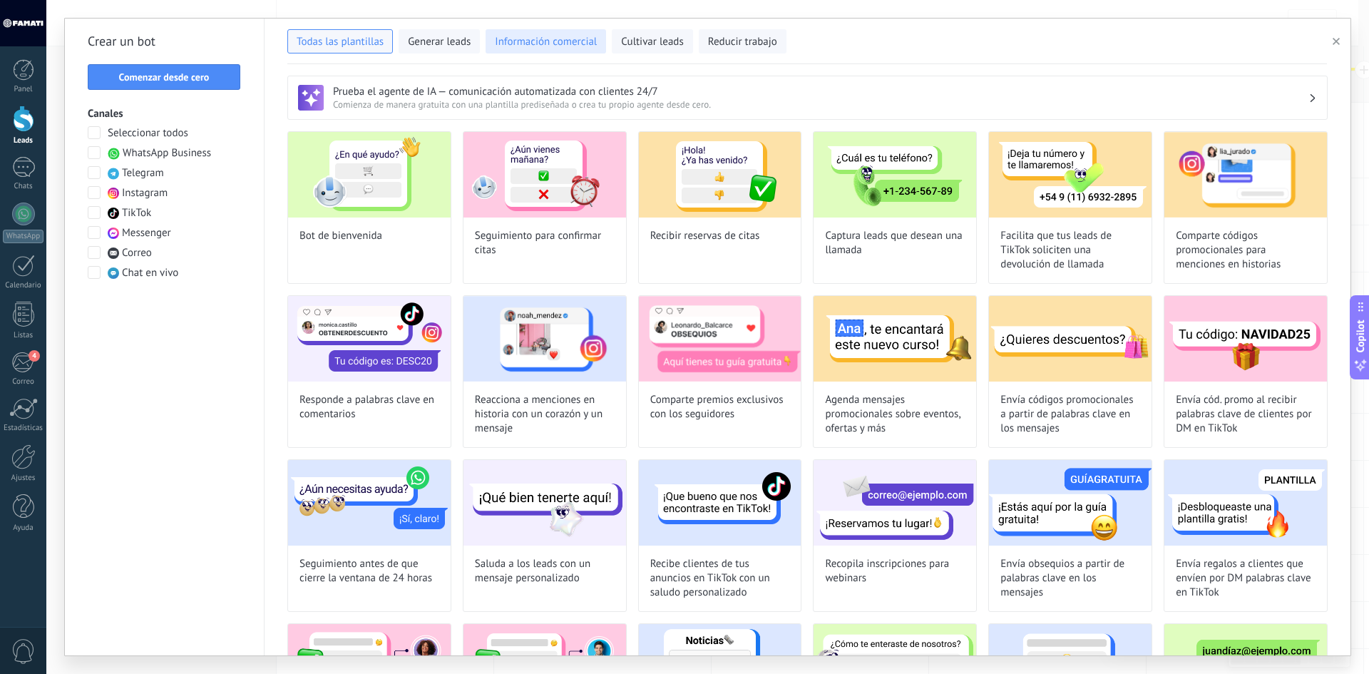
click at [571, 50] on button "Información comercial" at bounding box center [546, 41] width 121 height 24
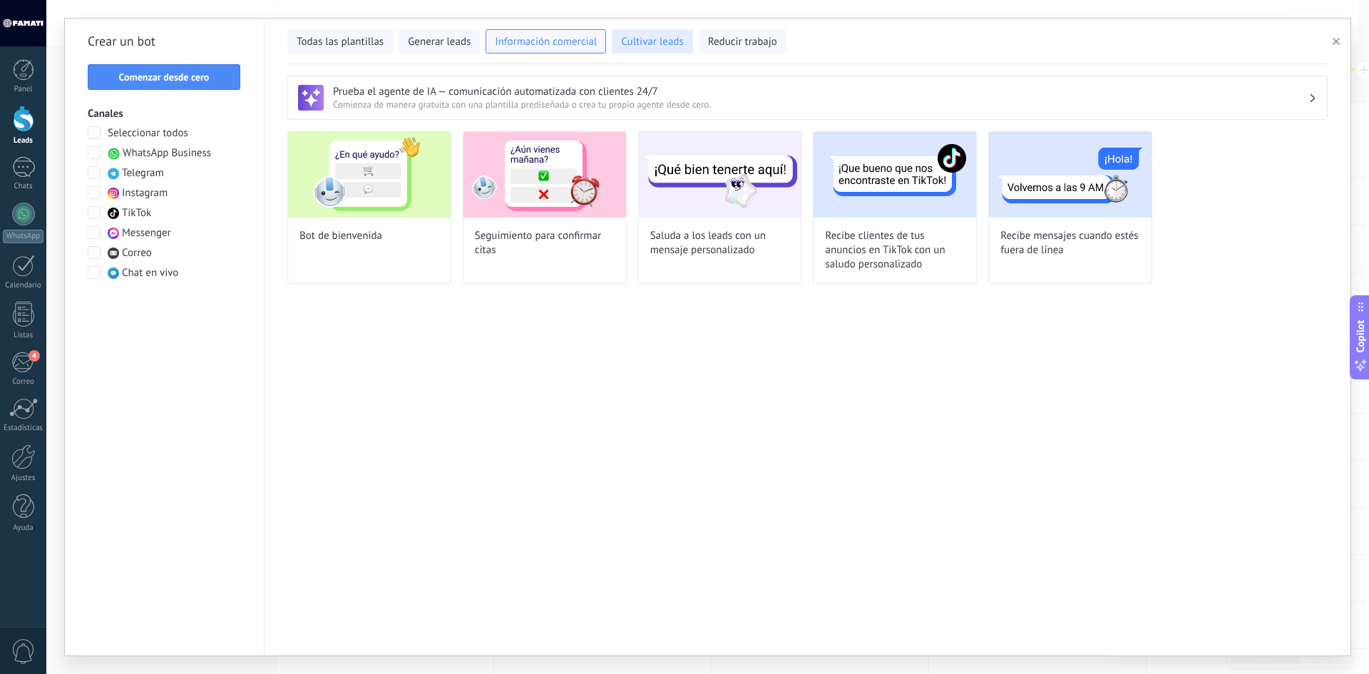
click at [647, 46] on span "Cultivar leads" at bounding box center [652, 42] width 62 height 14
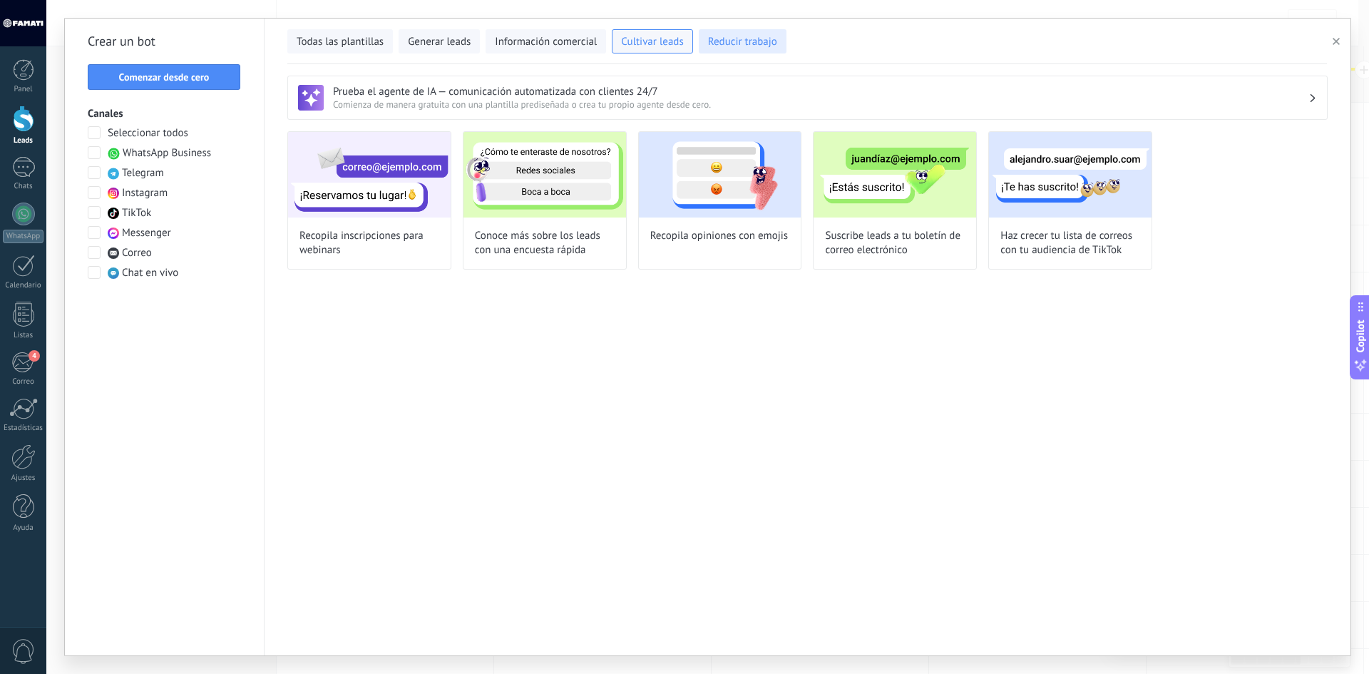
click at [709, 49] on span "Reducir trabajo" at bounding box center [742, 42] width 69 height 14
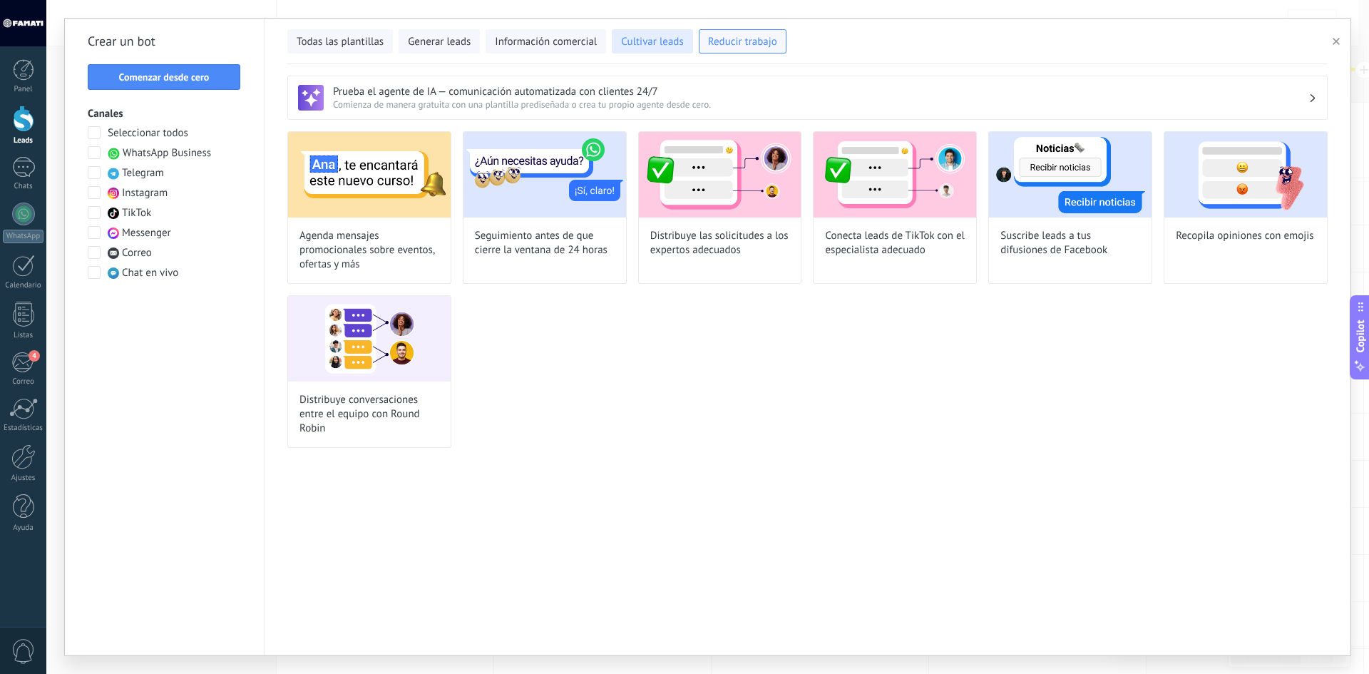
click at [655, 41] on span "Cultivar leads" at bounding box center [652, 42] width 62 height 14
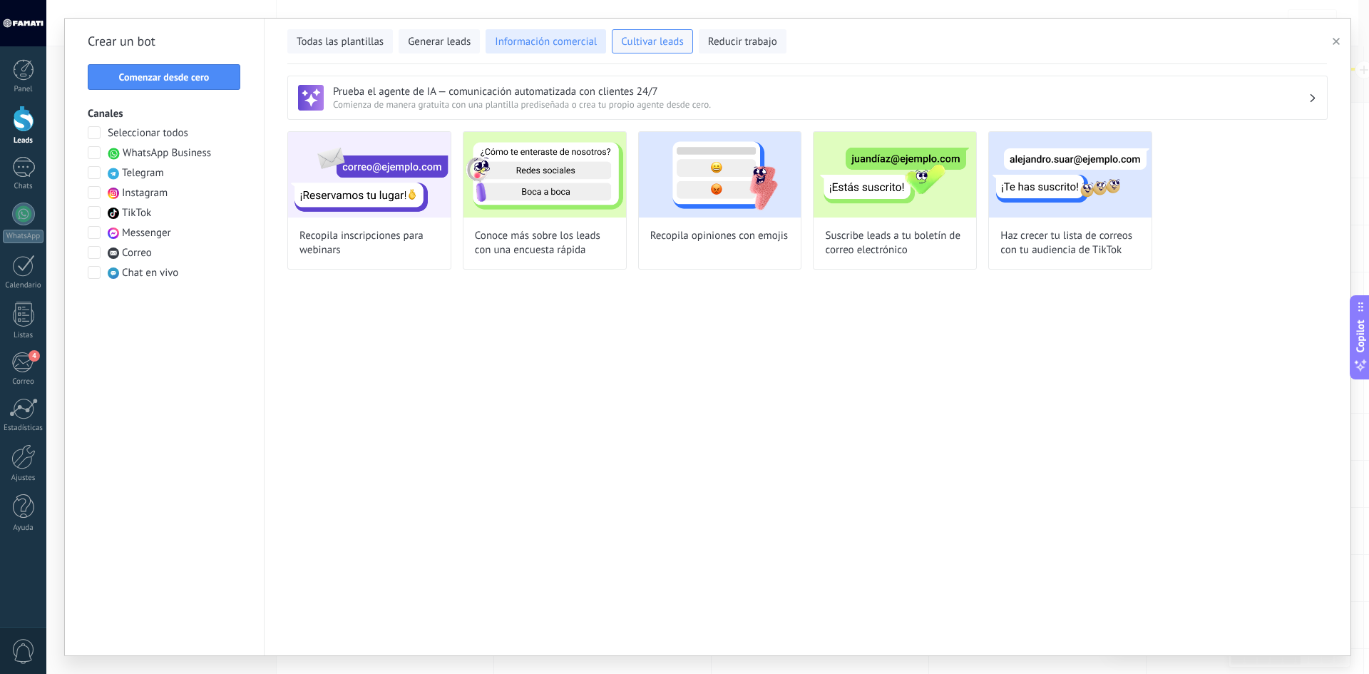
click at [534, 45] on span "Información comercial" at bounding box center [546, 42] width 102 height 14
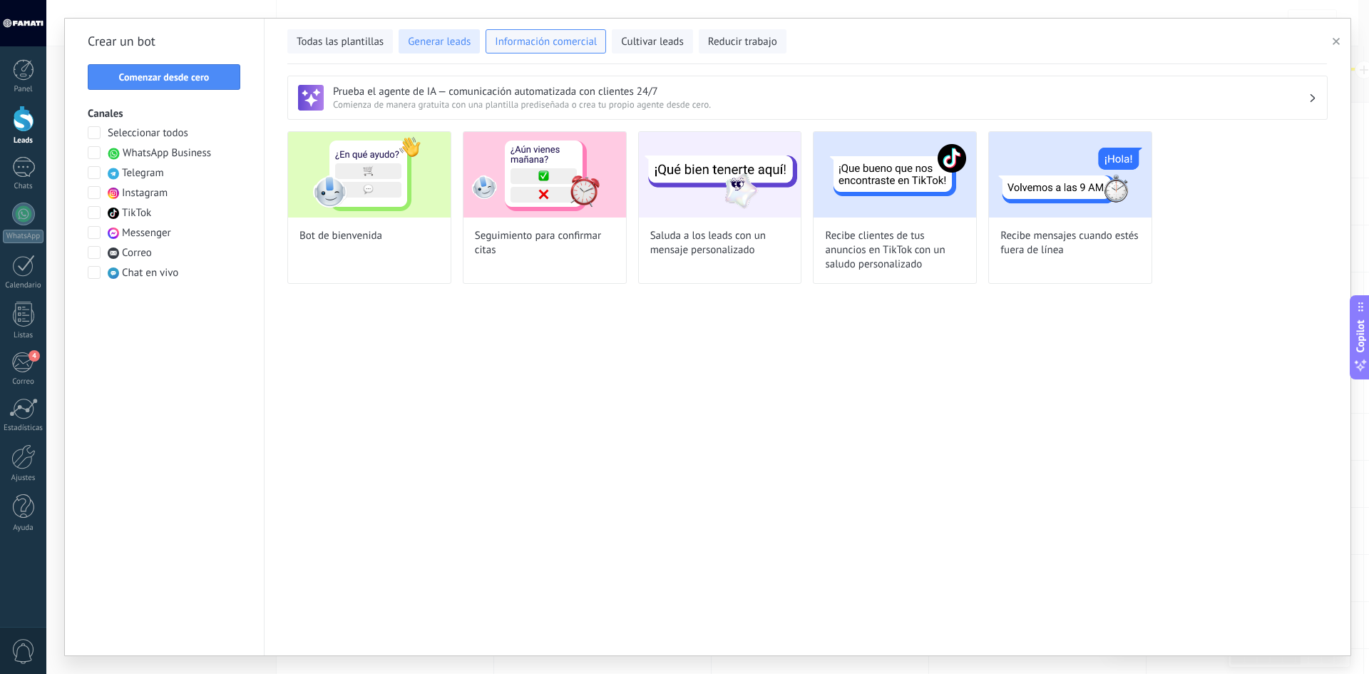
click at [439, 36] on span "Generar leads" at bounding box center [439, 42] width 63 height 14
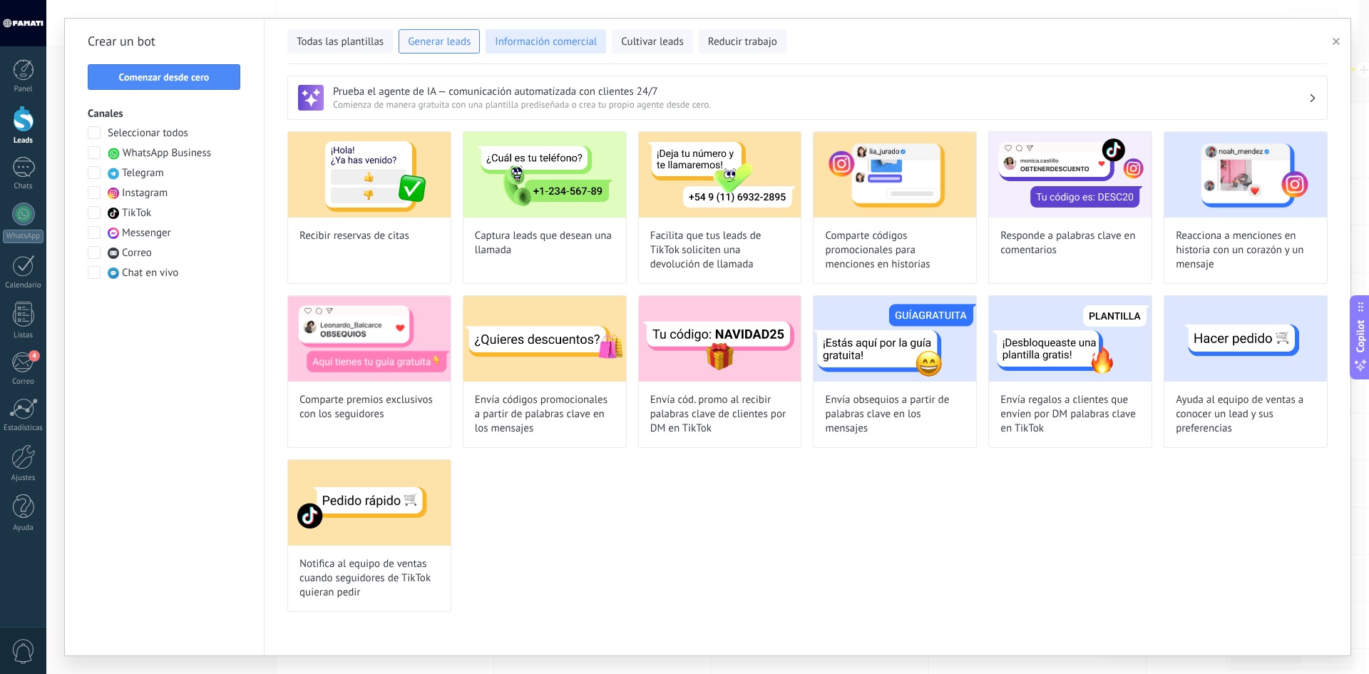
click at [573, 31] on button "Información comercial" at bounding box center [546, 41] width 121 height 24
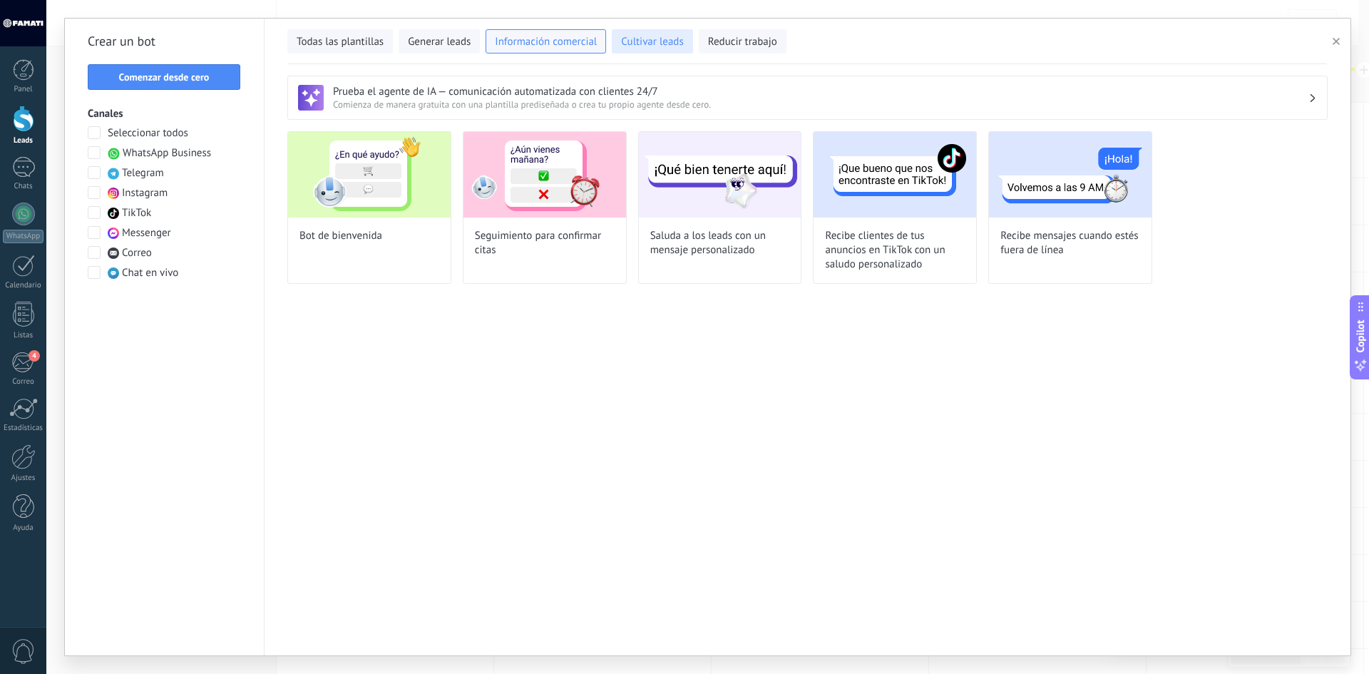
click at [637, 41] on span "Cultivar leads" at bounding box center [652, 42] width 62 height 14
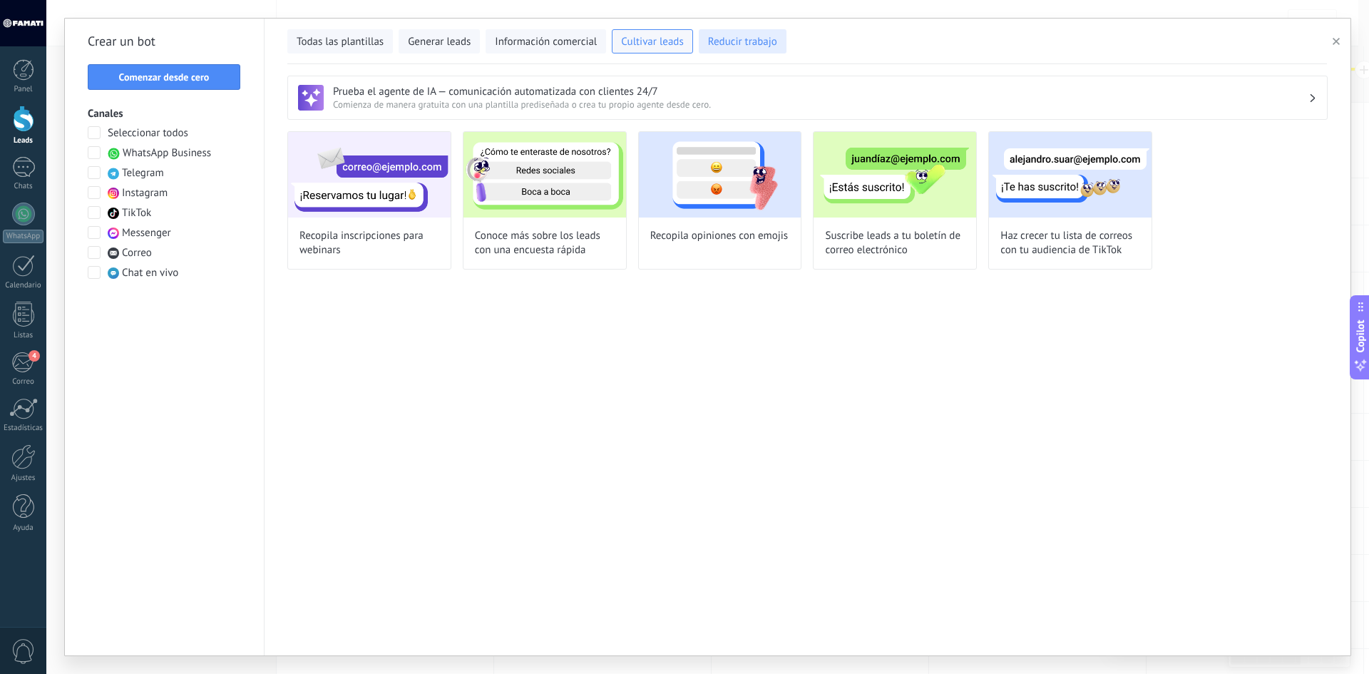
click at [721, 40] on span "Reducir trabajo" at bounding box center [742, 42] width 69 height 14
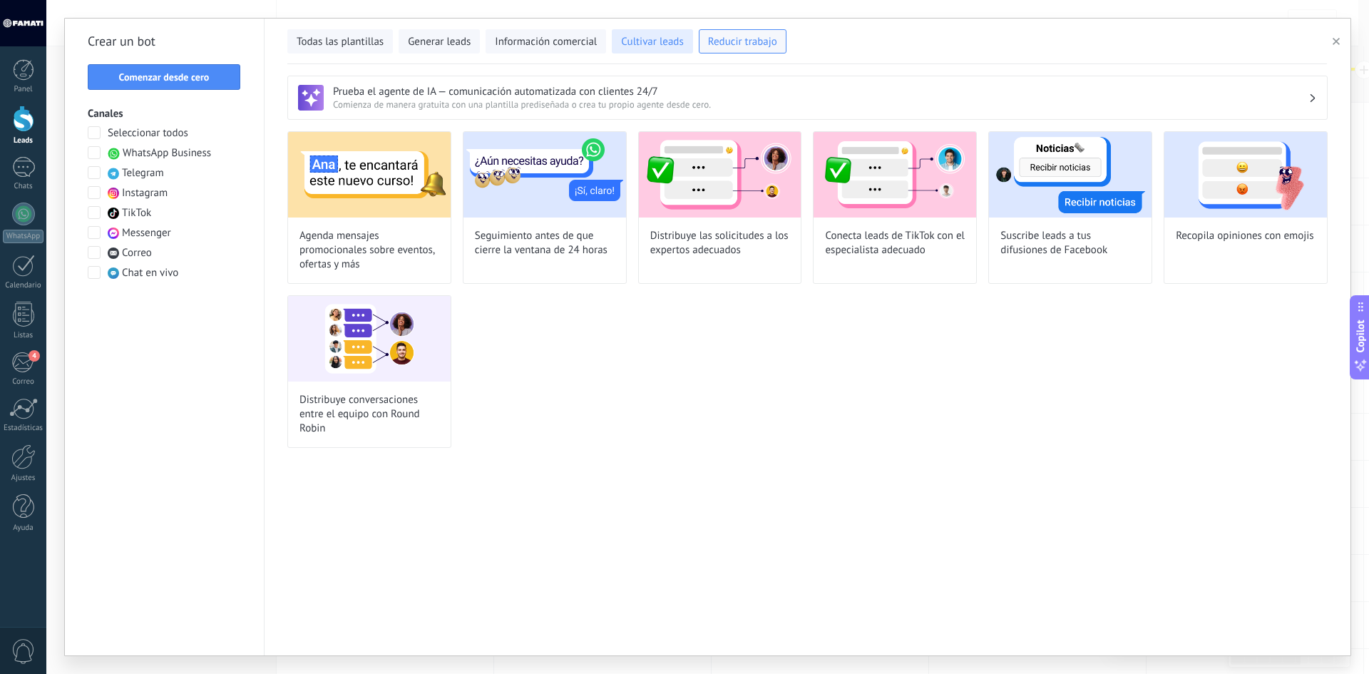
click at [641, 39] on span "Cultivar leads" at bounding box center [652, 42] width 62 height 14
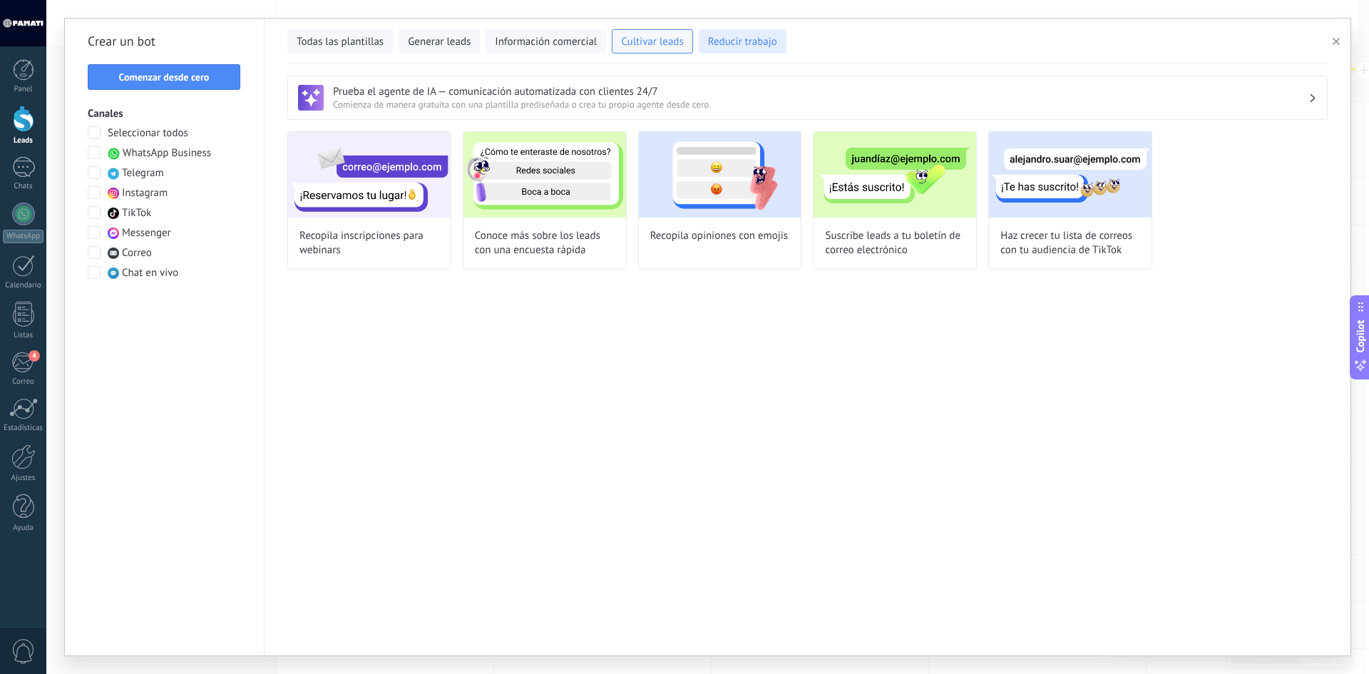
click at [739, 39] on span "Reducir trabajo" at bounding box center [742, 42] width 69 height 14
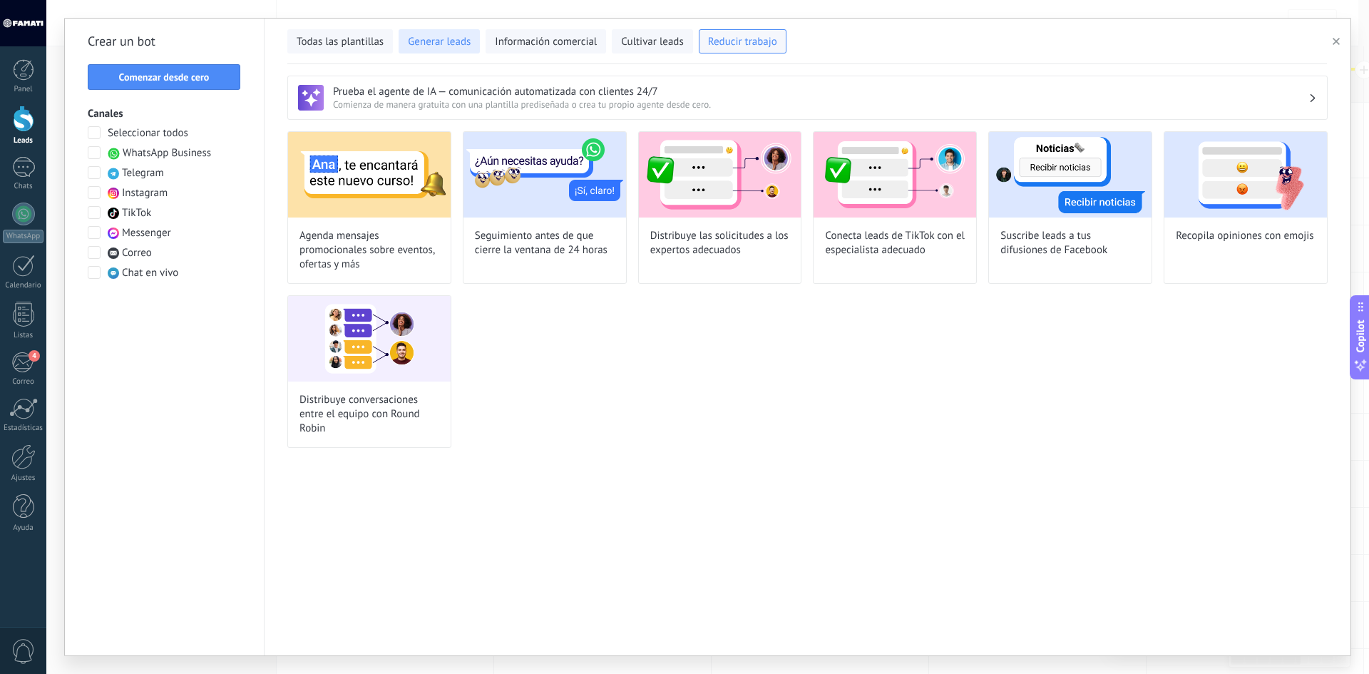
click at [459, 41] on span "Generar leads" at bounding box center [439, 42] width 63 height 14
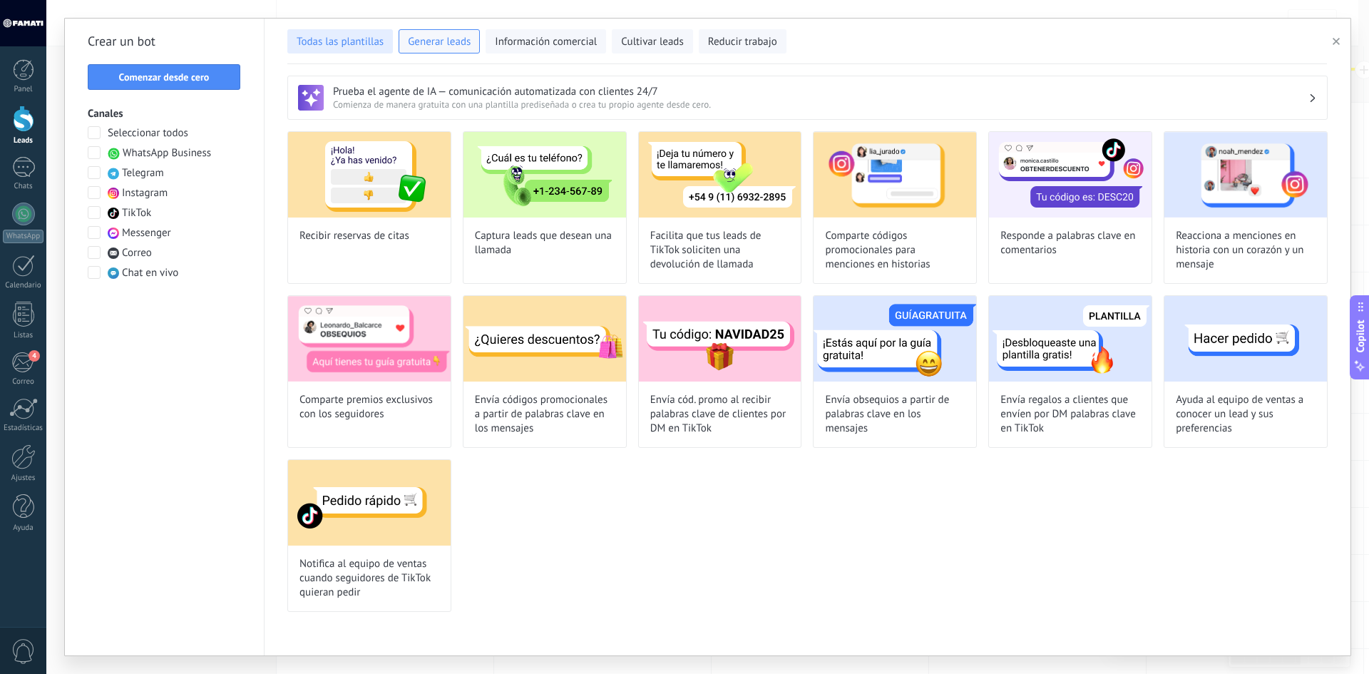
click at [350, 45] on span "Todas las plantillas" at bounding box center [340, 42] width 87 height 14
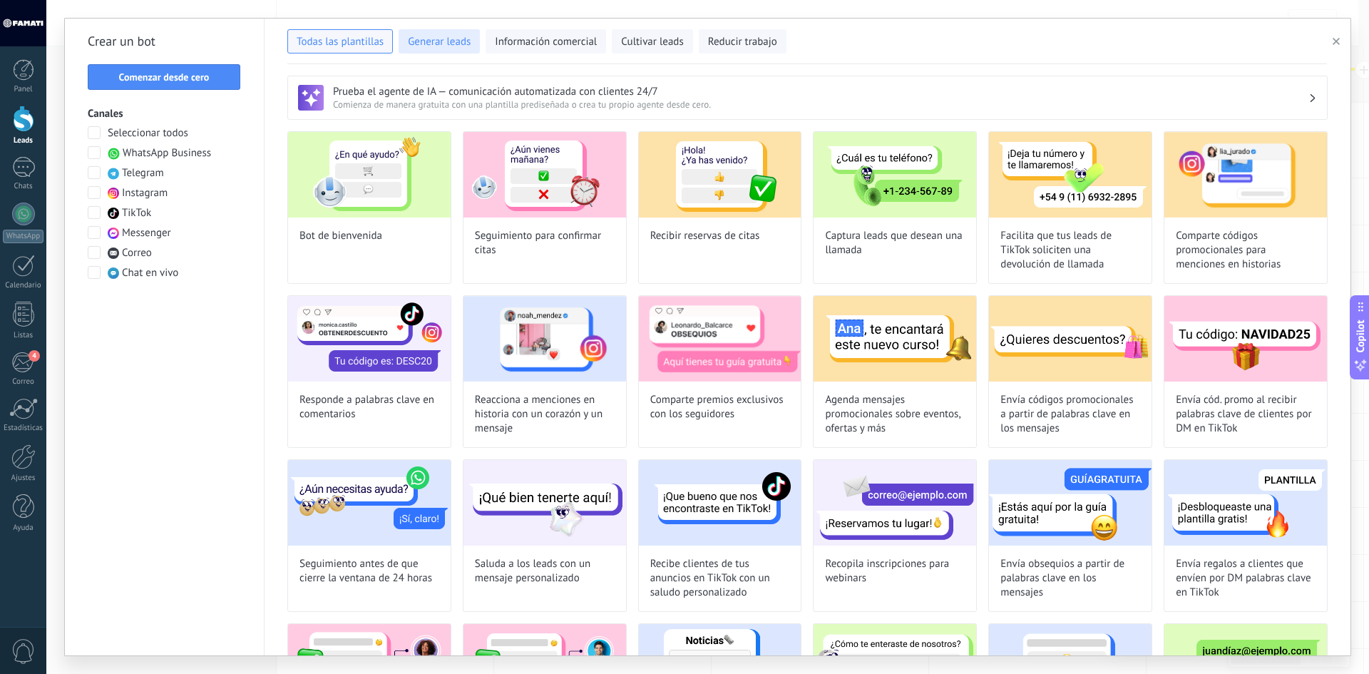
click at [449, 45] on span "Generar leads" at bounding box center [439, 42] width 63 height 14
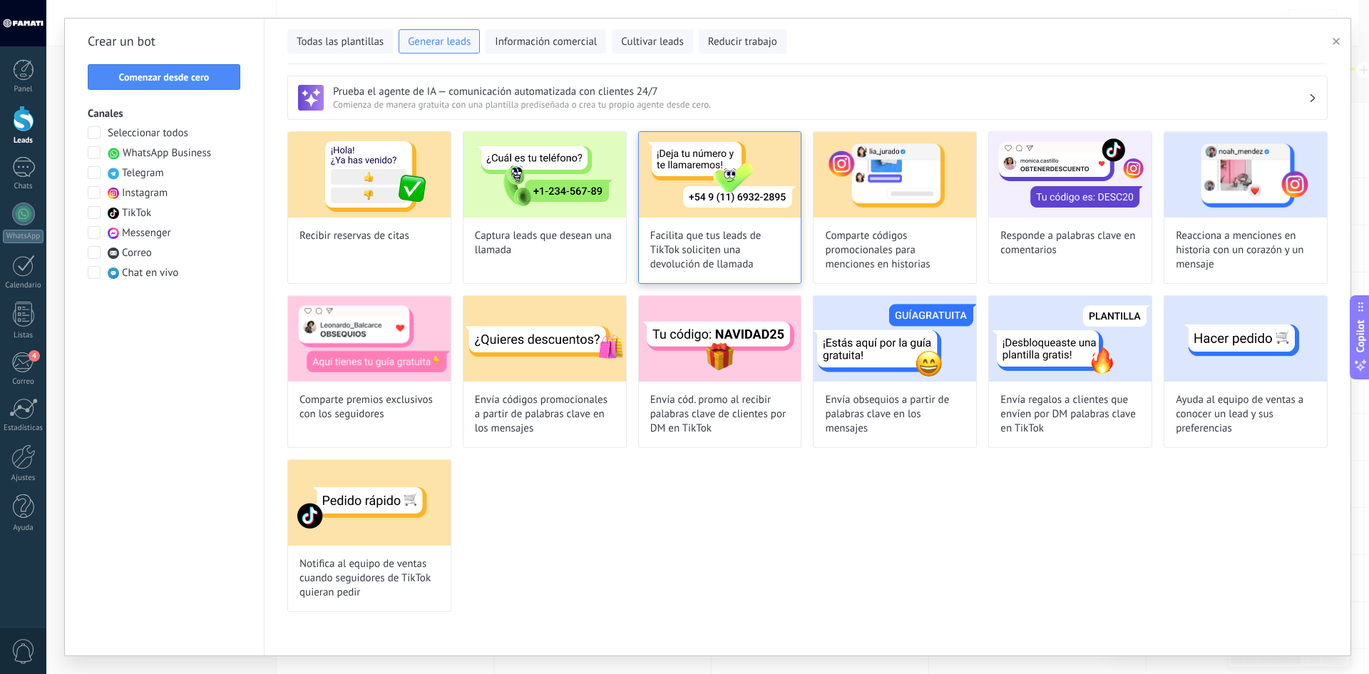
click at [708, 268] on span "Facilita que tus leads de TikTok soliciten una devolución de llamada" at bounding box center [721, 250] width 140 height 43
type input "**********"
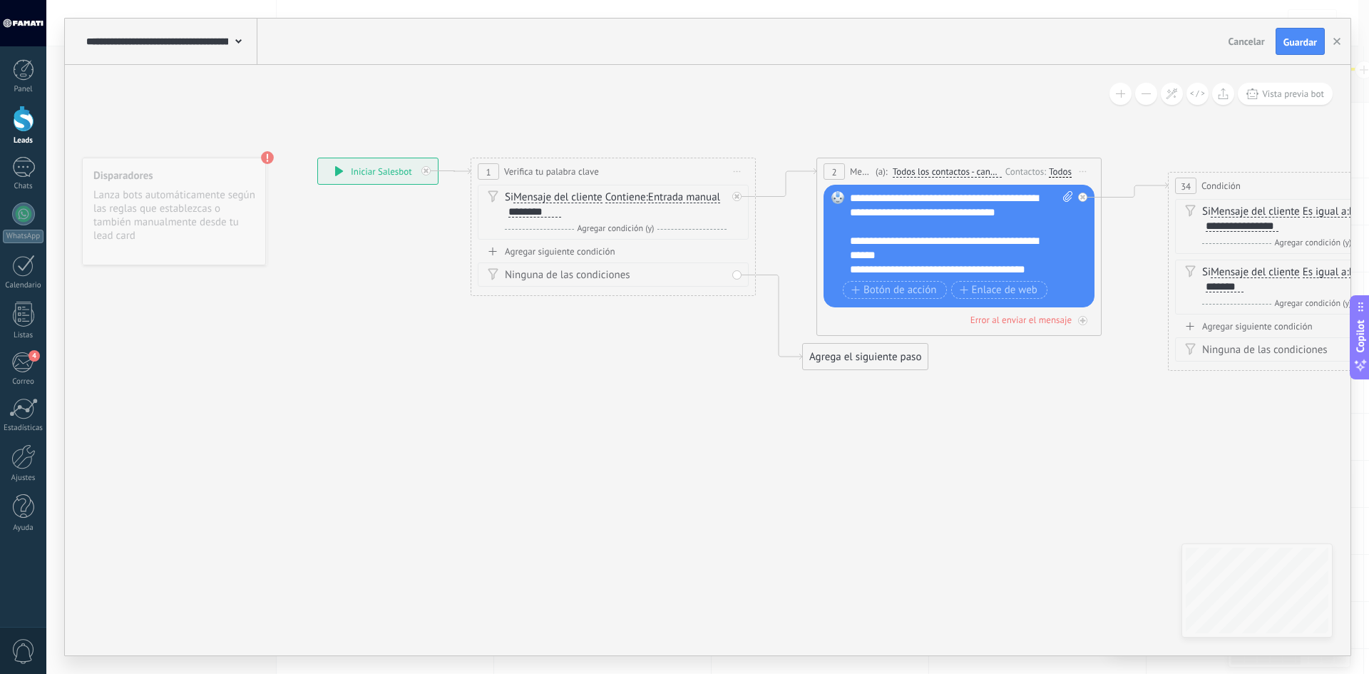
drag, startPoint x: 696, startPoint y: 446, endPoint x: 646, endPoint y: 432, distance: 52.6
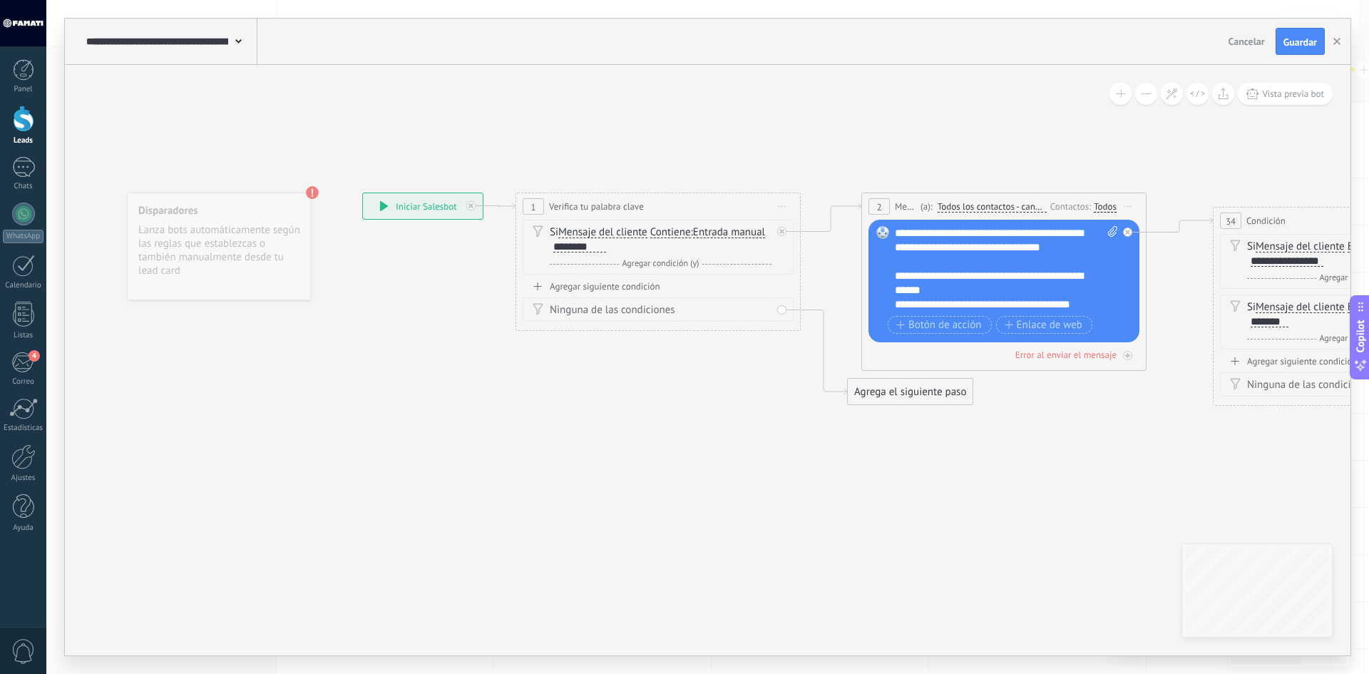
drag, startPoint x: 357, startPoint y: 303, endPoint x: 383, endPoint y: 316, distance: 29.3
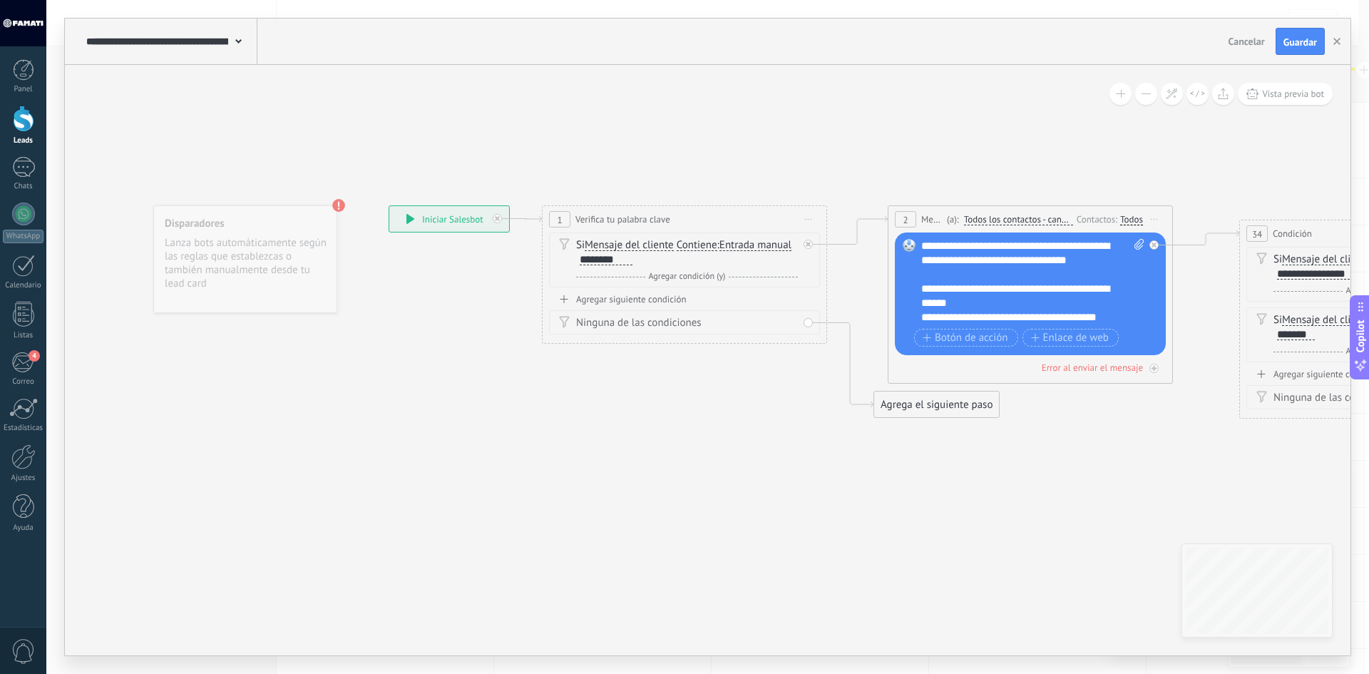
click at [284, 256] on div "Disparadores Lanza bots automáticamente según las reglas que establezcas o tamb…" at bounding box center [245, 259] width 184 height 108
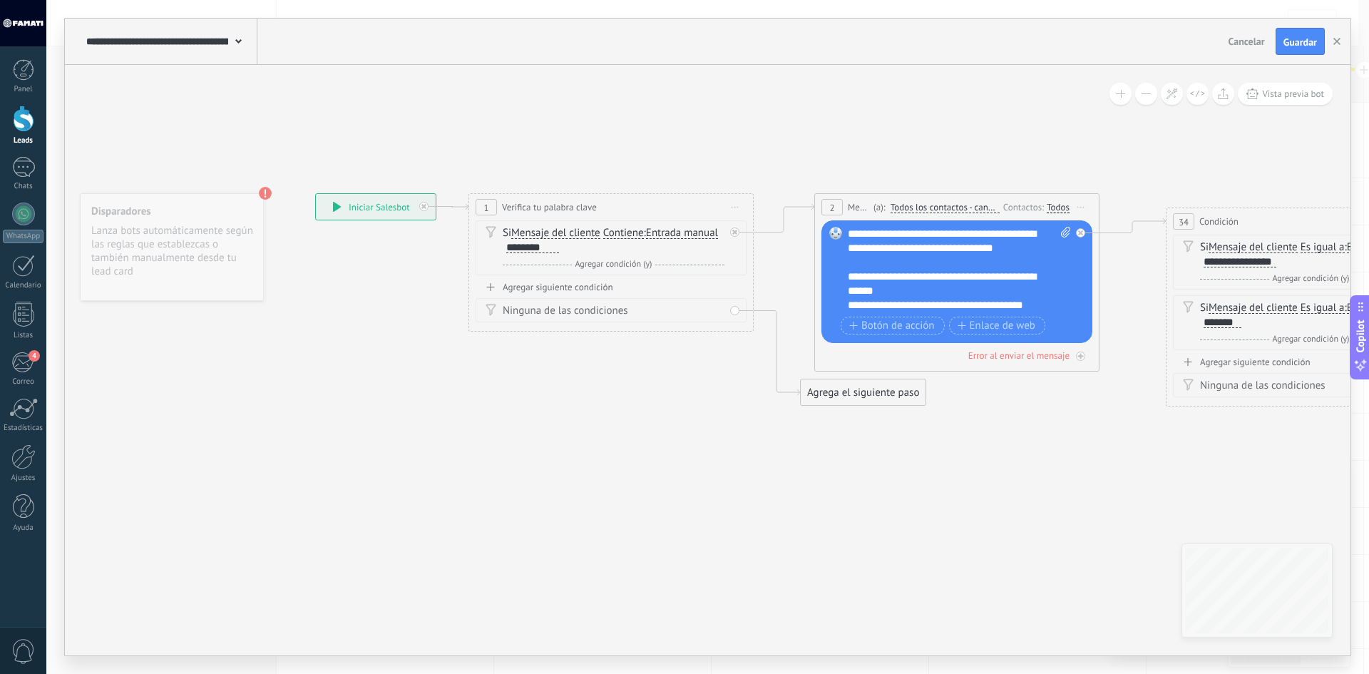
drag, startPoint x: 315, startPoint y: 174, endPoint x: 241, endPoint y: 162, distance: 74.5
click at [228, 232] on div "Disparadores Lanza bots automáticamente según las reglas que establezcas o tamb…" at bounding box center [172, 247] width 184 height 108
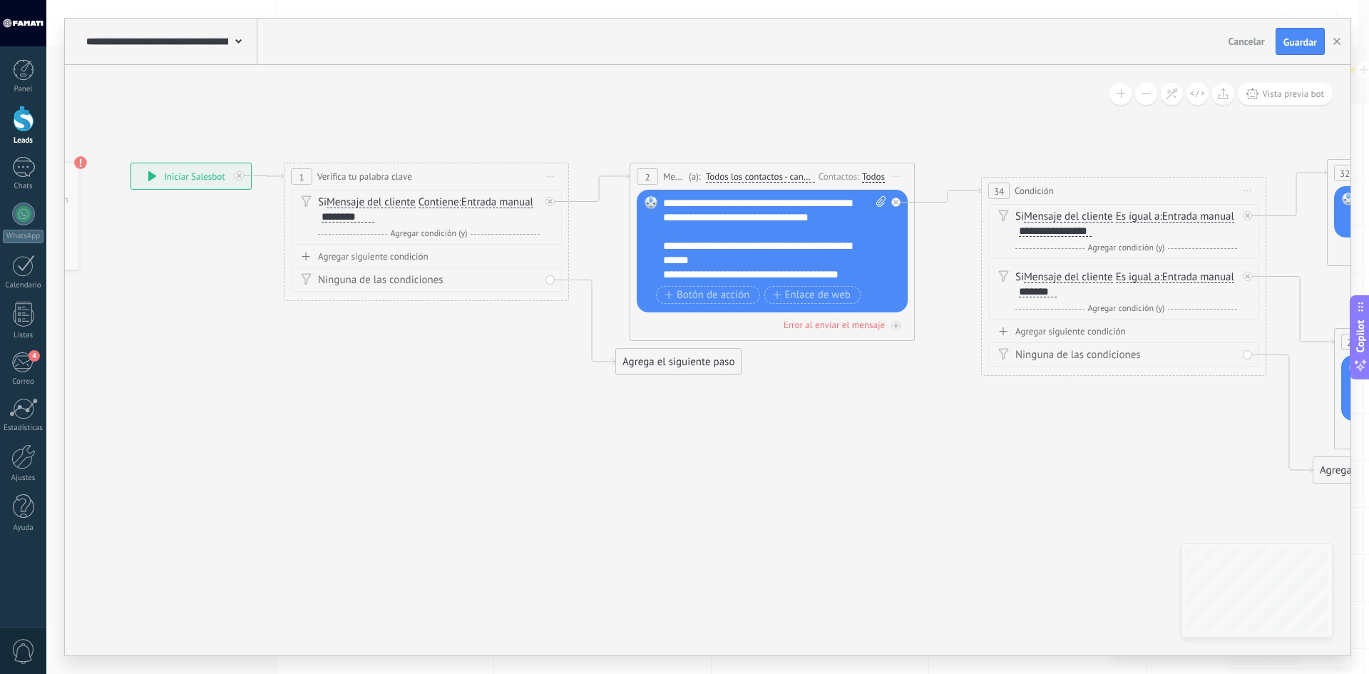
drag, startPoint x: 626, startPoint y: 442, endPoint x: 441, endPoint y: 412, distance: 187.3
click at [415, 204] on span "Mensaje del cliente" at bounding box center [371, 202] width 89 height 11
click at [415, 204] on button "Mensaje del cliente" at bounding box center [409, 203] width 178 height 26
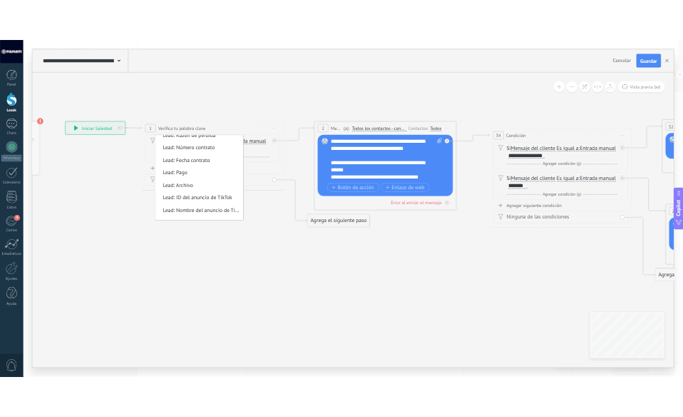
scroll to position [357, 0]
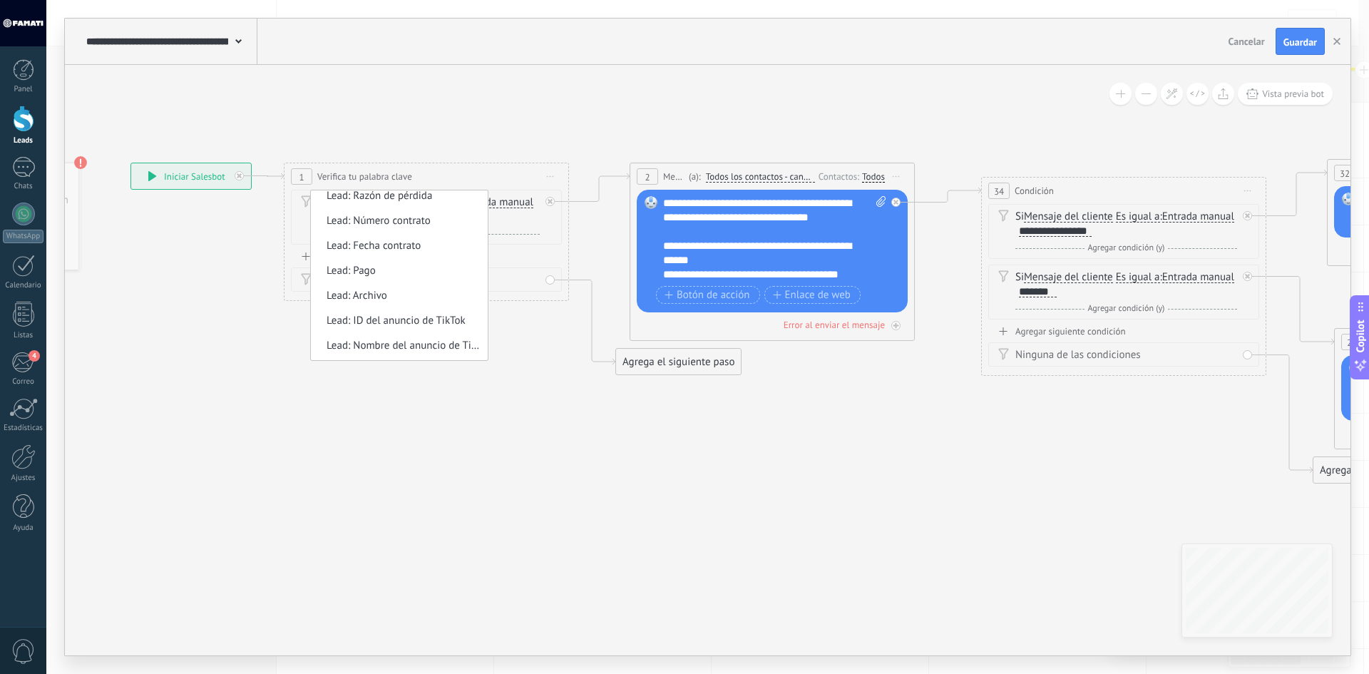
drag, startPoint x: 743, startPoint y: 580, endPoint x: 807, endPoint y: 539, distance: 77.0
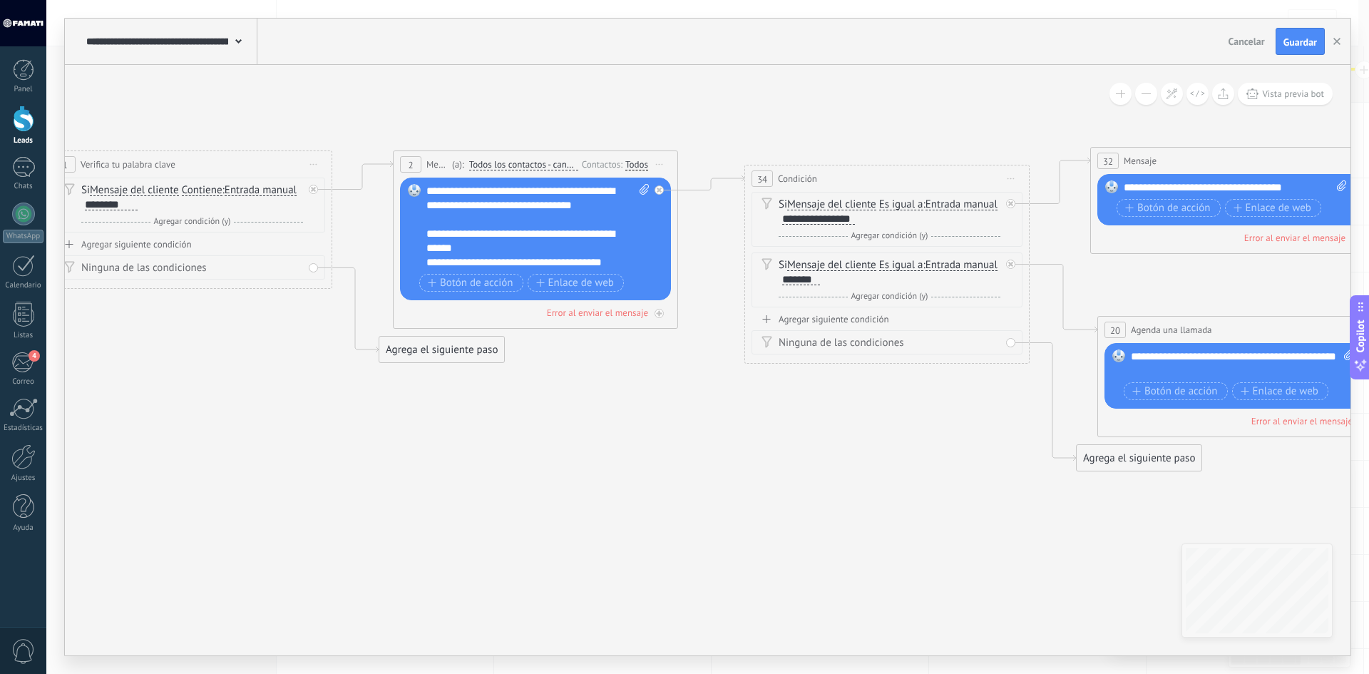
drag, startPoint x: 856, startPoint y: 512, endPoint x: 431, endPoint y: 487, distance: 425.8
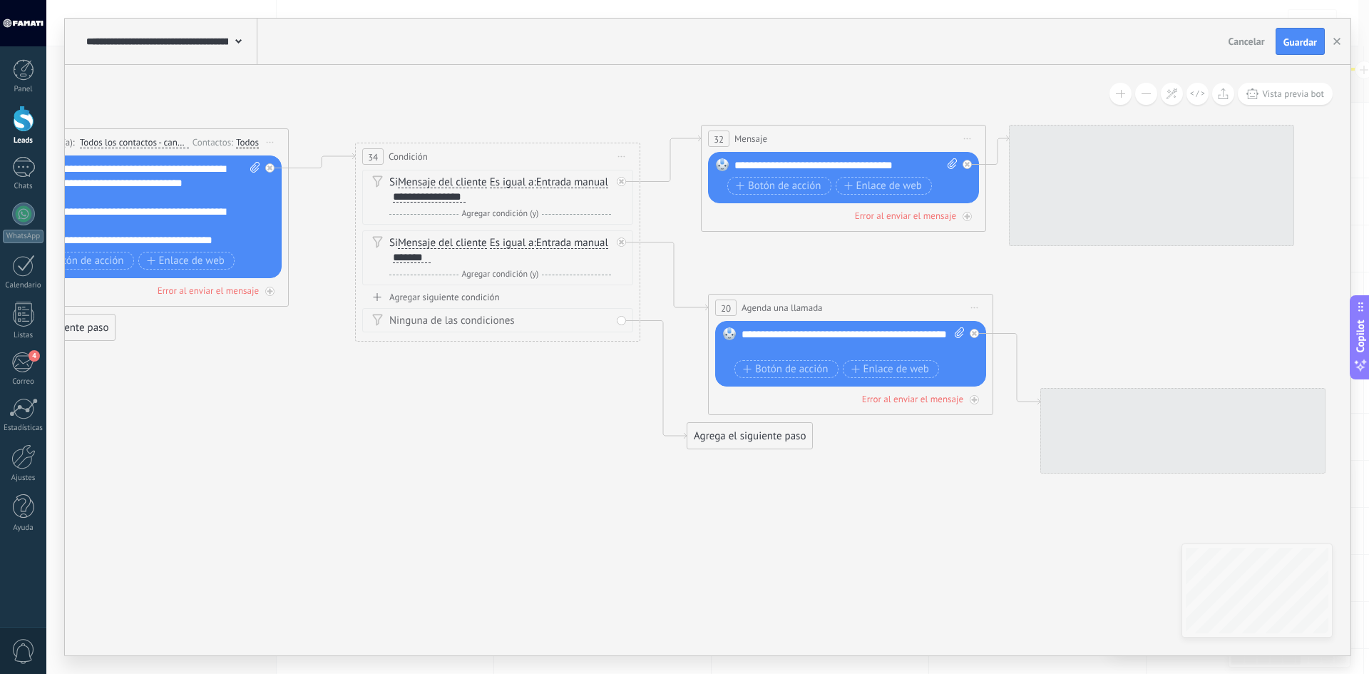
drag, startPoint x: 690, startPoint y: 461, endPoint x: 511, endPoint y: 449, distance: 180.2
click at [511, 449] on icon at bounding box center [1028, 306] width 3760 height 1150
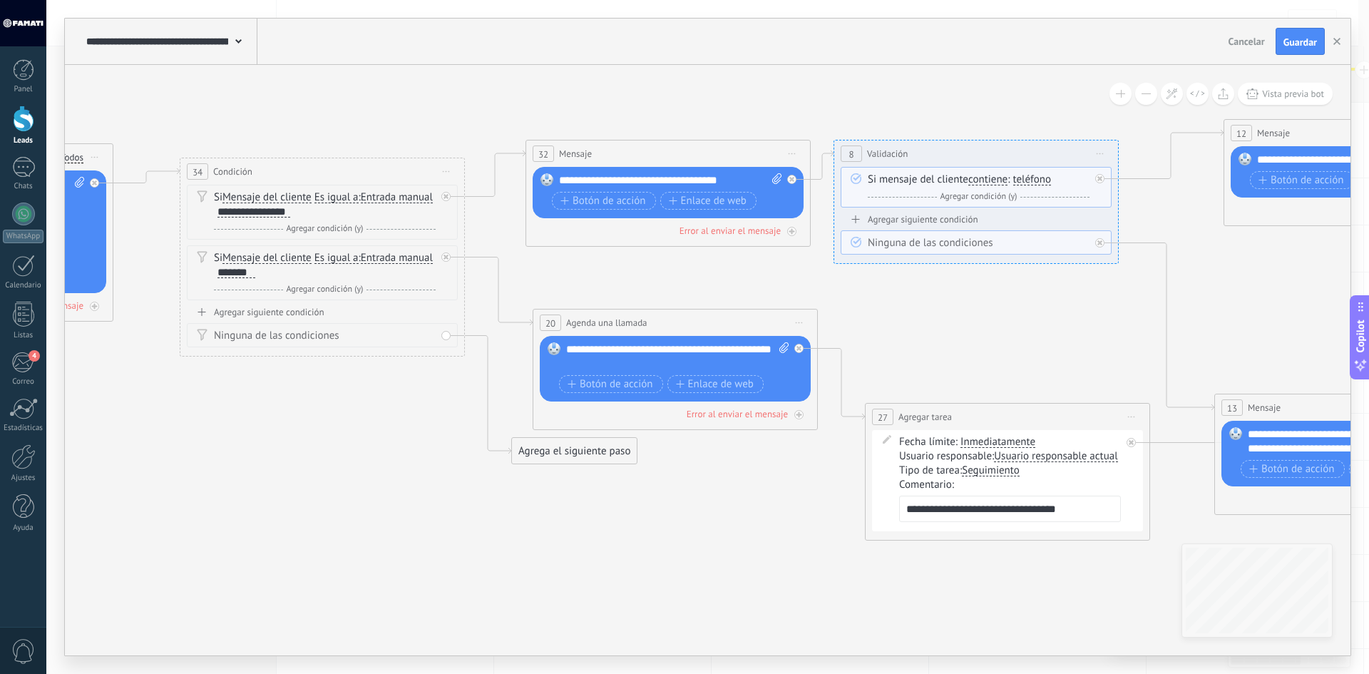
drag, startPoint x: 653, startPoint y: 464, endPoint x: 419, endPoint y: 478, distance: 234.3
click at [419, 478] on icon at bounding box center [852, 321] width 3760 height 1151
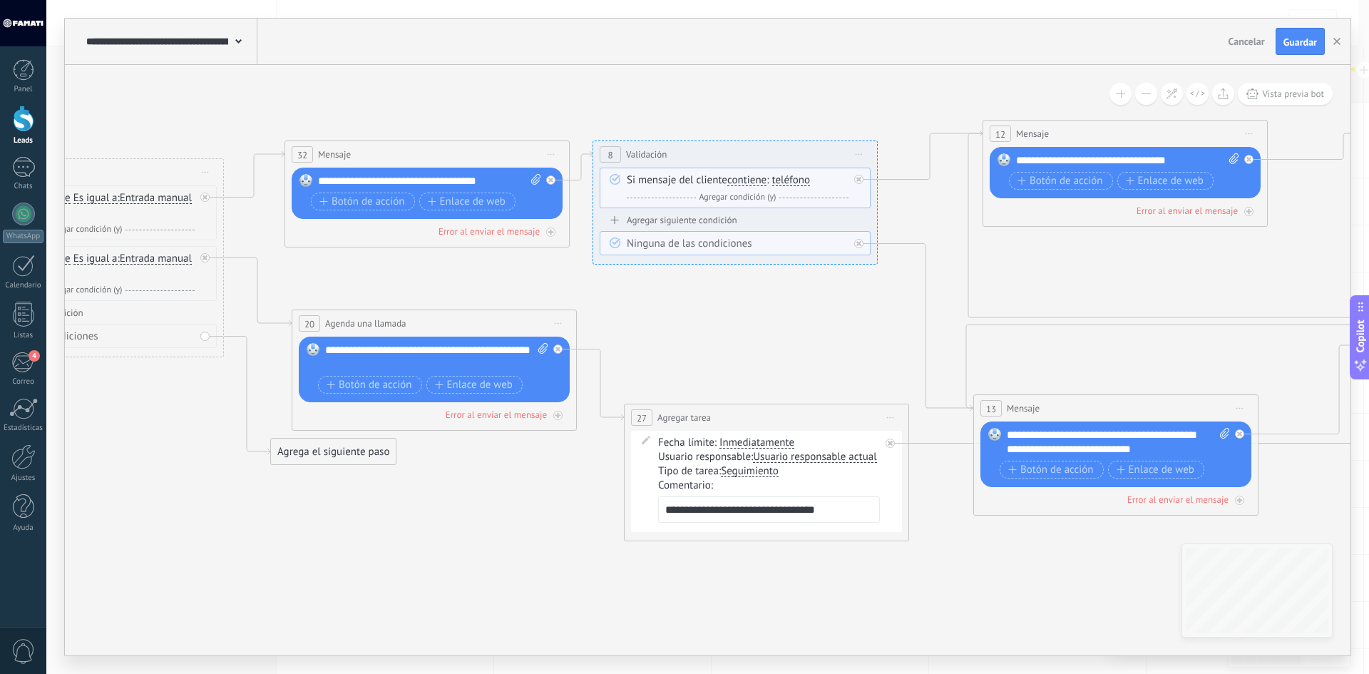
drag, startPoint x: 667, startPoint y: 501, endPoint x: 485, endPoint y: 502, distance: 181.9
click at [485, 502] on icon at bounding box center [611, 322] width 3760 height 1151
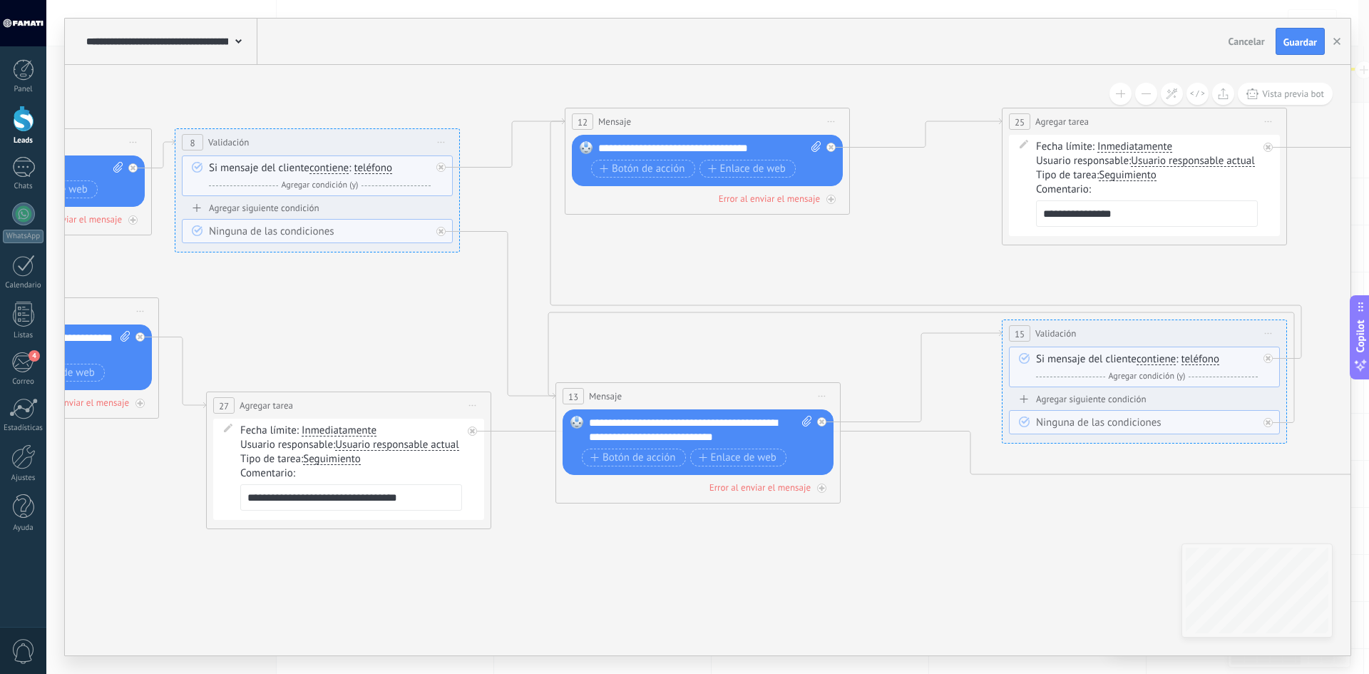
drag, startPoint x: 563, startPoint y: 519, endPoint x: 145, endPoint y: 506, distance: 418.2
click at [145, 506] on icon at bounding box center [193, 310] width 3760 height 1151
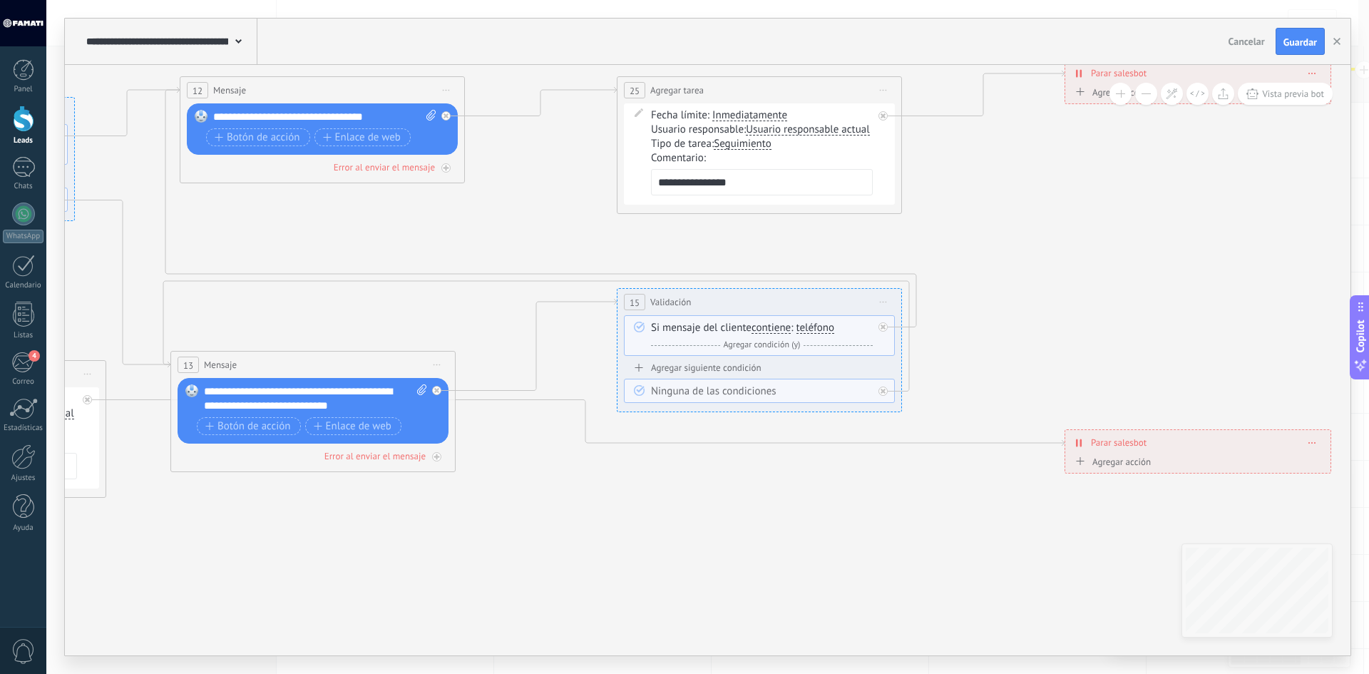
drag, startPoint x: 729, startPoint y: 547, endPoint x: 1119, endPoint y: 489, distance: 394.5
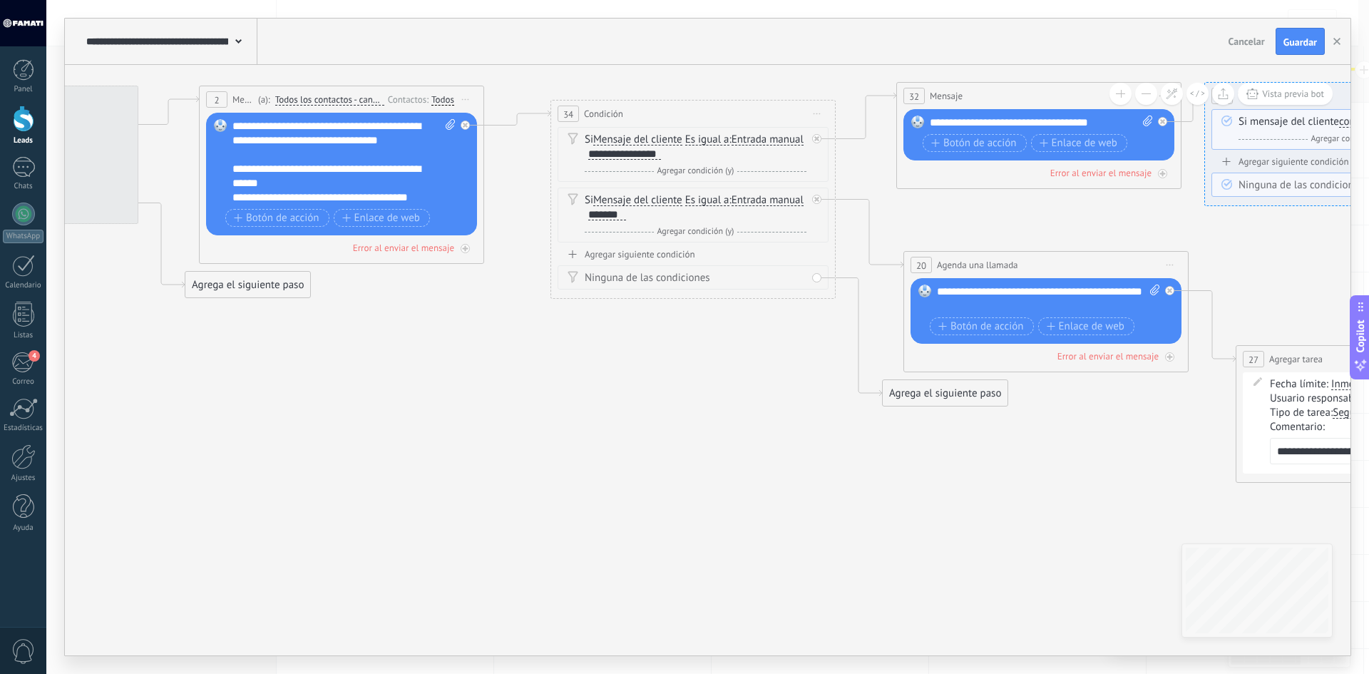
drag, startPoint x: 582, startPoint y: 437, endPoint x: 972, endPoint y: 449, distance: 390.3
click at [973, 453] on icon at bounding box center [1223, 263] width 3760 height 1151
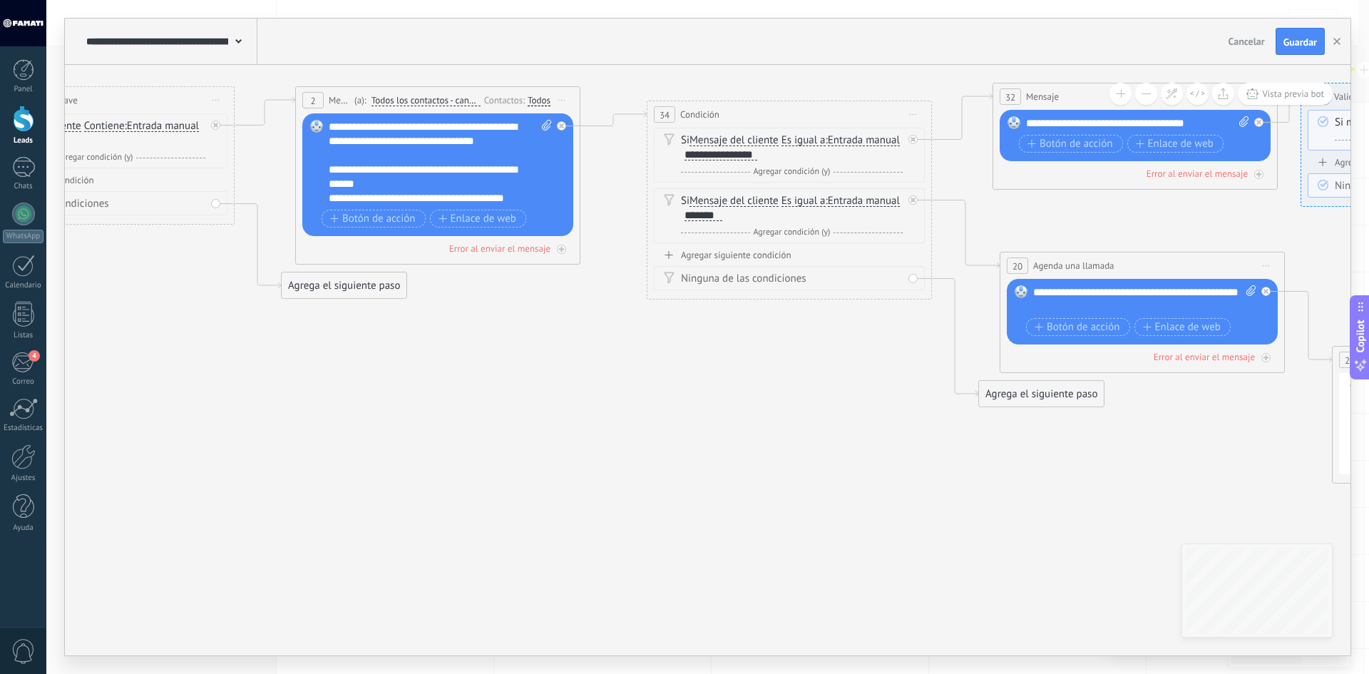
click at [241, 44] on span at bounding box center [238, 41] width 6 height 14
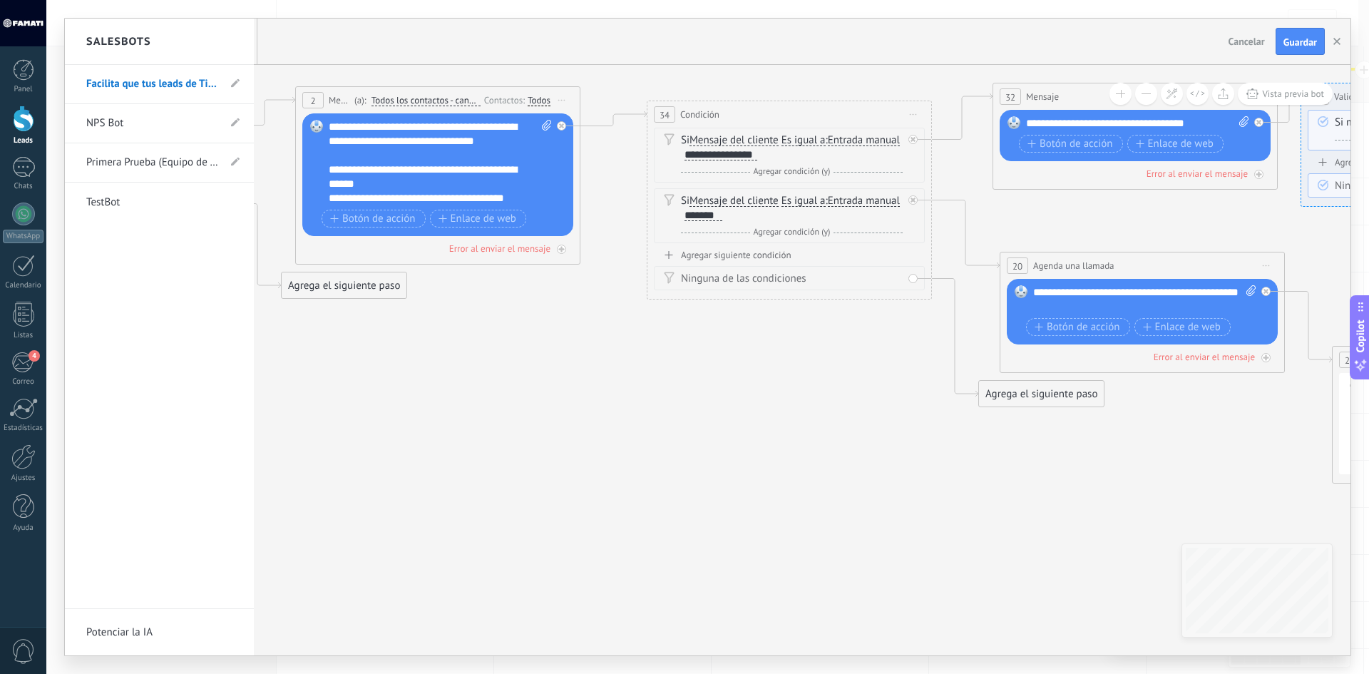
click at [1248, 37] on div at bounding box center [708, 337] width 1286 height 637
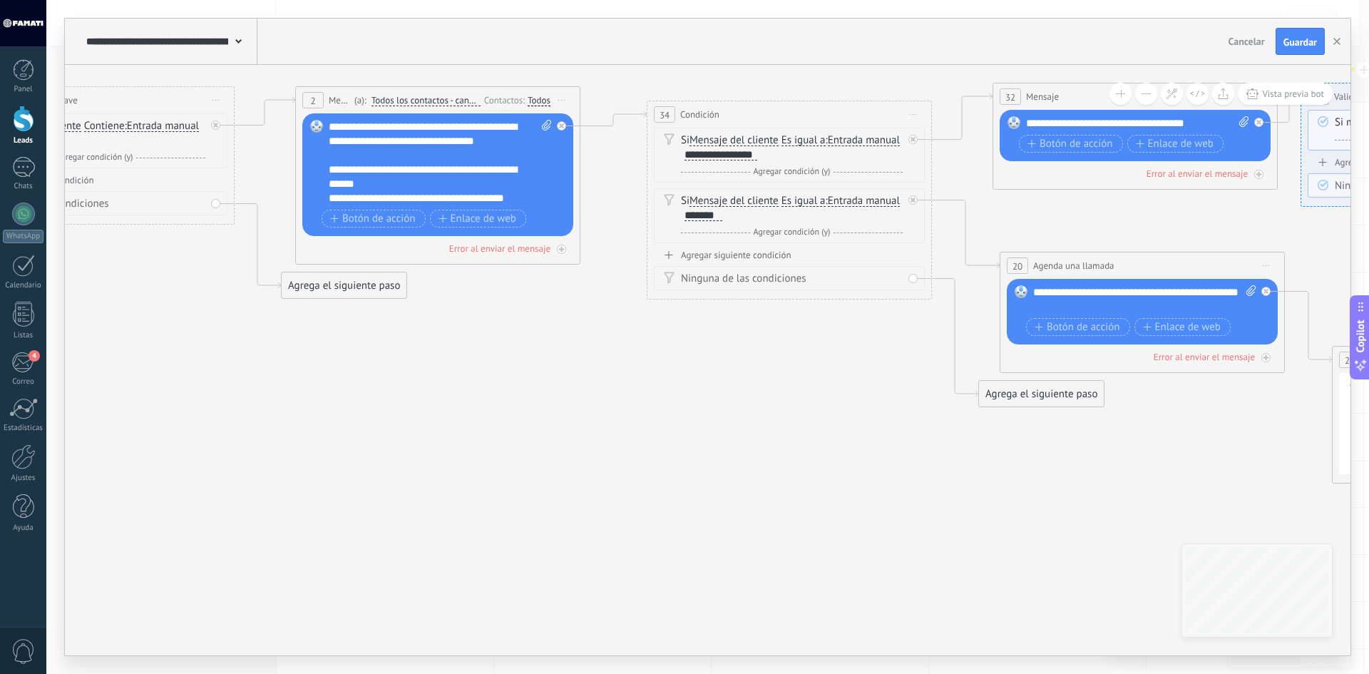
click at [1240, 44] on span "Cancelar" at bounding box center [1247, 41] width 36 height 13
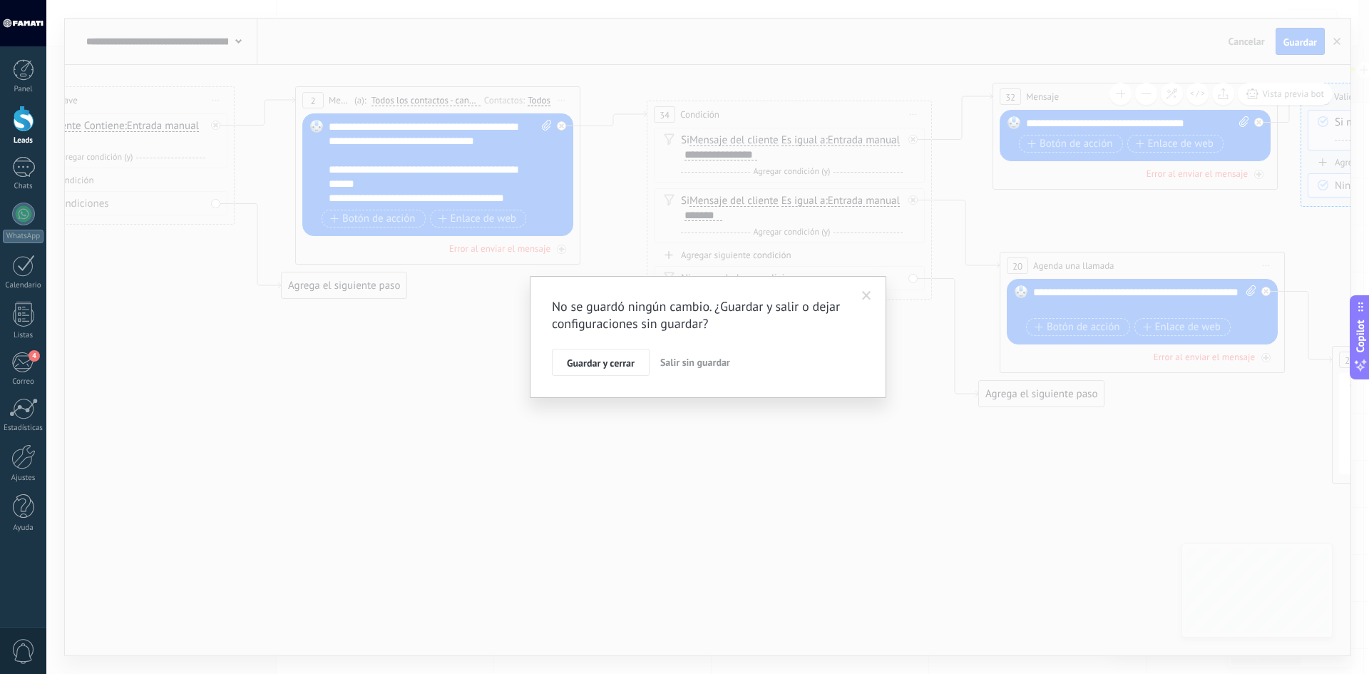
click at [687, 367] on span "Salir sin guardar" at bounding box center [695, 362] width 70 height 13
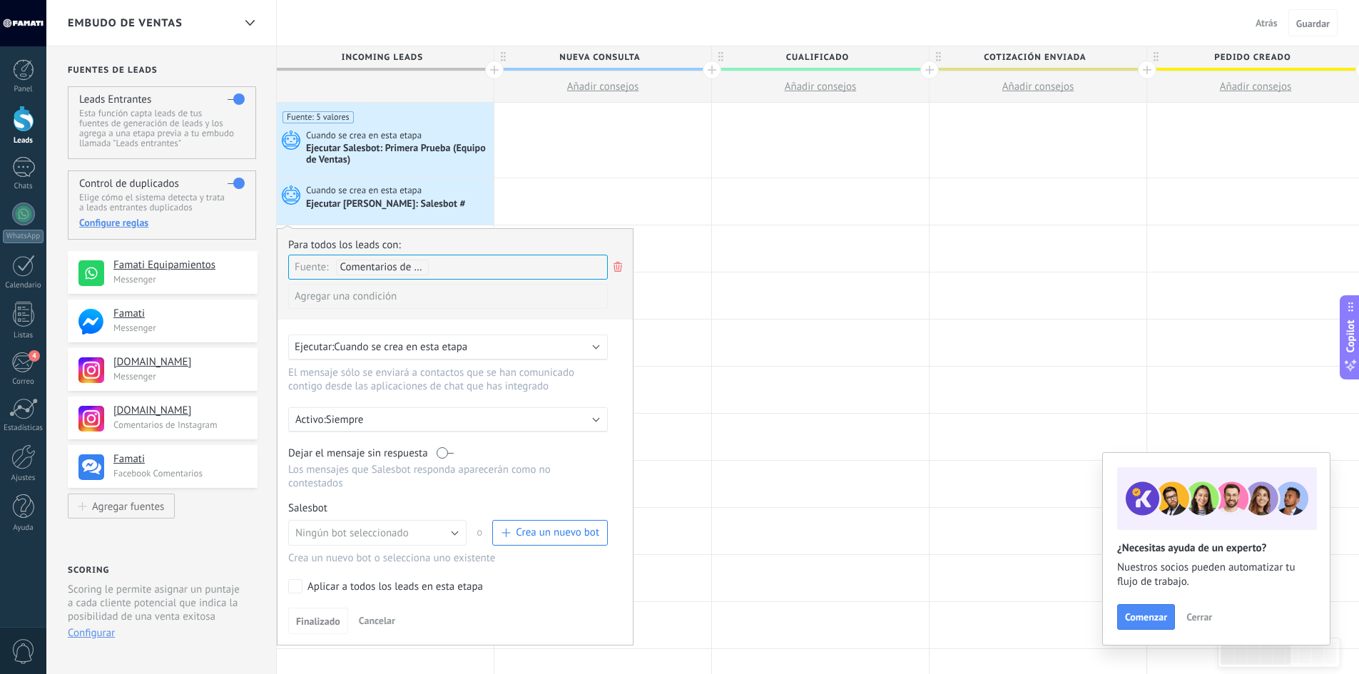
click at [546, 538] on span "Crea un nuevo bot" at bounding box center [557, 533] width 83 height 14
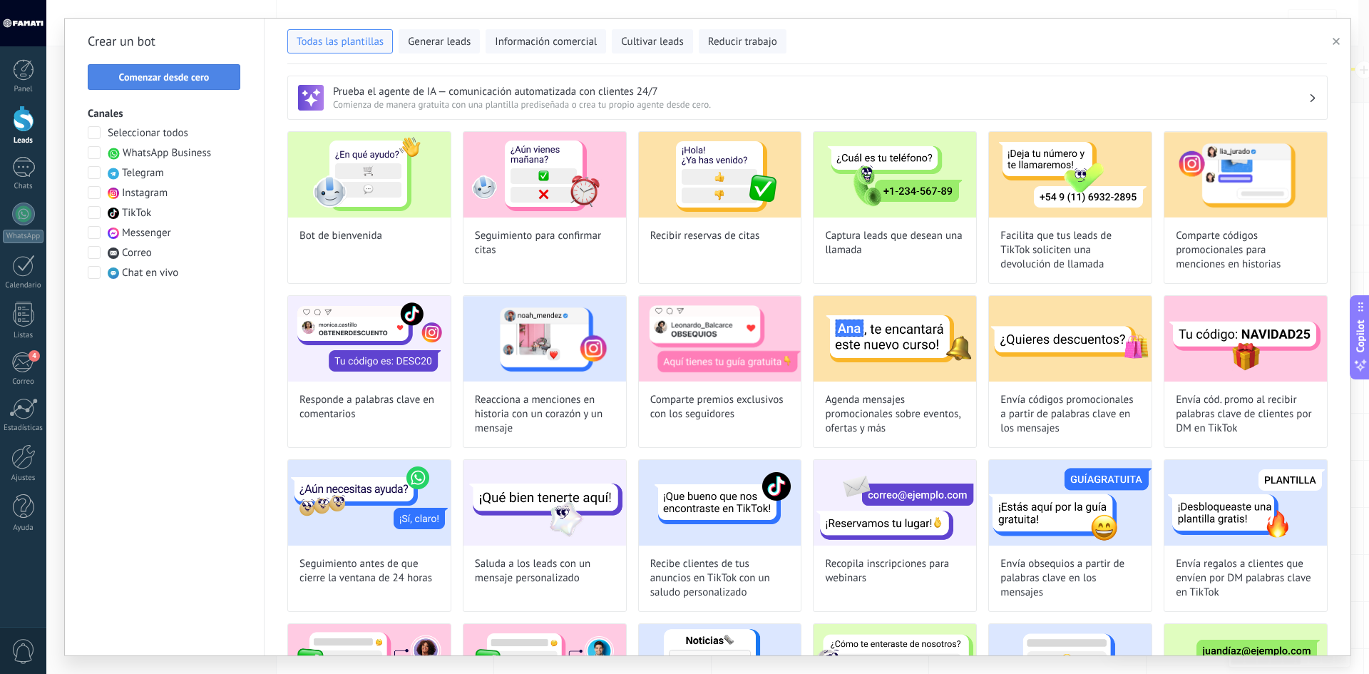
click at [177, 78] on span "Comenzar desde cero" at bounding box center [164, 77] width 91 height 10
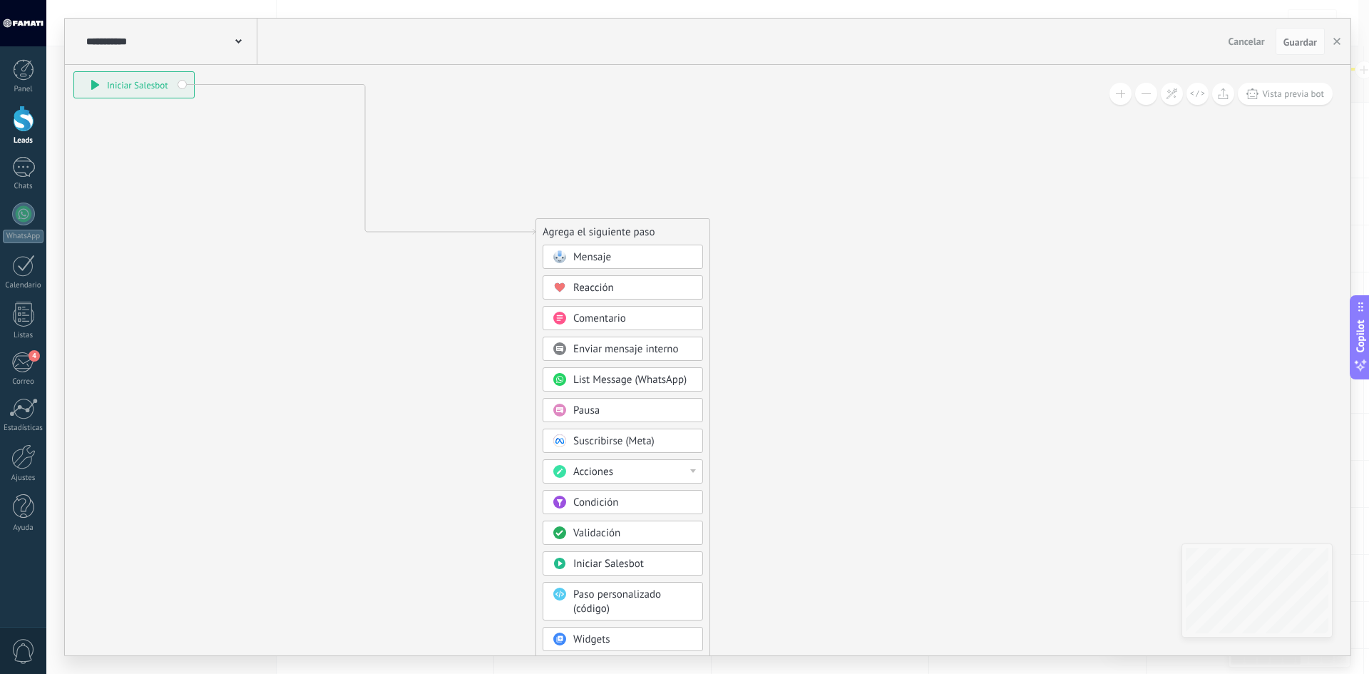
drag, startPoint x: 436, startPoint y: 190, endPoint x: 142, endPoint y: 89, distance: 310.8
click at [142, 89] on div "**********" at bounding box center [134, 85] width 120 height 26
click at [606, 242] on div "Agrega el siguiente paso" at bounding box center [622, 232] width 173 height 24
click at [602, 248] on div "Mensaje" at bounding box center [623, 257] width 160 height 24
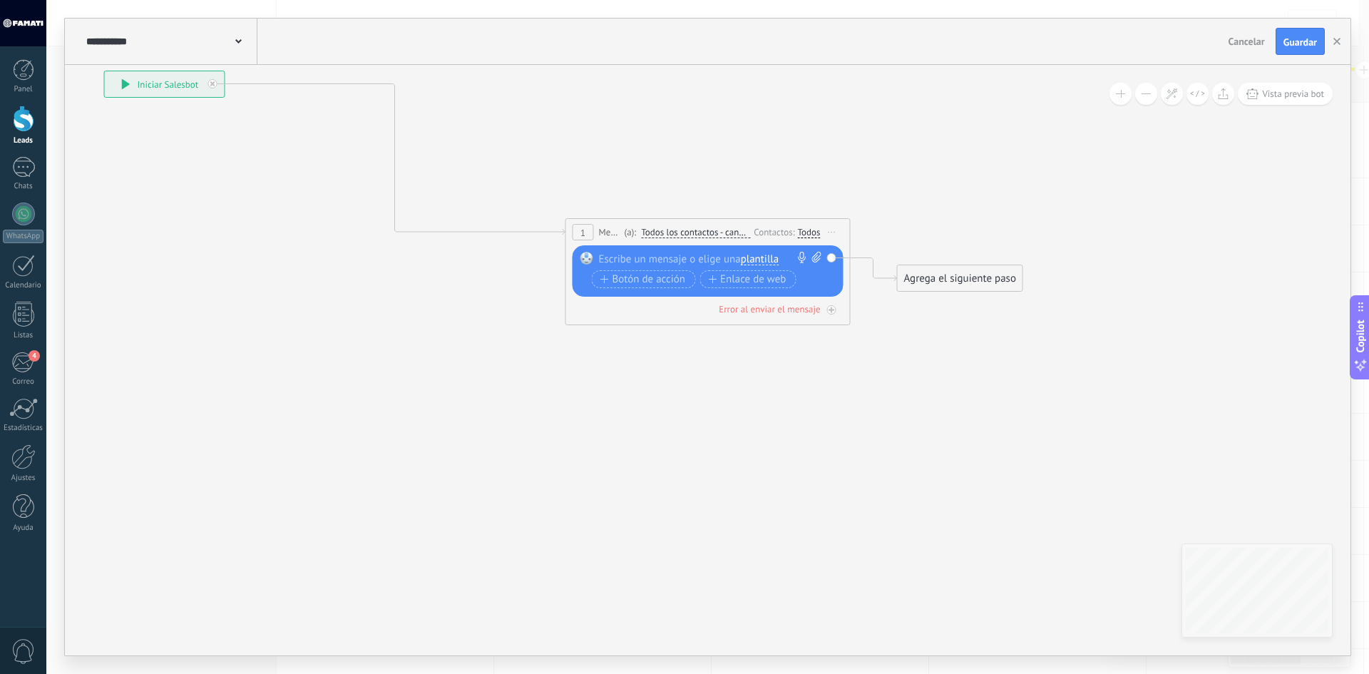
click at [680, 257] on div at bounding box center [705, 259] width 212 height 14
click at [769, 261] on span "plantilla" at bounding box center [760, 259] width 38 height 11
click at [672, 259] on div at bounding box center [705, 259] width 212 height 14
drag, startPoint x: 609, startPoint y: 218, endPoint x: 616, endPoint y: 198, distance: 21.2
click at [398, 172] on div "**********" at bounding box center [398, 172] width 0 height 0
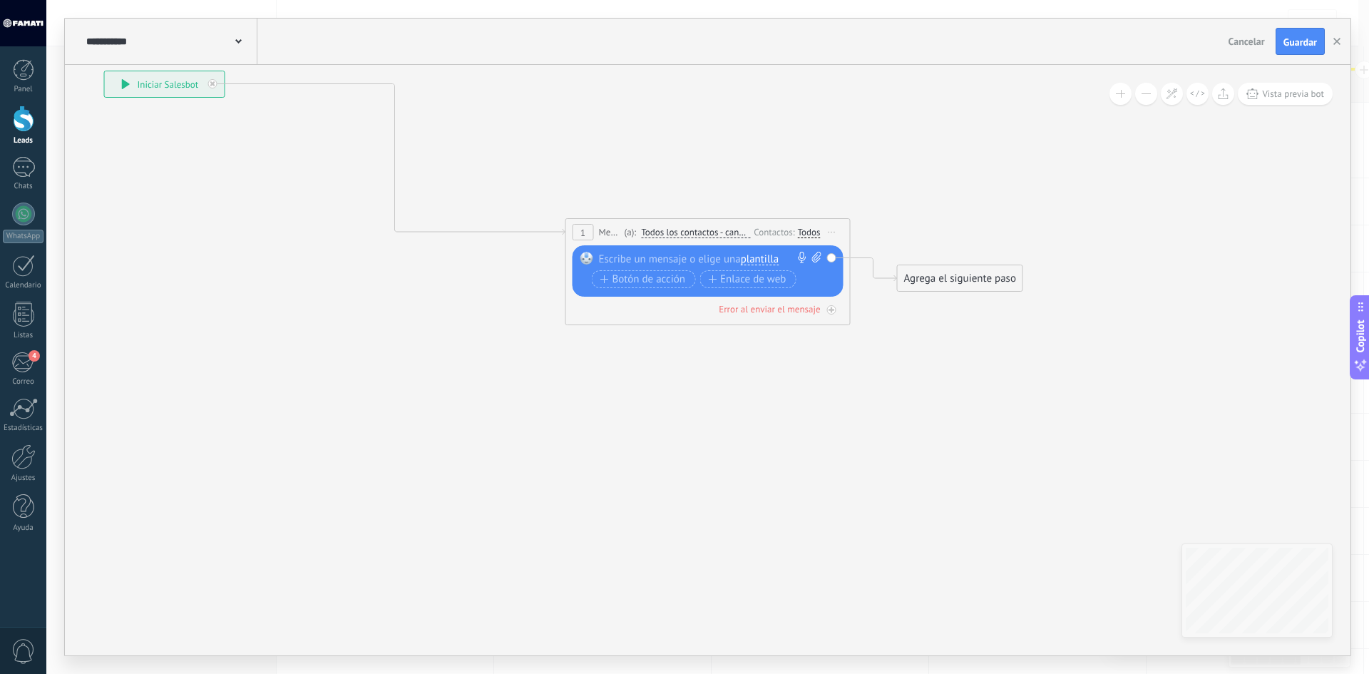
click at [716, 233] on span "Todos los contactos - canales seleccionados" at bounding box center [695, 232] width 109 height 11
click at [716, 233] on button "Todos los contactos - canales seleccionados" at bounding box center [723, 233] width 178 height 26
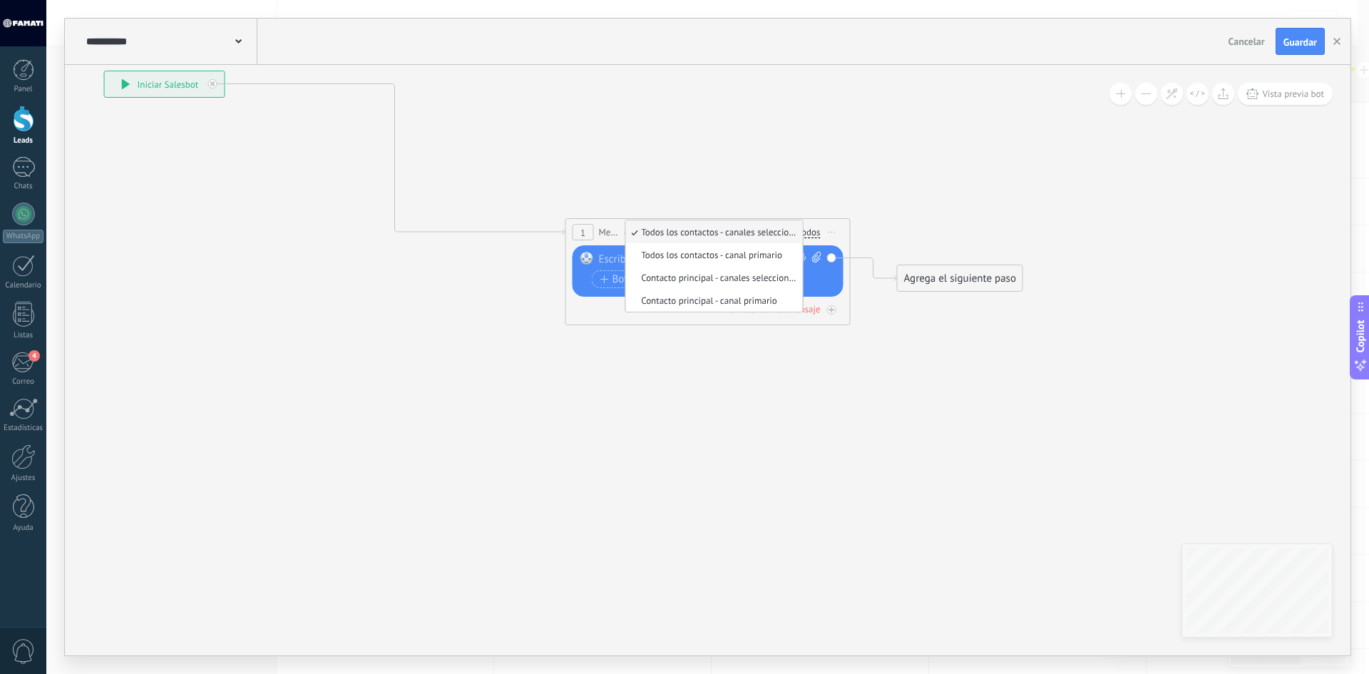
click at [710, 230] on span "Todos los contactos - canales seleccionados" at bounding box center [712, 232] width 173 height 12
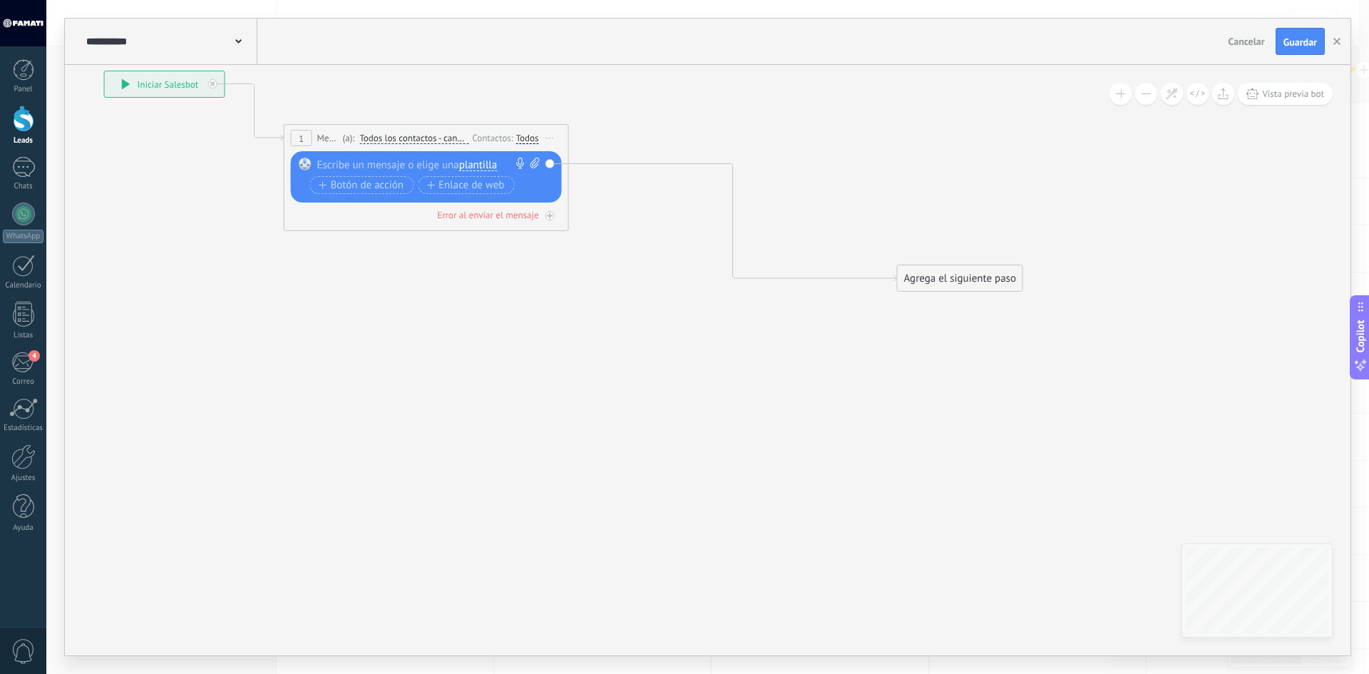
drag, startPoint x: 765, startPoint y: 220, endPoint x: 481, endPoint y: 128, distance: 299.3
click at [481, 128] on div "1 Mensaje ******* (a): Todos los contactos - canales seleccionados Todos los co…" at bounding box center [427, 138] width 284 height 26
click at [433, 141] on span "Todos los contactos - canales seleccionados" at bounding box center [411, 139] width 109 height 11
click at [433, 141] on button "Todos los contactos - canales seleccionados" at bounding box center [439, 140] width 178 height 26
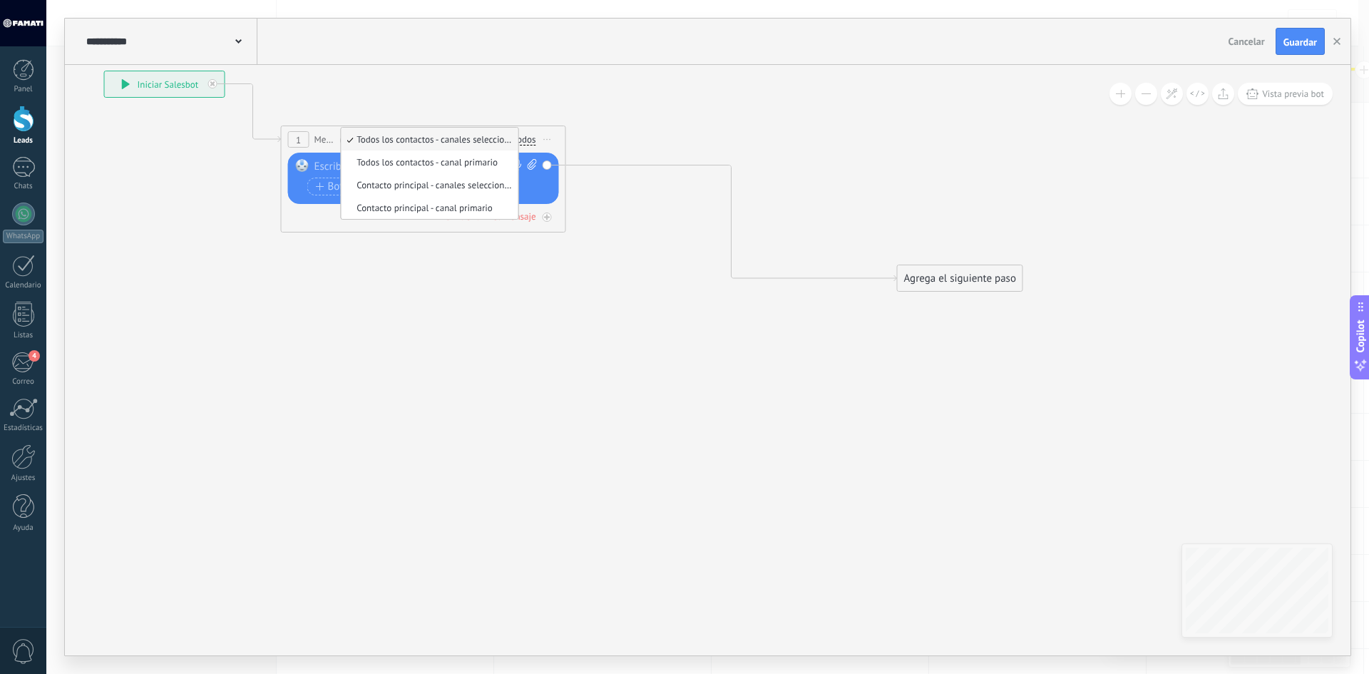
click at [471, 141] on span "Todos los contactos - canales seleccionados" at bounding box center [427, 139] width 173 height 12
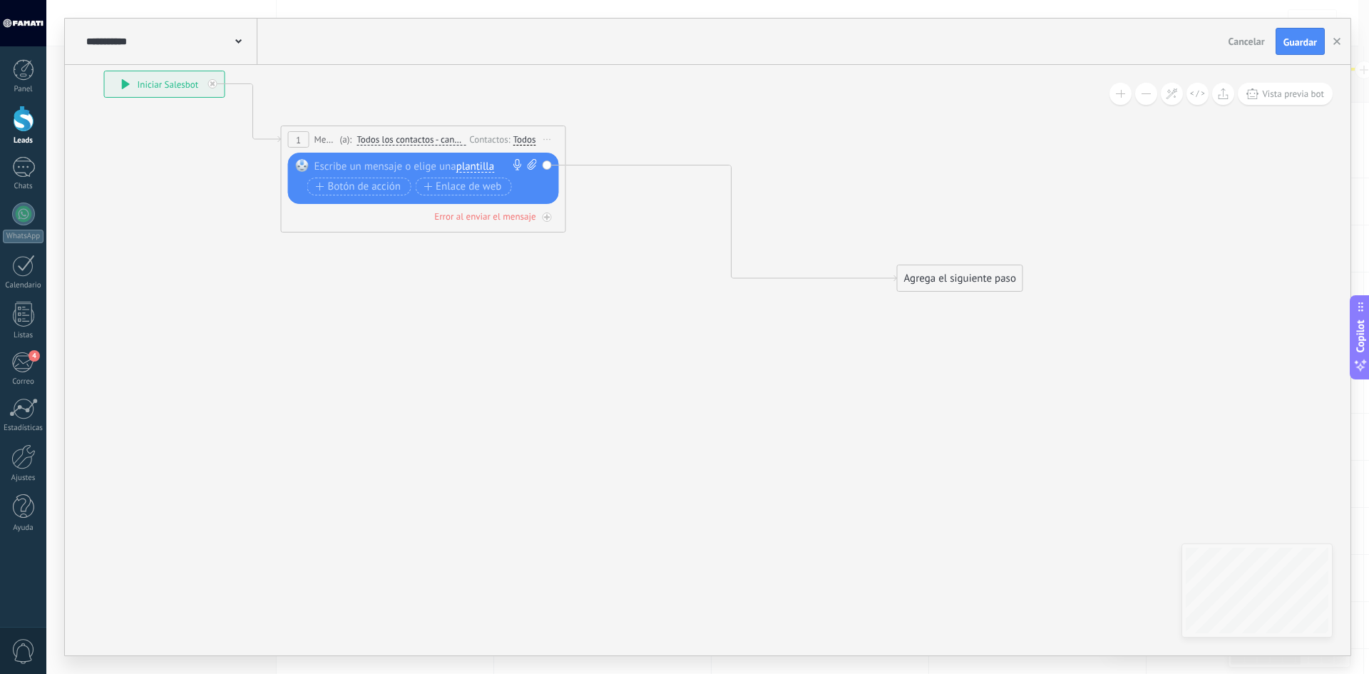
click at [517, 141] on div "Todos" at bounding box center [525, 139] width 23 height 11
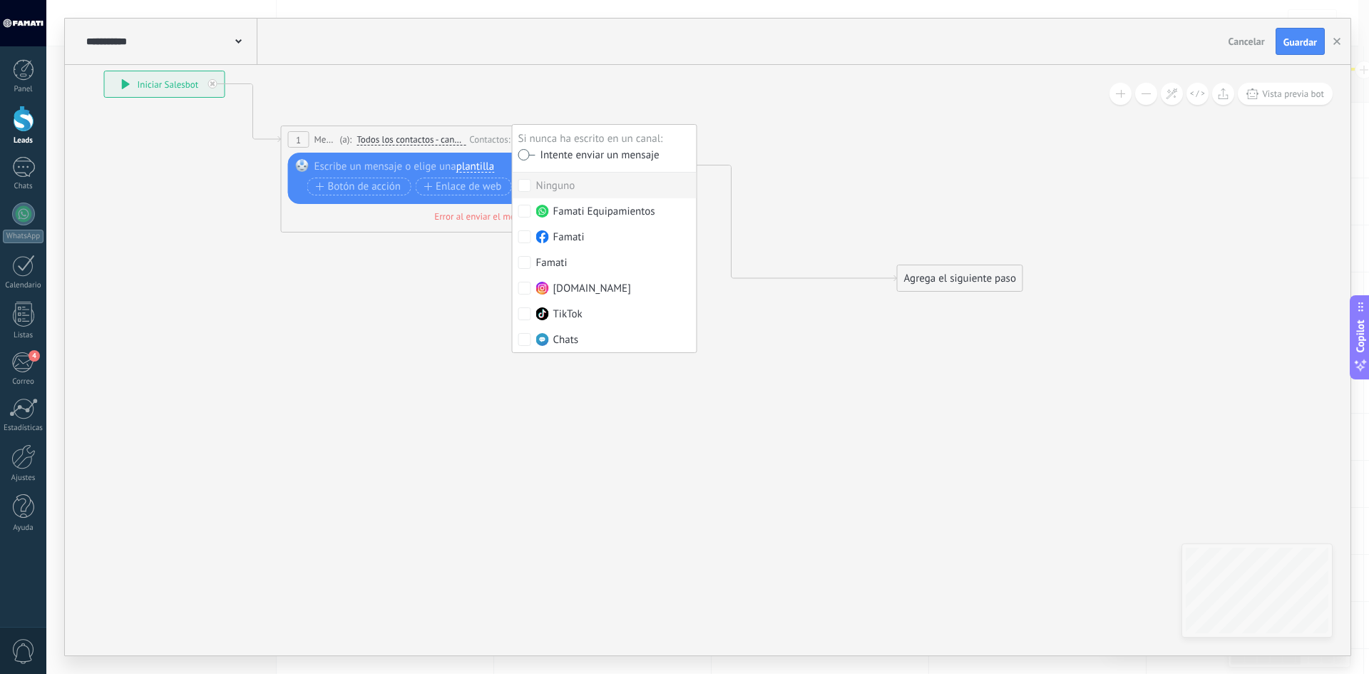
click at [384, 157] on div "Reemplazar Quitar Convertir a mensaje de voz Arrastre la imagen aquí para adjun…" at bounding box center [423, 178] width 271 height 51
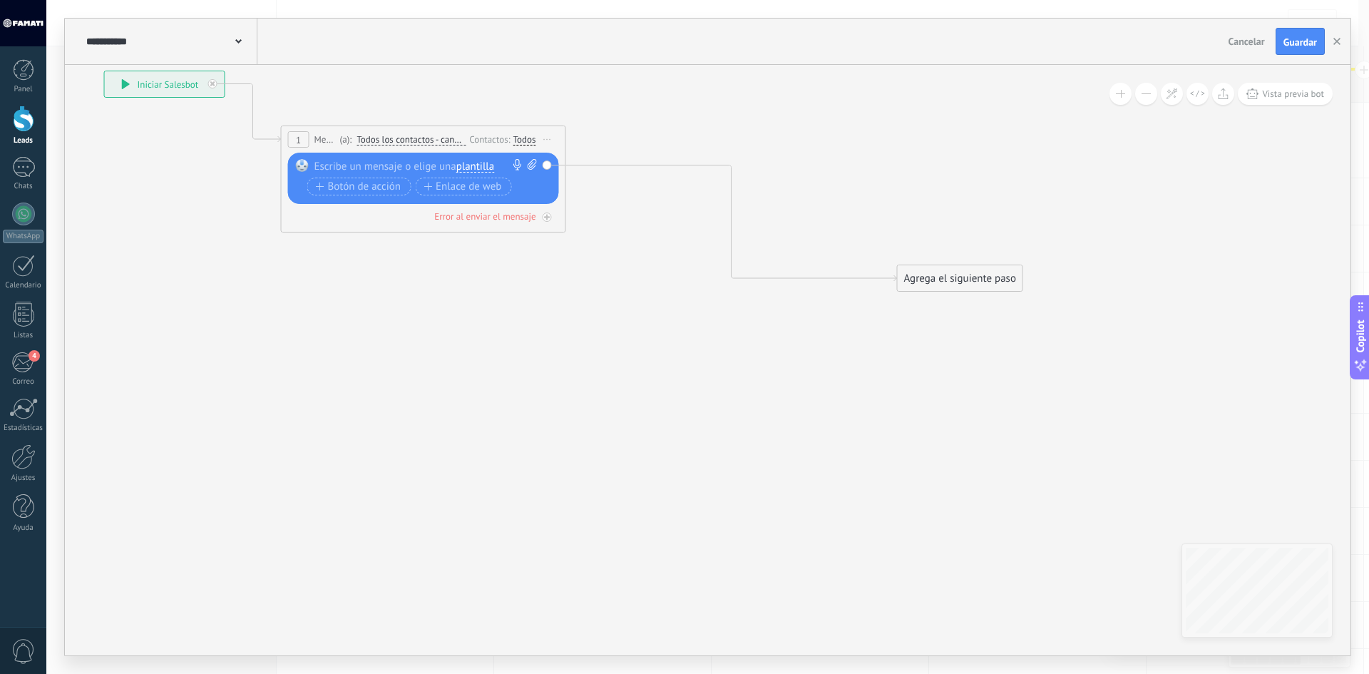
click at [380, 160] on div at bounding box center [421, 166] width 212 height 14
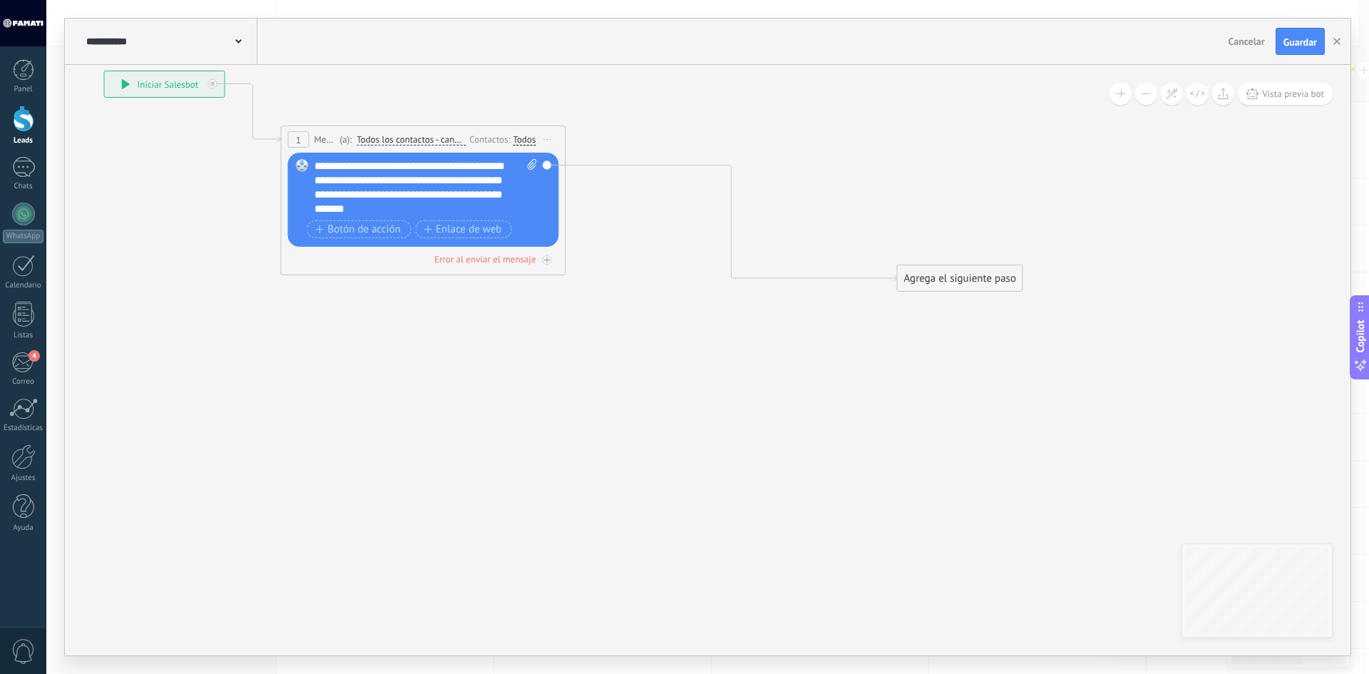
click at [476, 210] on div "**********" at bounding box center [426, 187] width 223 height 57
click at [399, 169] on div "**********" at bounding box center [426, 187] width 223 height 57
click at [481, 206] on div "**********" at bounding box center [426, 187] width 223 height 57
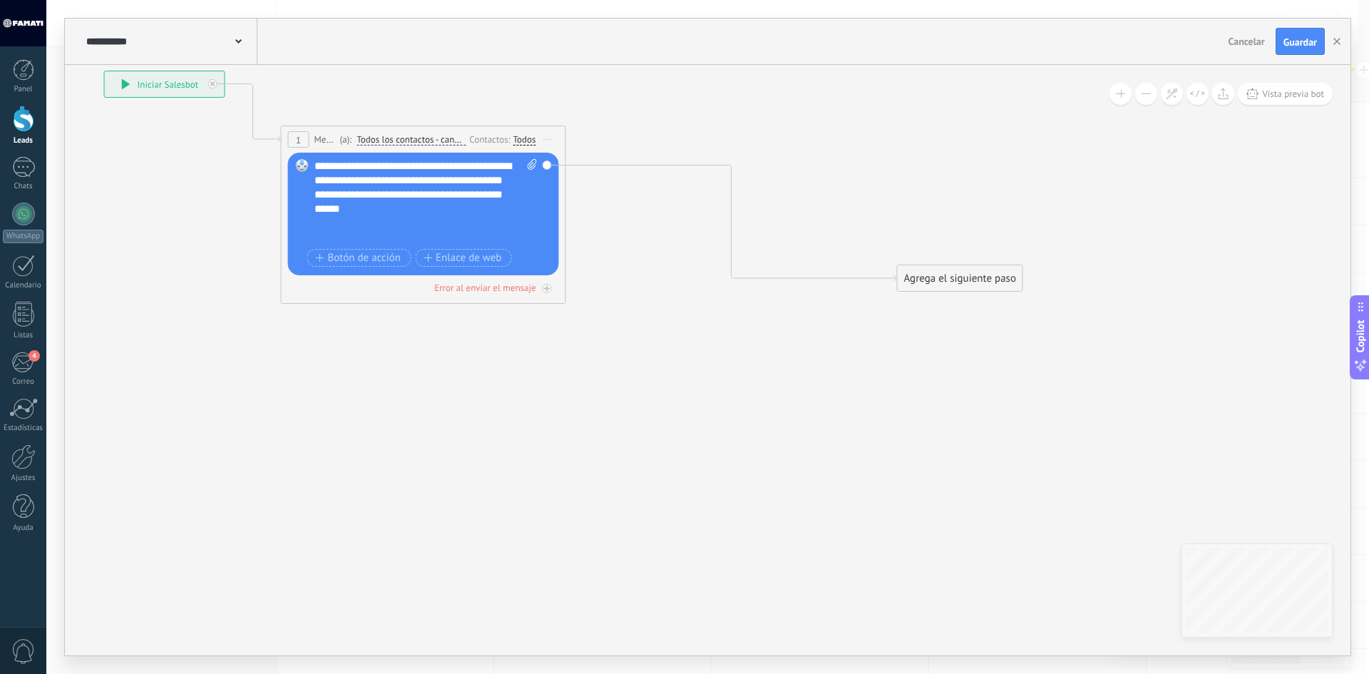
type textarea "**********"
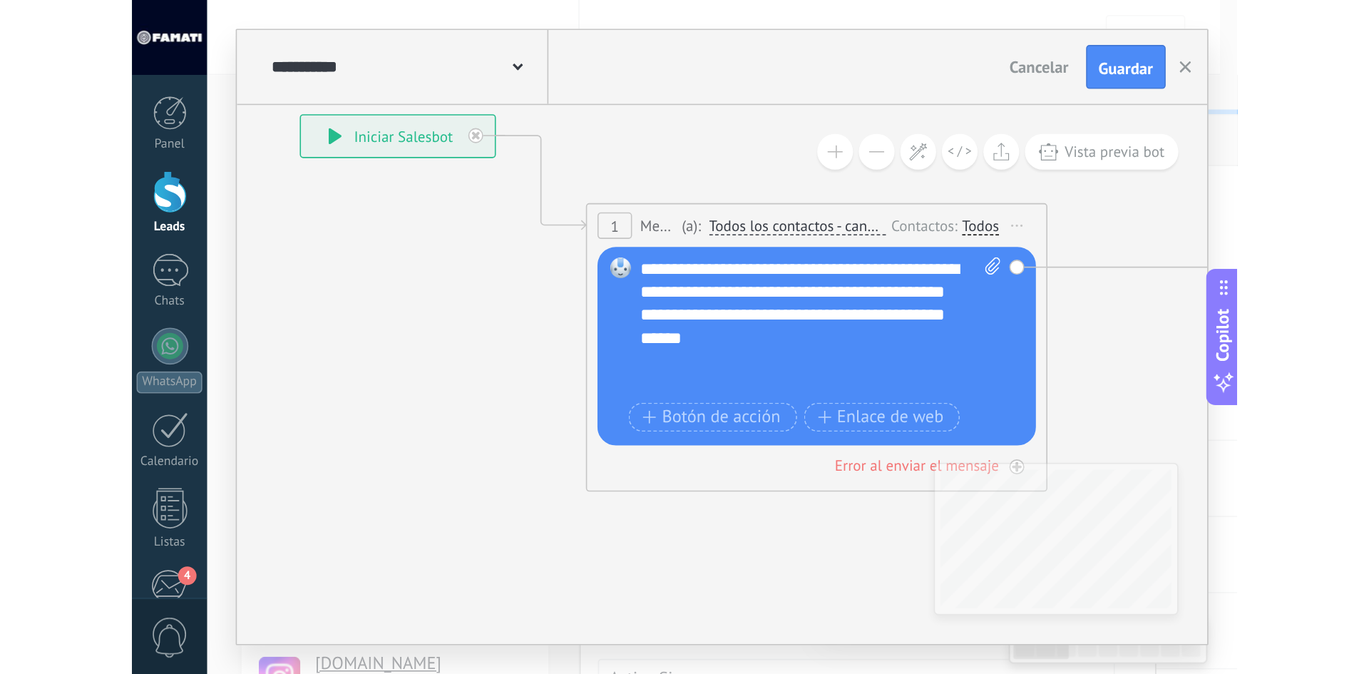
scroll to position [21, 0]
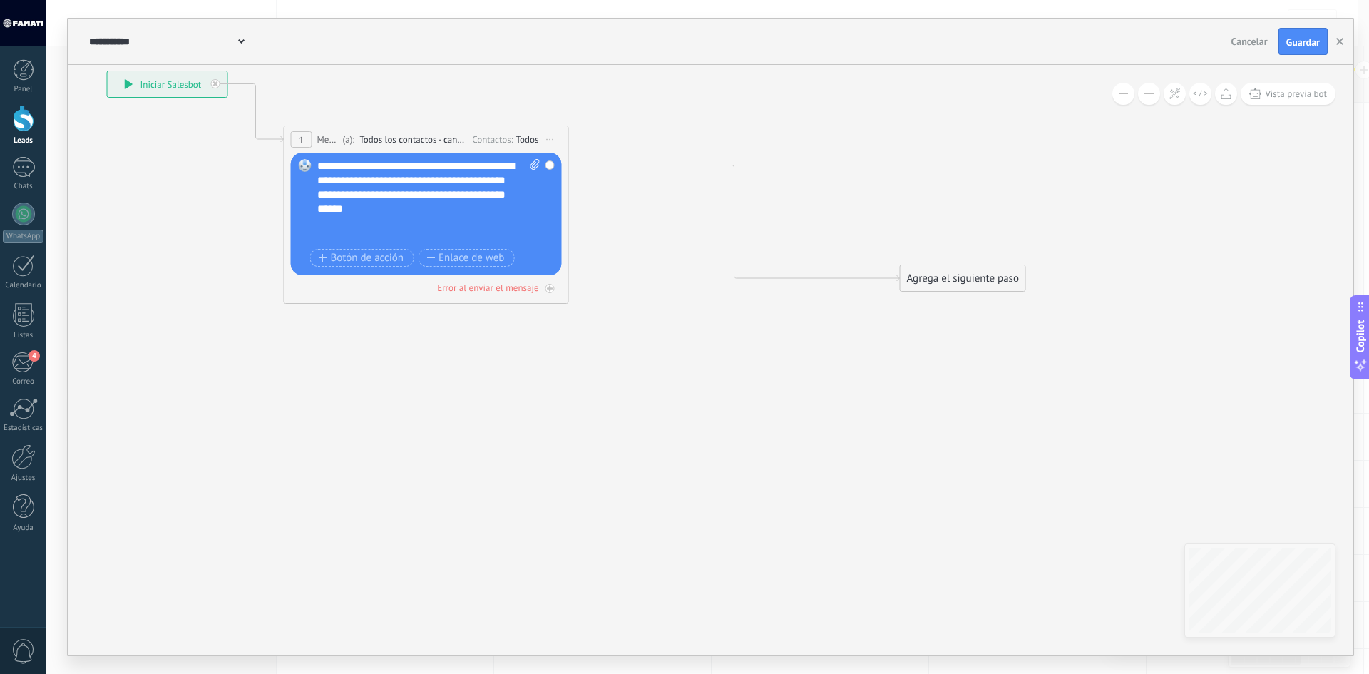
click at [467, 218] on div "**********" at bounding box center [428, 202] width 223 height 86
click at [459, 225] on div "**********" at bounding box center [428, 202] width 223 height 86
click at [391, 230] on div "**********" at bounding box center [428, 202] width 223 height 86
click at [395, 234] on div "**********" at bounding box center [428, 202] width 223 height 86
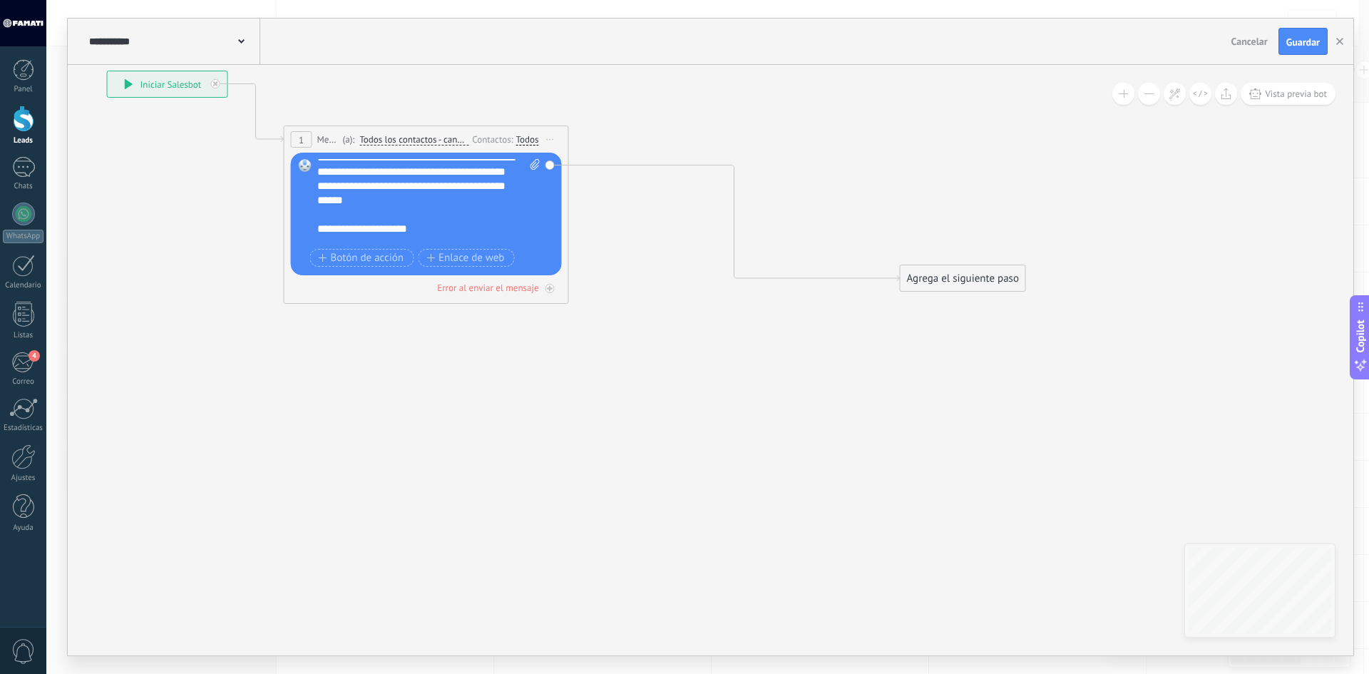
scroll to position [0, 0]
click at [432, 136] on span "Todos los contactos - canales seleccionados" at bounding box center [413, 139] width 109 height 11
click at [432, 136] on button "Todos los contactos - canales seleccionados" at bounding box center [441, 140] width 178 height 26
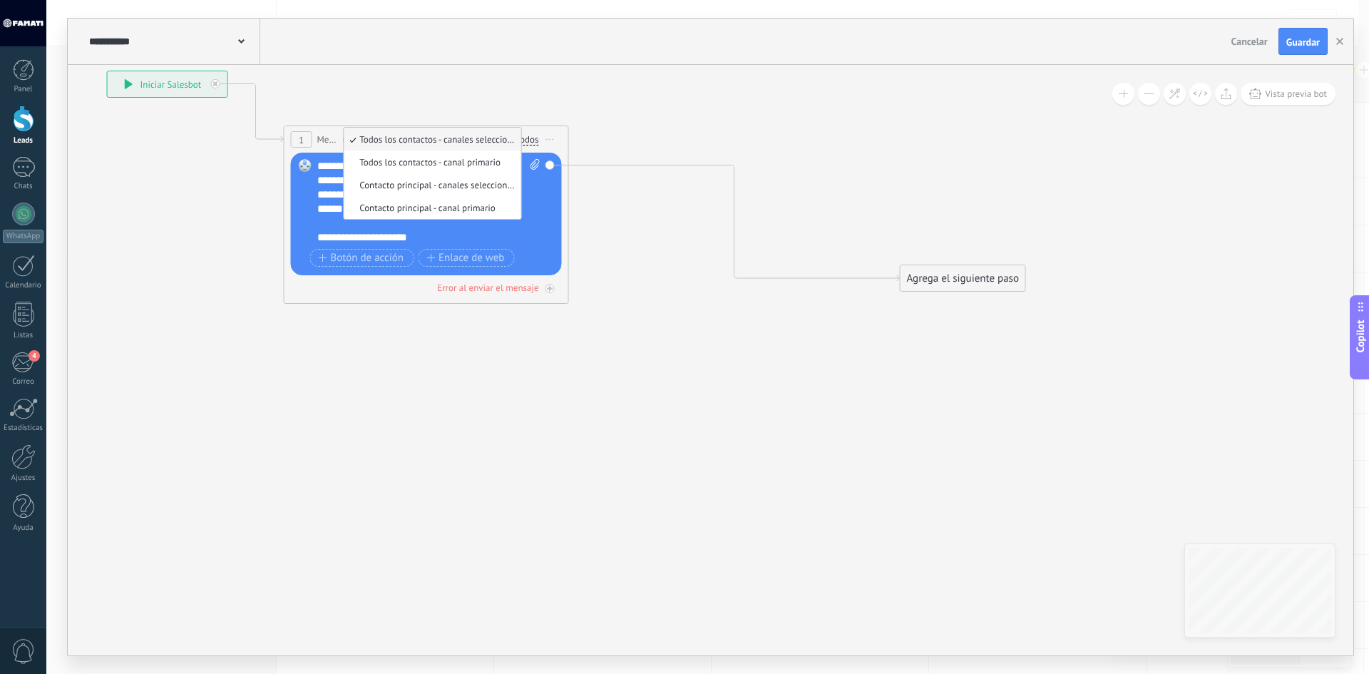
click at [444, 140] on span "Todos los contactos - canales seleccionados" at bounding box center [430, 139] width 173 height 12
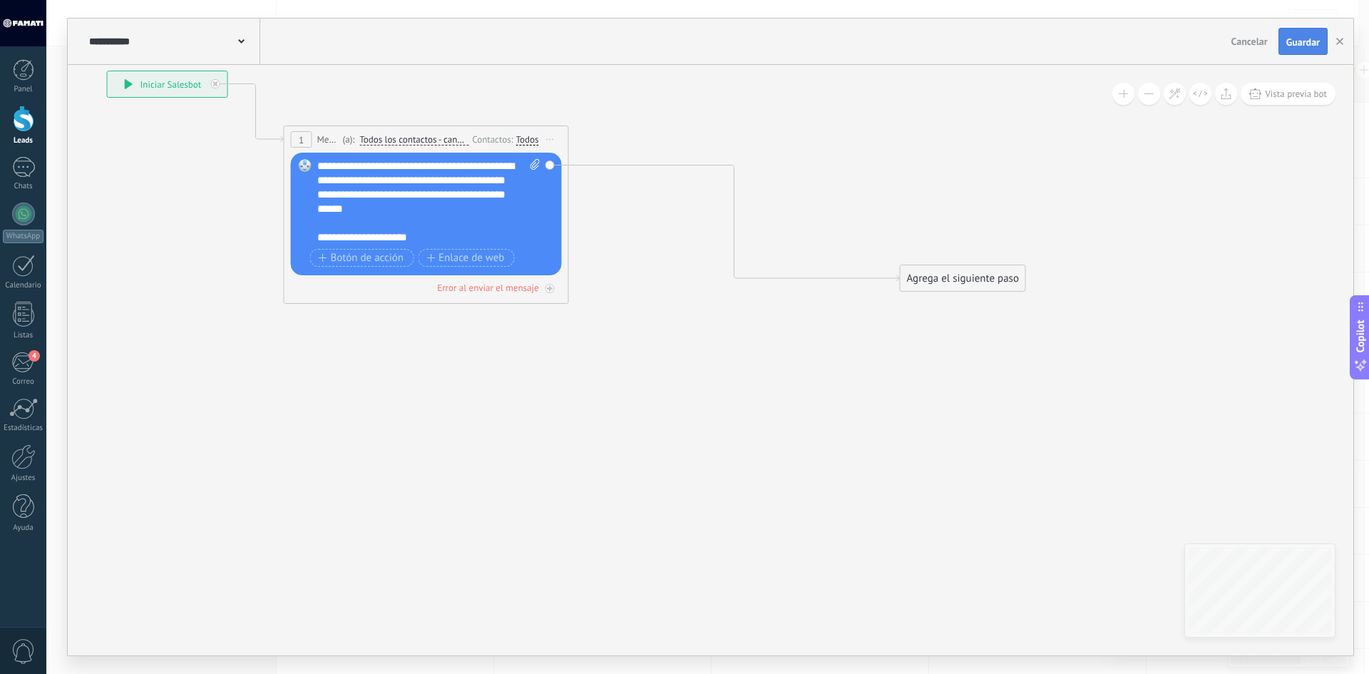
click at [1290, 39] on span "Guardar" at bounding box center [1304, 42] width 34 height 10
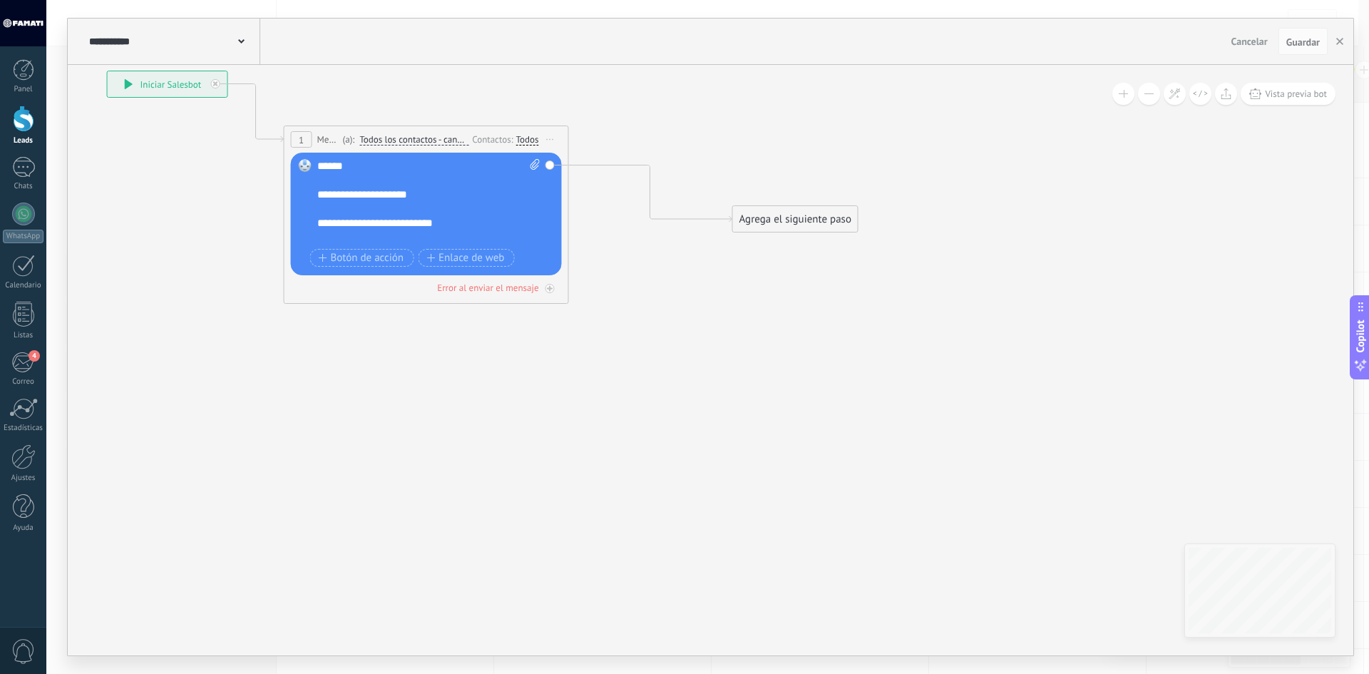
drag, startPoint x: 951, startPoint y: 280, endPoint x: 777, endPoint y: 220, distance: 183.8
click at [780, 220] on div "Agrega el siguiente paso" at bounding box center [795, 220] width 125 height 24
click at [1339, 41] on icon "button" at bounding box center [1340, 41] width 7 height 7
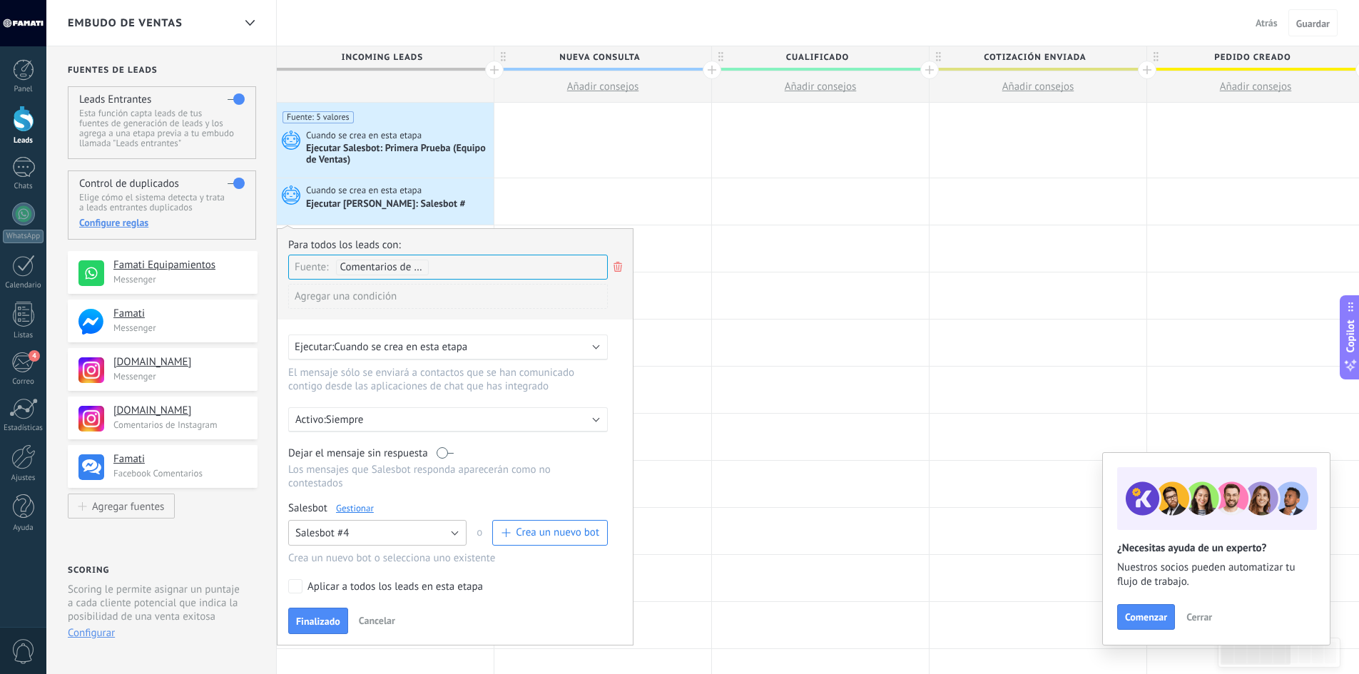
click at [358, 539] on button "Salesbot #4" at bounding box center [377, 533] width 178 height 26
click at [352, 559] on span "Salesbot #4" at bounding box center [371, 558] width 182 height 14
click at [352, 507] on link "Gestionar" at bounding box center [355, 508] width 38 height 12
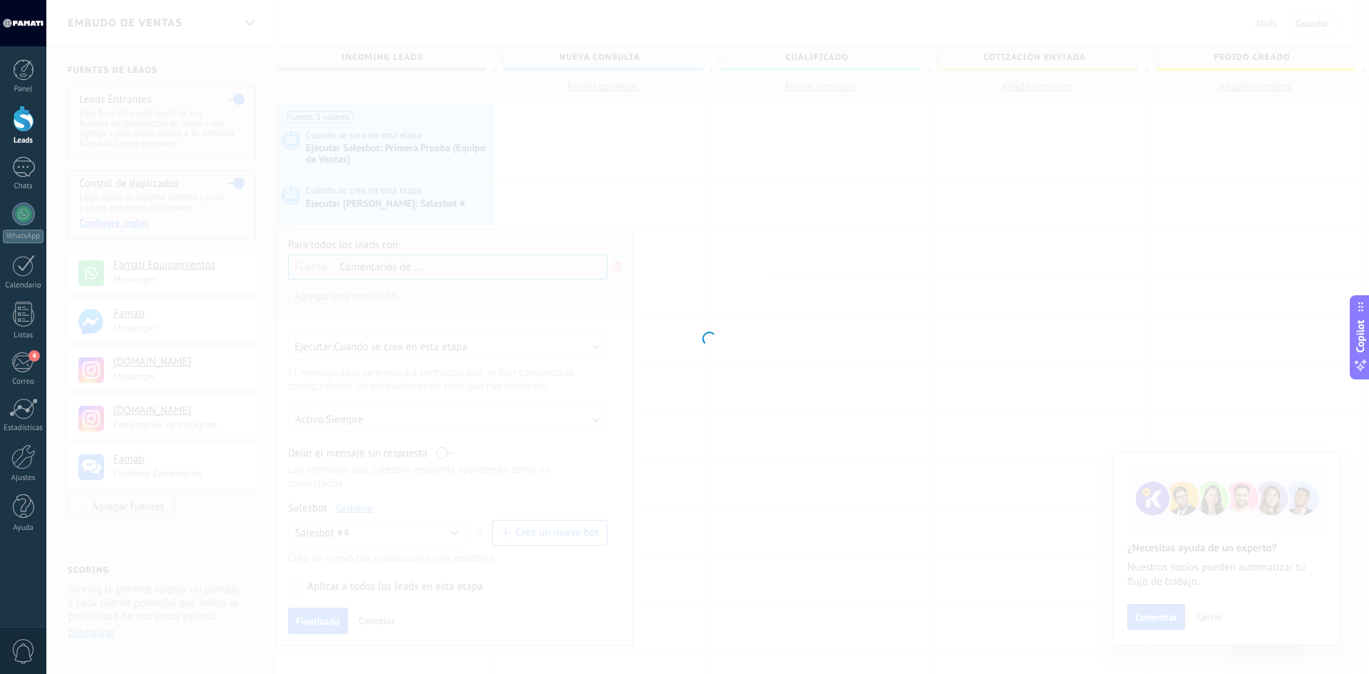
type input "**********"
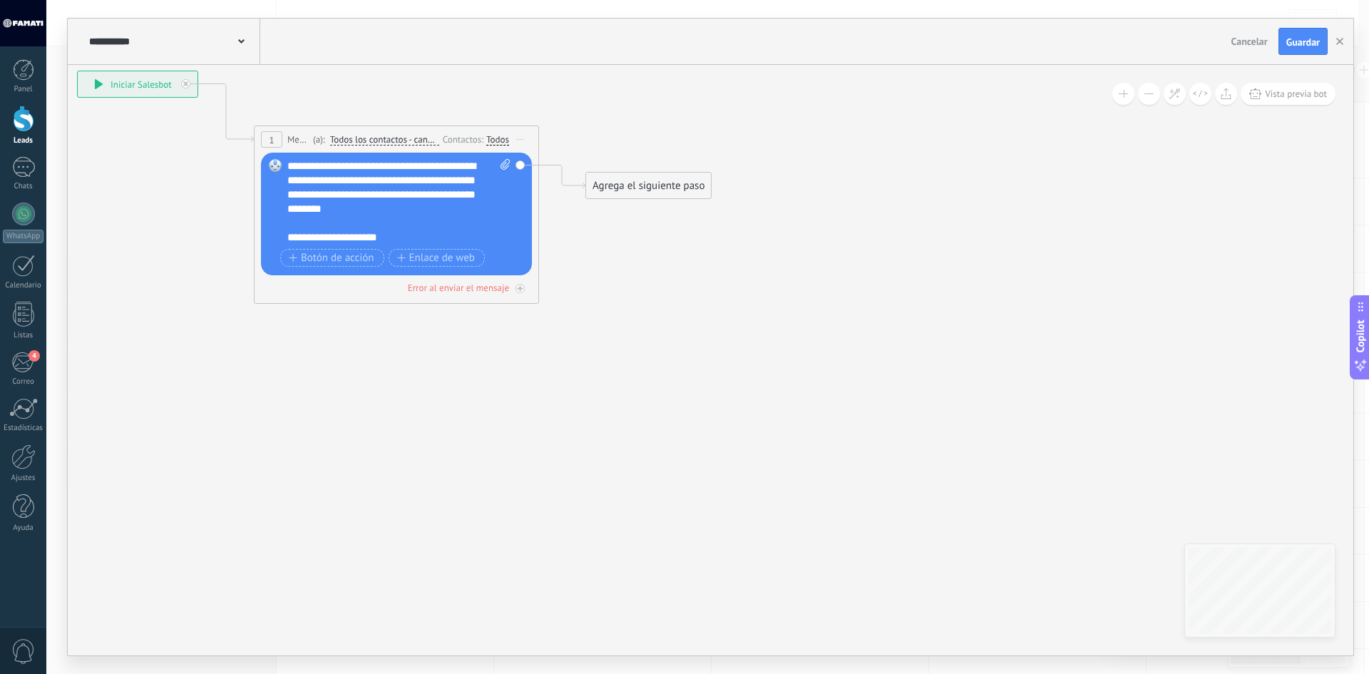
click at [245, 41] on div "**********" at bounding box center [173, 42] width 175 height 46
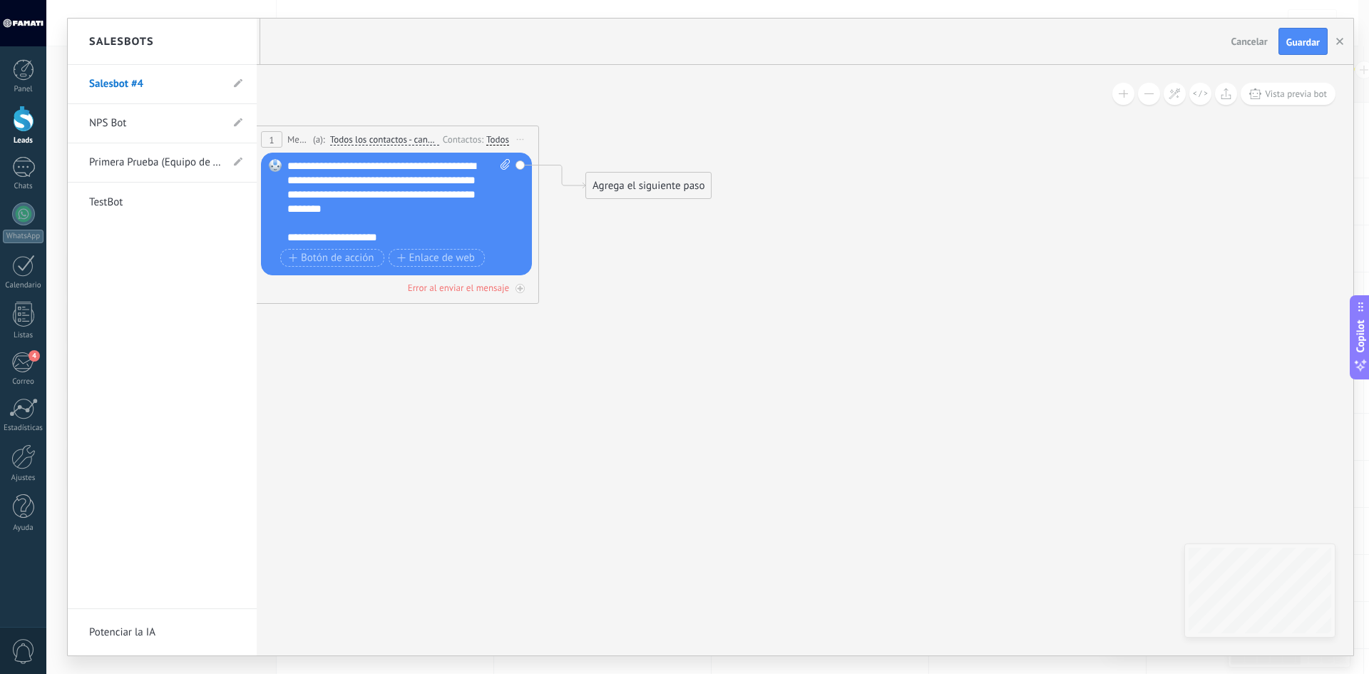
click at [243, 81] on li "Salesbot #4" at bounding box center [162, 84] width 189 height 39
click at [241, 83] on icon at bounding box center [238, 83] width 9 height 9
drag, startPoint x: 180, startPoint y: 86, endPoint x: 228, endPoint y: 185, distance: 109.1
click at [4, 114] on body ".abccls-1,.abccls-2{fill-rule:evenodd}.abccls-2{fill:#fff} .abfcls-1{fill:none}…" at bounding box center [684, 337] width 1369 height 674
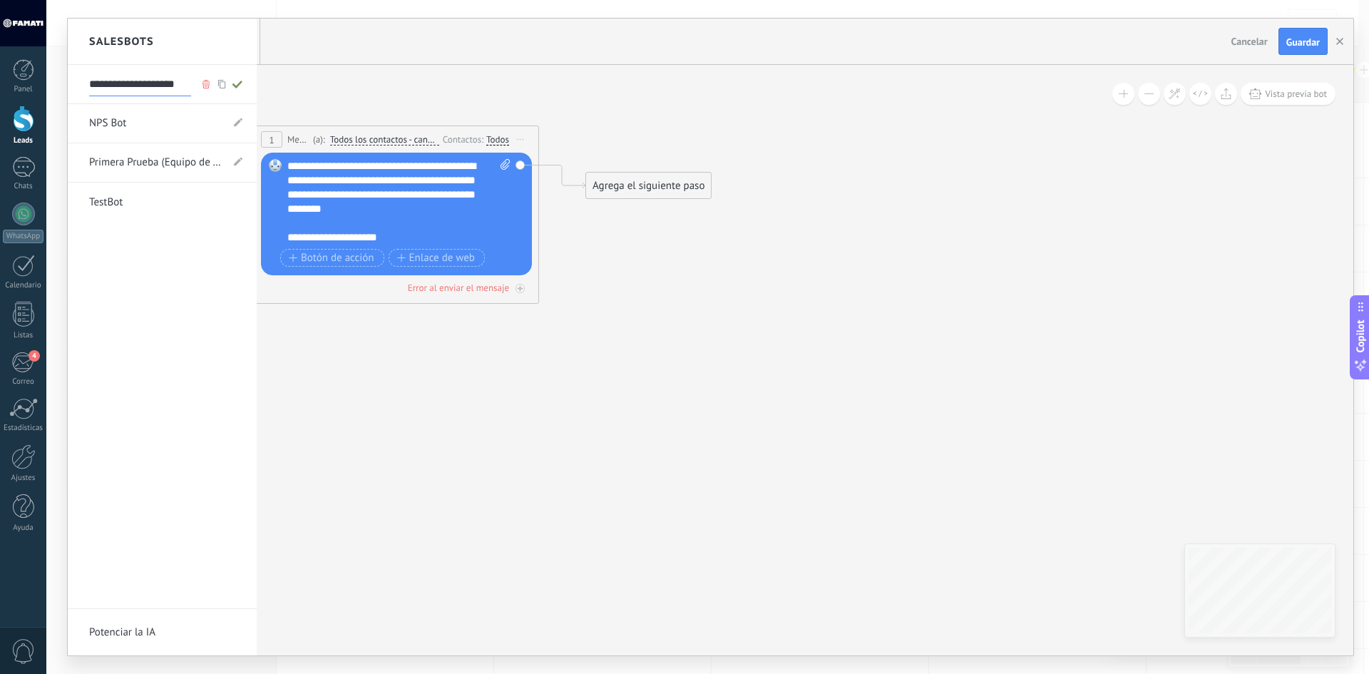
type input "**********"
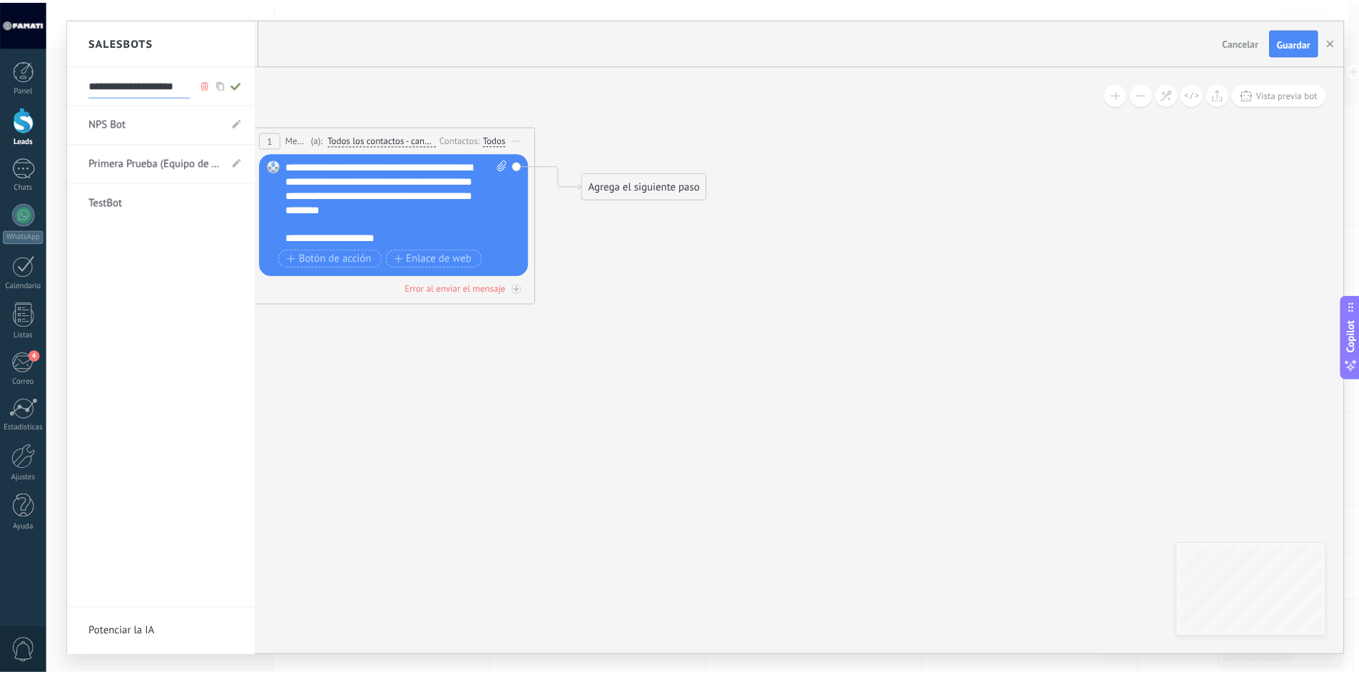
scroll to position [0, 0]
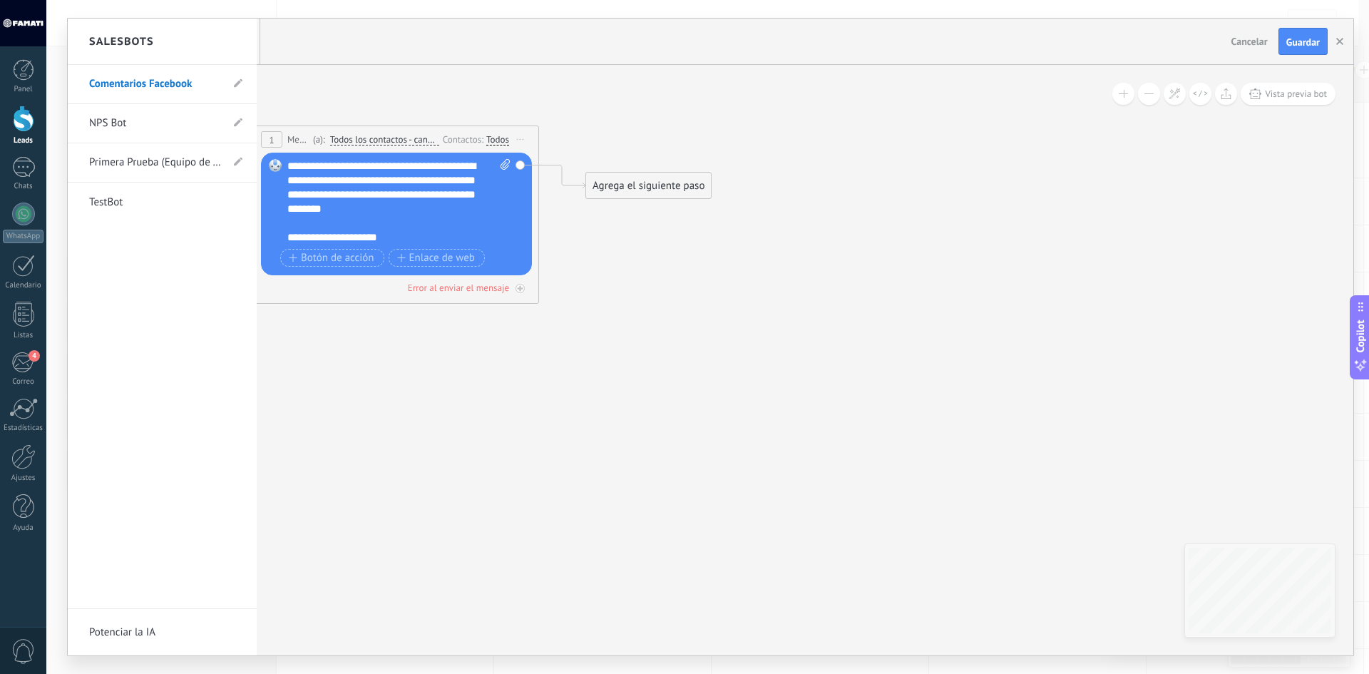
click at [1308, 41] on div at bounding box center [711, 337] width 1286 height 637
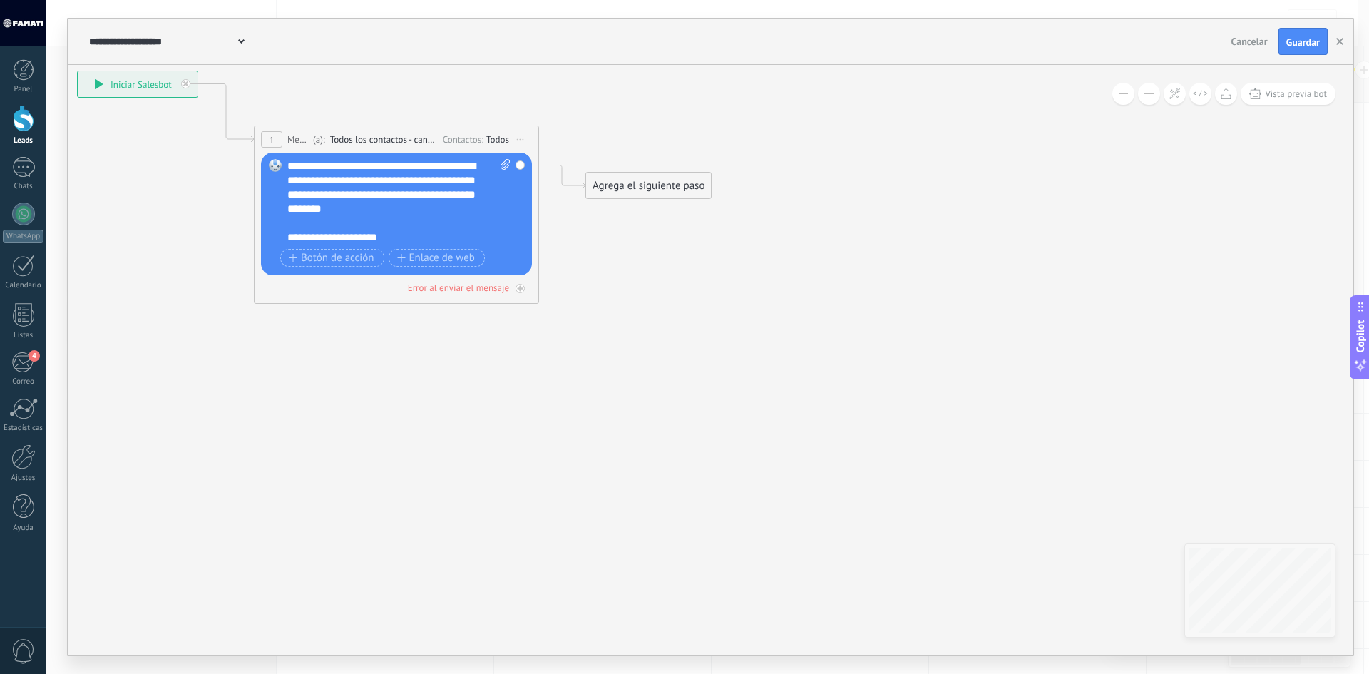
click at [1308, 41] on span "Guardar" at bounding box center [1304, 42] width 34 height 10
click at [1342, 45] on icon "button" at bounding box center [1340, 41] width 7 height 7
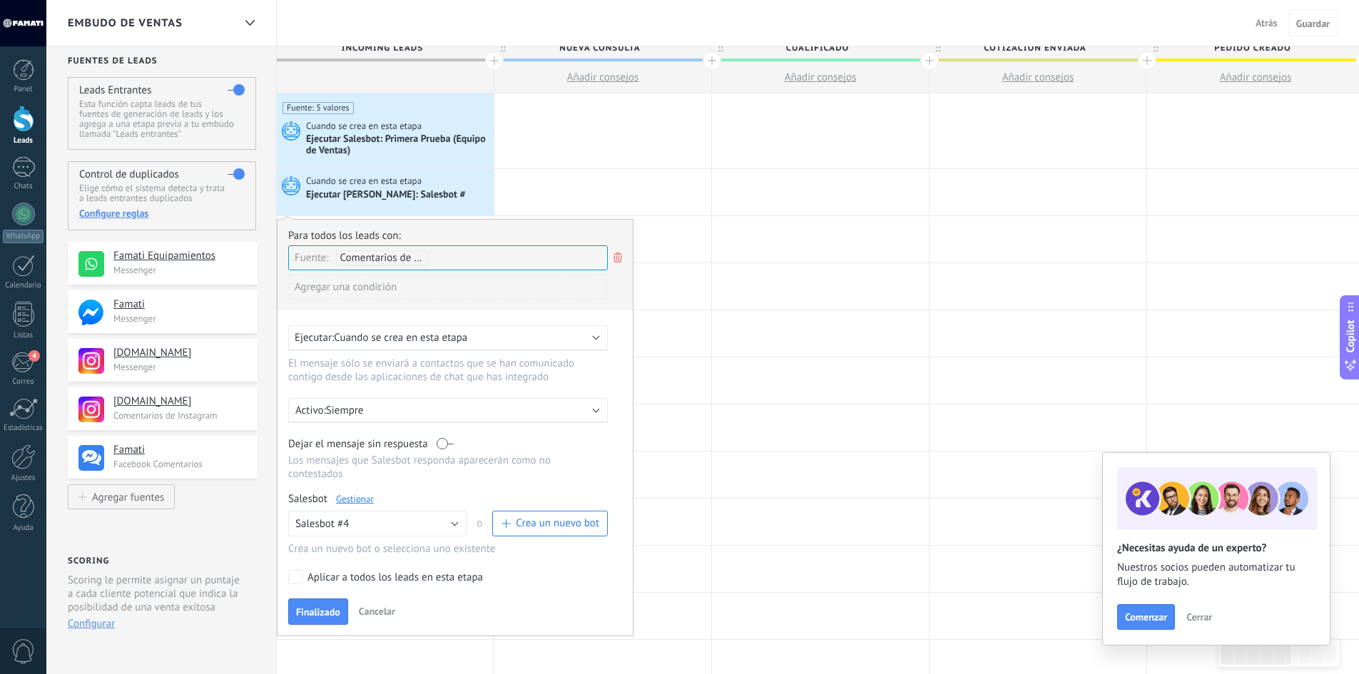
scroll to position [71, 0]
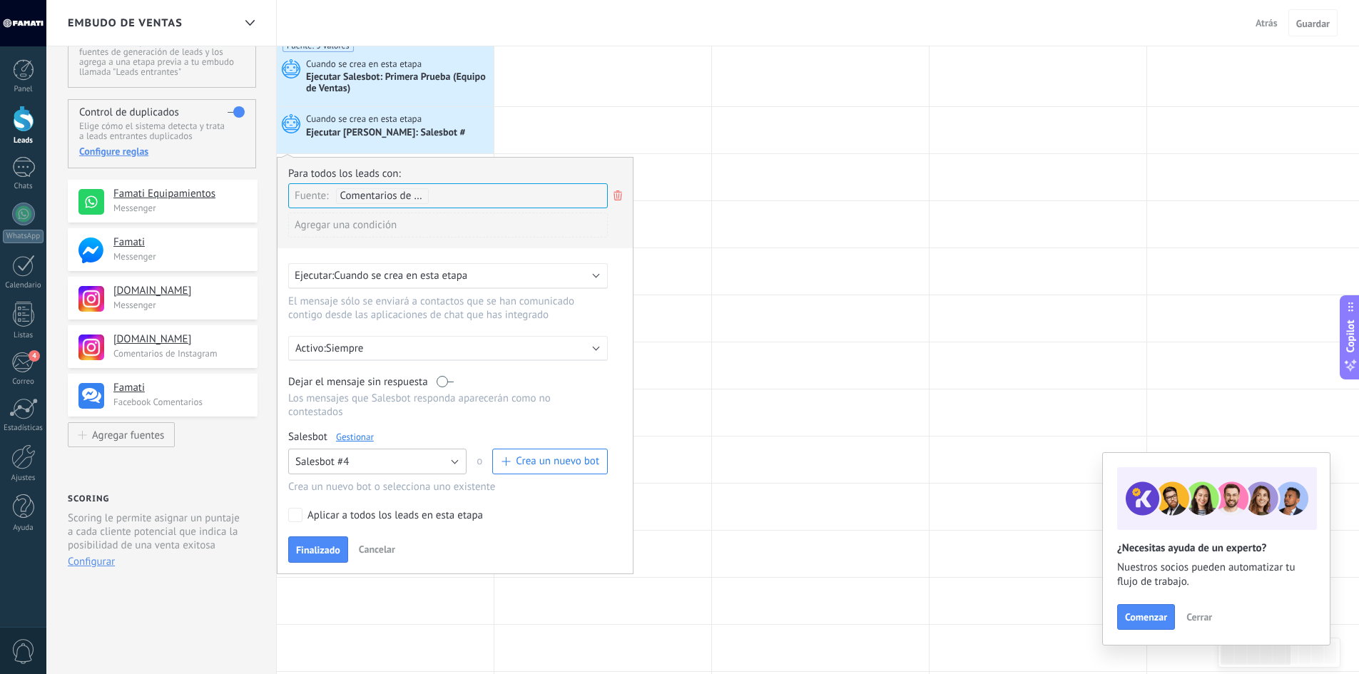
click at [428, 468] on button "Salesbot #4" at bounding box center [377, 462] width 178 height 26
click at [356, 485] on span "Salesbot #4" at bounding box center [371, 486] width 182 height 14
click at [327, 549] on span "Finalizado" at bounding box center [318, 550] width 44 height 10
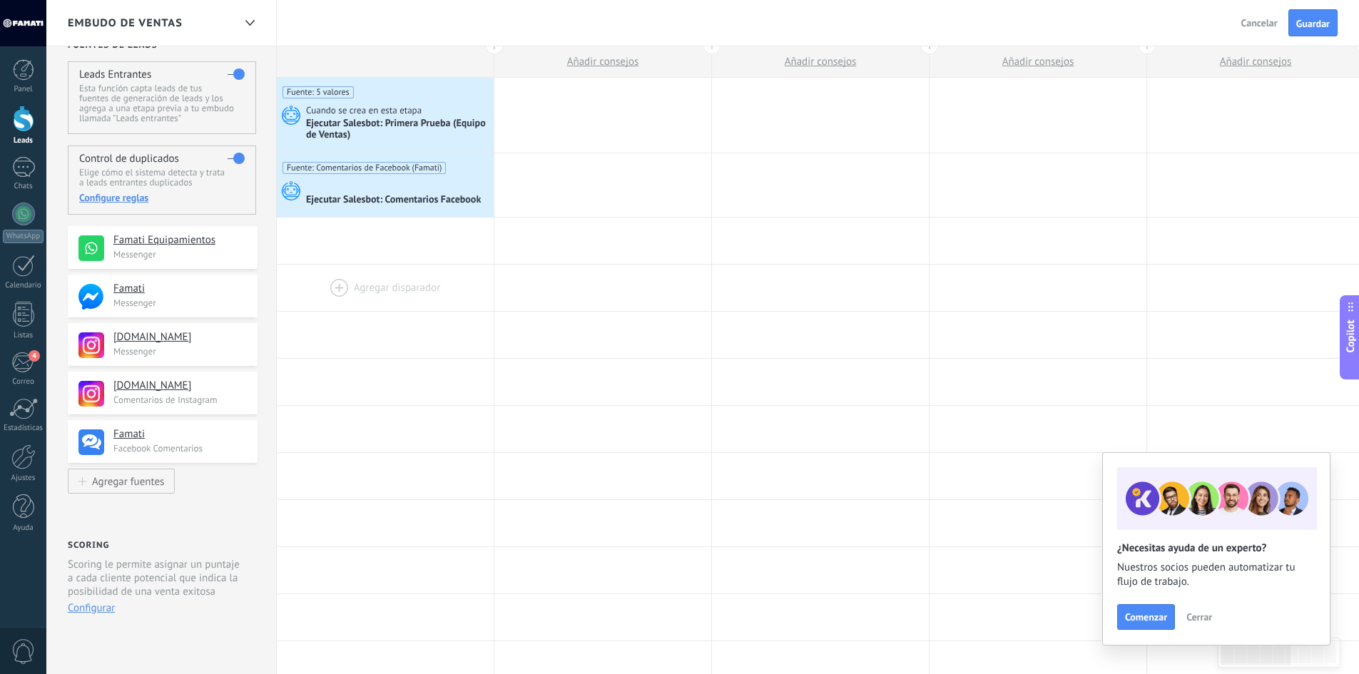
scroll to position [0, 0]
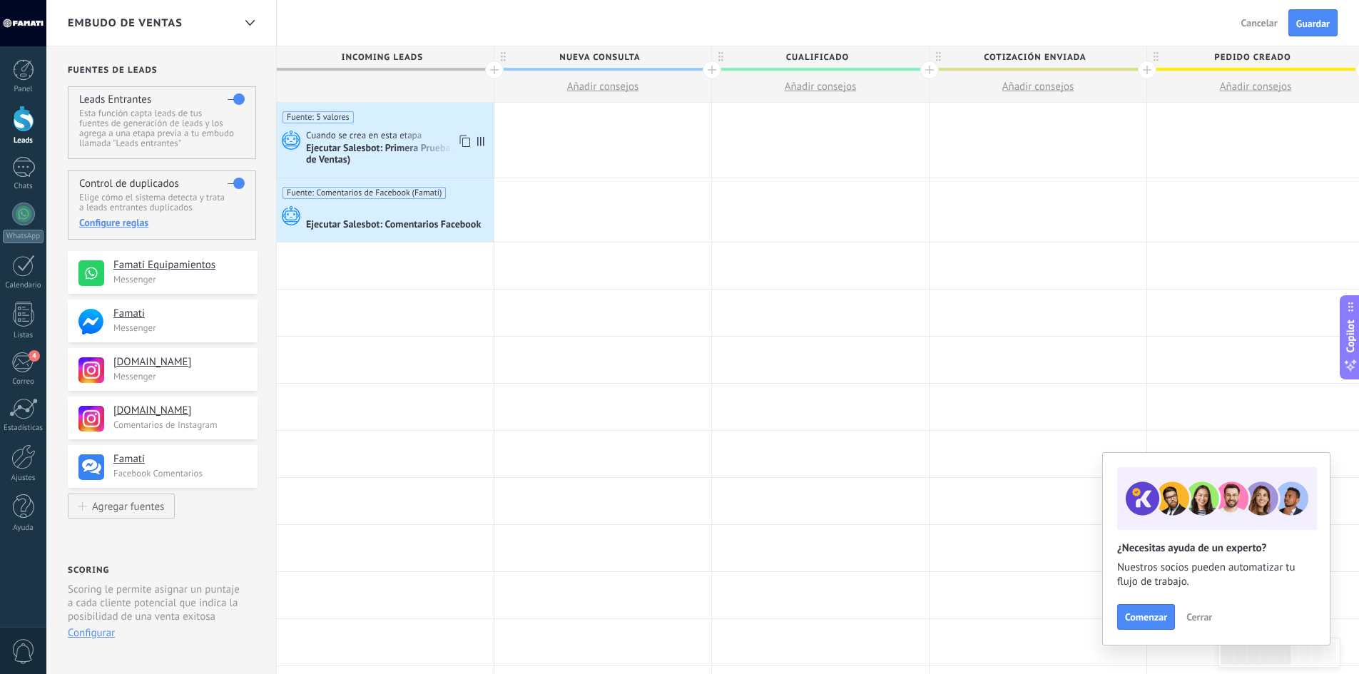
click at [325, 119] on span "Fuente: 5 valores" at bounding box center [317, 117] width 71 height 12
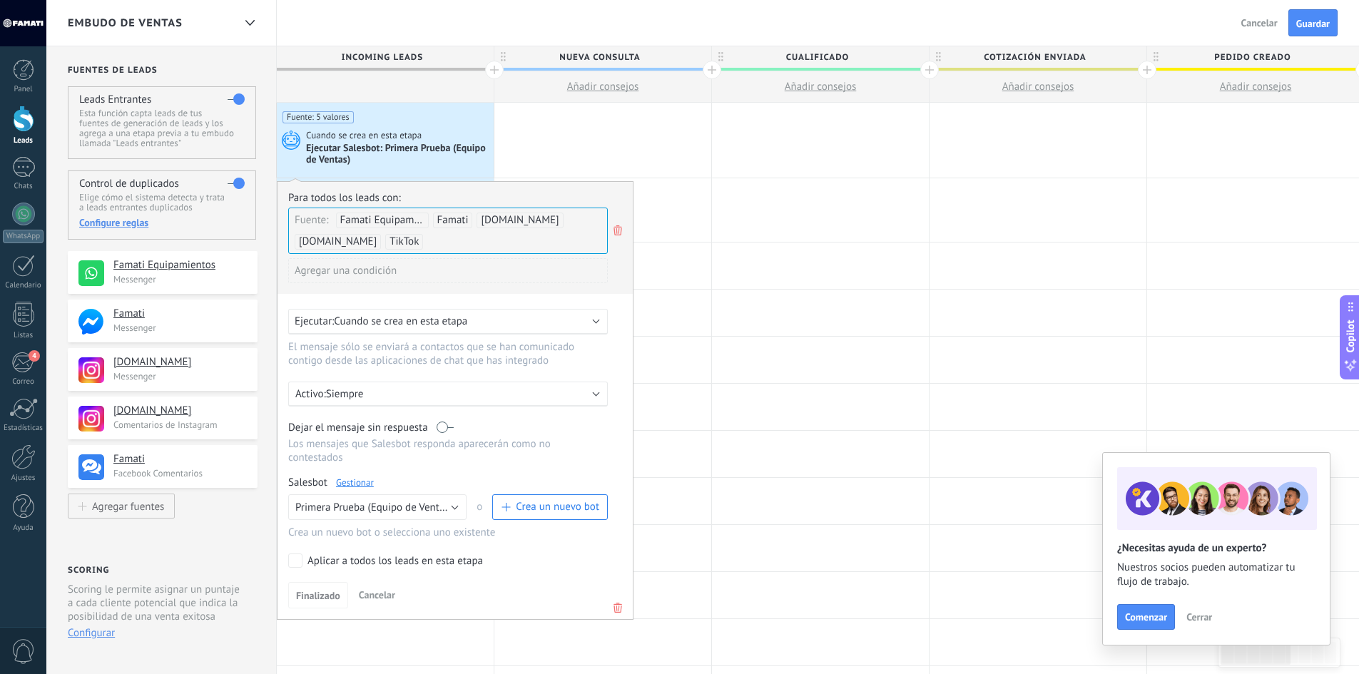
click at [444, 243] on div "Fuente: Famati Equipamientos Famati [DOMAIN_NAME] [DOMAIN_NAME] TikTok" at bounding box center [448, 231] width 320 height 46
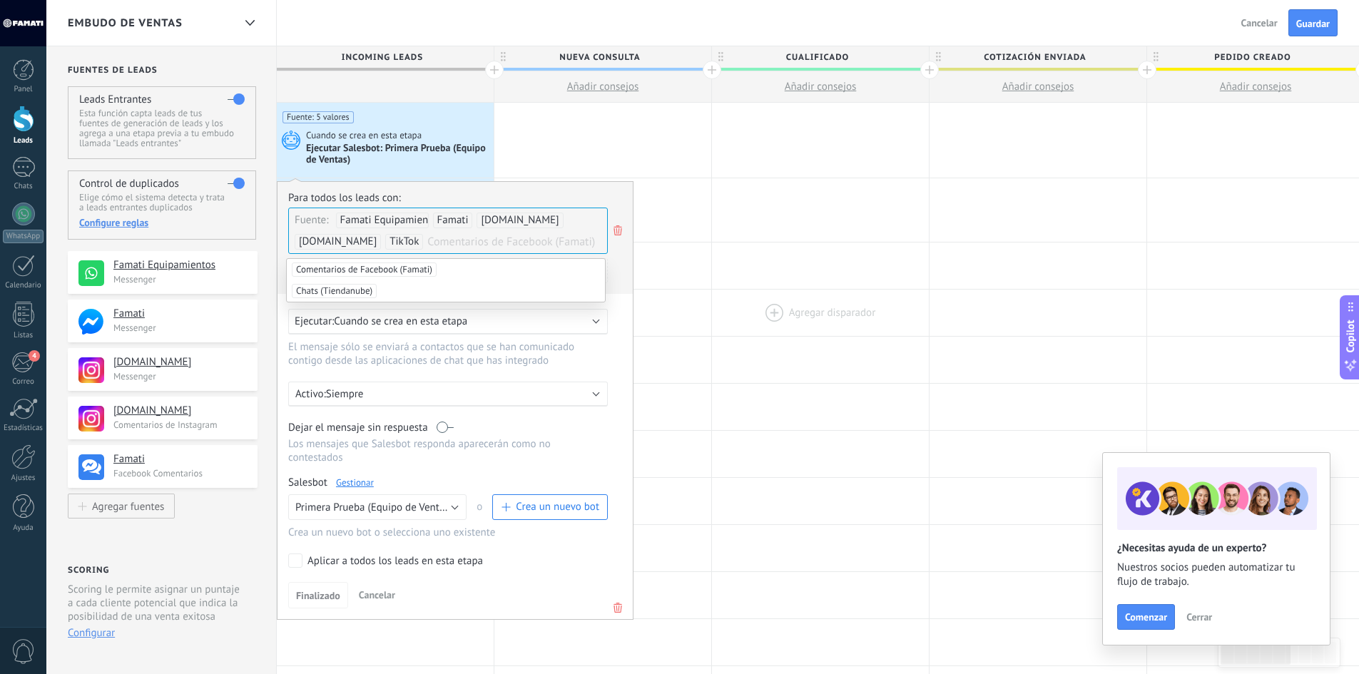
click at [777, 309] on div at bounding box center [820, 313] width 217 height 46
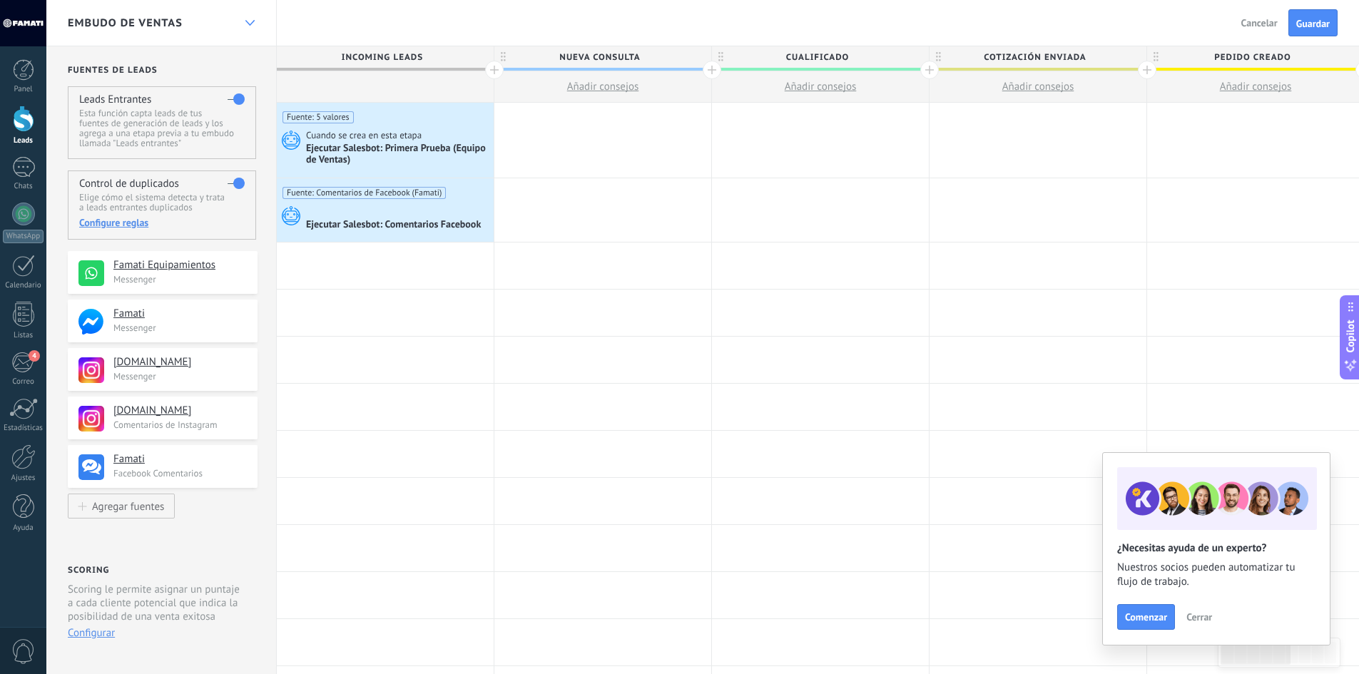
click at [253, 22] on icon at bounding box center [249, 23] width 9 height 6
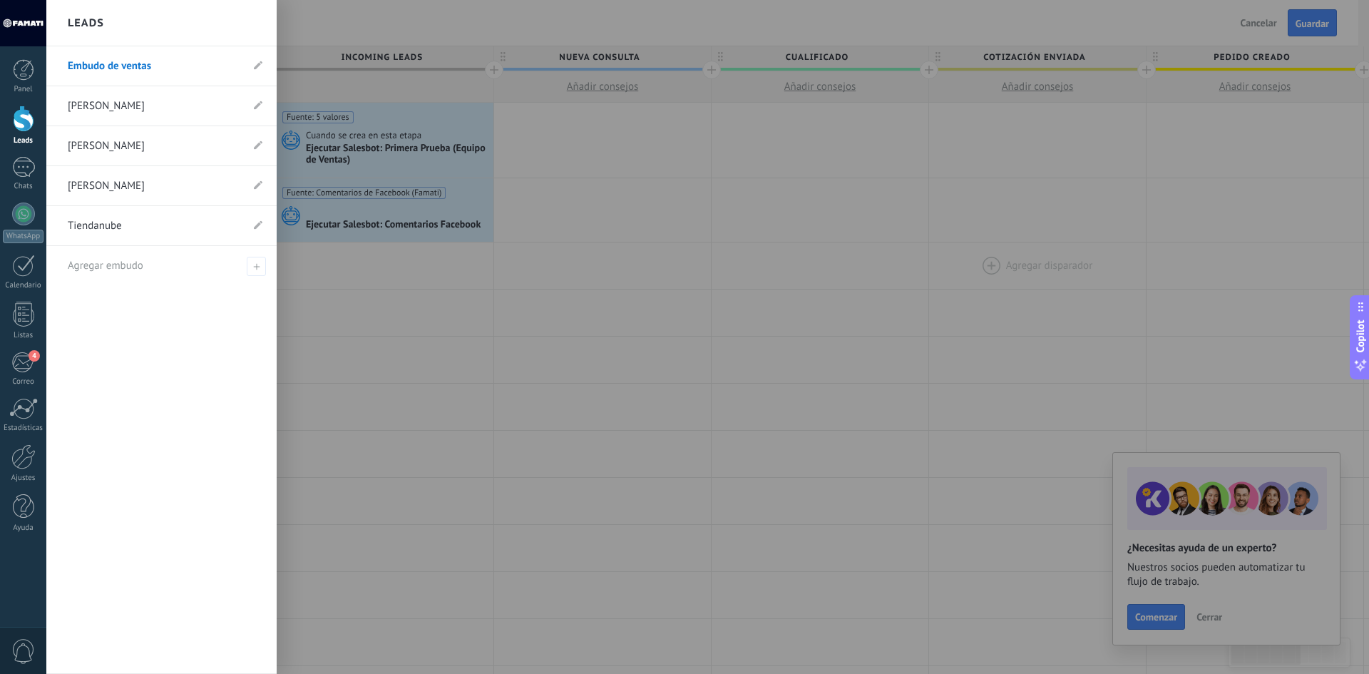
click at [1068, 274] on div at bounding box center [730, 337] width 1369 height 674
